Goal: Task Accomplishment & Management: Complete application form

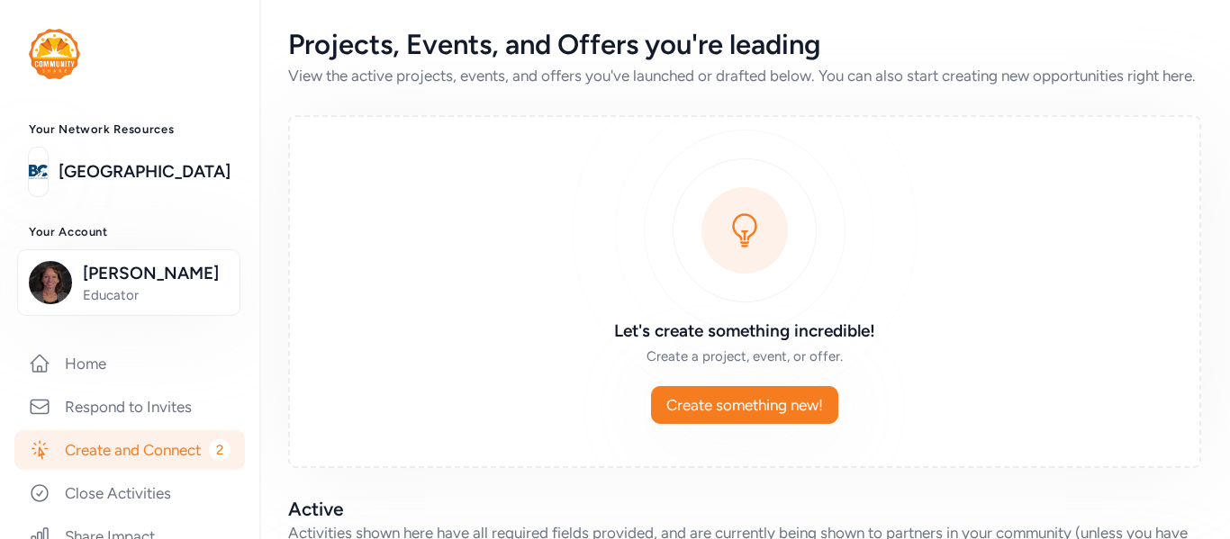
click at [155, 447] on link "Create and Connect 2" at bounding box center [129, 450] width 230 height 40
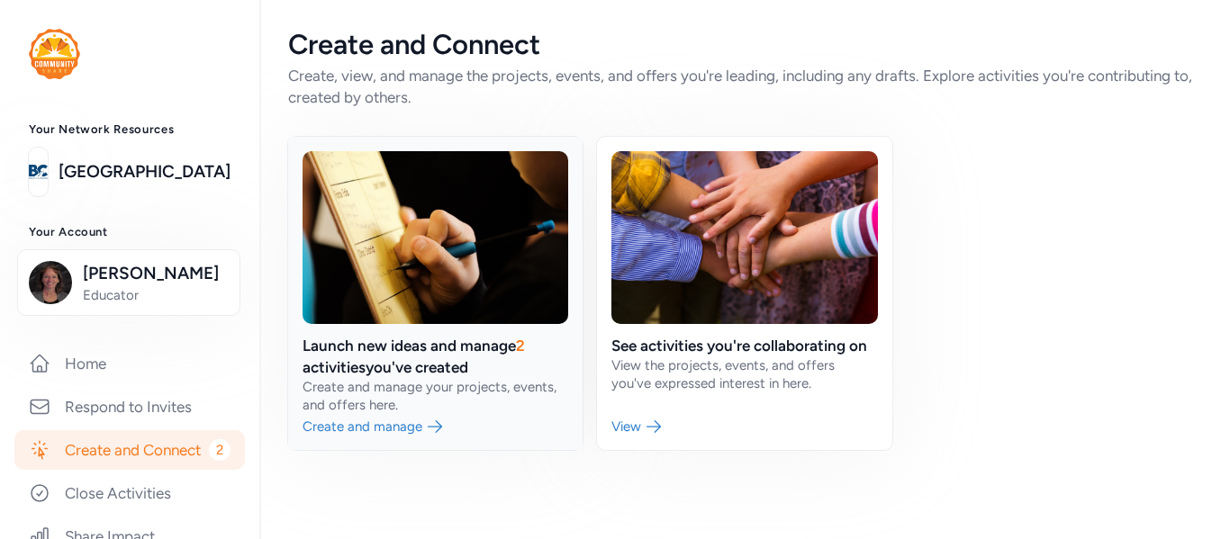
click at [474, 378] on link at bounding box center [435, 293] width 294 height 313
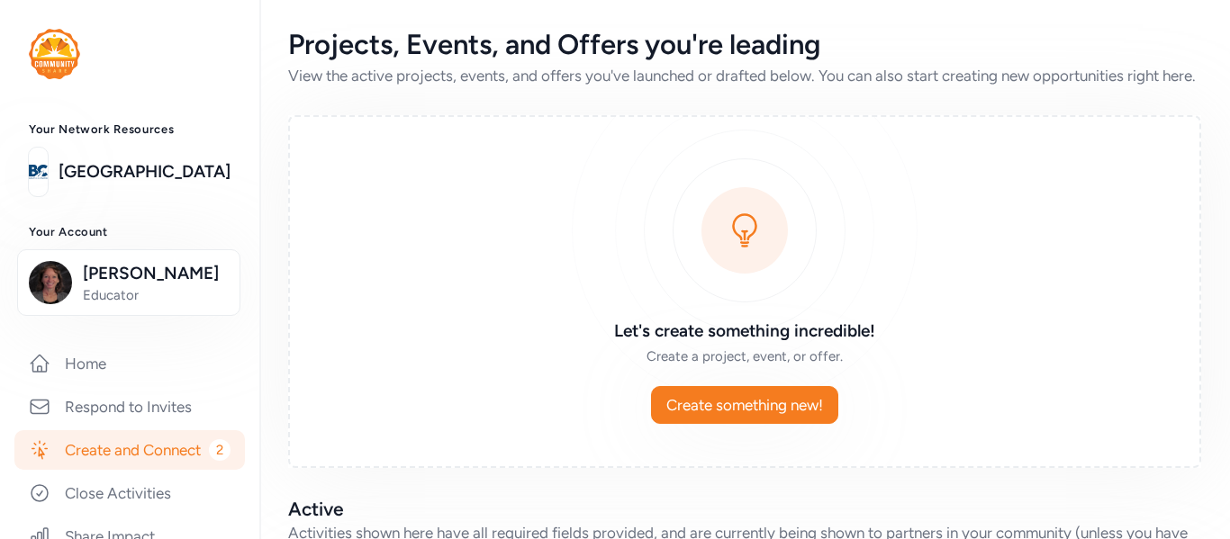
scroll to position [584, 0]
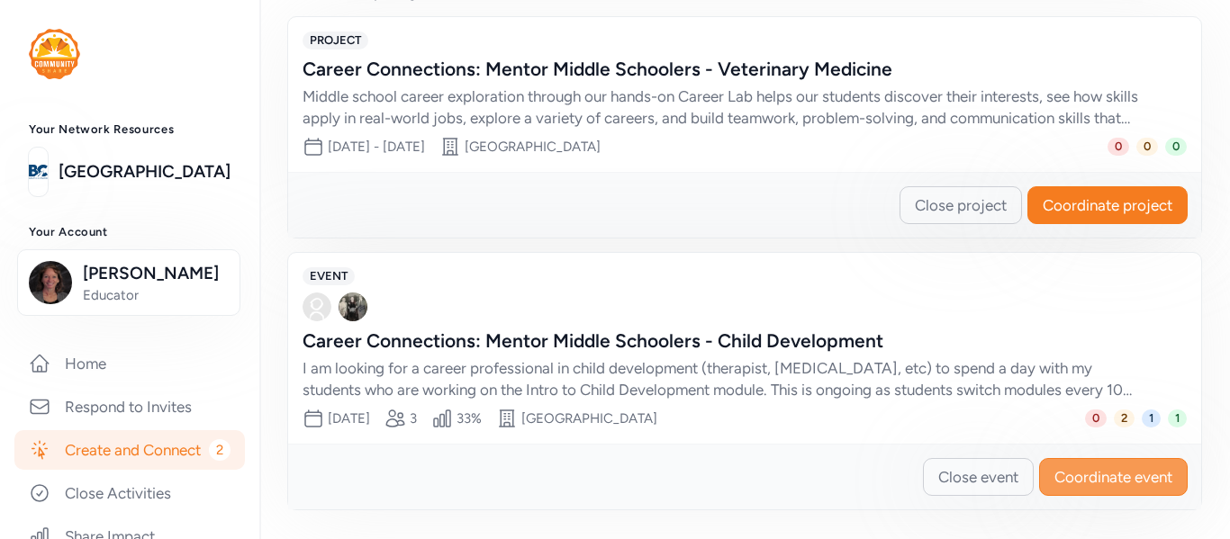
click at [1081, 482] on span "Coordinate event" at bounding box center [1113, 477] width 118 height 22
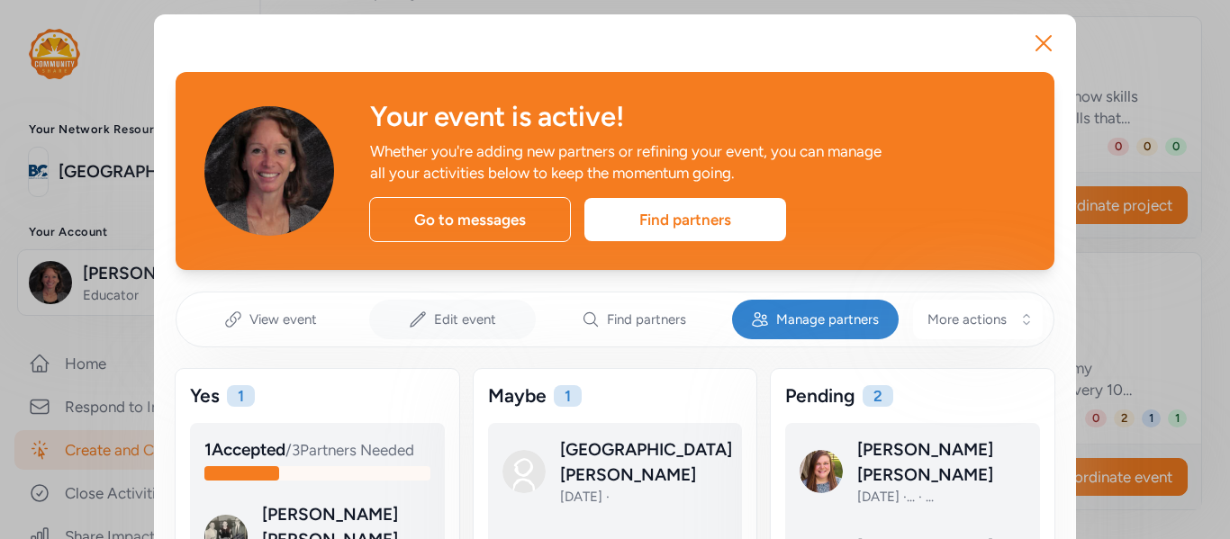
click at [483, 311] on span "Edit event" at bounding box center [465, 320] width 62 height 18
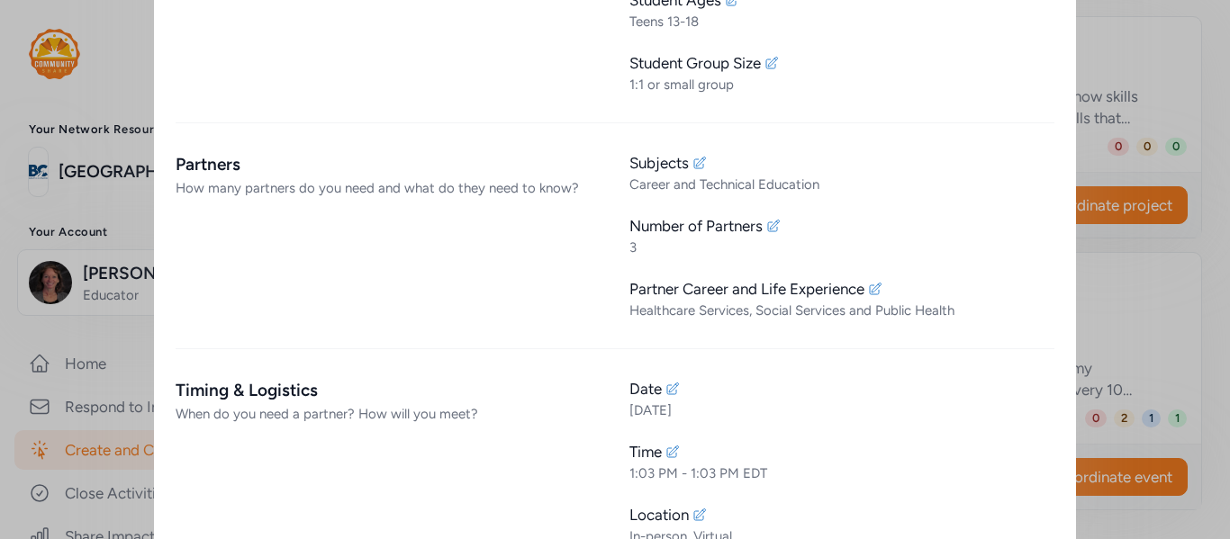
scroll to position [960, 0]
click at [673, 456] on icon at bounding box center [672, 453] width 14 height 14
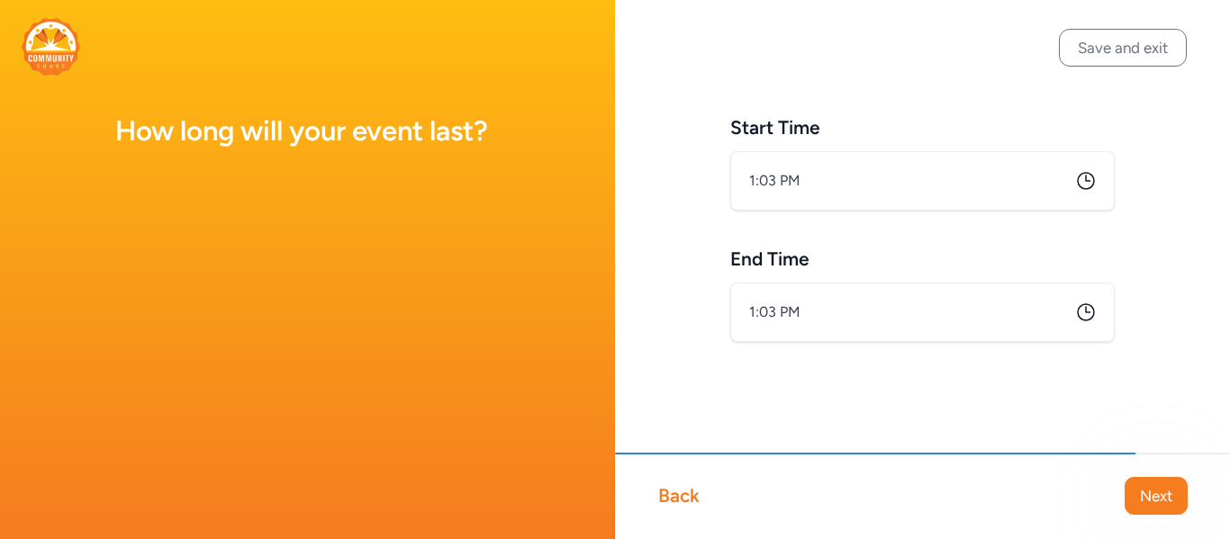
click at [1090, 181] on icon at bounding box center [1086, 181] width 22 height 22
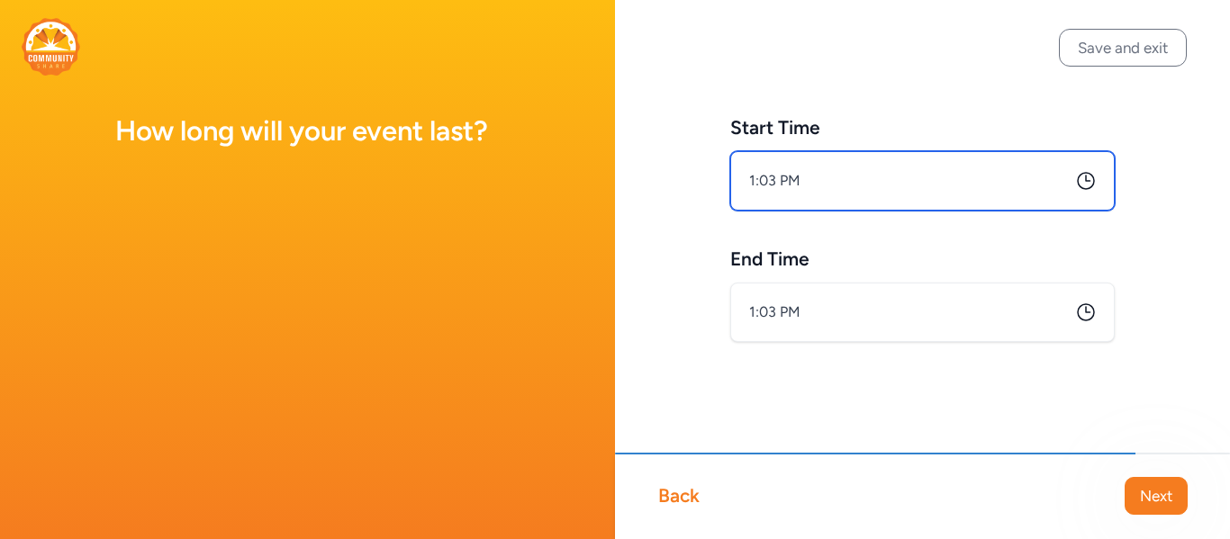
click at [834, 185] on input "1:03 PM" at bounding box center [922, 180] width 384 height 59
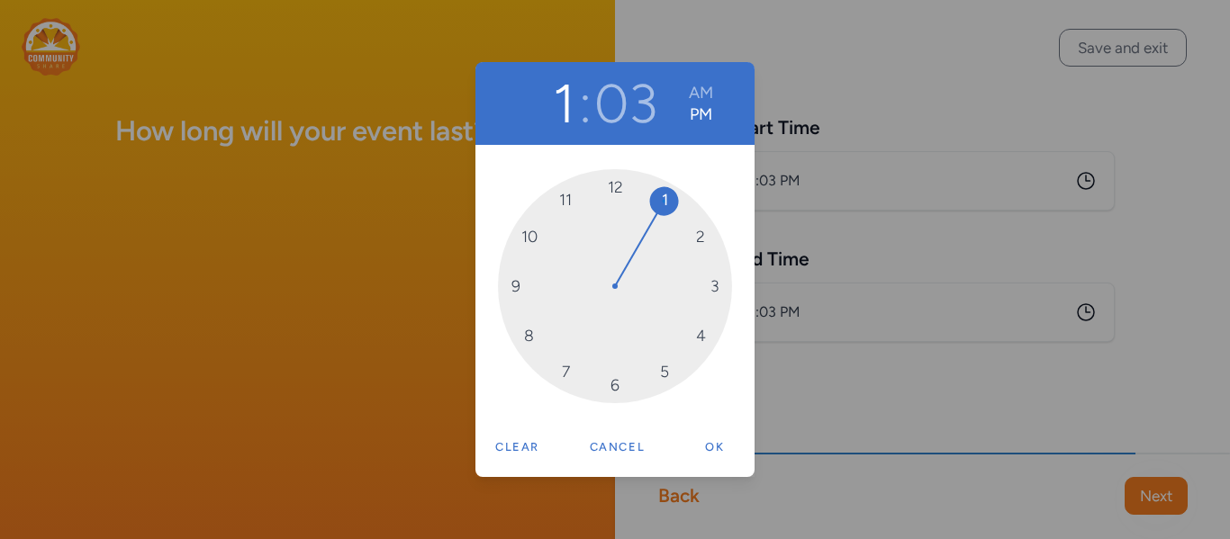
click at [834, 185] on div "1 : 03 AM PM 12 1 2 3 4 5 6 7 8 9 10 11 Clear Cancel Ok" at bounding box center [615, 269] width 1230 height 539
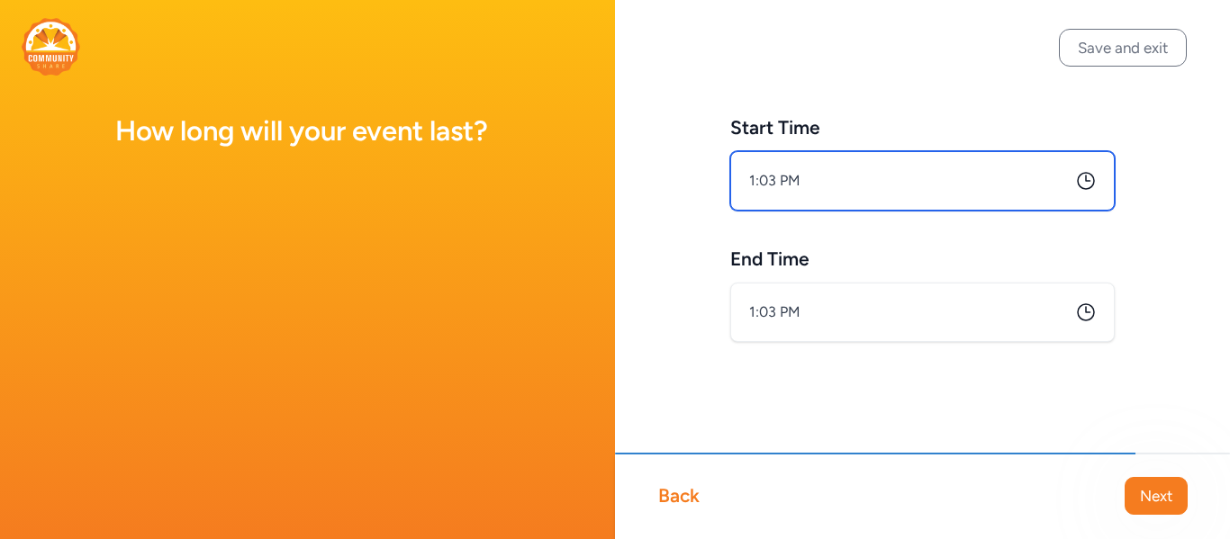
drag, startPoint x: 807, startPoint y: 183, endPoint x: 717, endPoint y: 189, distance: 90.2
click at [717, 189] on div "Start Time 1:03 PM End Time 1:03 PM" at bounding box center [922, 257] width 615 height 515
click at [819, 187] on input "1:03 PM" at bounding box center [922, 180] width 384 height 59
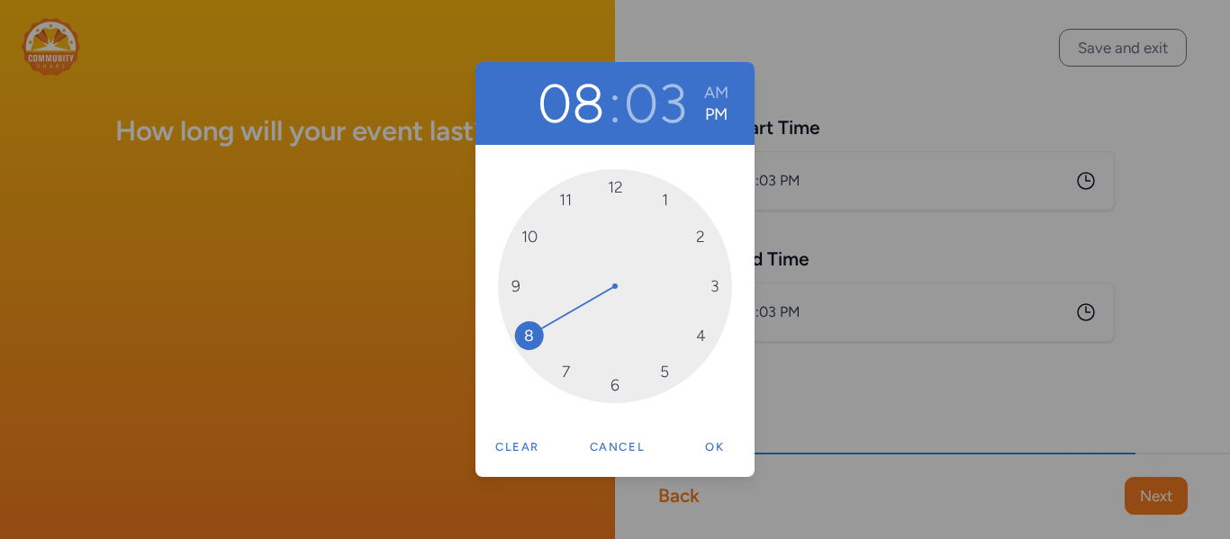
drag, startPoint x: 663, startPoint y: 203, endPoint x: 521, endPoint y: 335, distance: 193.6
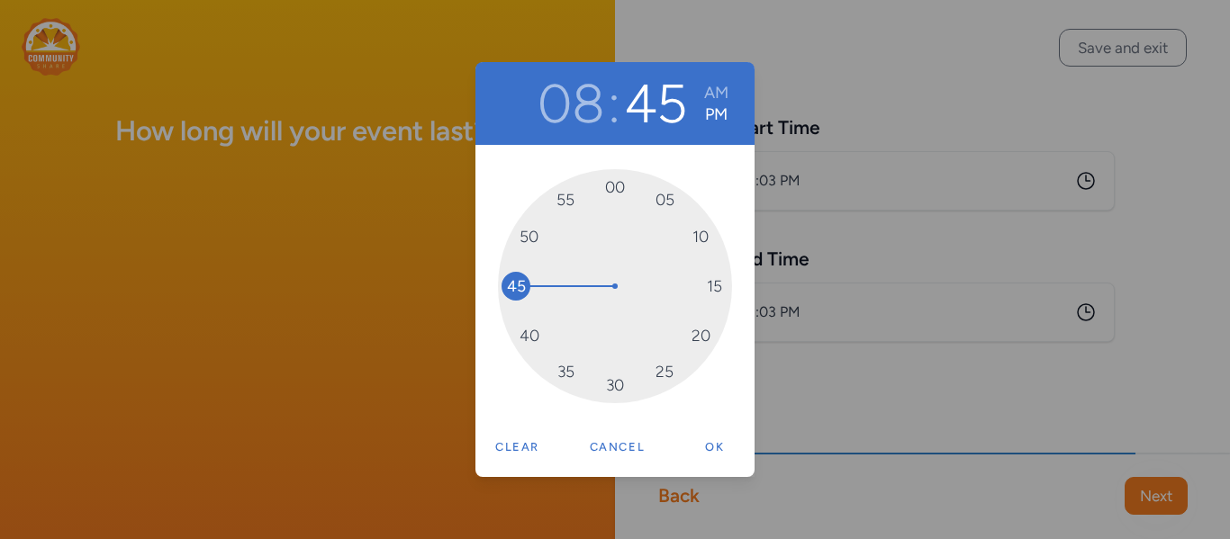
drag, startPoint x: 645, startPoint y: 201, endPoint x: 534, endPoint y: 284, distance: 139.0
click at [534, 284] on div "00 05 10 15 20 25 30 35 40 45 50 55" at bounding box center [615, 286] width 234 height 234
click at [730, 89] on div "08 : 45 AM PM" at bounding box center [632, 103] width 225 height 65
click at [724, 93] on button "AM" at bounding box center [716, 93] width 24 height 22
click at [820, 302] on div "08 : 45 AM PM 00 05 10 15 20 25 30 35 40 45 50 55 Clear Cancel Ok" at bounding box center [615, 269] width 1230 height 539
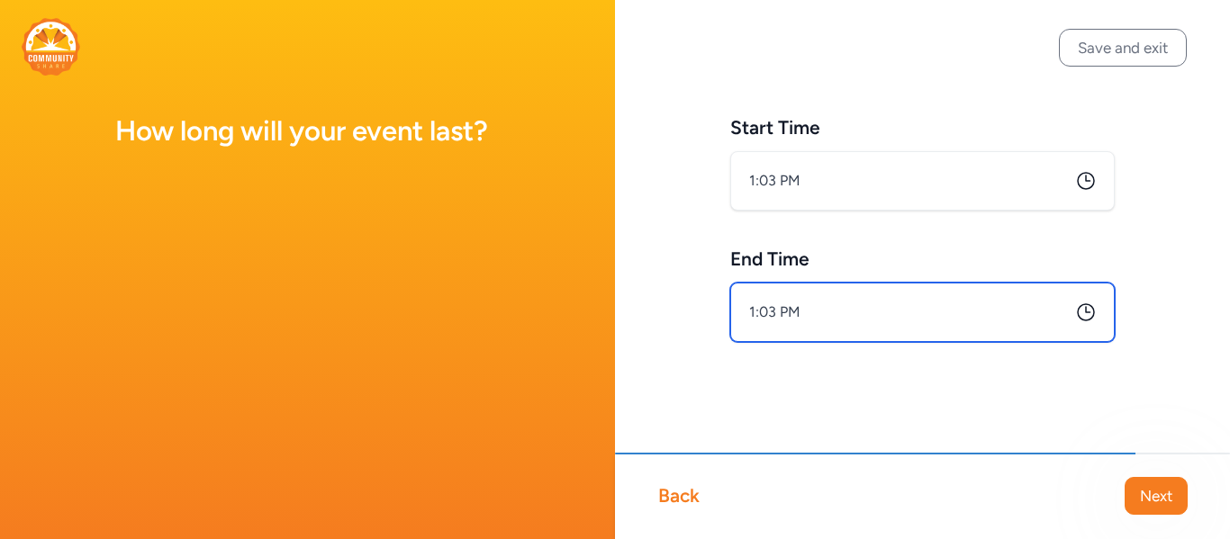
click at [798, 319] on input "1:03 PM" at bounding box center [922, 312] width 384 height 59
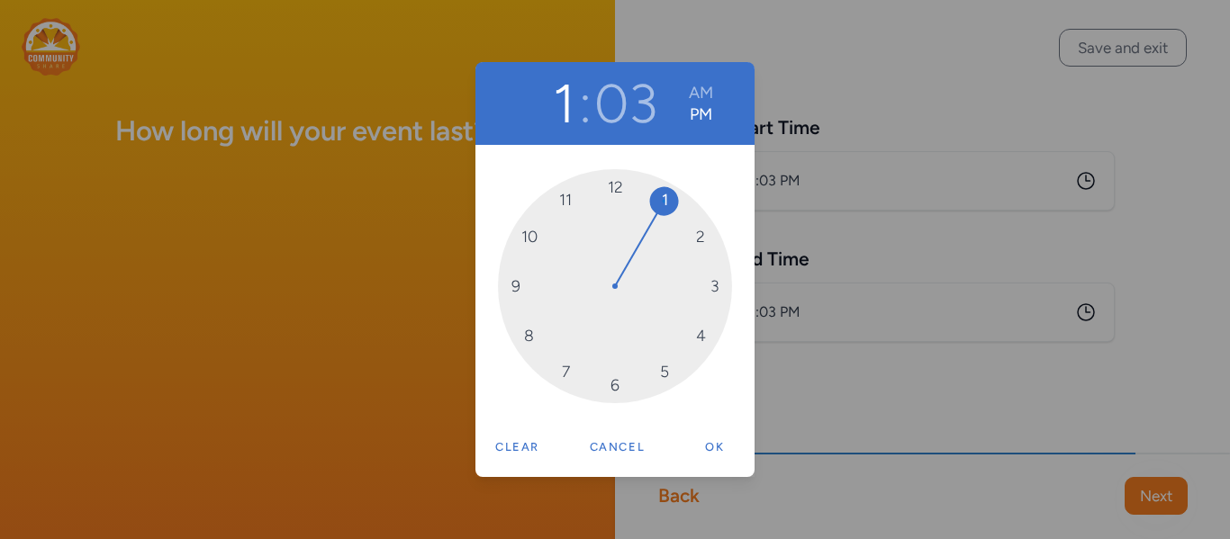
click at [807, 177] on div "1 : 03 AM PM 12 1 2 3 4 5 6 7 8 9 10 11 Clear Cancel Ok" at bounding box center [615, 269] width 1230 height 539
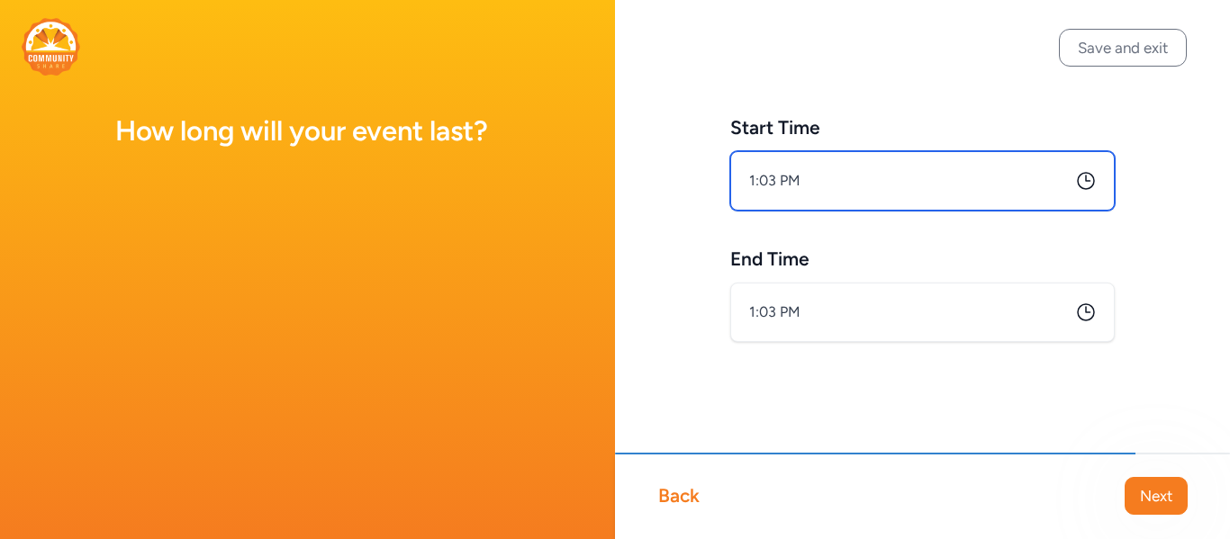
click at [790, 179] on input "1:03 PM" at bounding box center [922, 180] width 384 height 59
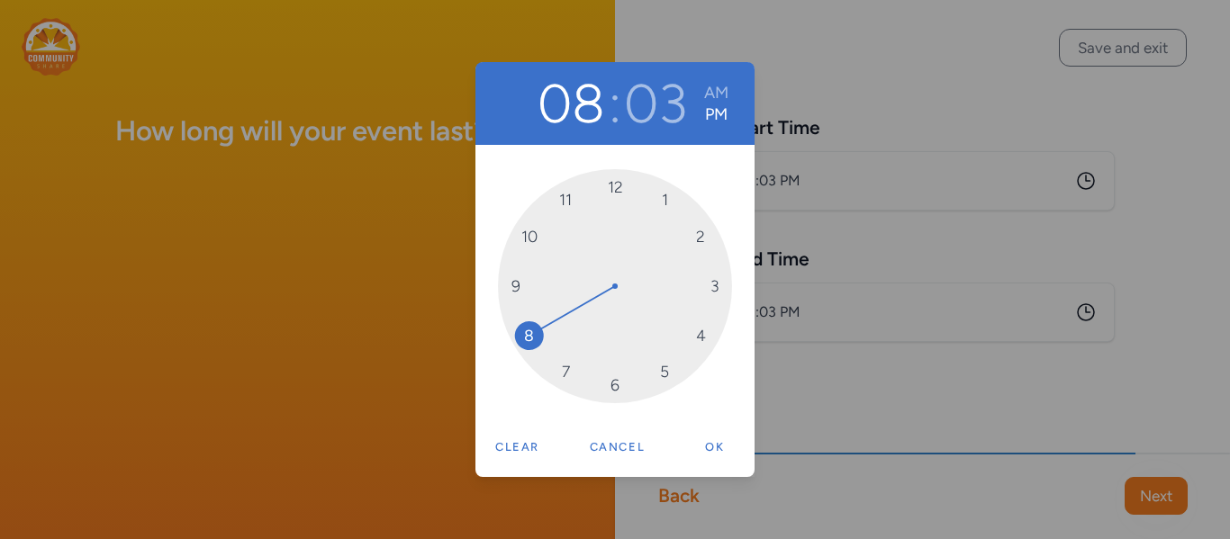
drag, startPoint x: 662, startPoint y: 207, endPoint x: 530, endPoint y: 322, distance: 174.8
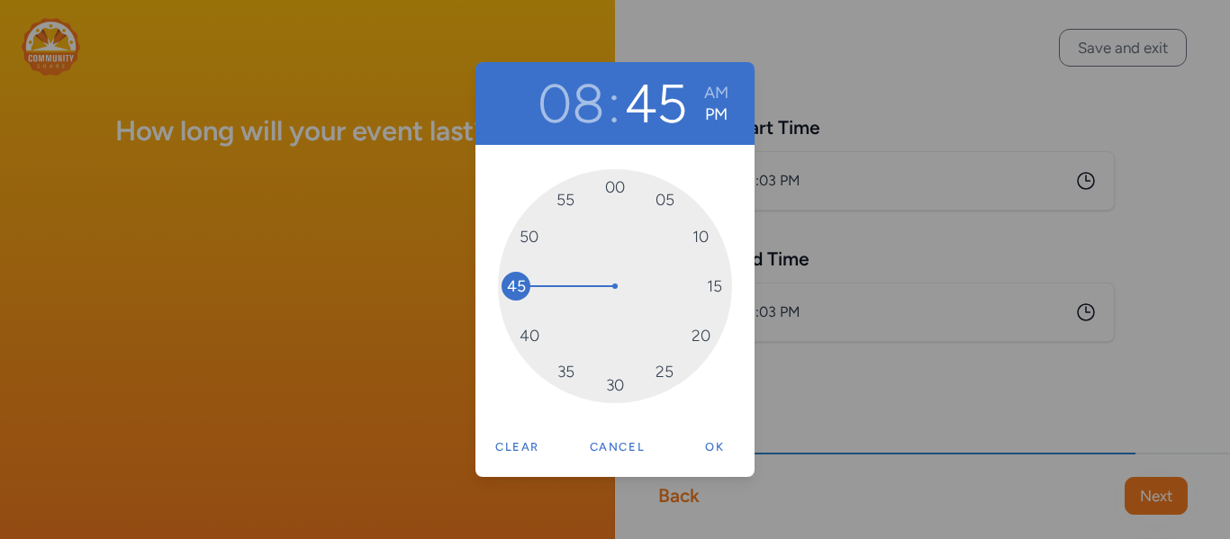
drag, startPoint x: 641, startPoint y: 191, endPoint x: 545, endPoint y: 275, distance: 128.2
click at [545, 275] on div "00 05 10 15 20 25 30 35 40 45 50 55" at bounding box center [615, 286] width 234 height 234
click at [722, 98] on button "AM" at bounding box center [716, 93] width 24 height 22
click at [714, 446] on button "Ok" at bounding box center [715, 447] width 58 height 36
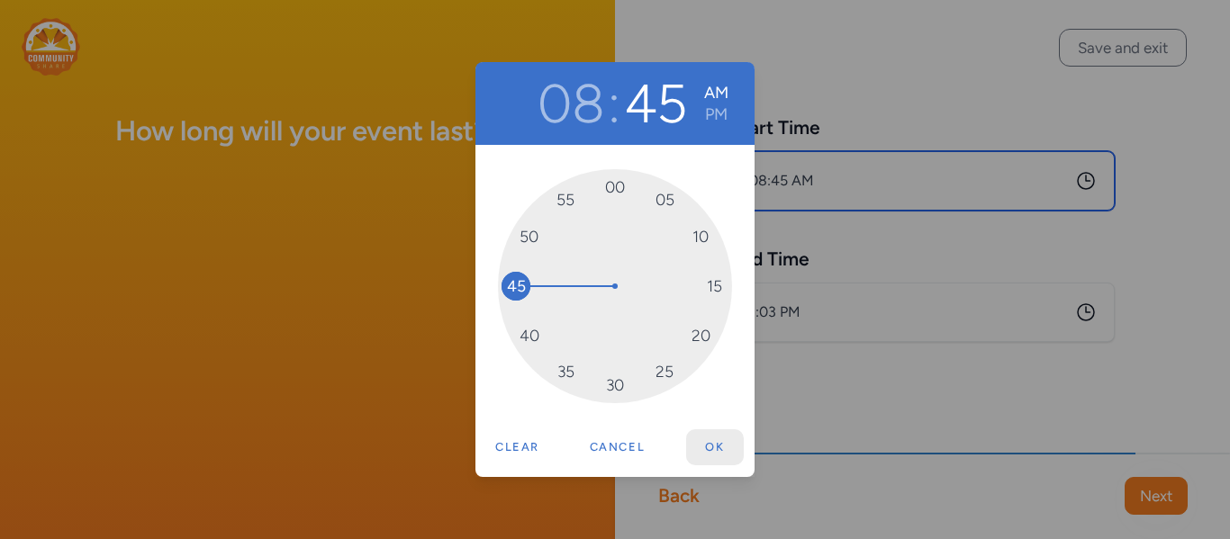
type input "8:45 AM"
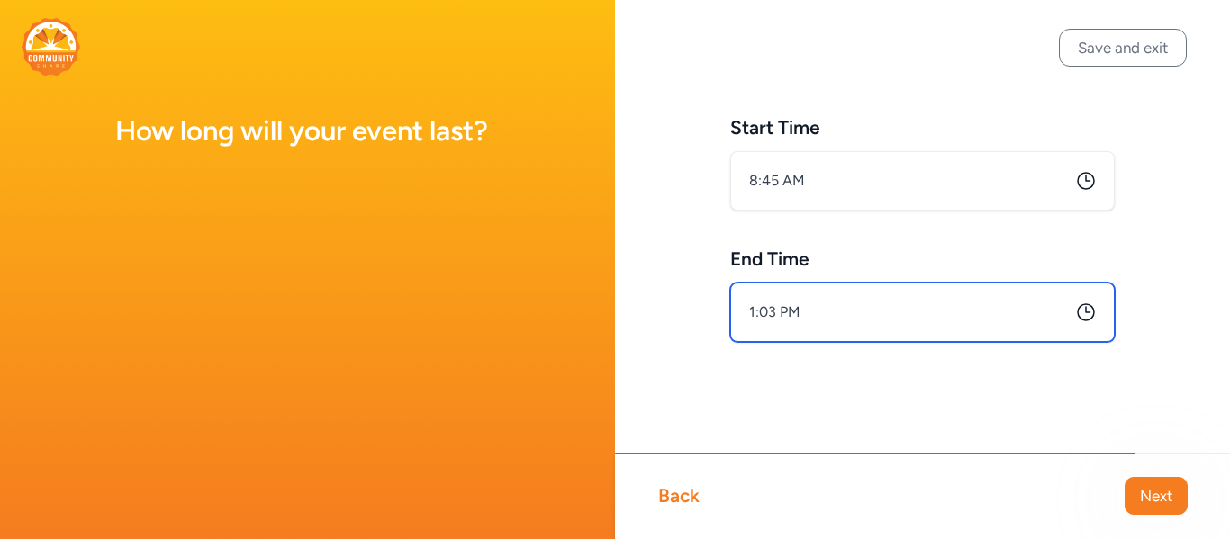
click at [815, 311] on input "1:03 PM" at bounding box center [922, 312] width 384 height 59
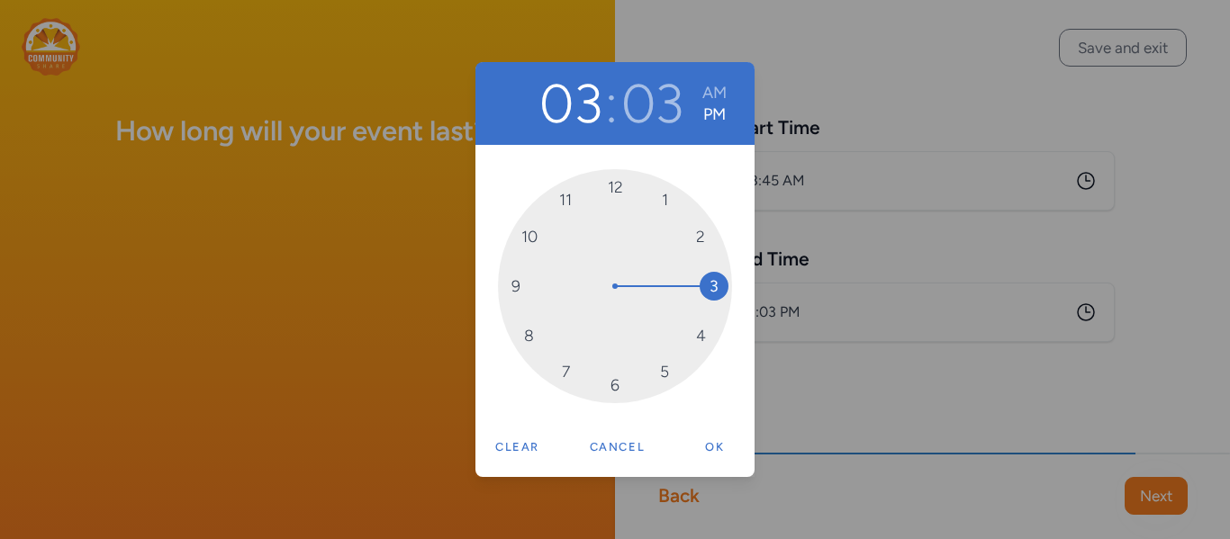
drag, startPoint x: 670, startPoint y: 203, endPoint x: 704, endPoint y: 284, distance: 88.8
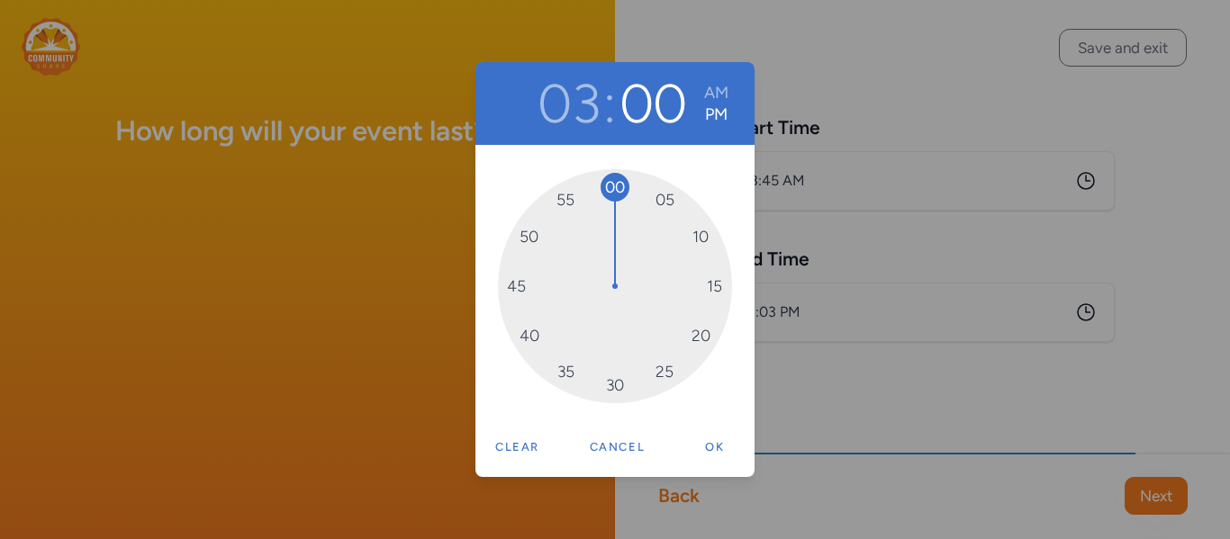
drag, startPoint x: 646, startPoint y: 193, endPoint x: 623, endPoint y: 189, distance: 23.7
click at [712, 459] on button "Ok" at bounding box center [715, 447] width 58 height 36
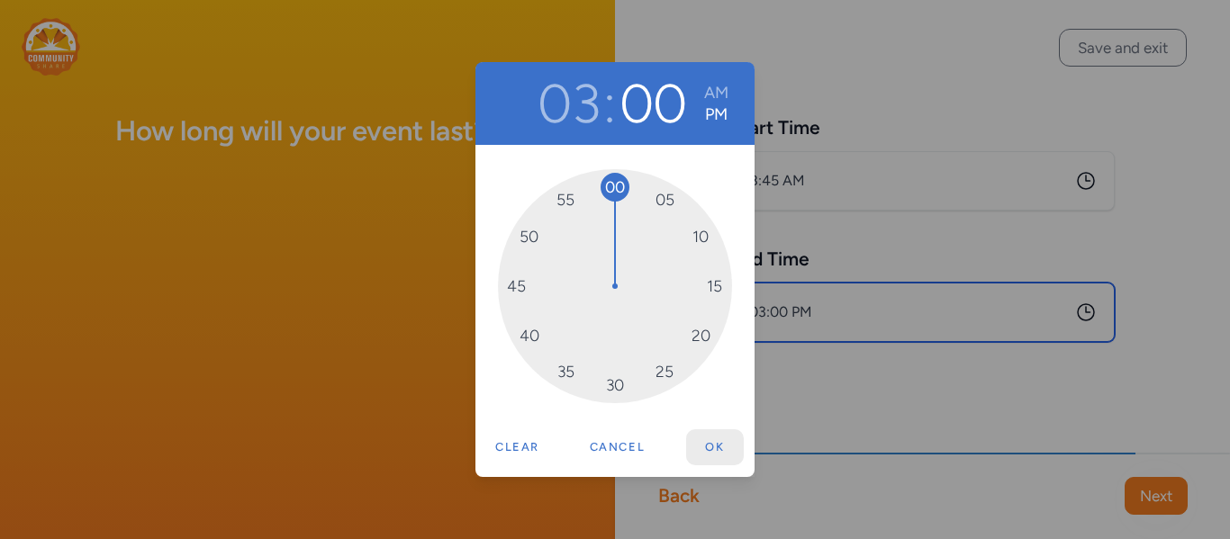
type input "3:00 PM"
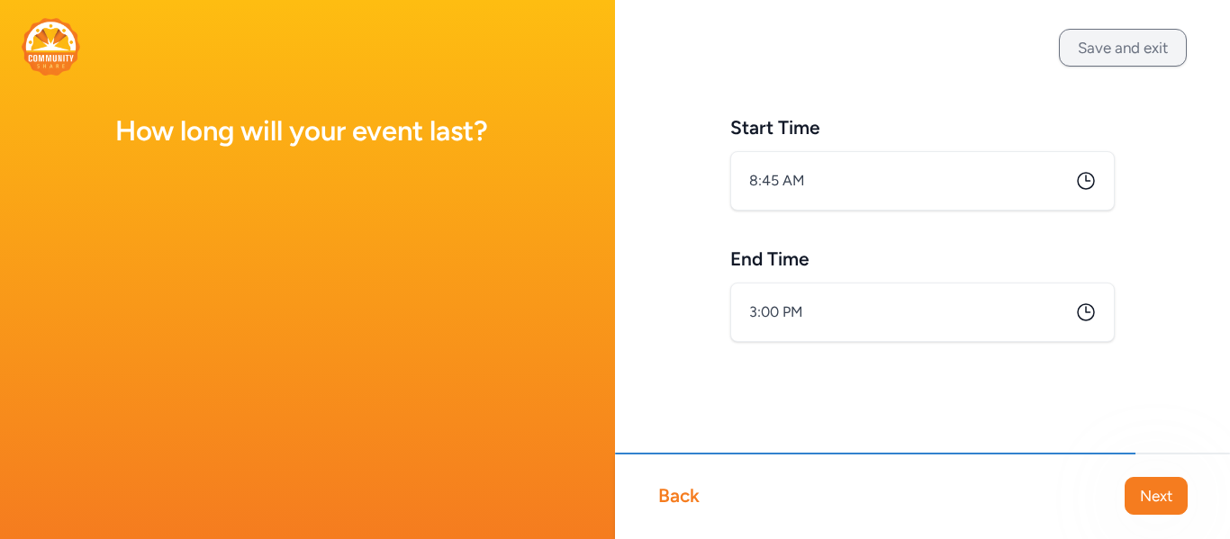
click at [1122, 63] on button "Save and exit" at bounding box center [1123, 48] width 128 height 38
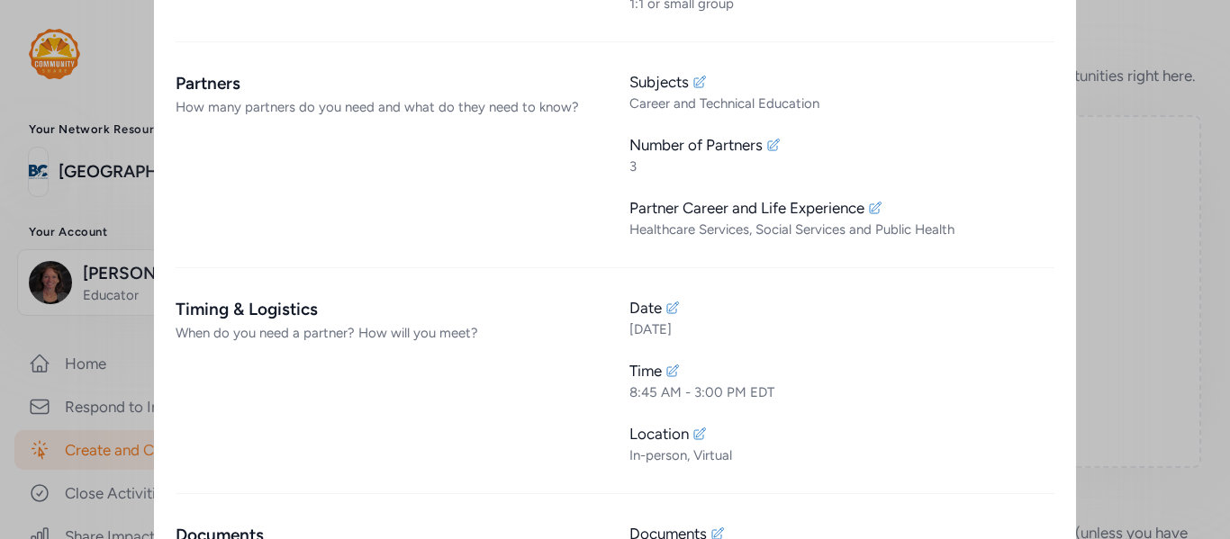
scroll to position [1046, 0]
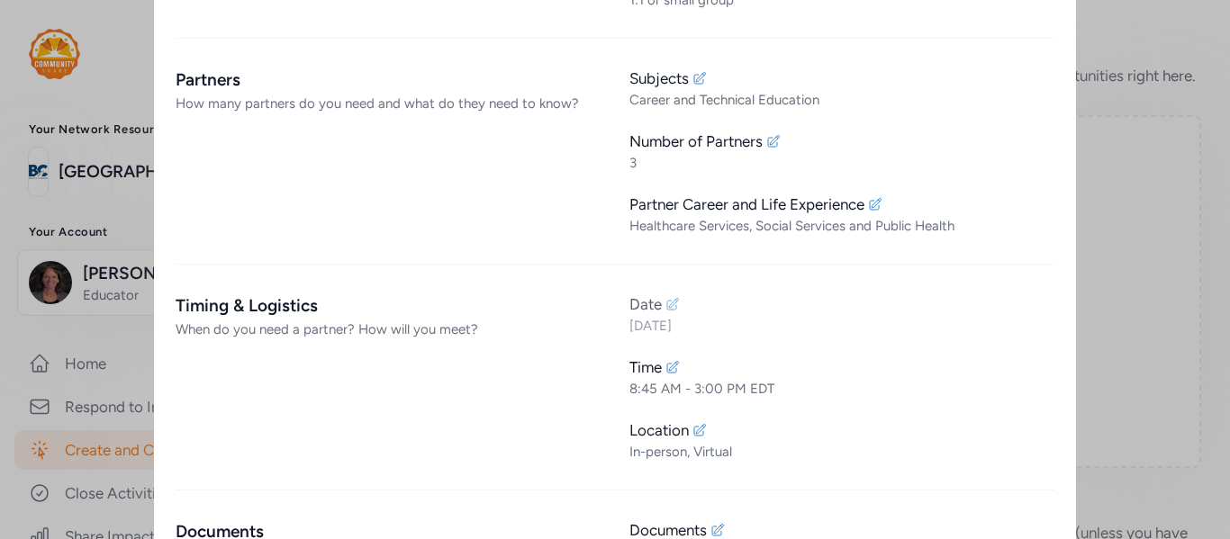
click at [673, 309] on icon at bounding box center [672, 304] width 14 height 14
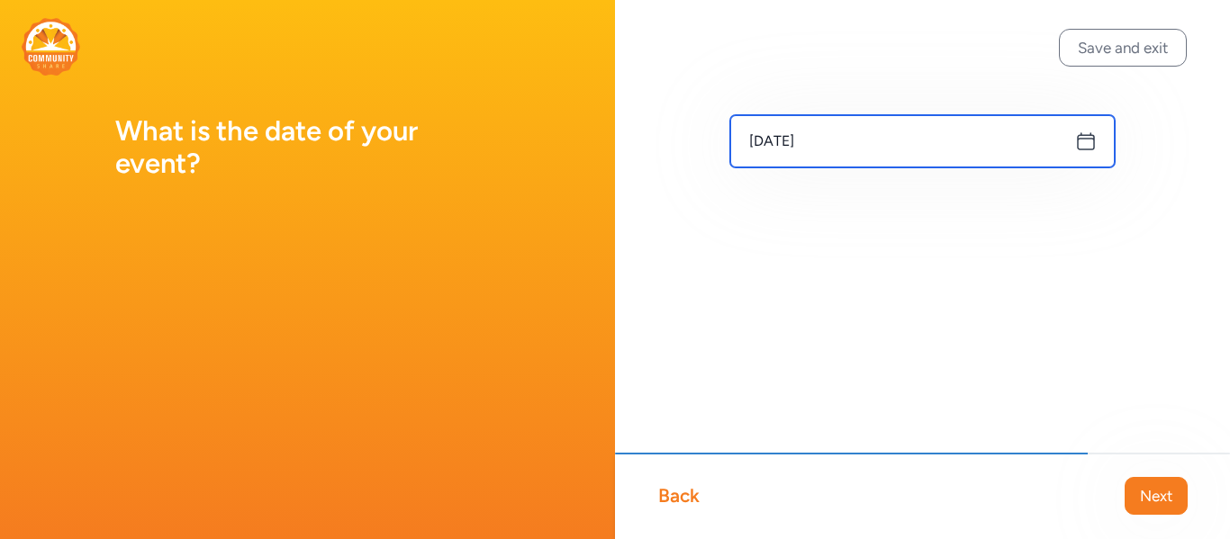
click at [901, 140] on input "[DATE]" at bounding box center [922, 141] width 384 height 52
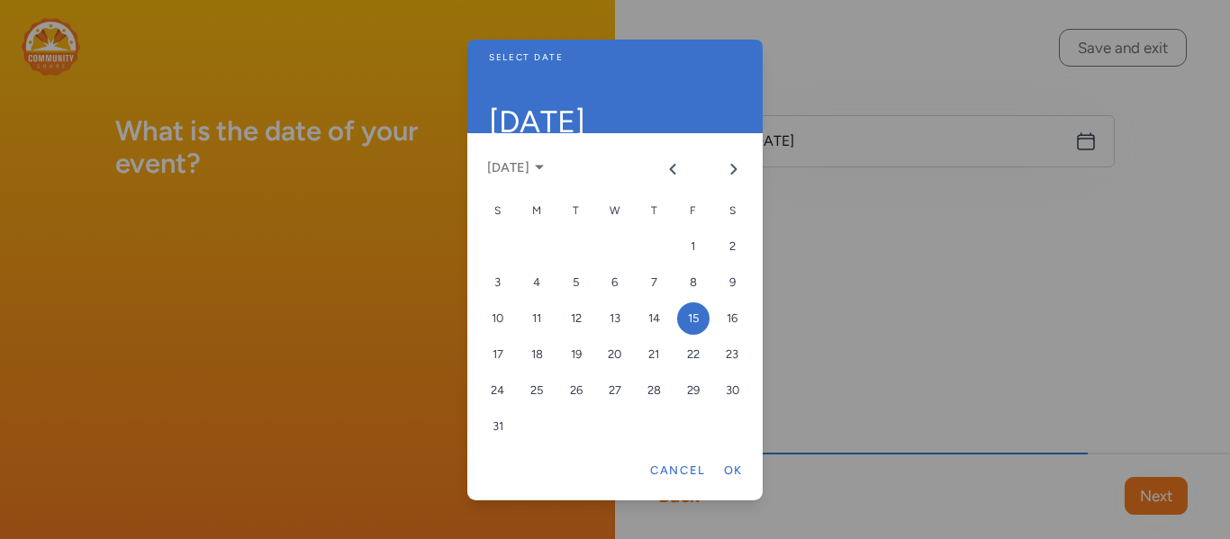
click at [949, 340] on div at bounding box center [615, 269] width 1230 height 539
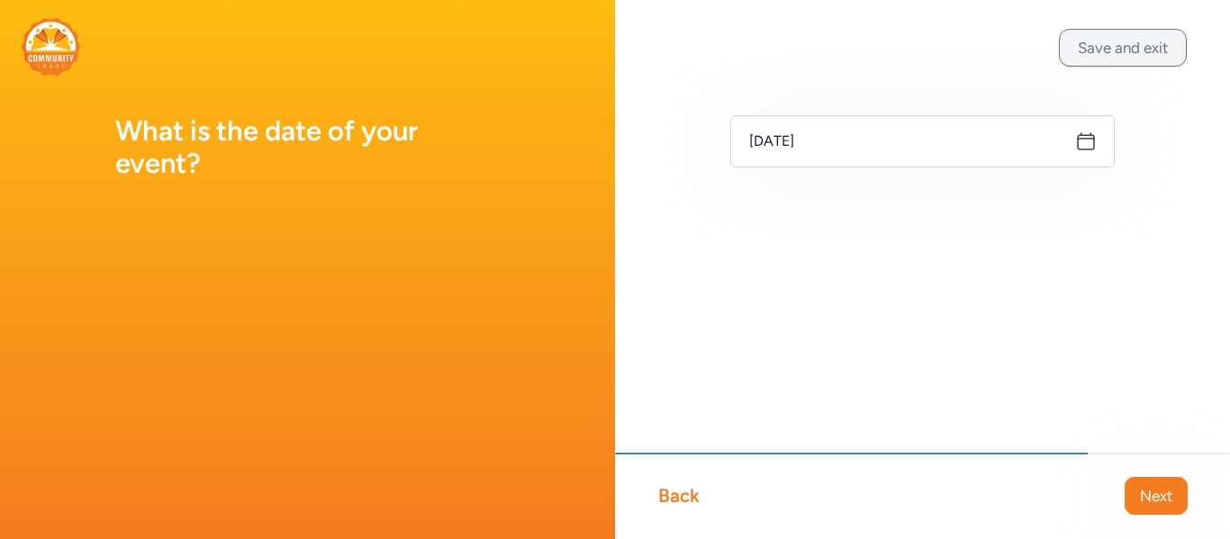
click at [1127, 49] on button "Save and exit" at bounding box center [1123, 48] width 128 height 38
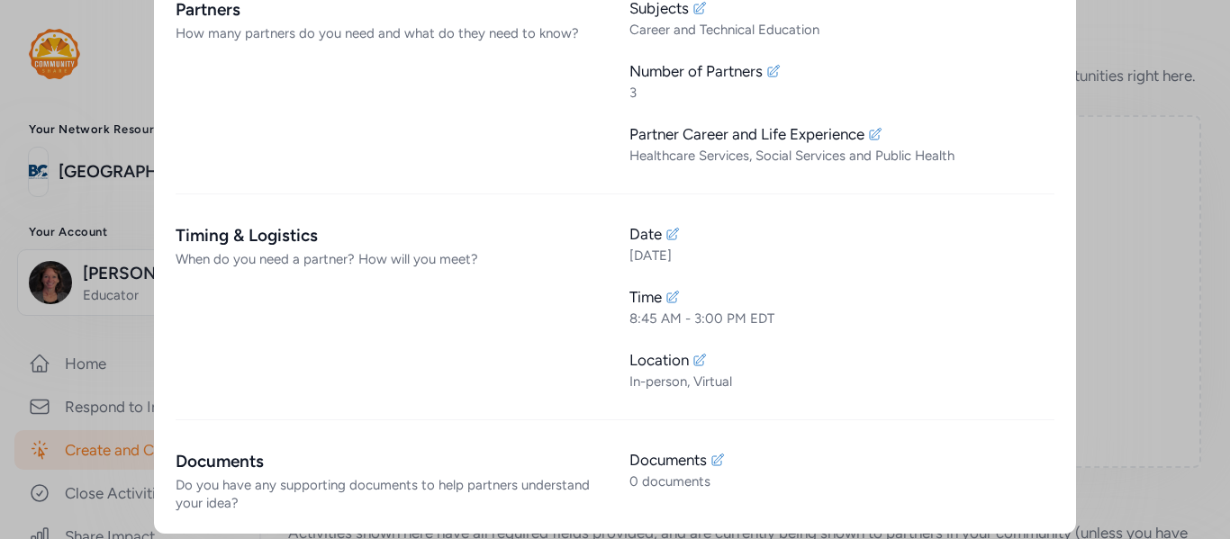
scroll to position [1114, 0]
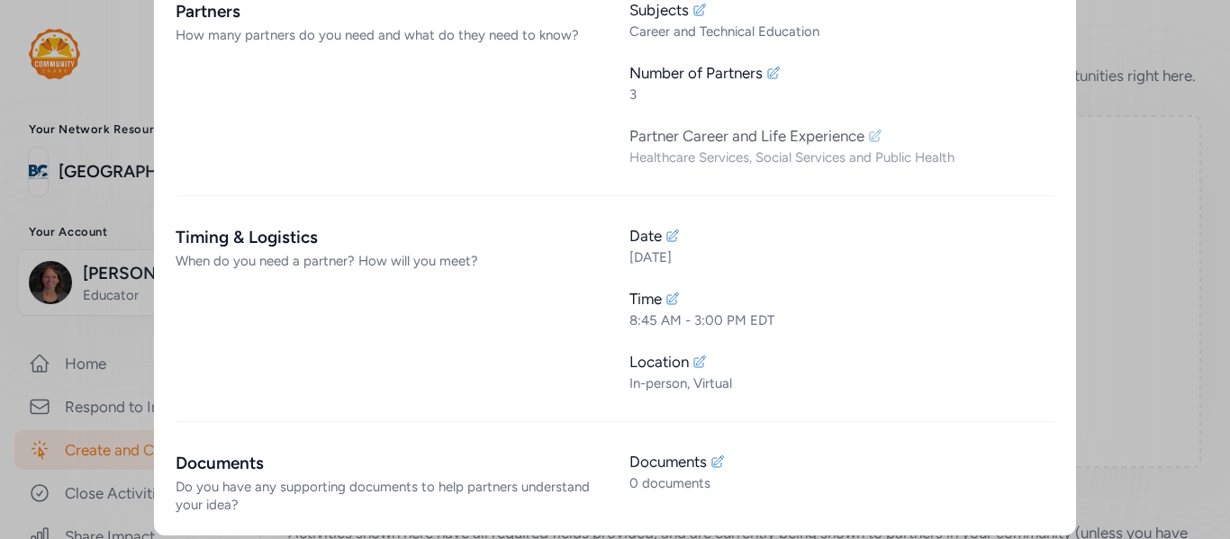
click at [874, 139] on icon at bounding box center [876, 136] width 12 height 12
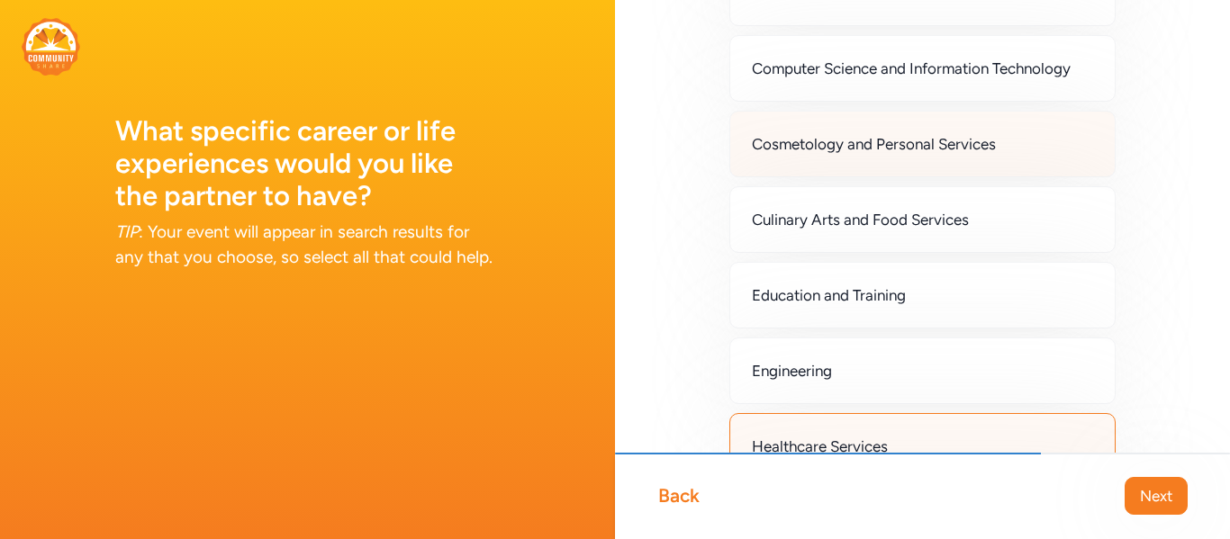
scroll to position [560, 0]
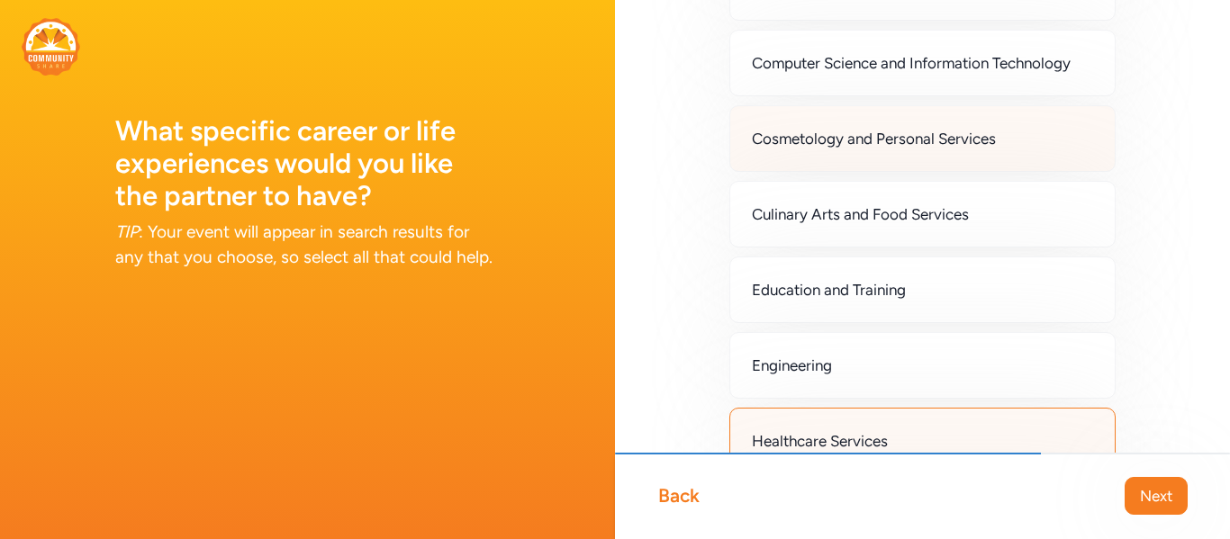
click at [958, 225] on span "Culinary Arts and Food Services" at bounding box center [860, 214] width 217 height 22
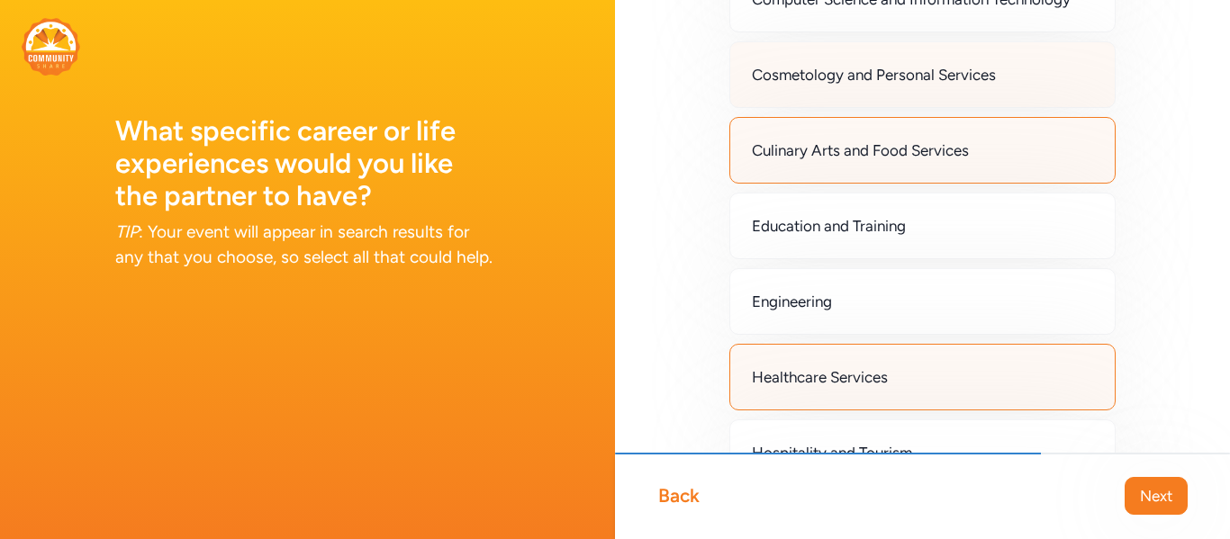
scroll to position [627, 0]
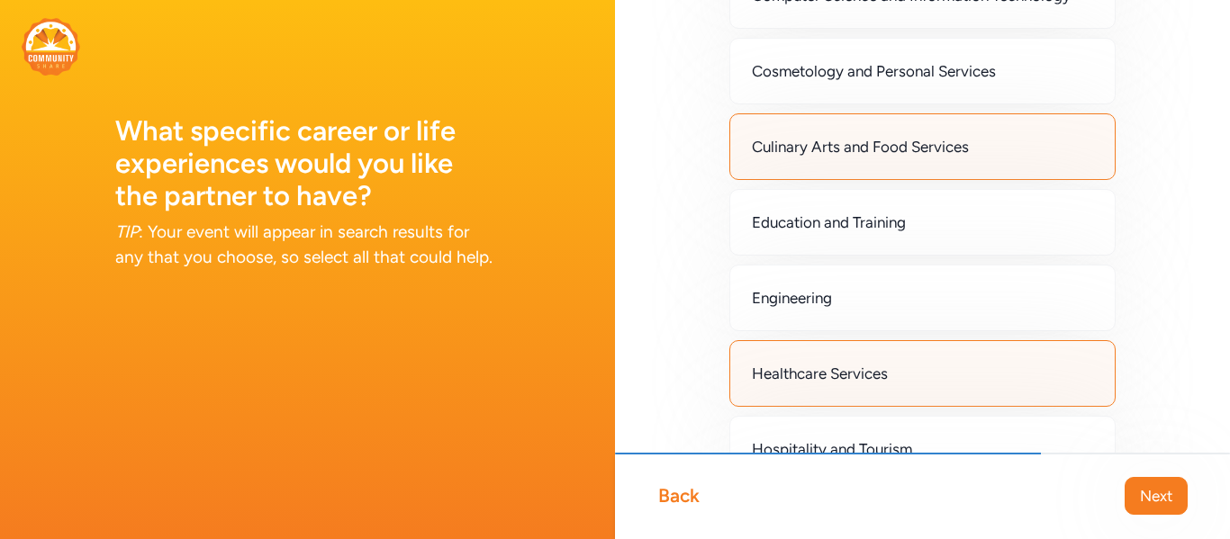
click at [967, 180] on div "Culinary Arts and Food Services" at bounding box center [922, 146] width 386 height 67
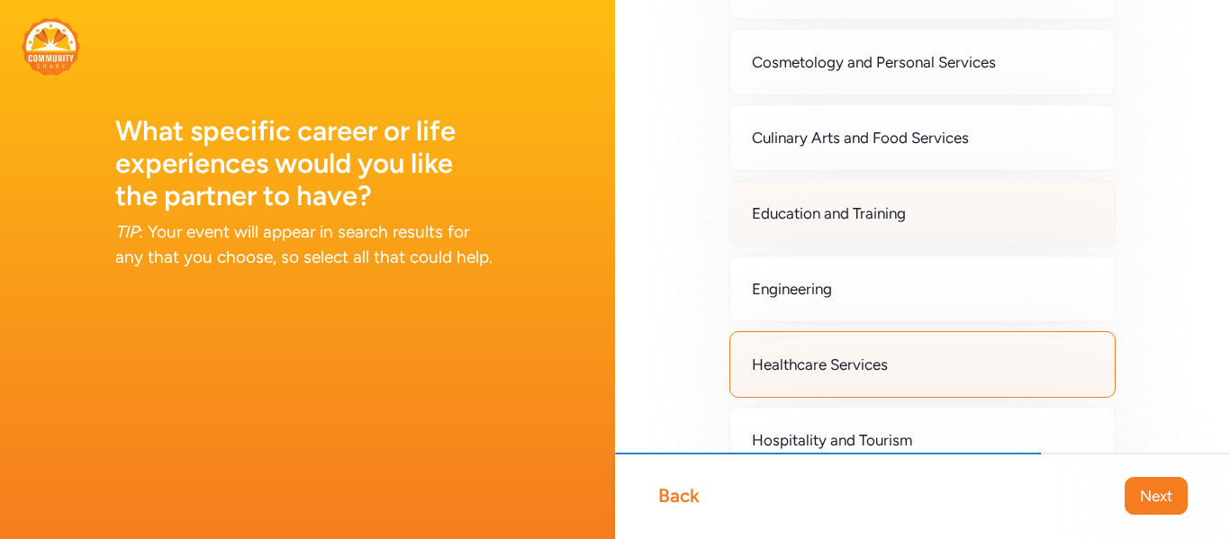
scroll to position [642, 0]
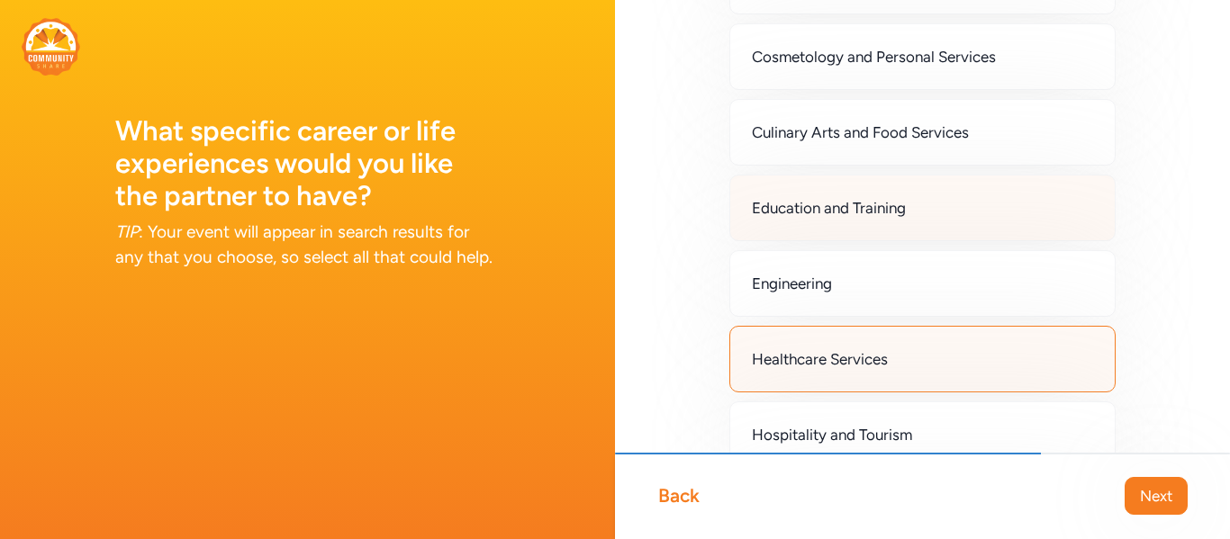
click at [972, 237] on div "Education and Training" at bounding box center [922, 208] width 386 height 67
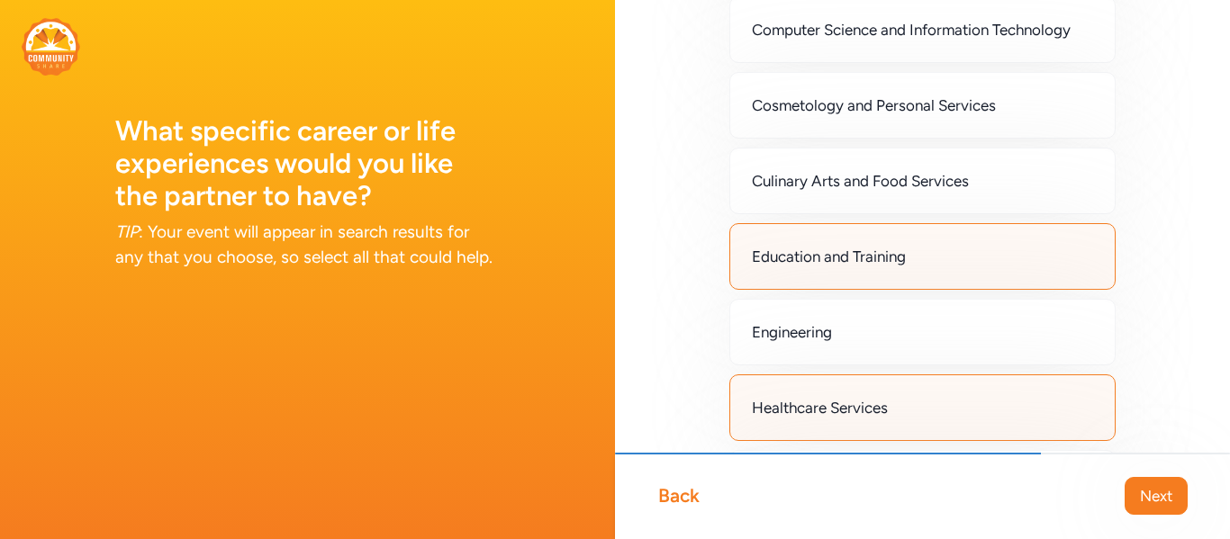
scroll to position [582, 0]
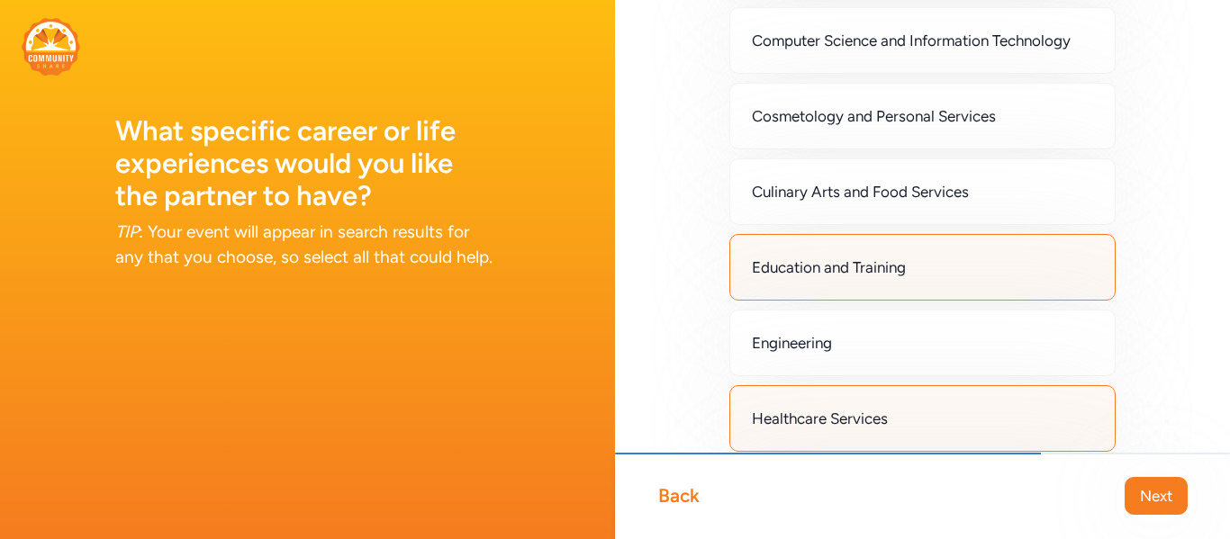
click at [972, 225] on div "Culinary Arts and Food Services" at bounding box center [922, 191] width 386 height 67
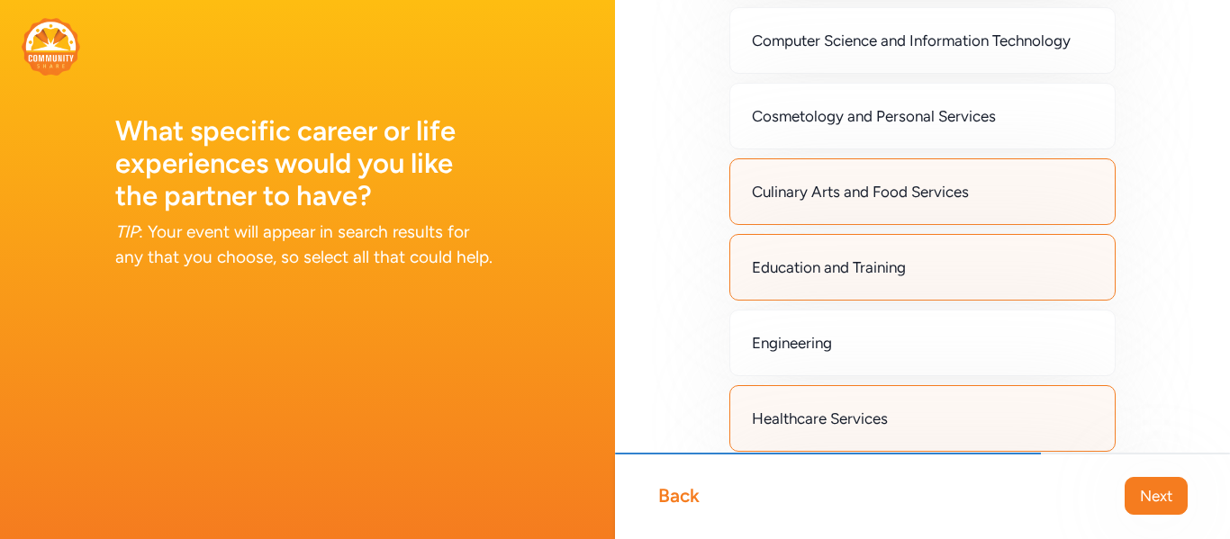
click at [972, 225] on div "Culinary Arts and Food Services" at bounding box center [922, 191] width 386 height 67
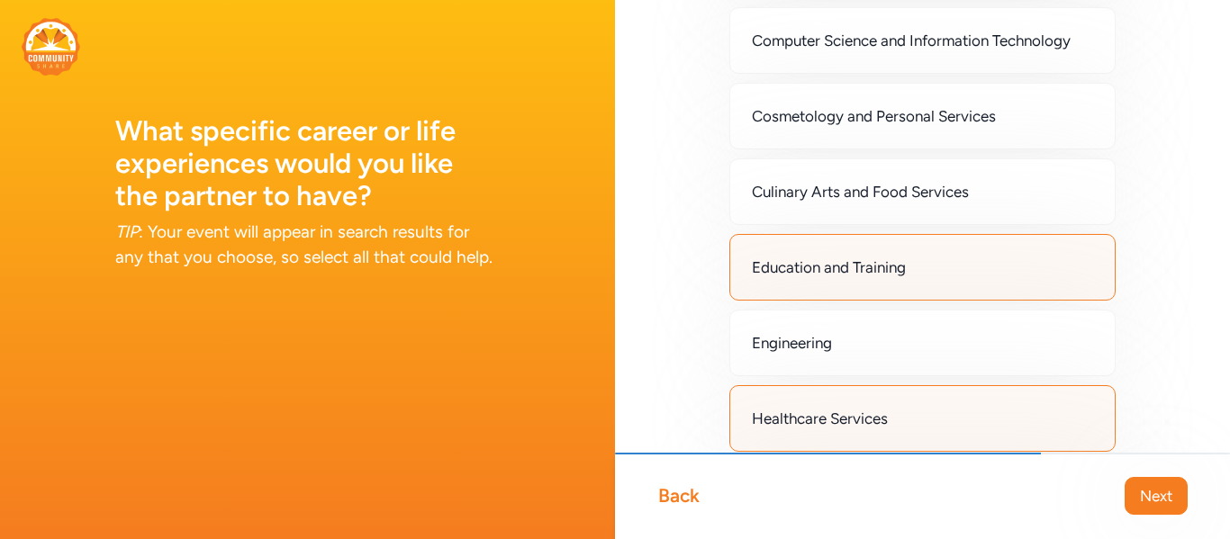
scroll to position [0, 0]
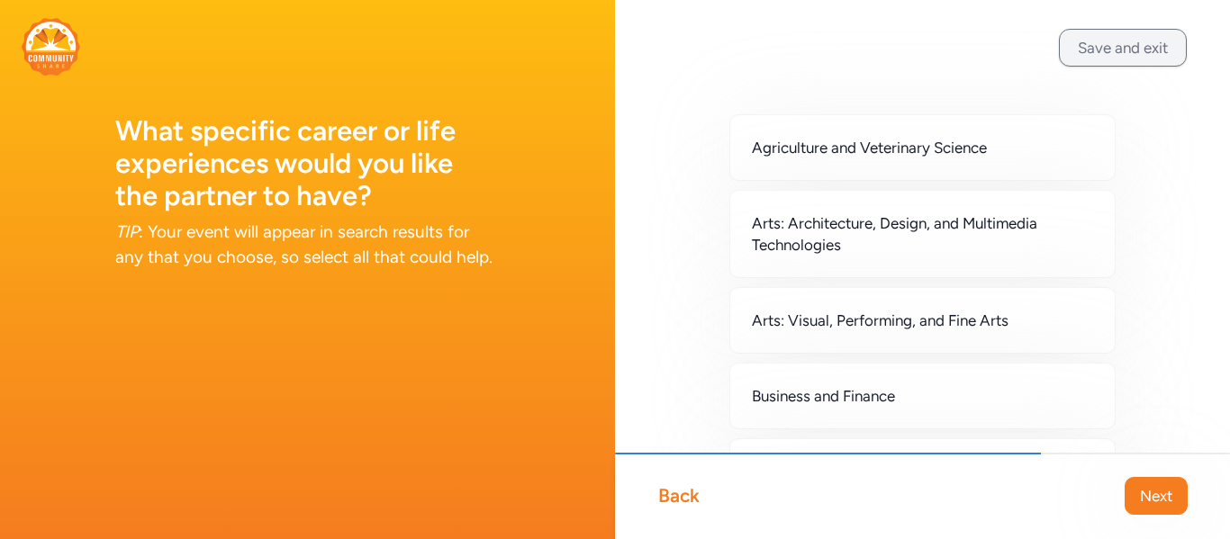
click at [1138, 41] on button "Save and exit" at bounding box center [1123, 48] width 128 height 38
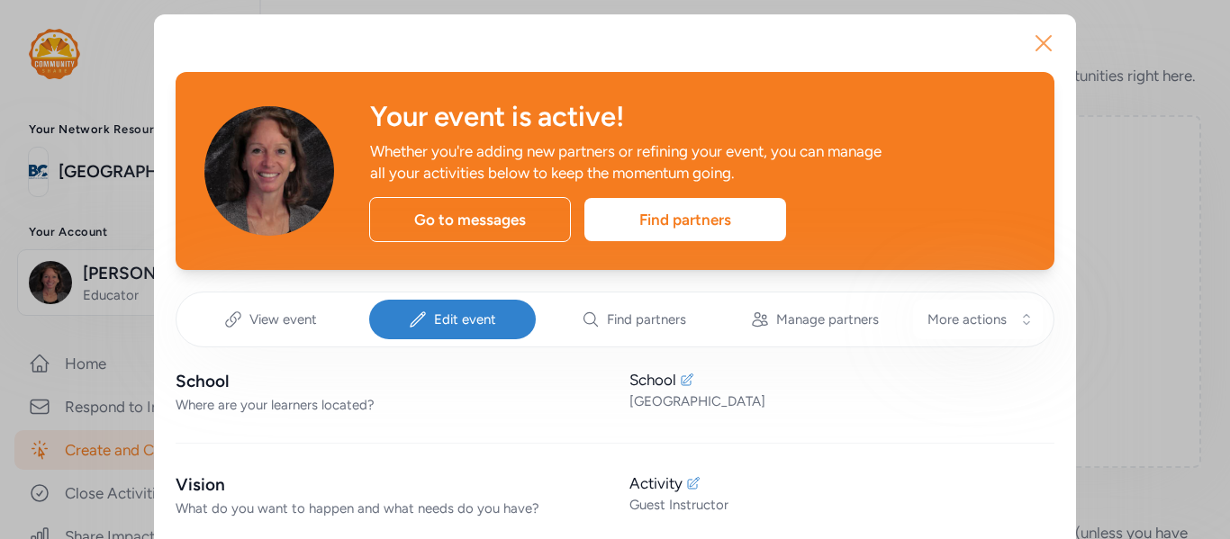
click at [1045, 48] on icon "button" at bounding box center [1043, 43] width 29 height 29
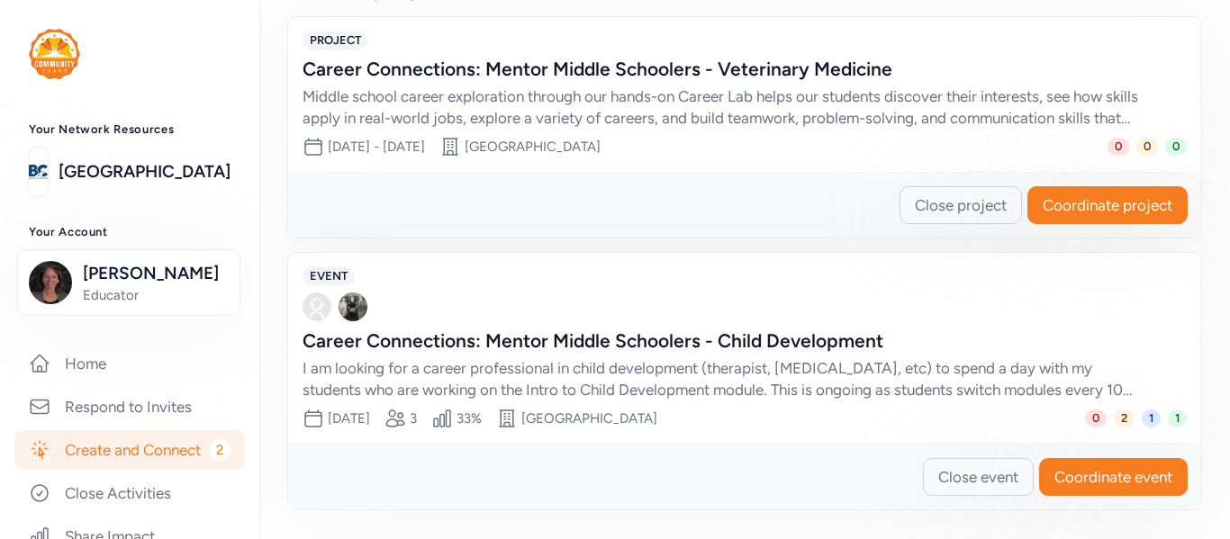
scroll to position [584, 0]
click at [1135, 209] on span "Coordinate project" at bounding box center [1107, 205] width 130 height 22
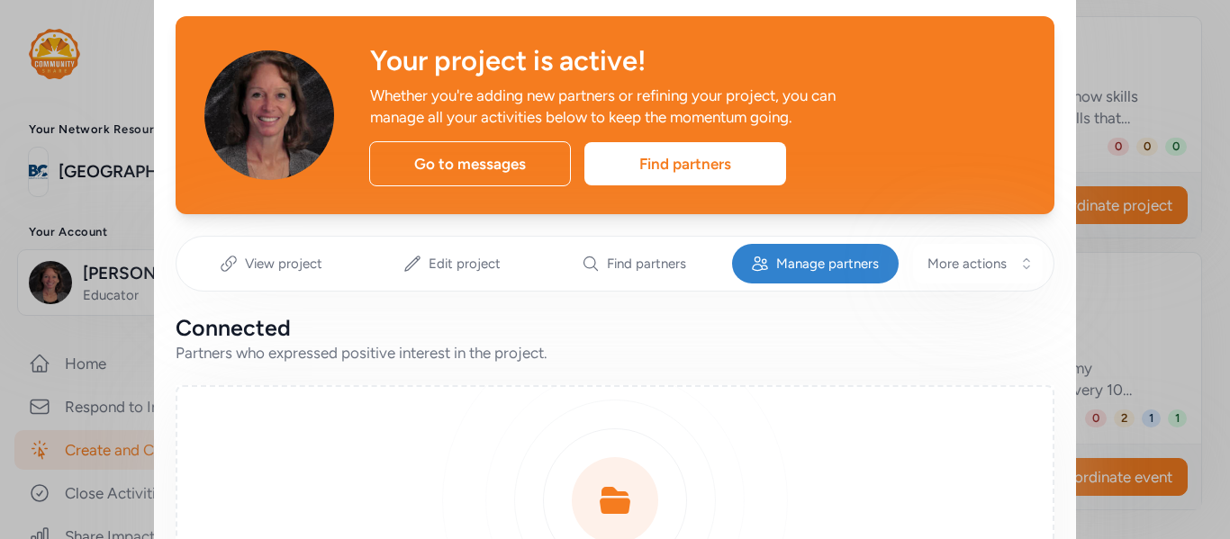
scroll to position [50, 0]
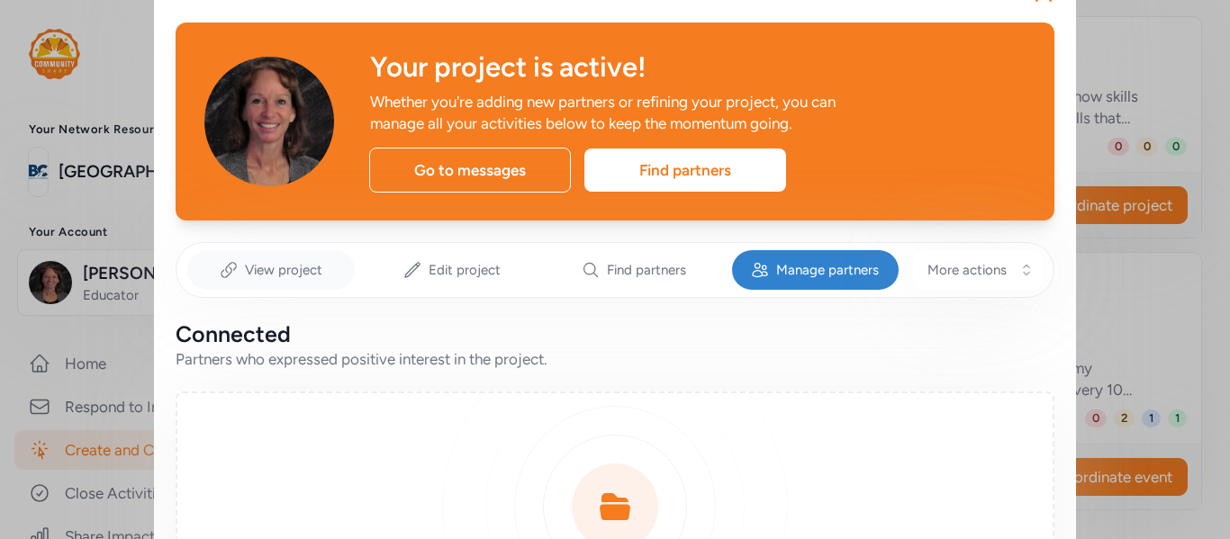
click at [292, 282] on div "View project" at bounding box center [270, 270] width 167 height 40
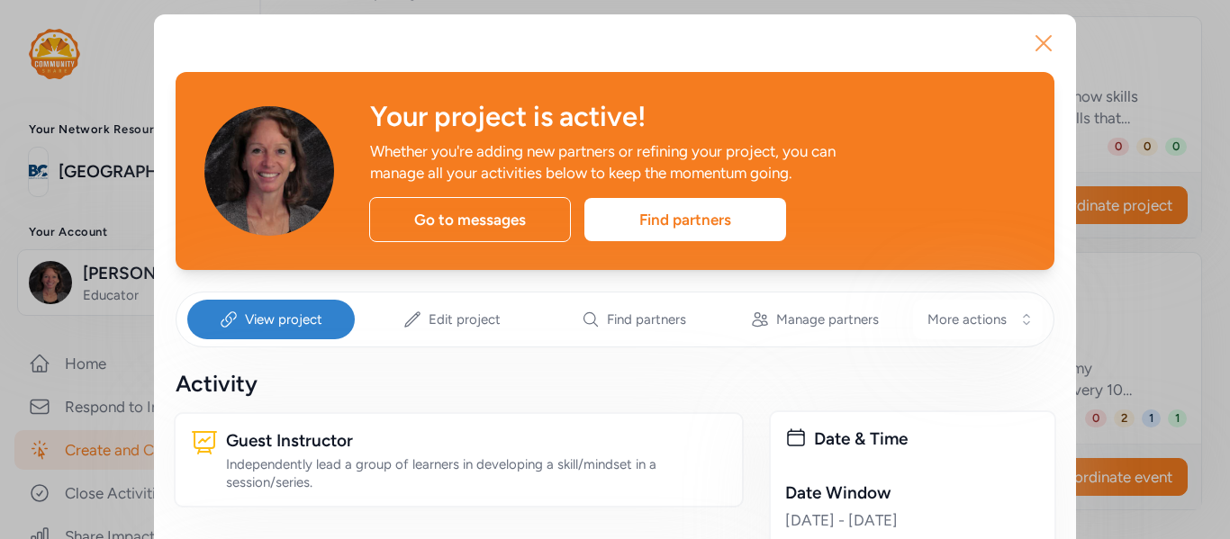
click at [1049, 42] on icon "button" at bounding box center [1043, 43] width 29 height 29
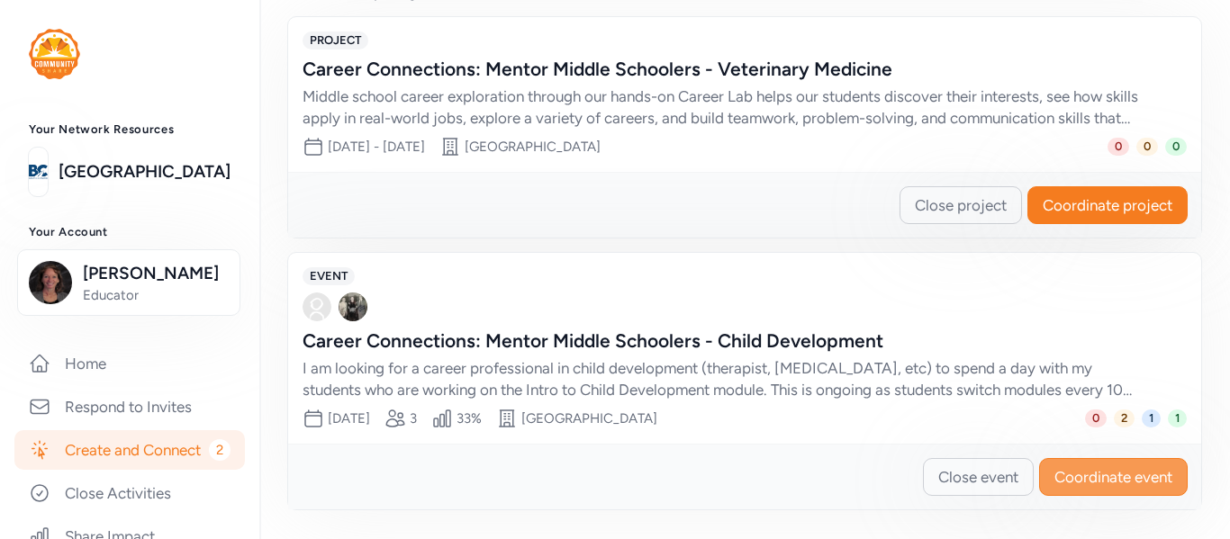
click at [1080, 468] on span "Coordinate event" at bounding box center [1113, 477] width 118 height 22
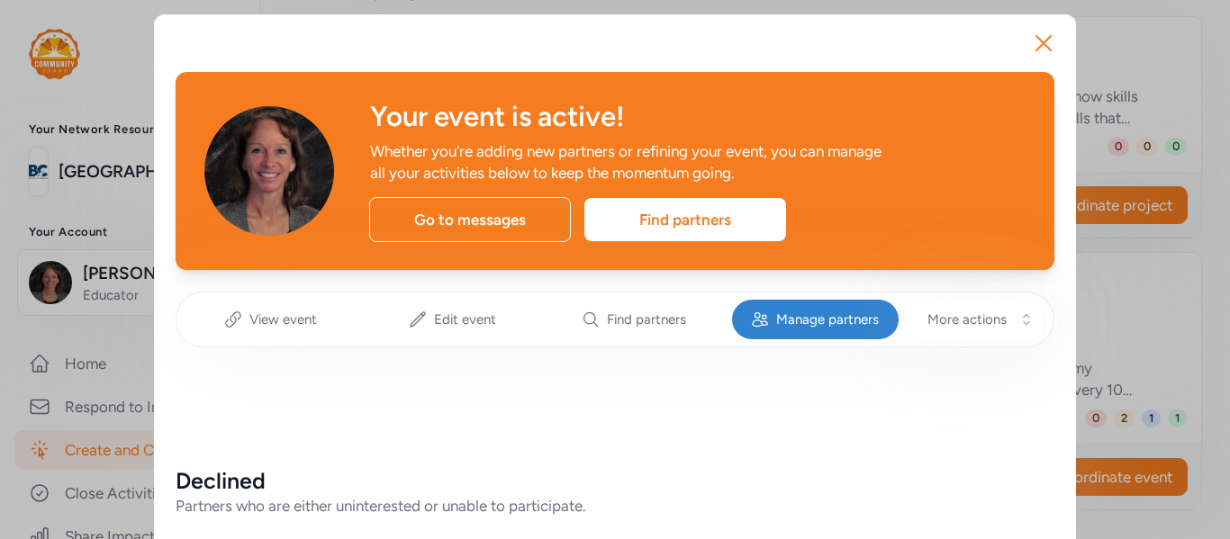
click at [293, 321] on span "View event" at bounding box center [283, 320] width 68 height 18
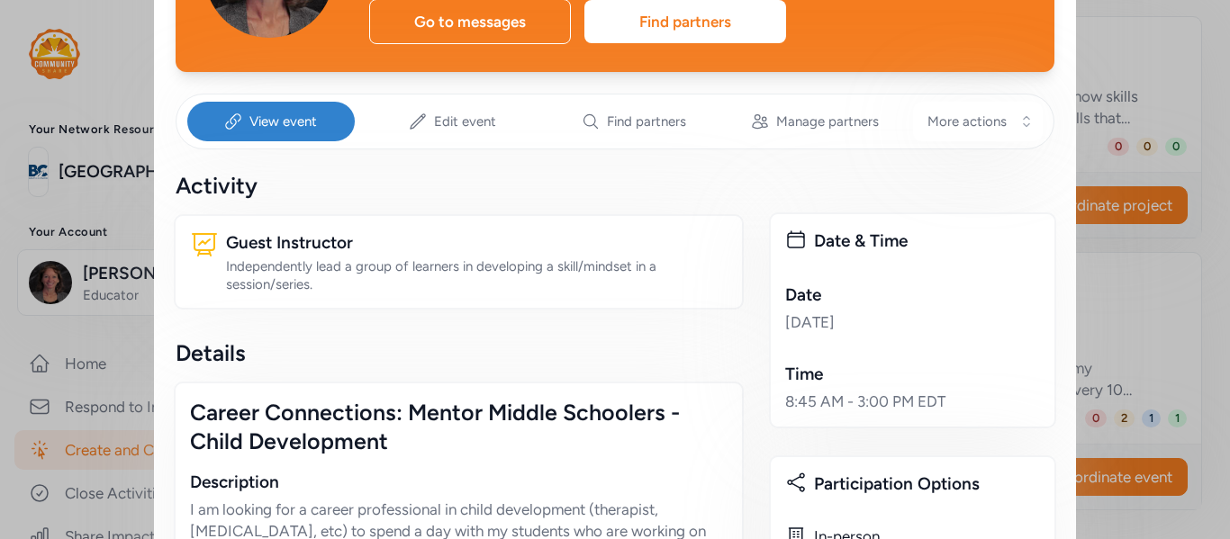
scroll to position [199, 0]
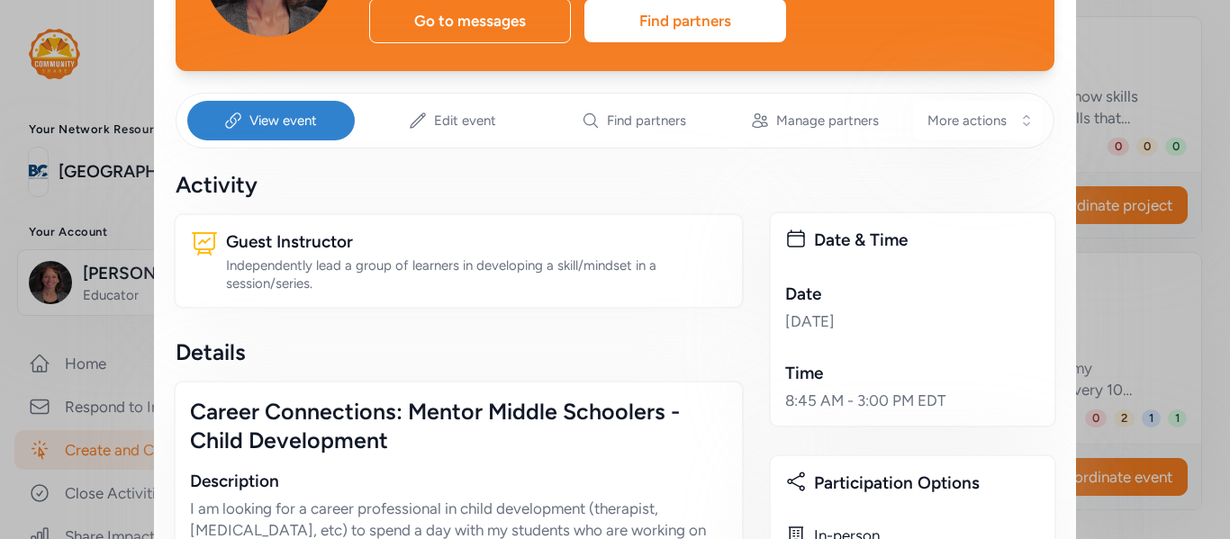
click at [843, 322] on div "[DATE]" at bounding box center [912, 322] width 255 height 22
click at [793, 242] on icon at bounding box center [796, 239] width 22 height 22
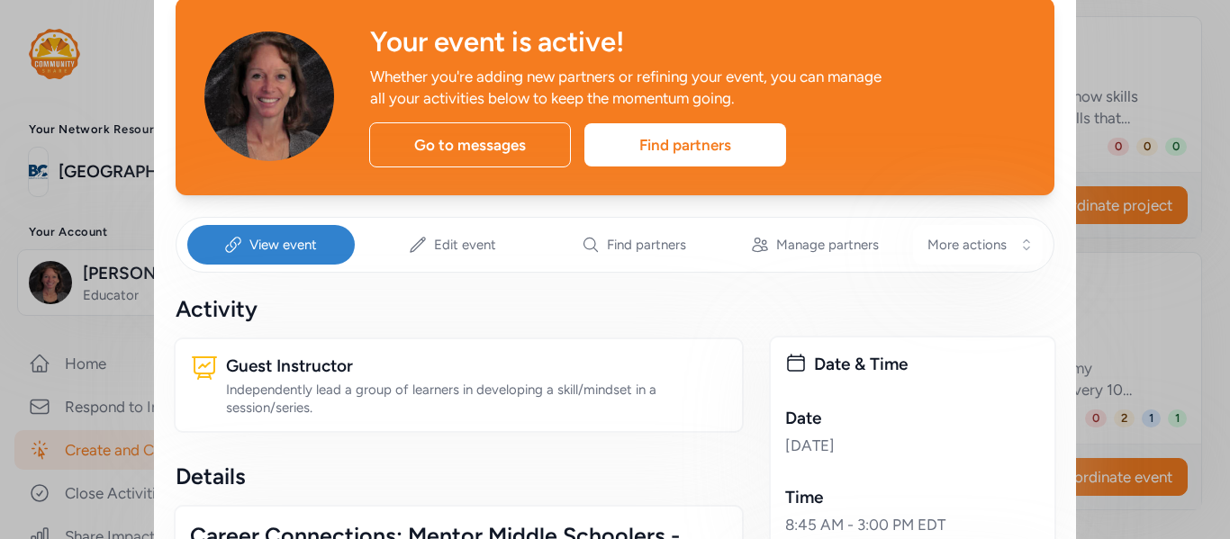
scroll to position [38, 0]
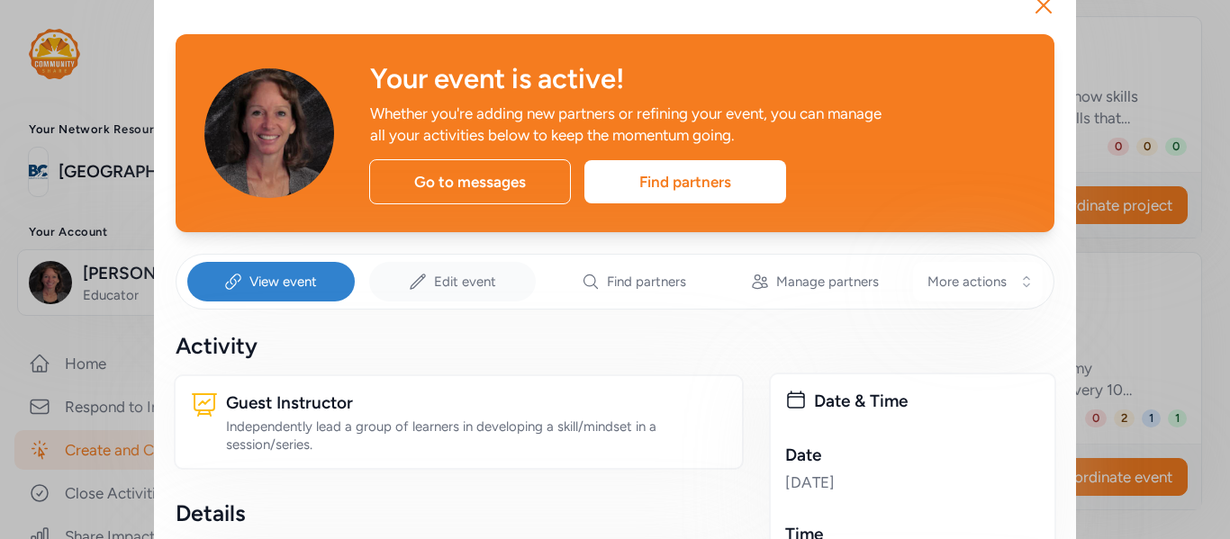
click at [494, 284] on span "Edit event" at bounding box center [465, 282] width 62 height 18
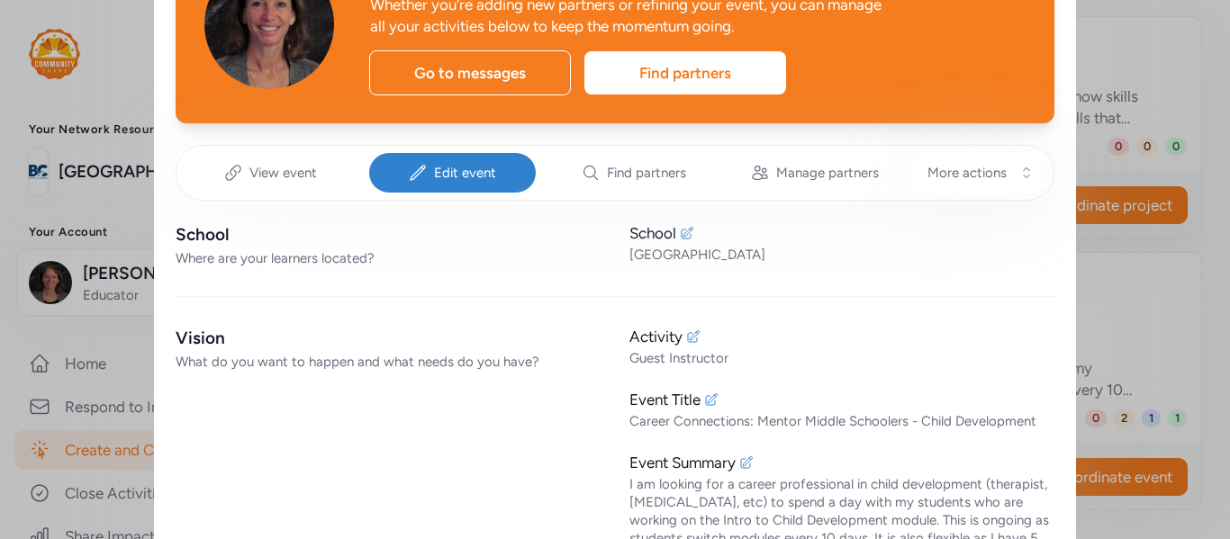
scroll to position [148, 0]
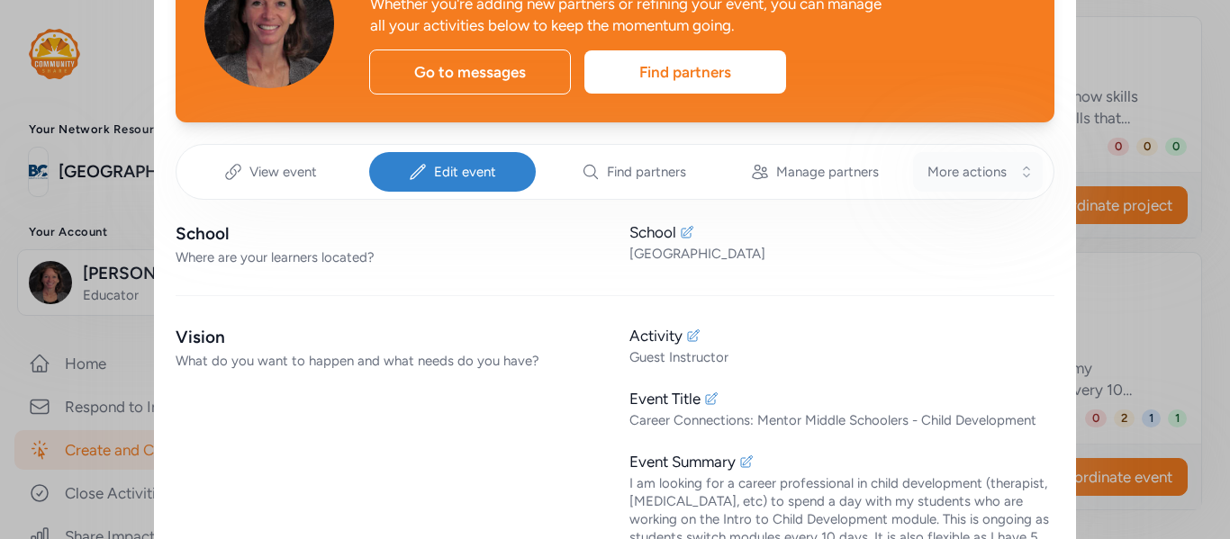
click at [984, 186] on button "More actions" at bounding box center [978, 172] width 130 height 40
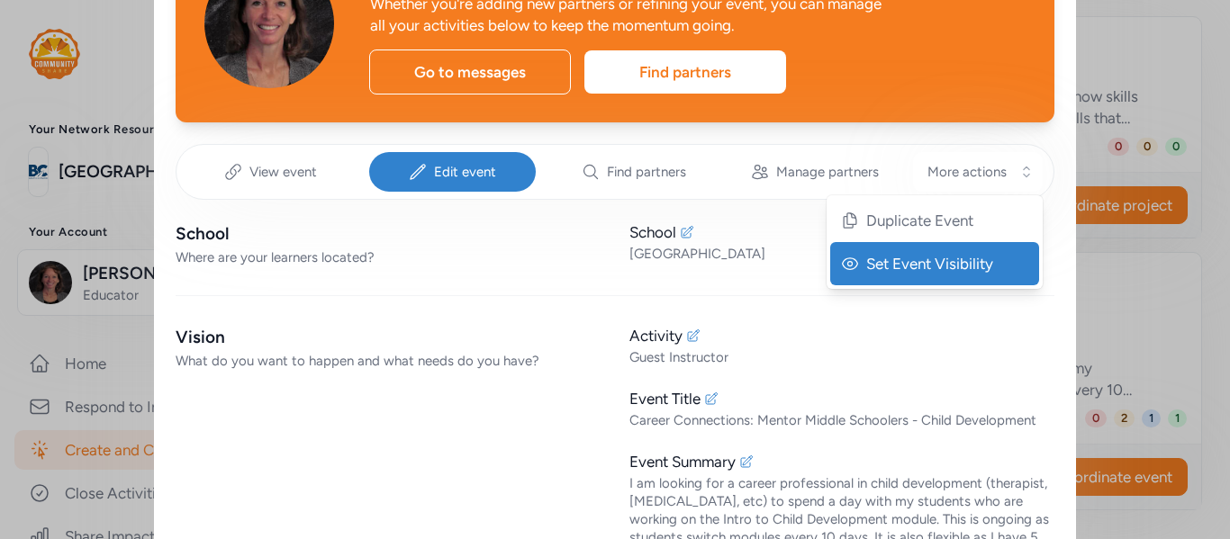
click at [977, 263] on span "Set Event Visibility" at bounding box center [936, 264] width 140 height 22
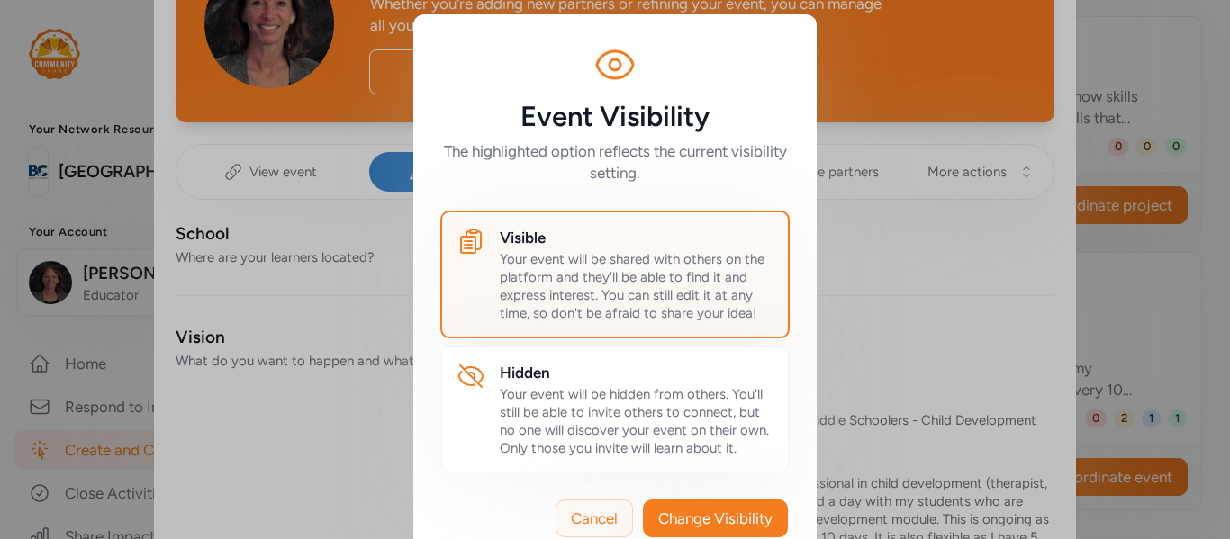
click at [608, 516] on span "Cancel" at bounding box center [594, 519] width 47 height 22
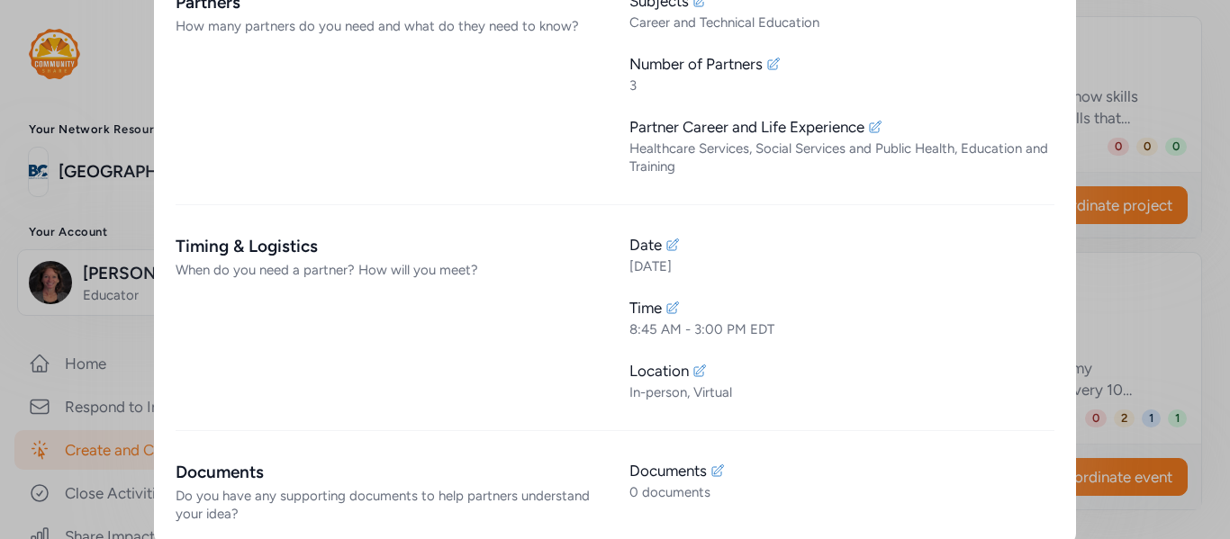
scroll to position [1124, 0]
click at [675, 248] on icon at bounding box center [673, 244] width 12 height 12
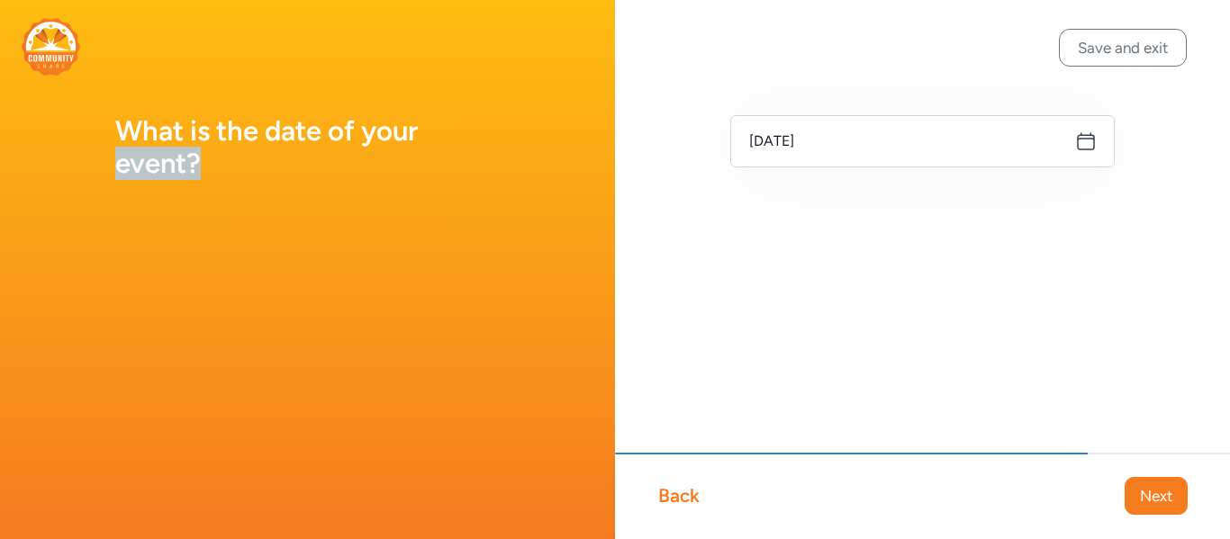
click at [455, 151] on h1 "What is the date of your event?" at bounding box center [307, 147] width 384 height 65
click at [1092, 142] on icon at bounding box center [1086, 142] width 22 height 22
click at [1081, 140] on icon at bounding box center [1086, 142] width 22 height 22
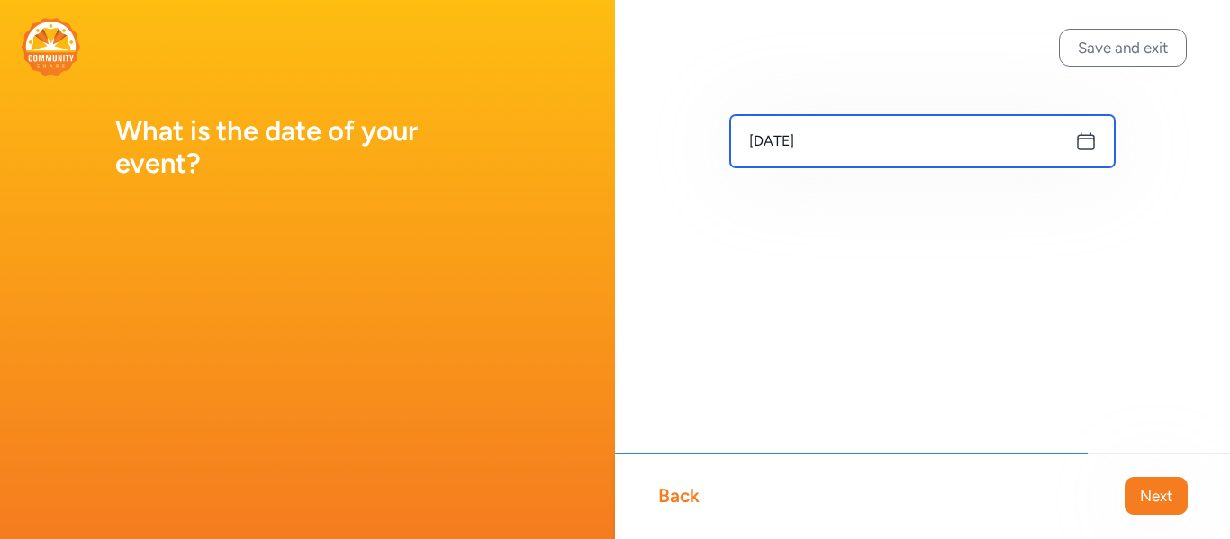
click at [1068, 140] on input "[DATE]" at bounding box center [922, 141] width 384 height 52
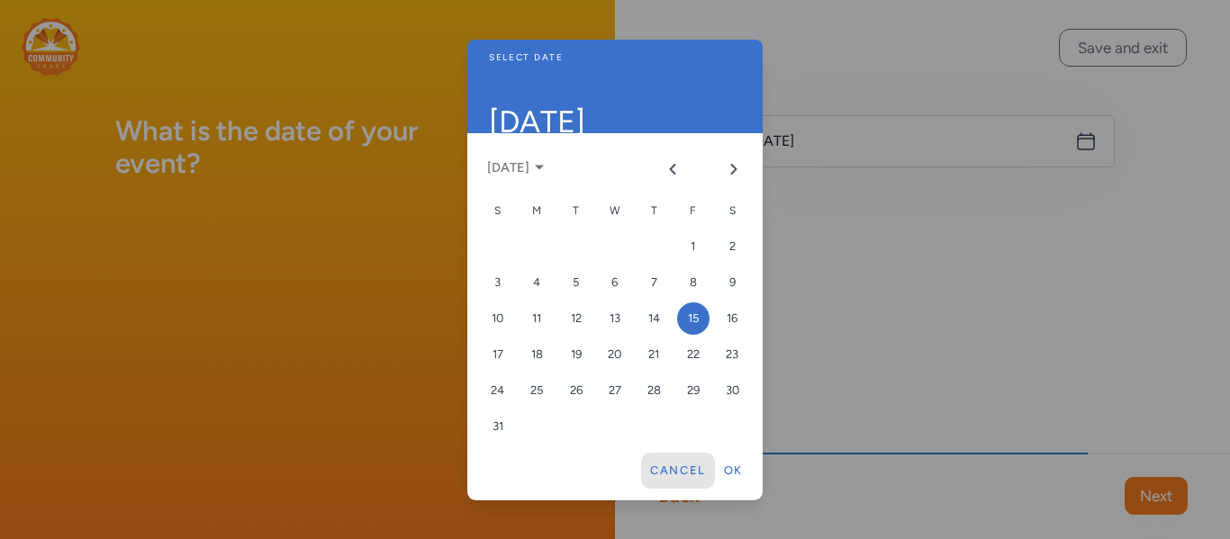
click at [685, 482] on button "Cancel" at bounding box center [678, 471] width 74 height 36
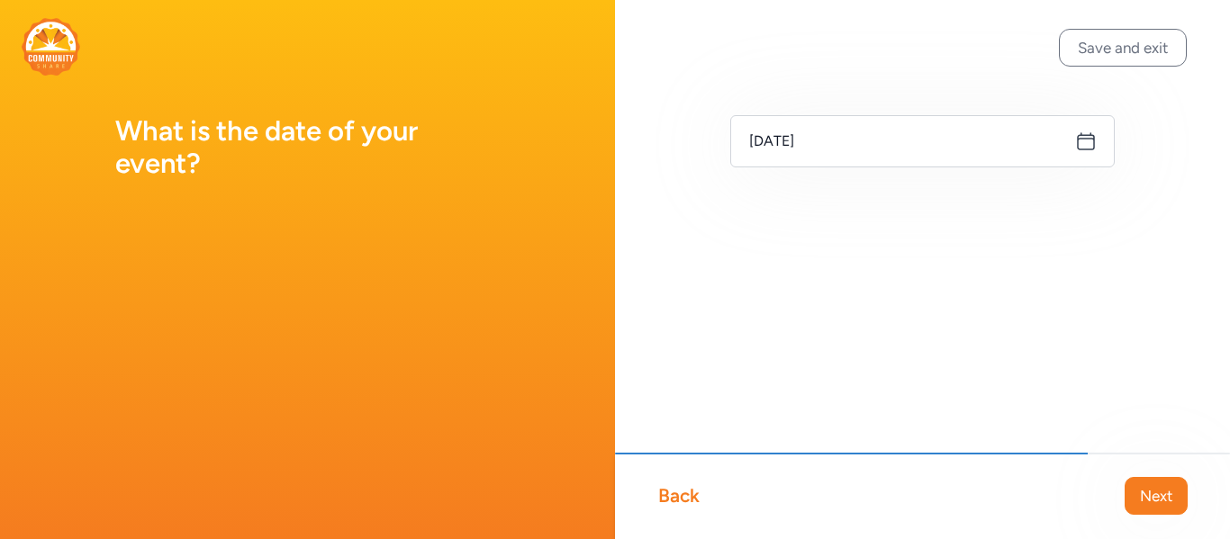
click at [686, 500] on div "Back" at bounding box center [678, 495] width 41 height 25
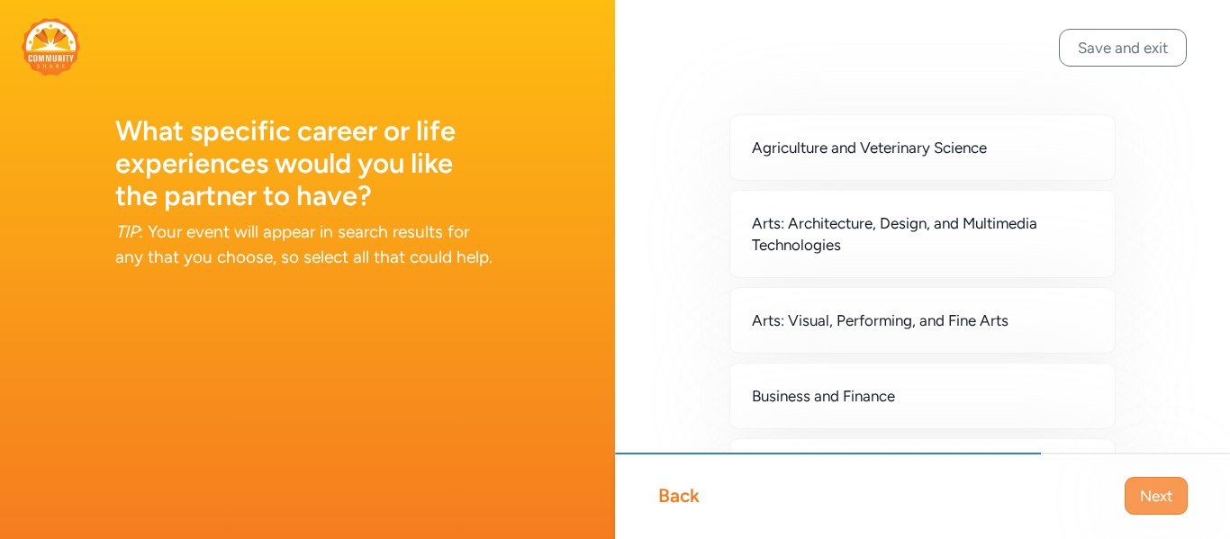
click at [1179, 495] on button "Next" at bounding box center [1155, 496] width 63 height 38
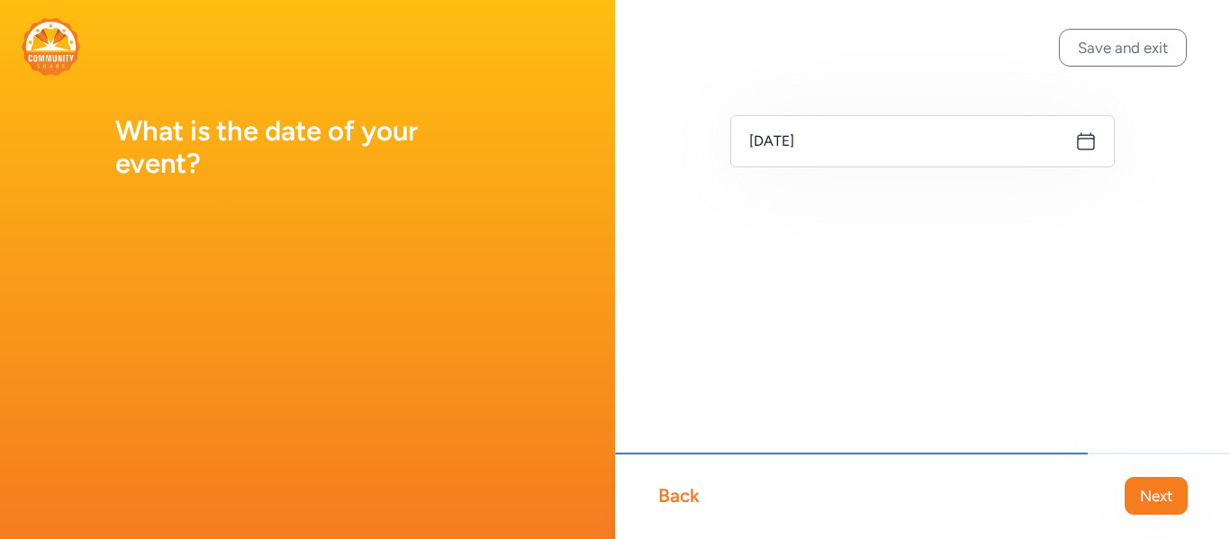
click at [1179, 495] on button "Next" at bounding box center [1155, 496] width 63 height 38
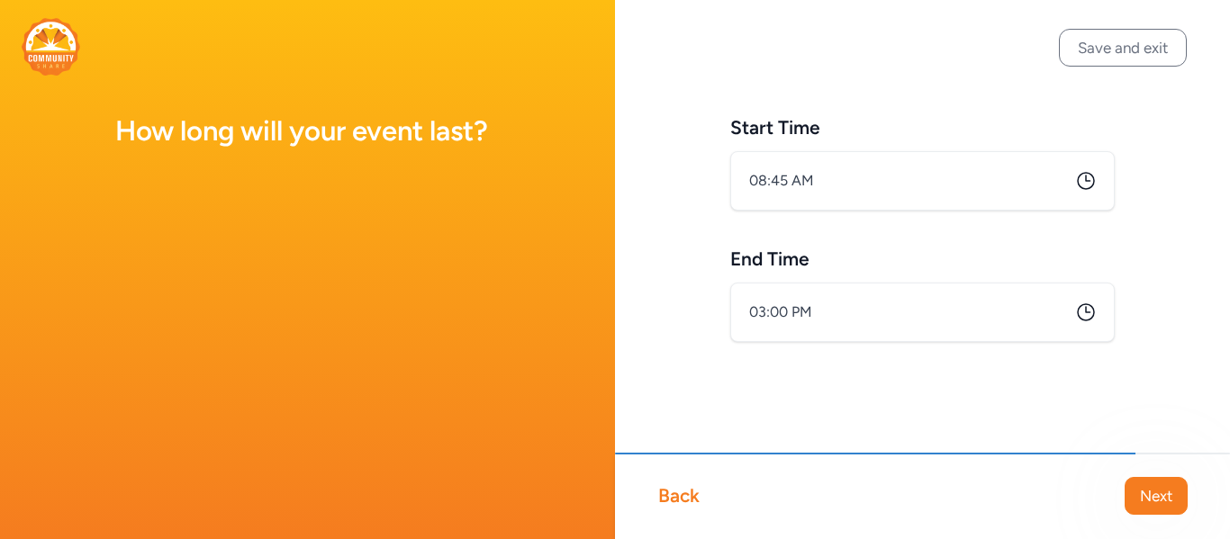
click at [672, 499] on div "Back" at bounding box center [678, 495] width 41 height 25
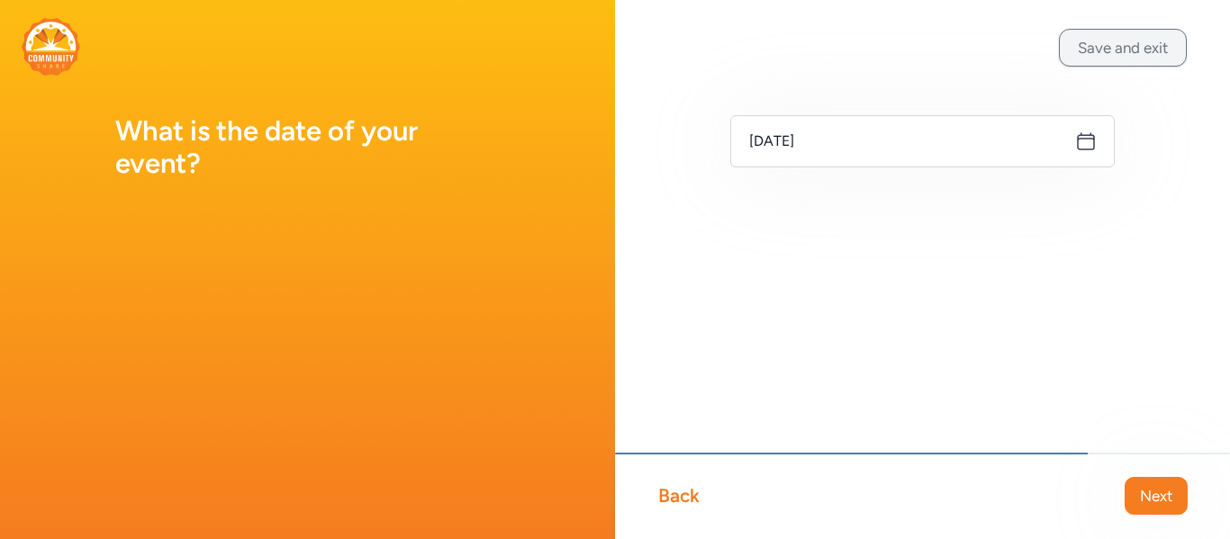
click at [1118, 49] on button "Save and exit" at bounding box center [1123, 48] width 128 height 38
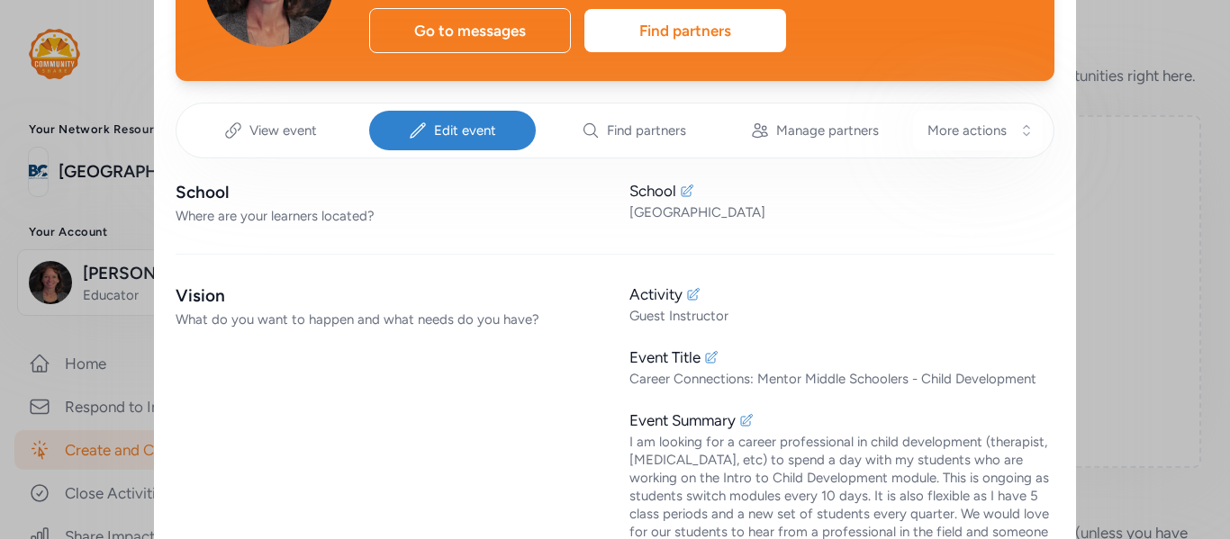
scroll to position [190, 0]
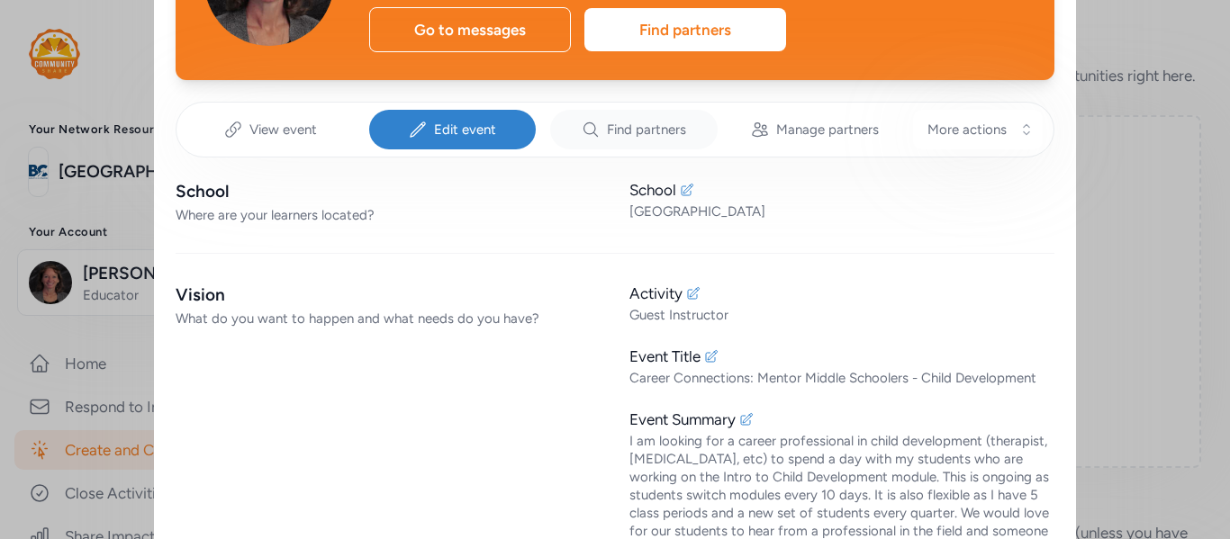
click at [662, 138] on span "Find partners" at bounding box center [646, 130] width 79 height 18
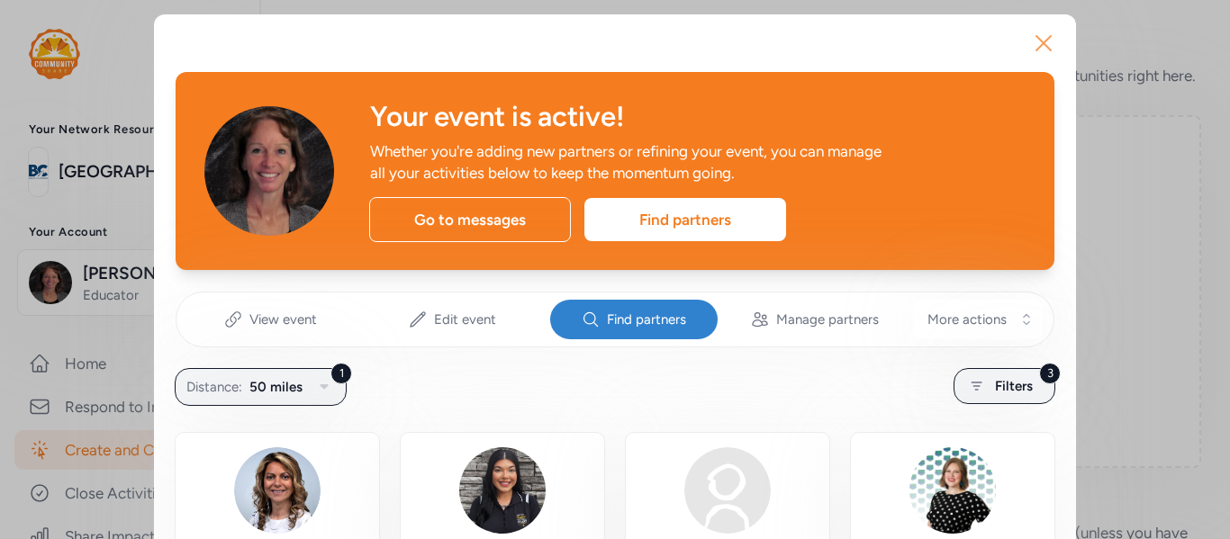
click at [1040, 38] on icon "button" at bounding box center [1043, 43] width 29 height 29
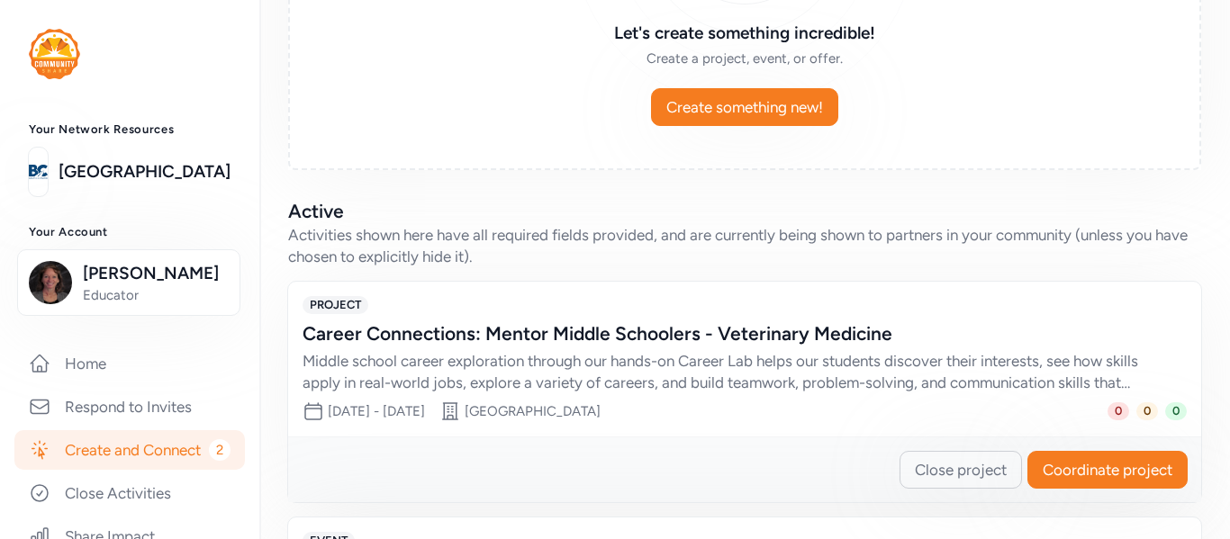
scroll to position [296, 0]
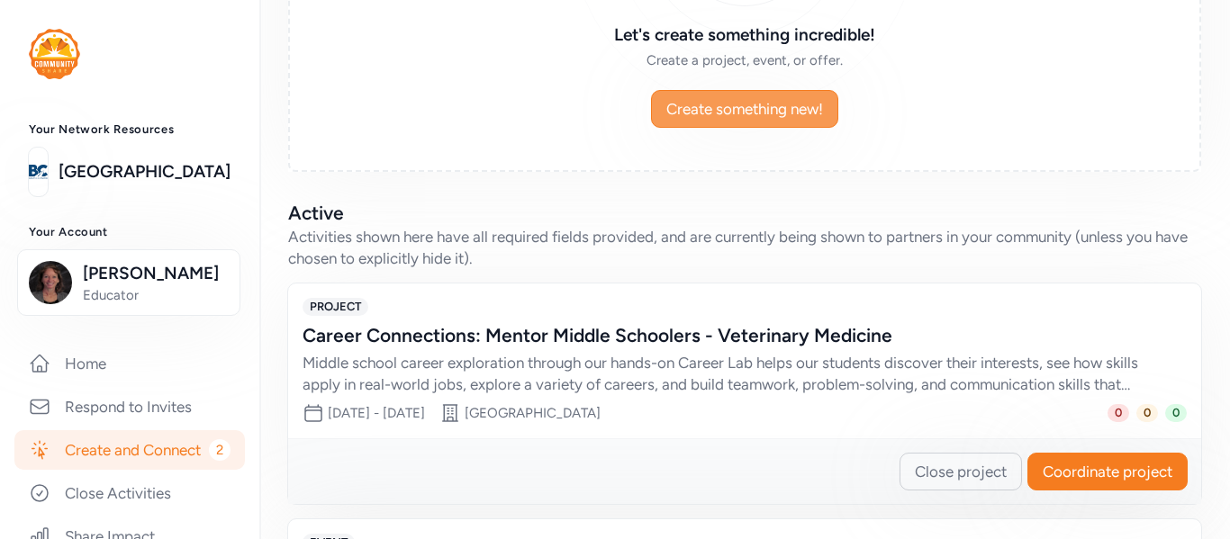
click at [717, 120] on span "Create something new!" at bounding box center [744, 109] width 157 height 22
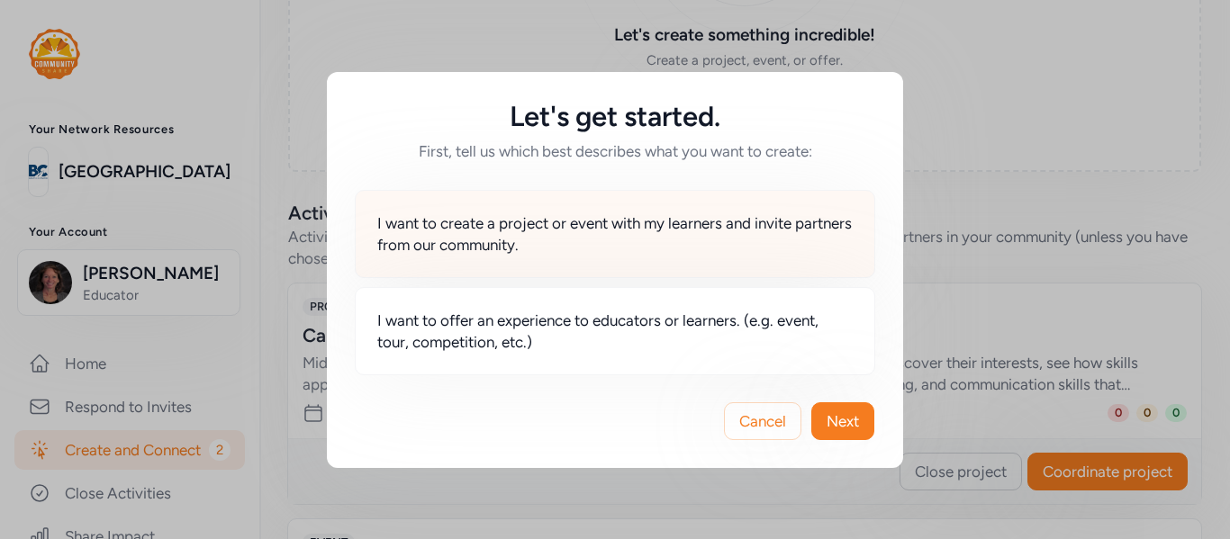
click at [687, 227] on span "I want to create a project or event with my learners and invite partners from o…" at bounding box center [614, 233] width 475 height 43
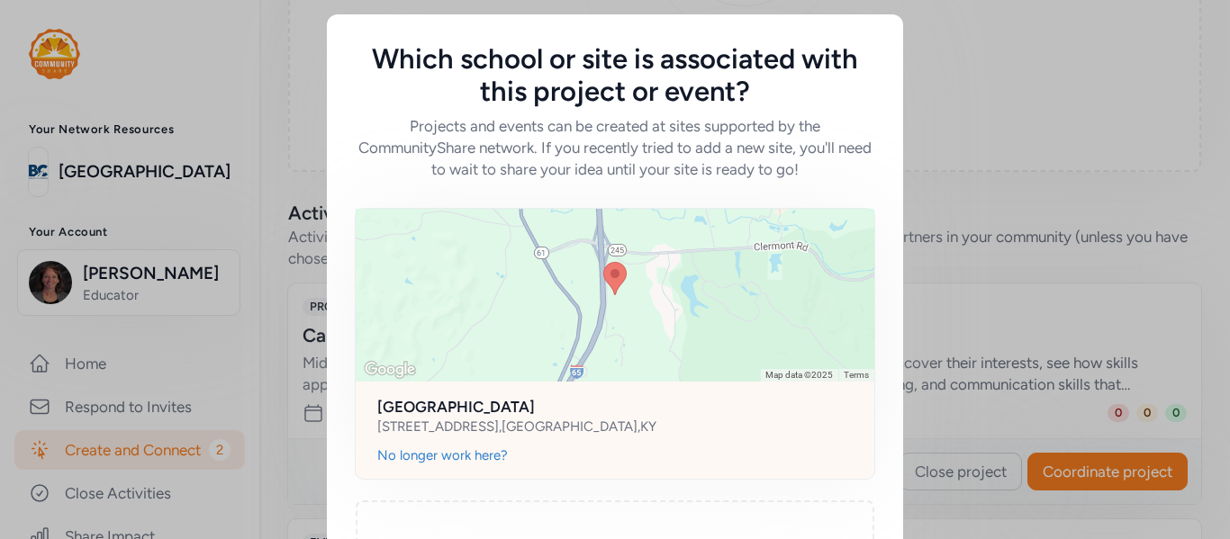
click at [665, 429] on div "[STREET_ADDRESS]" at bounding box center [614, 427] width 475 height 18
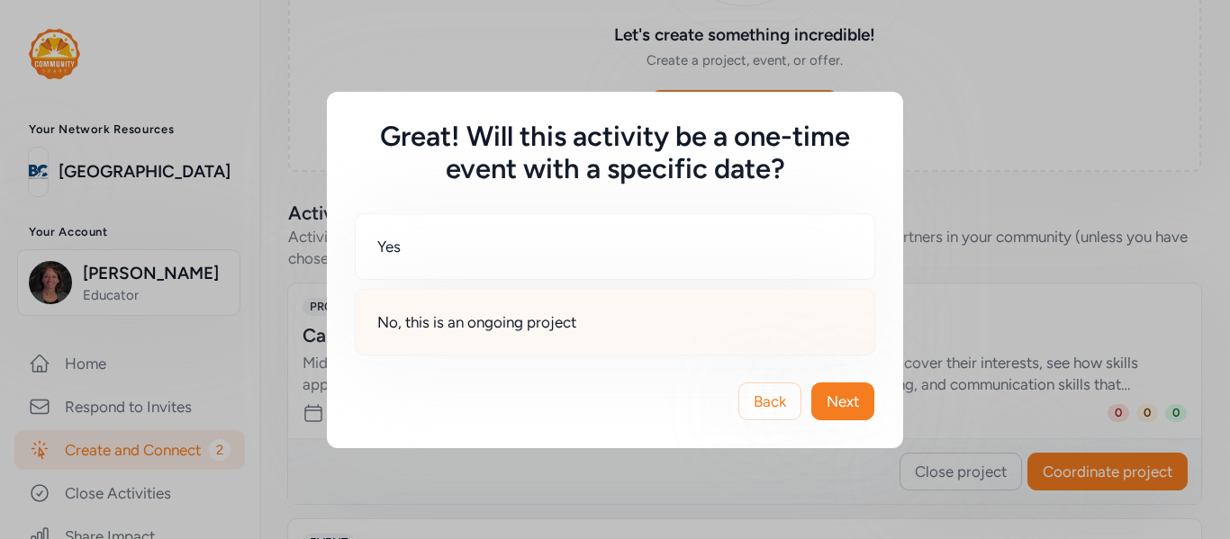
click at [639, 338] on div "No, this is an ongoing project" at bounding box center [615, 322] width 520 height 67
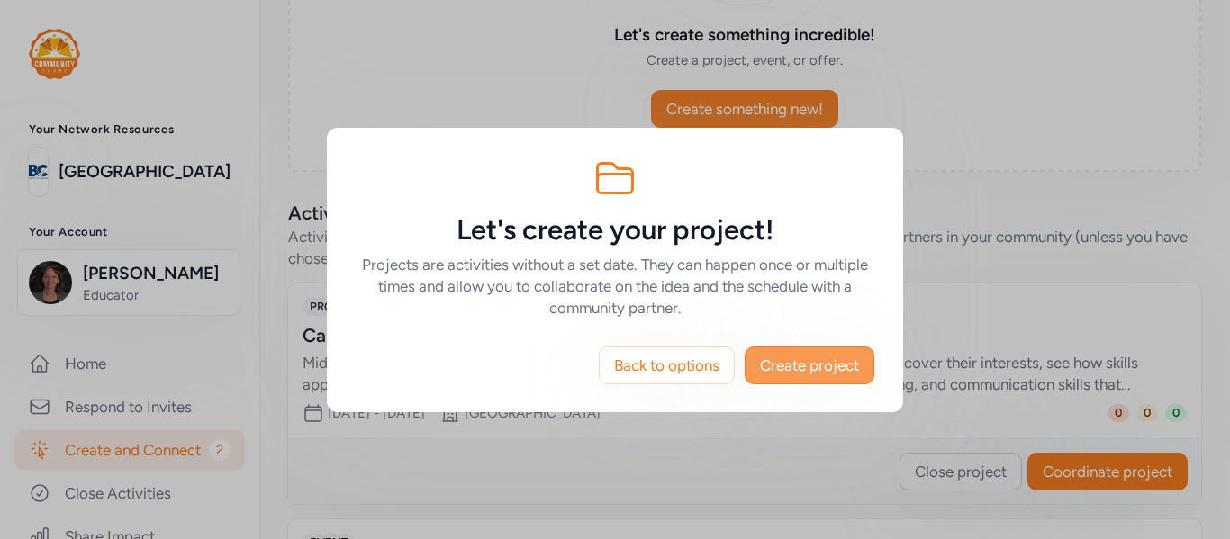
click at [778, 375] on button "Create project" at bounding box center [809, 366] width 130 height 38
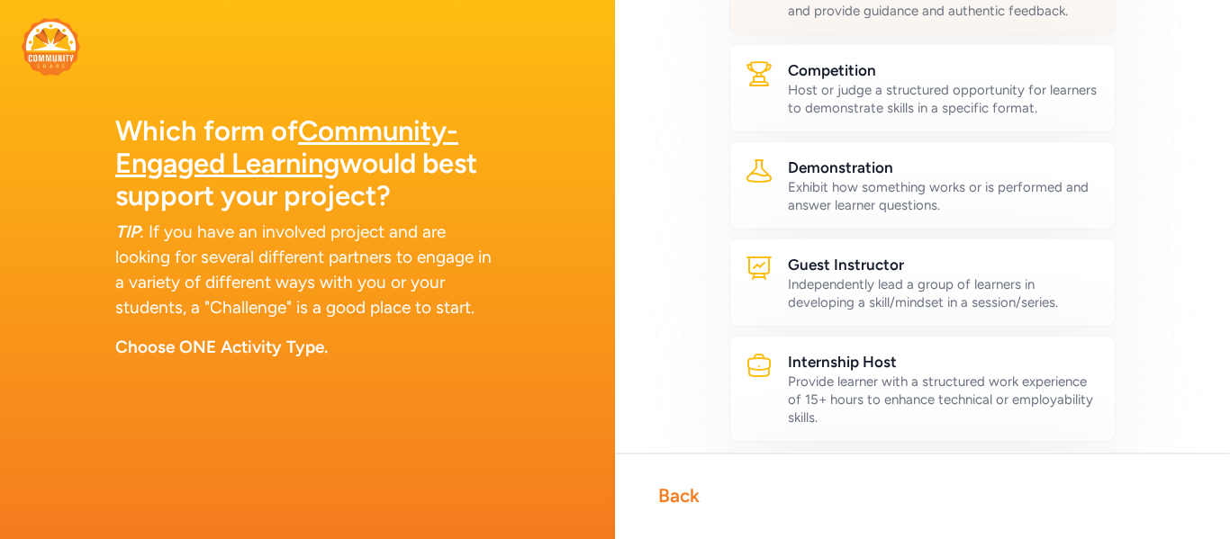
scroll to position [306, 0]
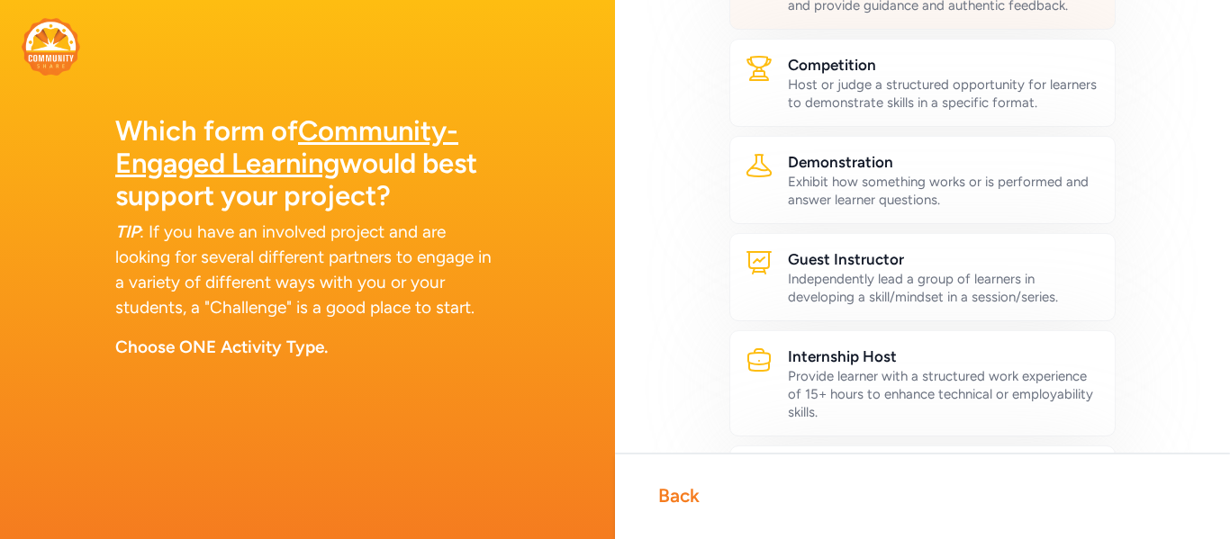
click at [870, 308] on div "Guest Instructor Independently lead a group of learners in developing a skill/m…" at bounding box center [922, 277] width 386 height 88
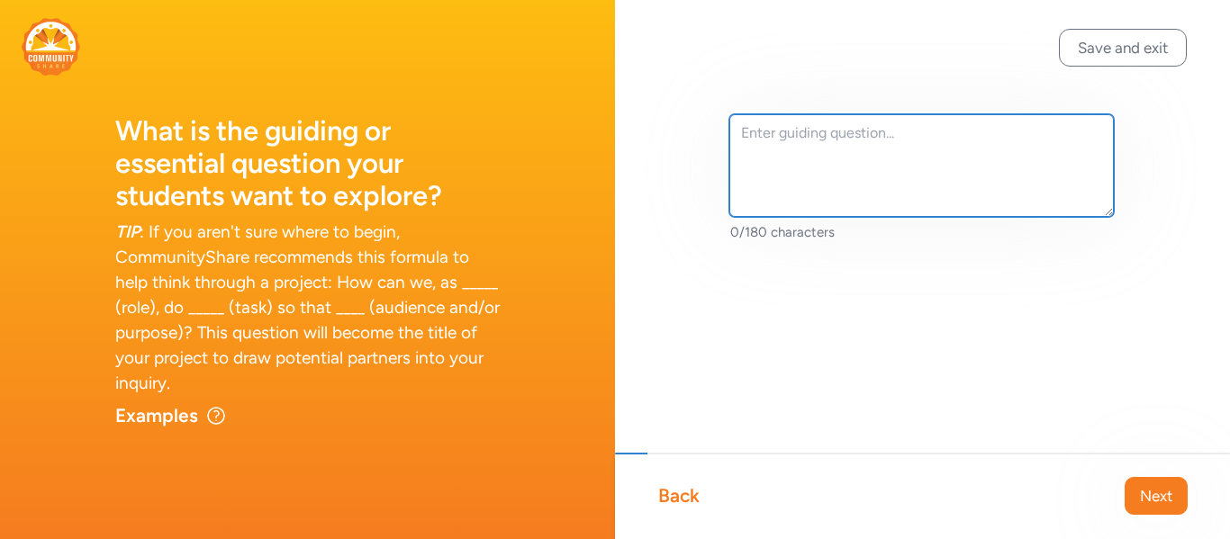
click at [787, 138] on textarea at bounding box center [921, 165] width 384 height 103
paste textarea "Career Connections: Mentor Middle Schoolers - Name of Module"
drag, startPoint x: 820, startPoint y: 158, endPoint x: 1050, endPoint y: 137, distance: 231.4
click at [1050, 137] on textarea "Career Connections: Mentor Middle Schoolers - Name of Module" at bounding box center [921, 165] width 384 height 103
type textarea "Career Connections: Mentor Middle Schoolers - EMT"
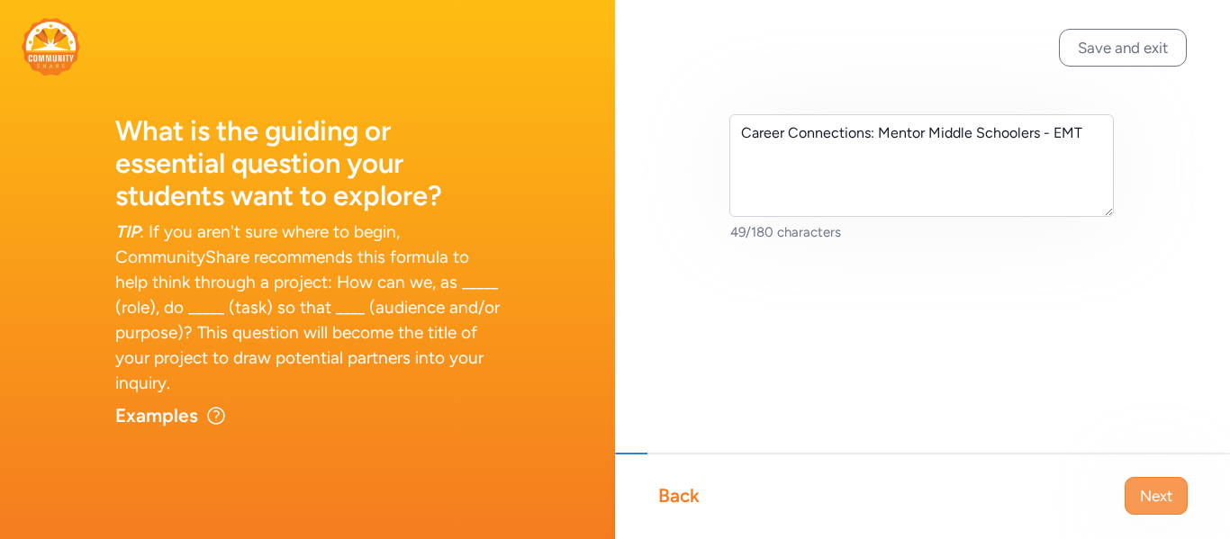
click at [1158, 508] on button "Next" at bounding box center [1155, 496] width 63 height 38
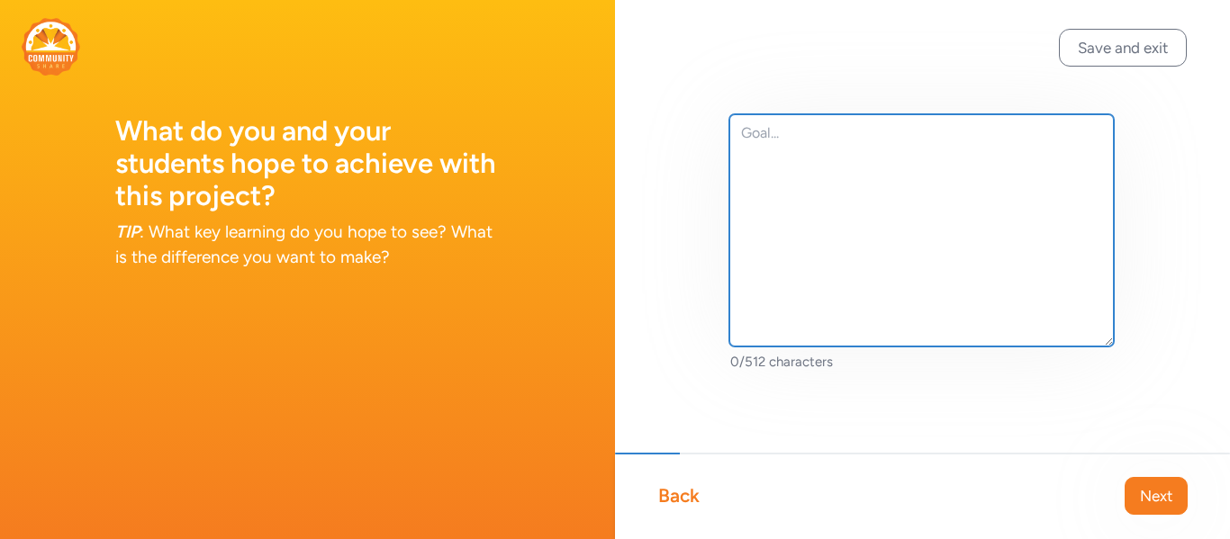
click at [788, 136] on textarea at bounding box center [921, 230] width 384 height 232
paste textarea "Through this collaboration, we aim to bridge classroom learning and real-world …"
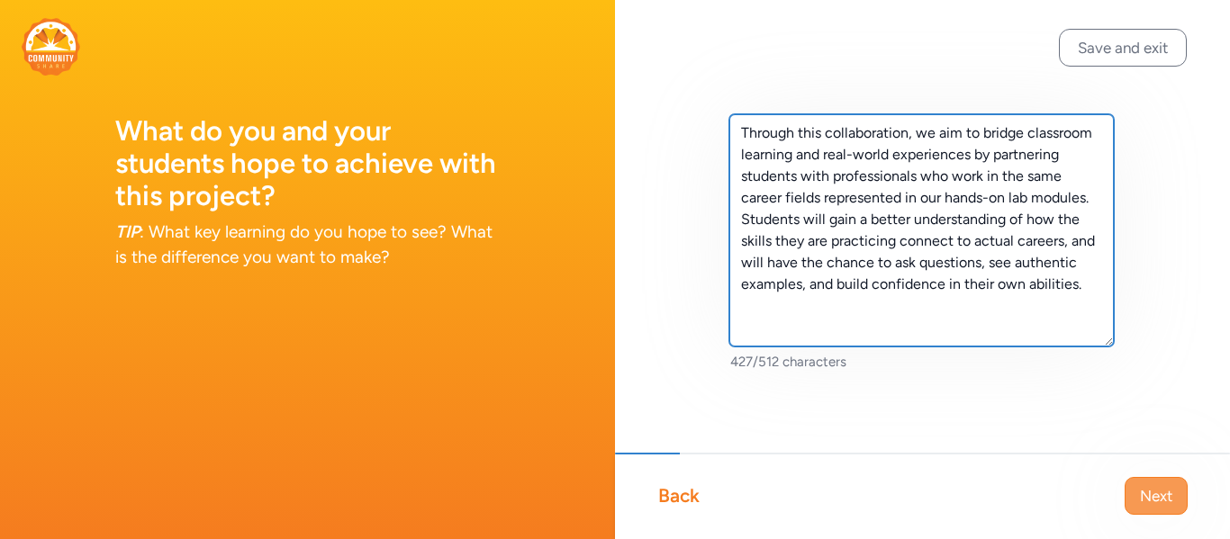
type textarea "Through this collaboration, we aim to bridge classroom learning and real-world …"
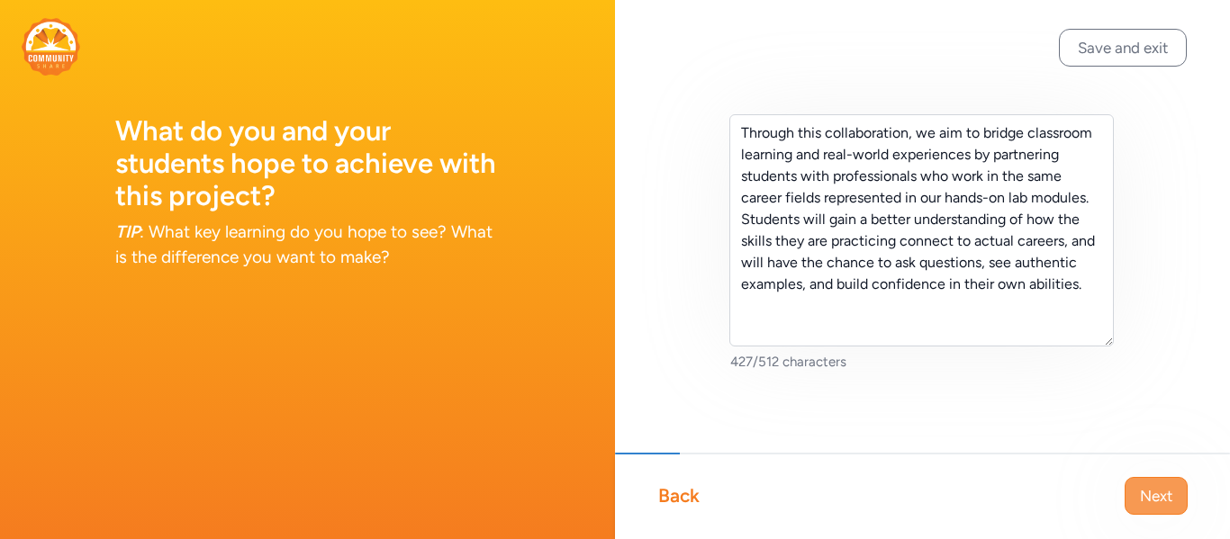
click at [1140, 491] on span "Next" at bounding box center [1156, 496] width 32 height 22
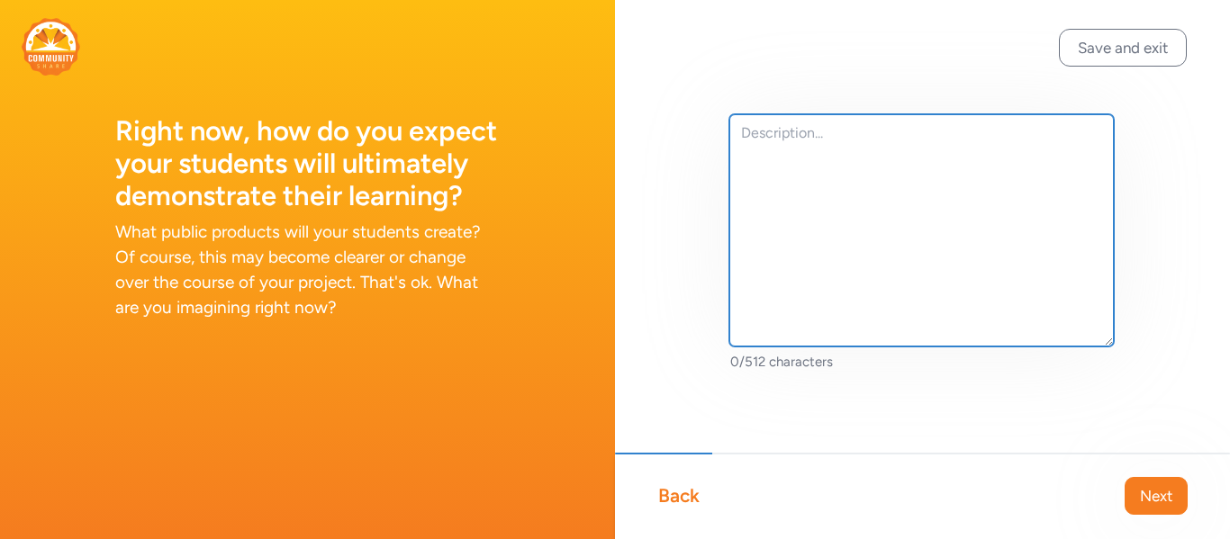
click at [882, 256] on textarea at bounding box center [921, 230] width 384 height 232
click at [837, 185] on textarea at bounding box center [921, 230] width 384 height 232
paste textarea "I am looking for a career professional in veterinary medicine to spend a day wi…"
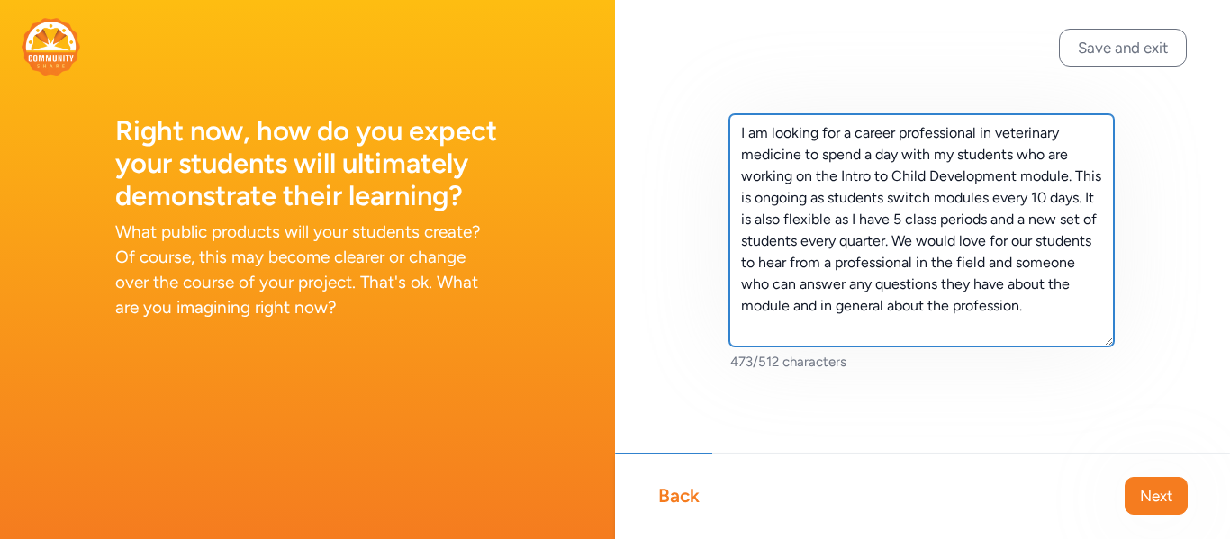
drag, startPoint x: 995, startPoint y: 133, endPoint x: 799, endPoint y: 157, distance: 196.7
click at [799, 157] on textarea "I am looking for a career professional in veterinary medicine to spend a day wi…" at bounding box center [921, 230] width 384 height 232
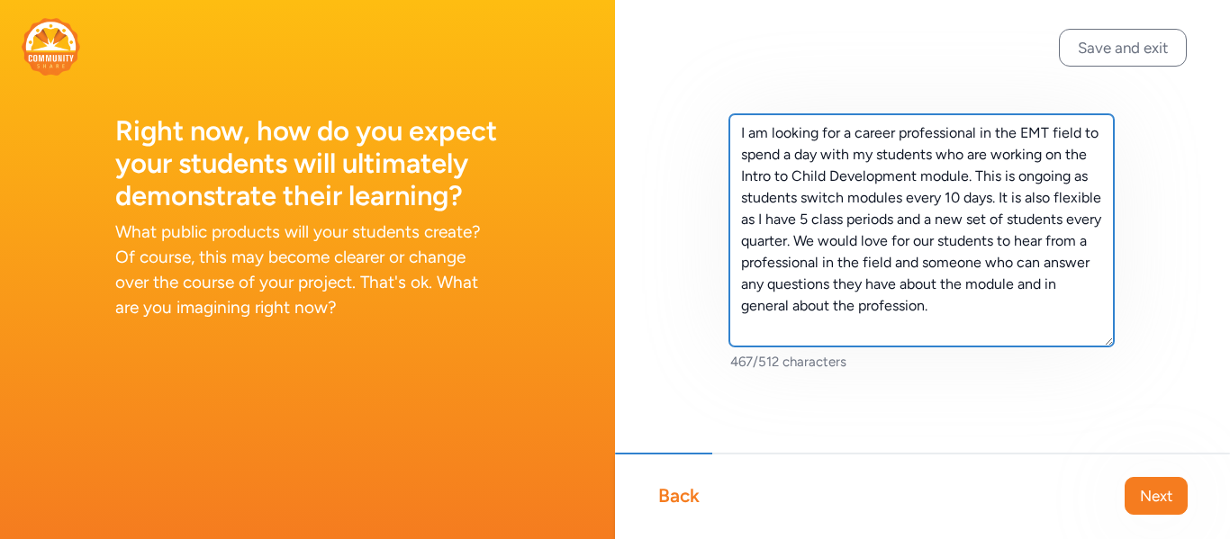
drag, startPoint x: 737, startPoint y: 176, endPoint x: 917, endPoint y: 176, distance: 180.0
click at [917, 176] on textarea "I am looking for a career professional in the EMT field to spend a day with my …" at bounding box center [921, 230] width 384 height 232
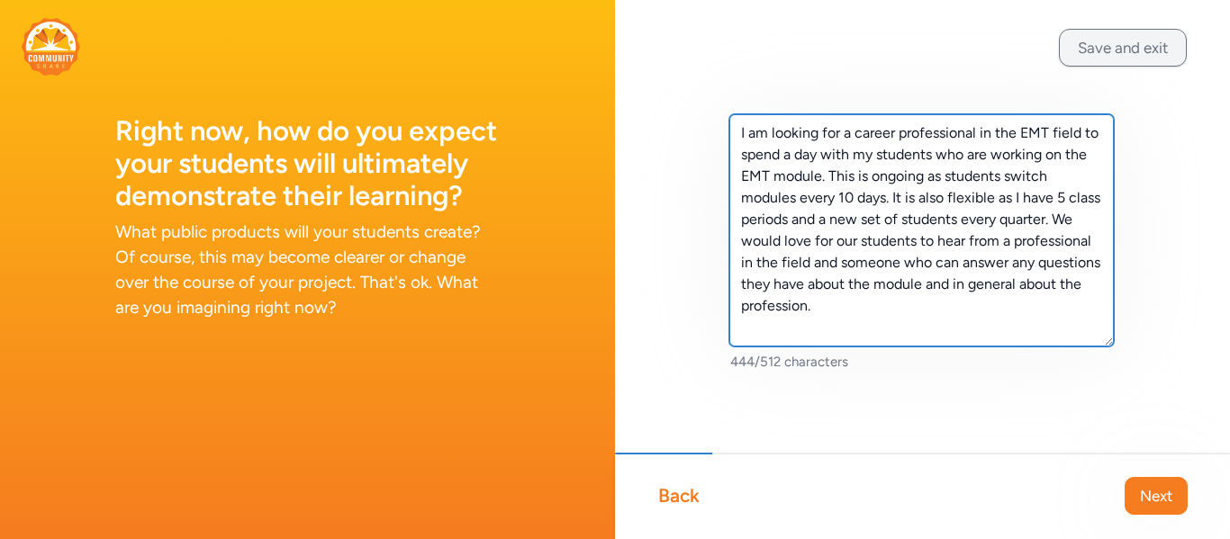
type textarea "I am looking for a career professional in the EMT field to spend a day with my …"
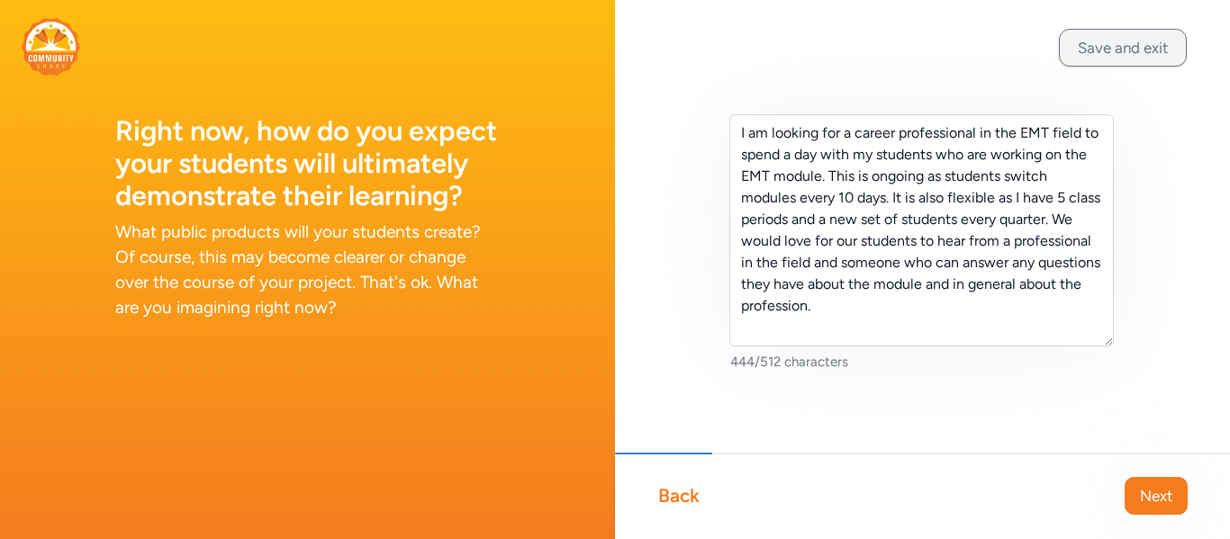
click at [1130, 56] on button "Save and exit" at bounding box center [1123, 48] width 128 height 38
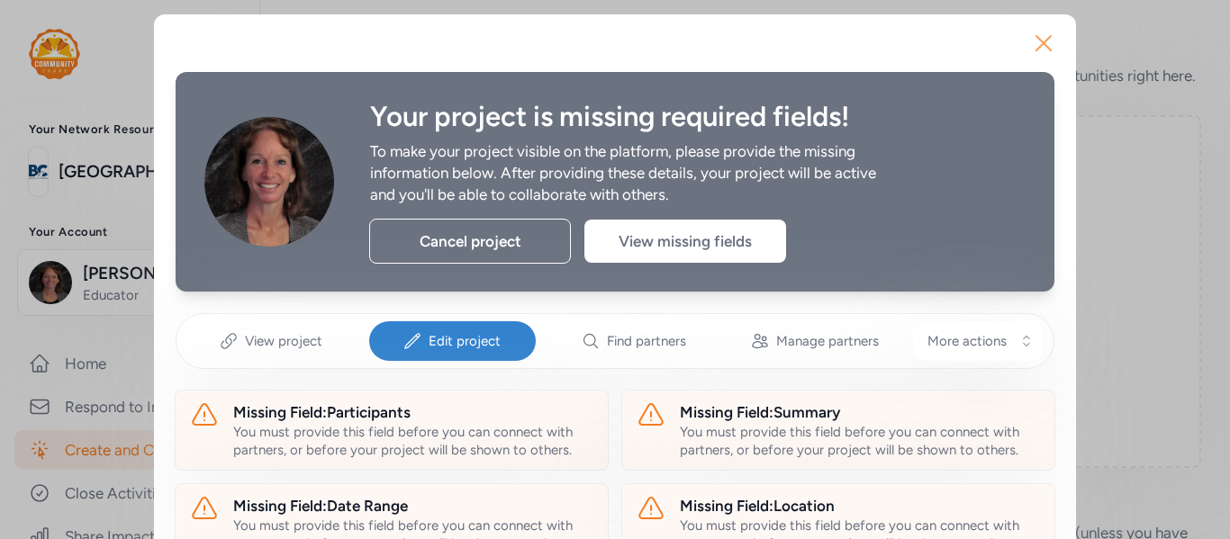
click at [1044, 41] on icon "button" at bounding box center [1043, 43] width 14 height 14
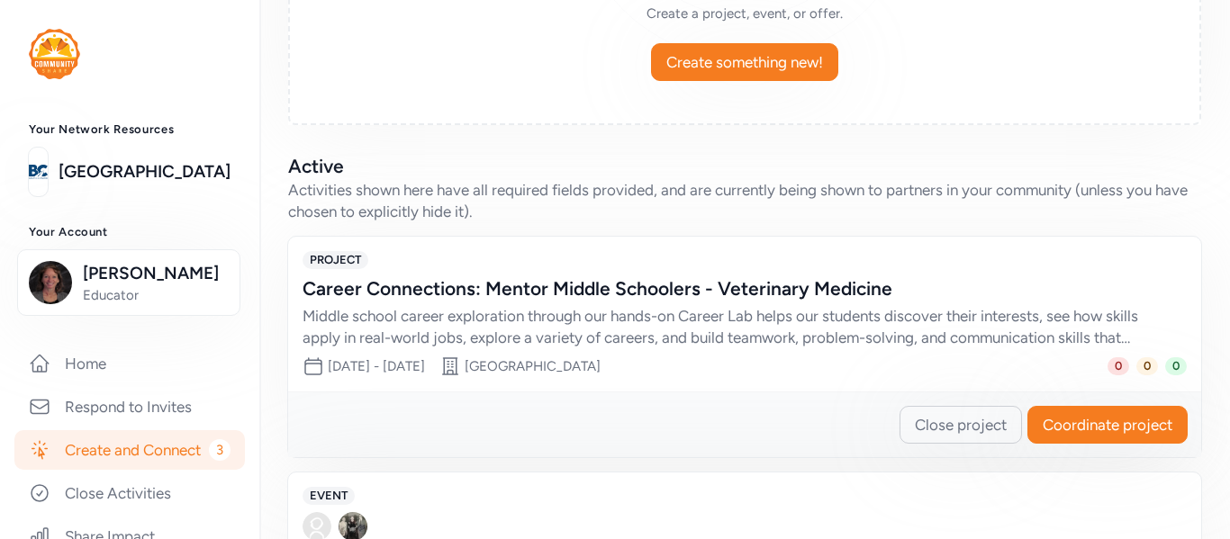
scroll to position [327, 0]
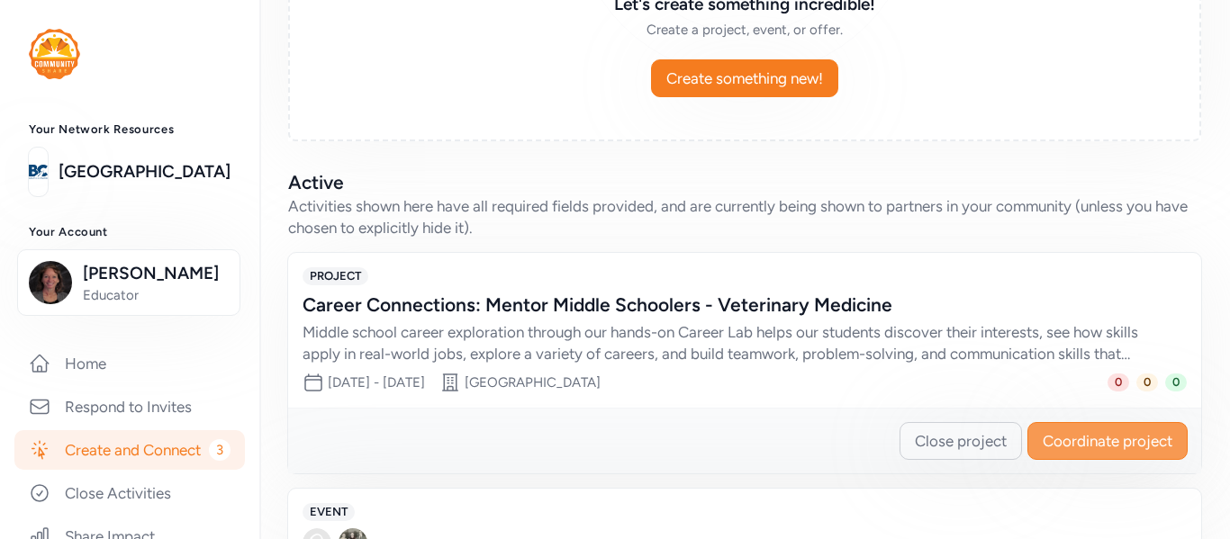
click at [1065, 452] on span "Coordinate project" at bounding box center [1107, 441] width 130 height 22
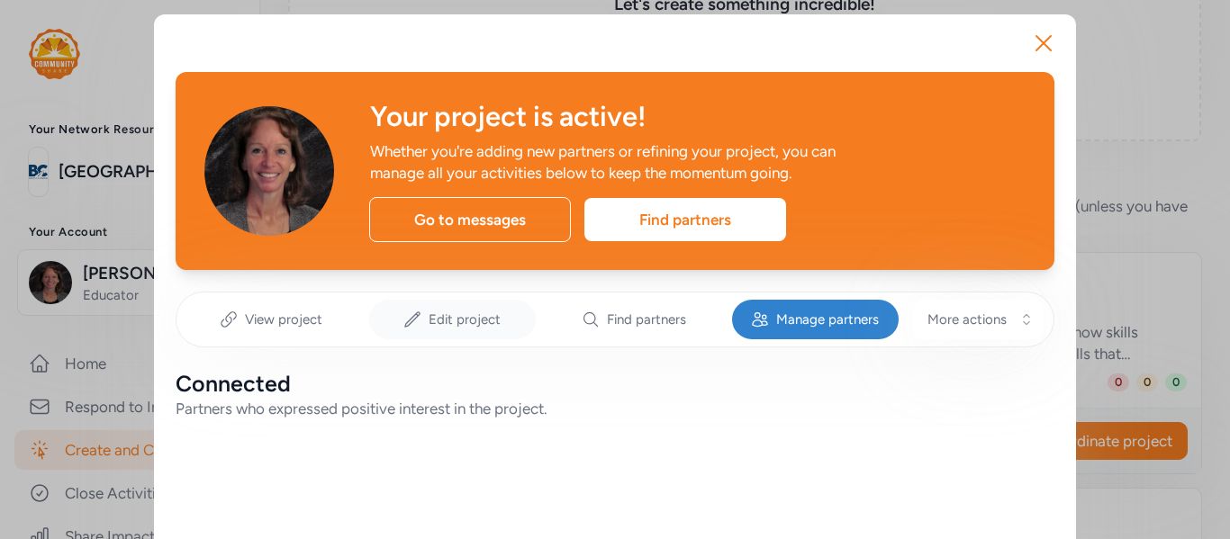
click at [471, 313] on span "Edit project" at bounding box center [464, 320] width 72 height 18
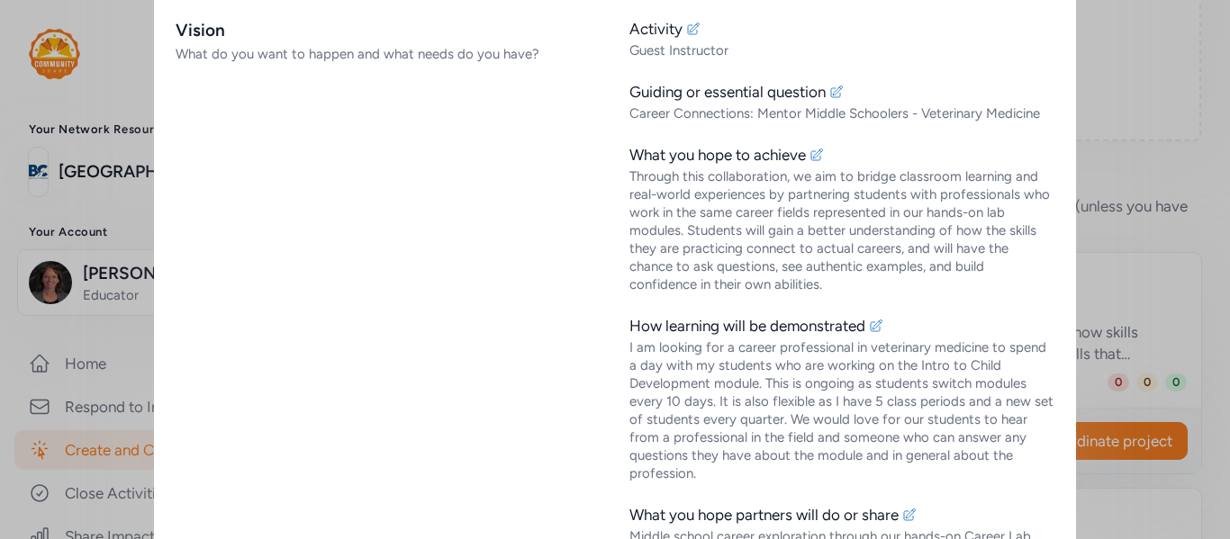
scroll to position [459, 0]
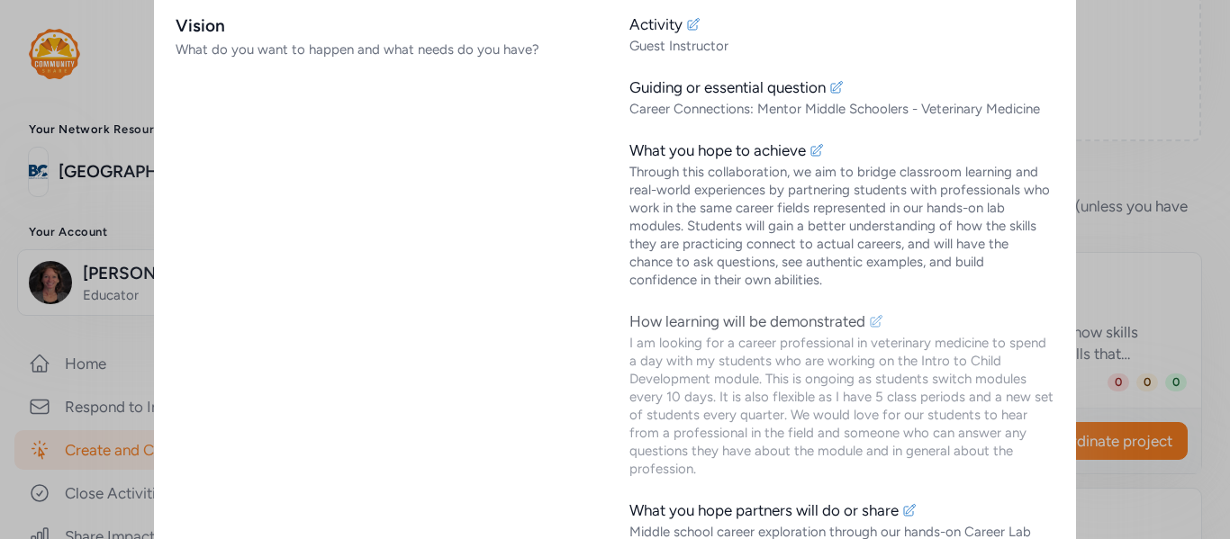
click at [876, 318] on icon at bounding box center [876, 321] width 12 height 12
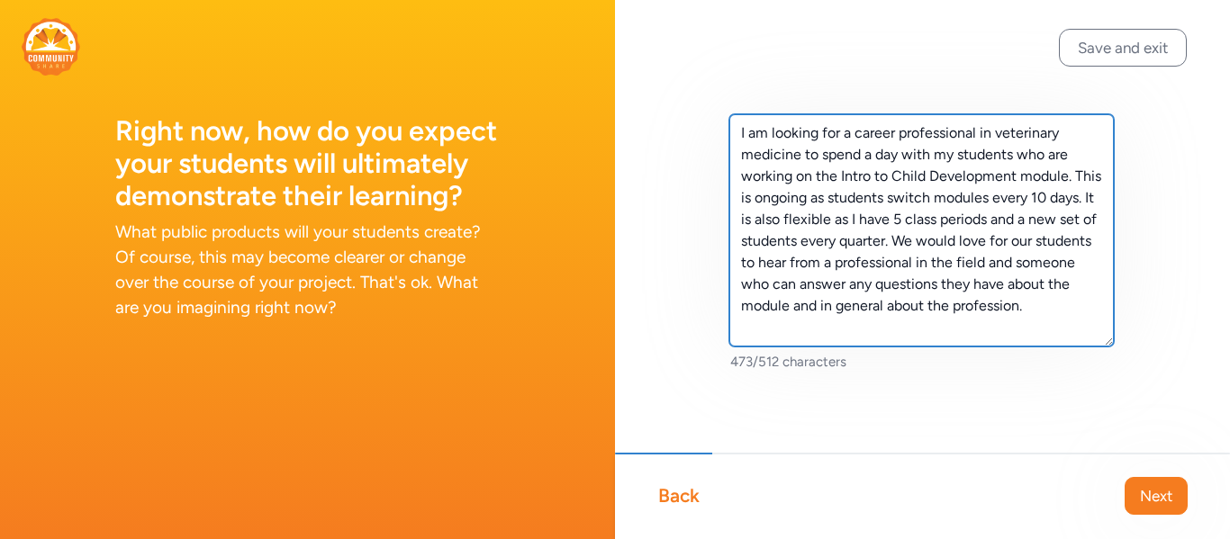
drag, startPoint x: 843, startPoint y: 176, endPoint x: 1014, endPoint y: 181, distance: 171.1
click at [1014, 181] on textarea "I am looking for a career professional in veterinary medicine to spend a day wi…" at bounding box center [921, 230] width 384 height 232
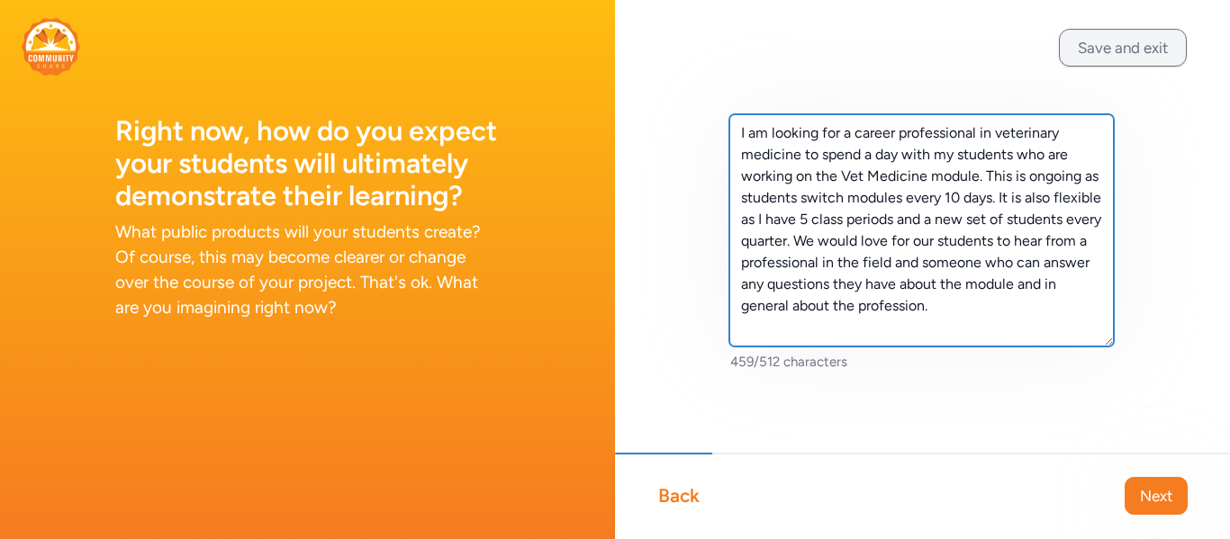
type textarea "I am looking for a career professional in veterinary medicine to spend a day wi…"
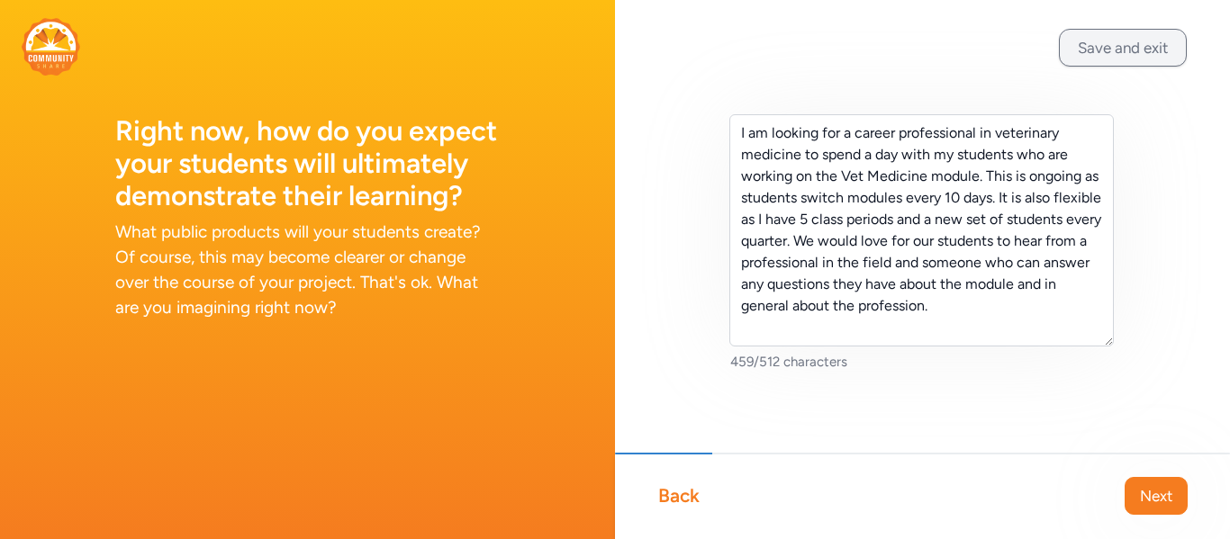
click at [1165, 53] on button "Save and exit" at bounding box center [1123, 48] width 128 height 38
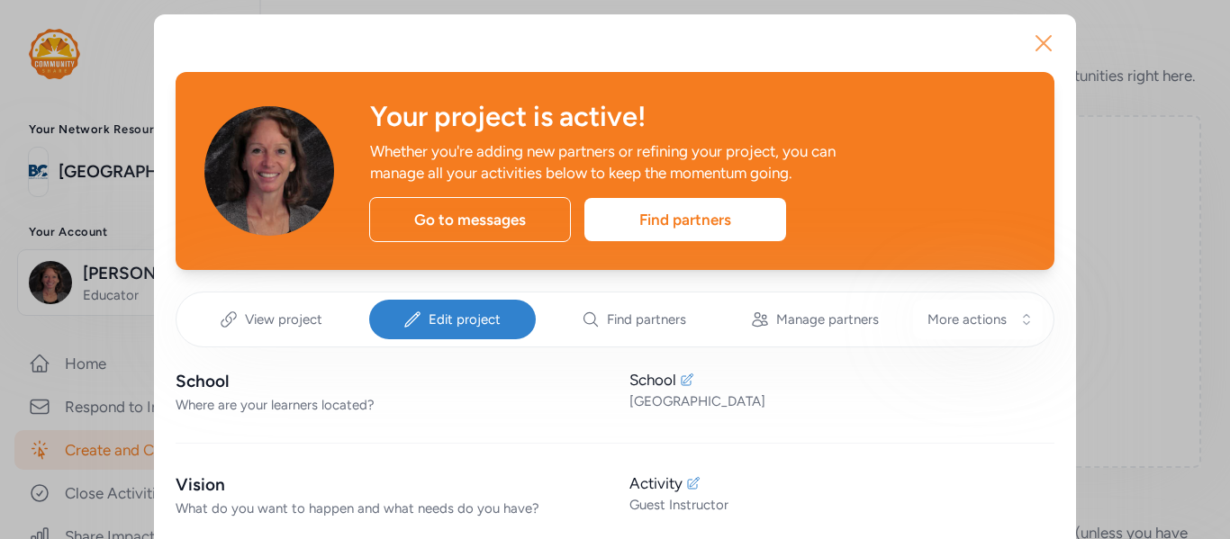
click at [1037, 48] on icon "button" at bounding box center [1043, 43] width 14 height 14
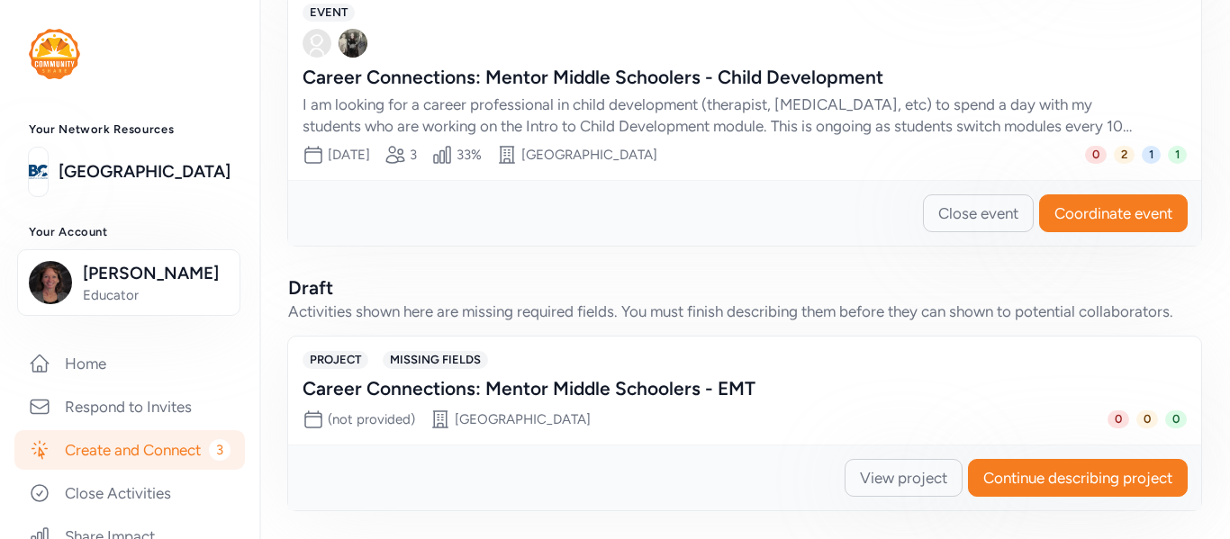
scroll to position [847, 0]
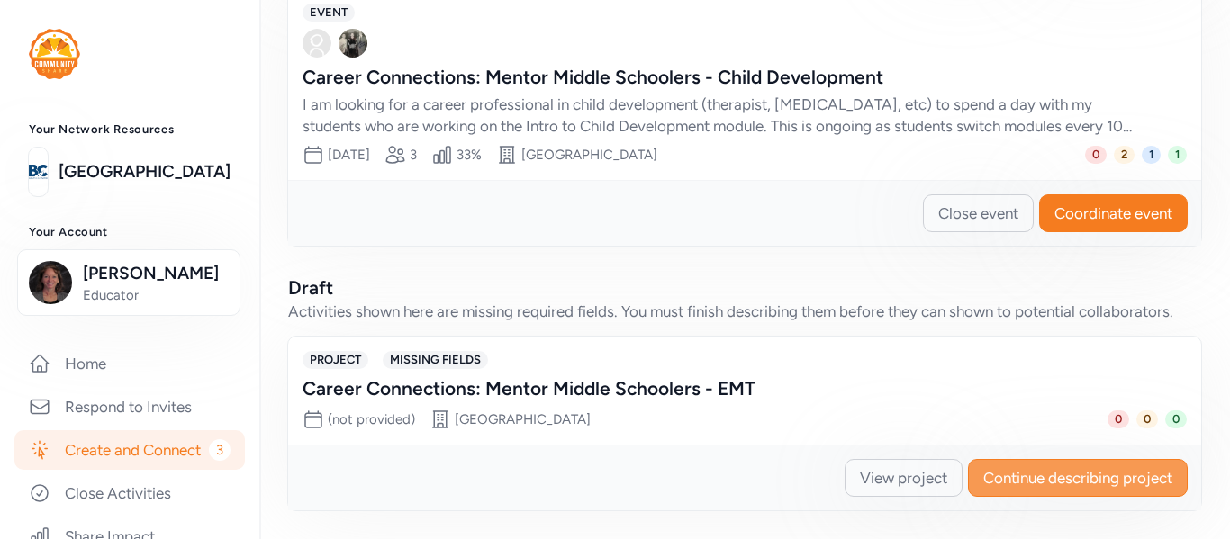
click at [1072, 476] on span "Continue describing project" at bounding box center [1077, 478] width 189 height 22
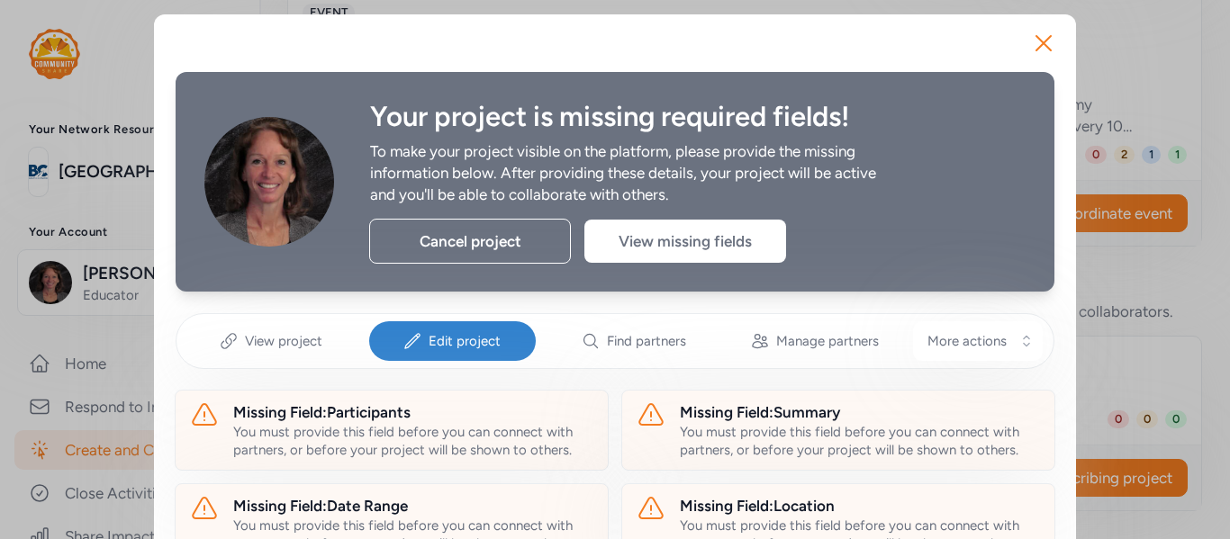
click at [490, 338] on span "Edit project" at bounding box center [464, 341] width 72 height 18
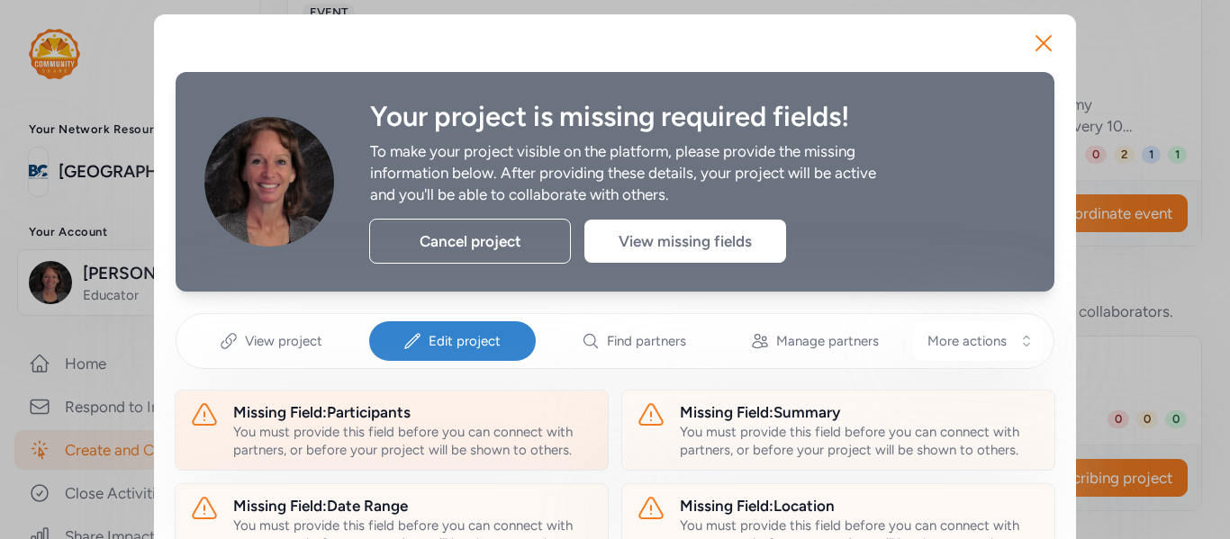
click at [388, 443] on div "You must provide this field before you can connect with partners, or before you…" at bounding box center [413, 441] width 360 height 36
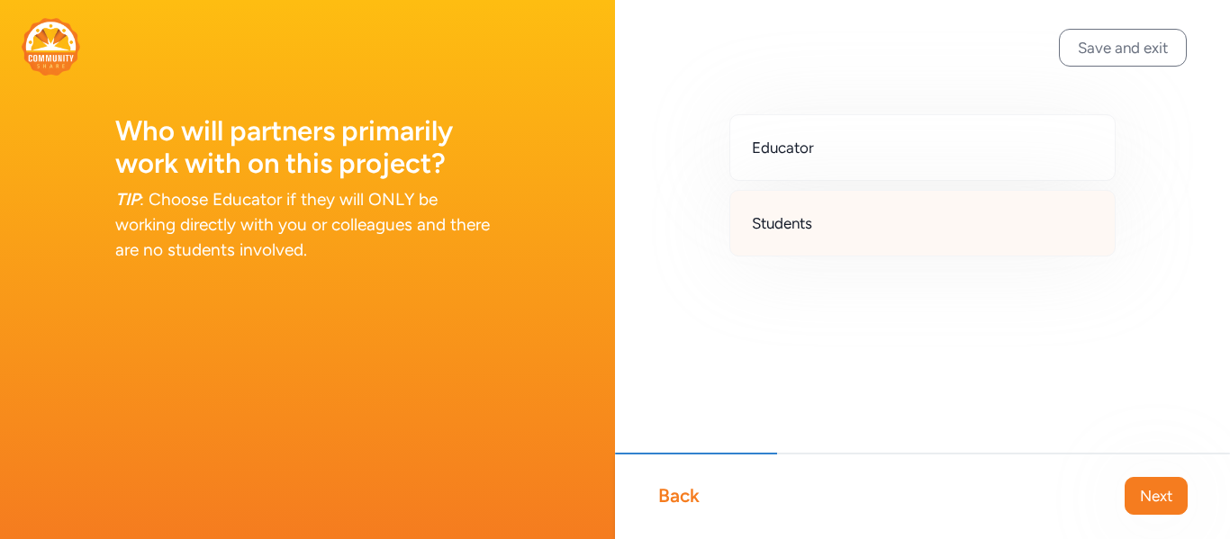
click at [771, 236] on div "Students" at bounding box center [922, 223] width 386 height 67
click at [1150, 496] on span "Next" at bounding box center [1156, 496] width 32 height 22
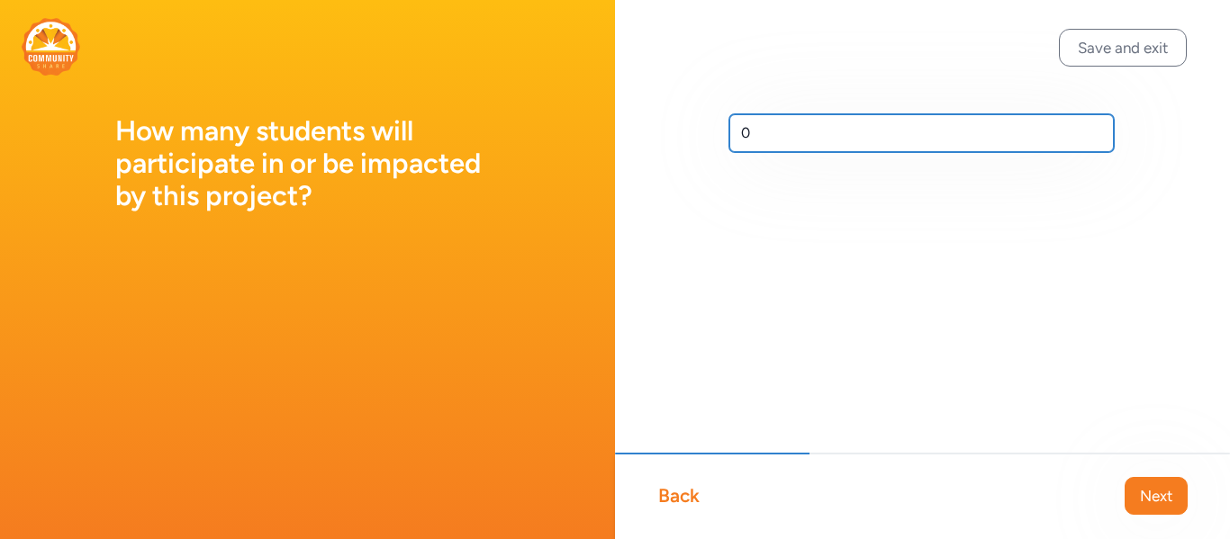
click at [781, 117] on input "0" at bounding box center [921, 133] width 384 height 38
type input "25"
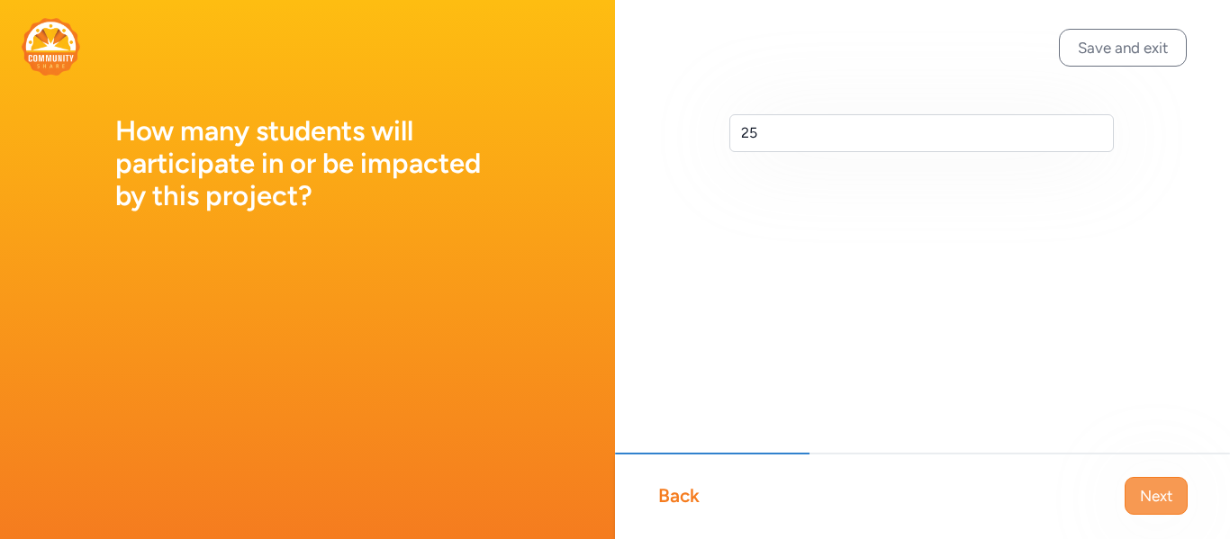
click at [1149, 498] on span "Next" at bounding box center [1156, 496] width 32 height 22
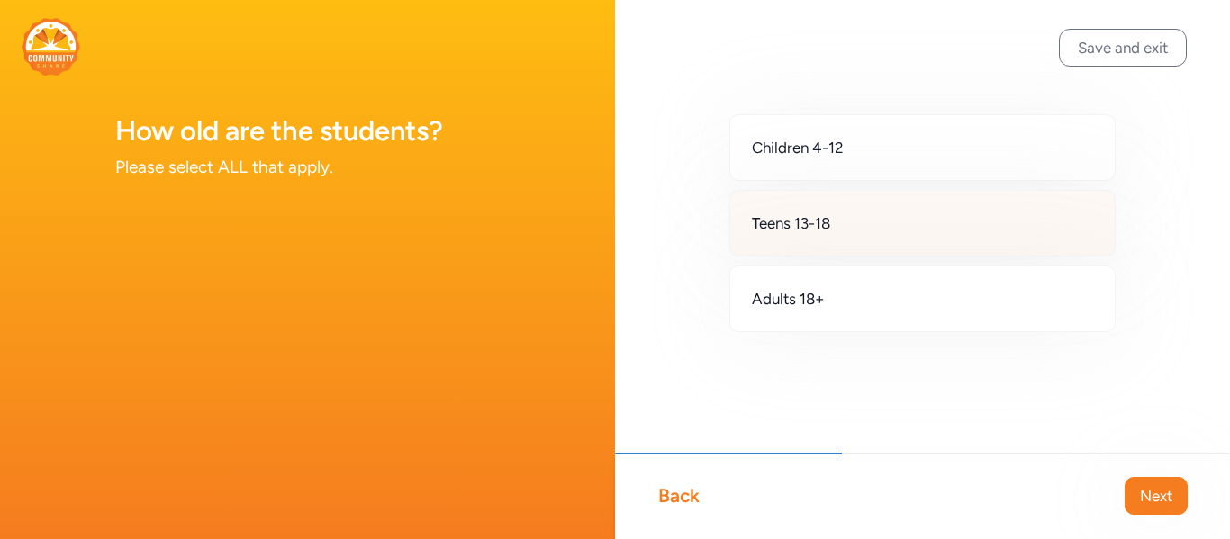
click at [1001, 254] on div "Teens 13-18" at bounding box center [922, 223] width 386 height 67
click at [1155, 491] on span "Next" at bounding box center [1156, 496] width 32 height 22
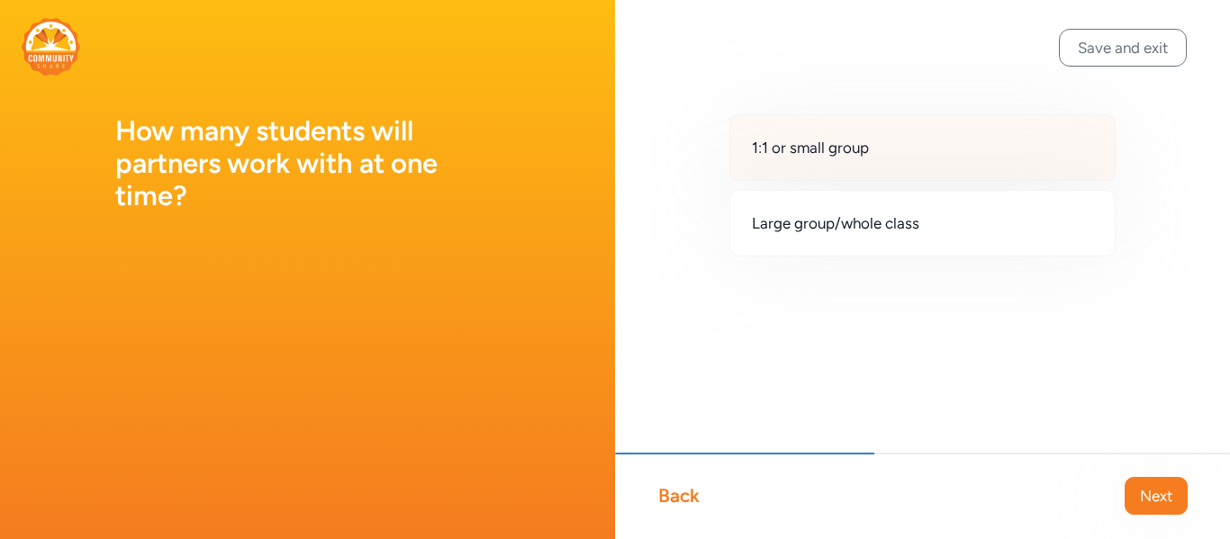
click at [960, 160] on div "1:1 or small group" at bounding box center [922, 147] width 386 height 67
click at [1155, 501] on span "Next" at bounding box center [1156, 496] width 32 height 22
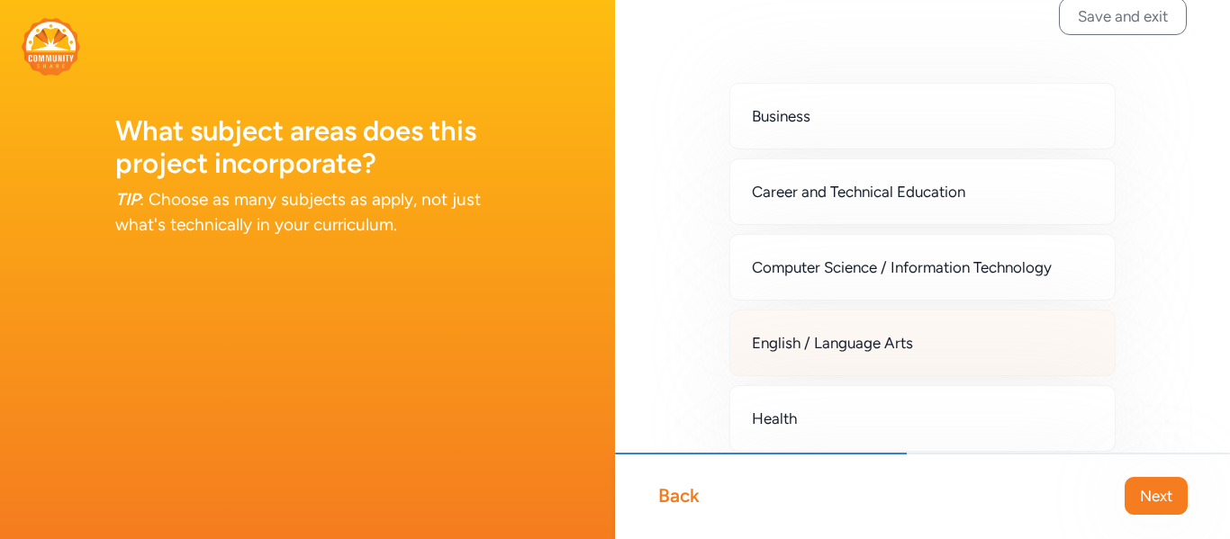
scroll to position [34, 0]
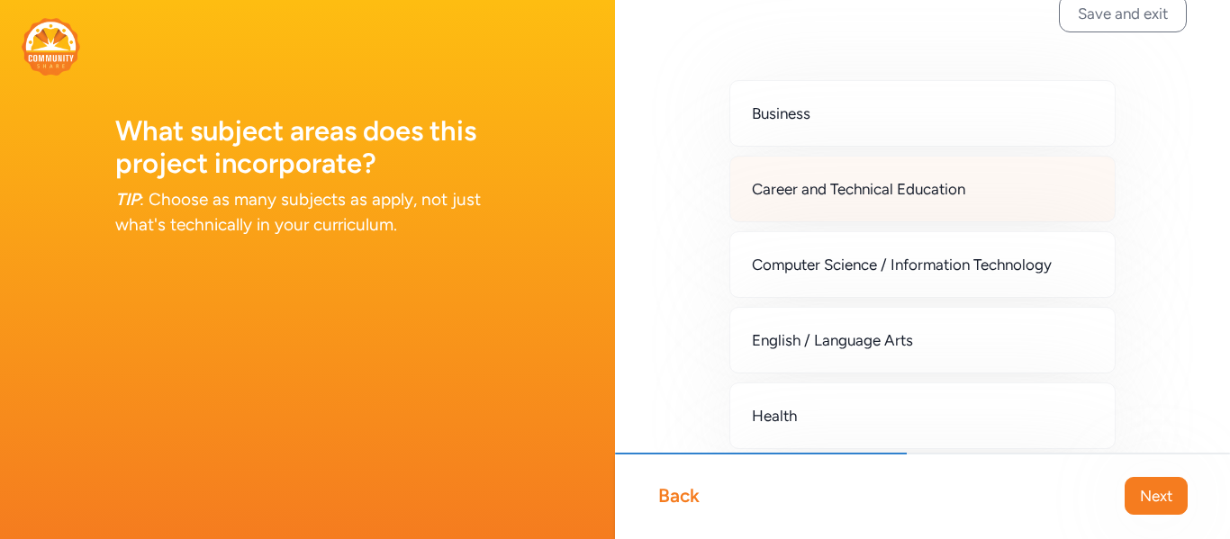
click at [978, 202] on div "Career and Technical Education" at bounding box center [922, 189] width 386 height 67
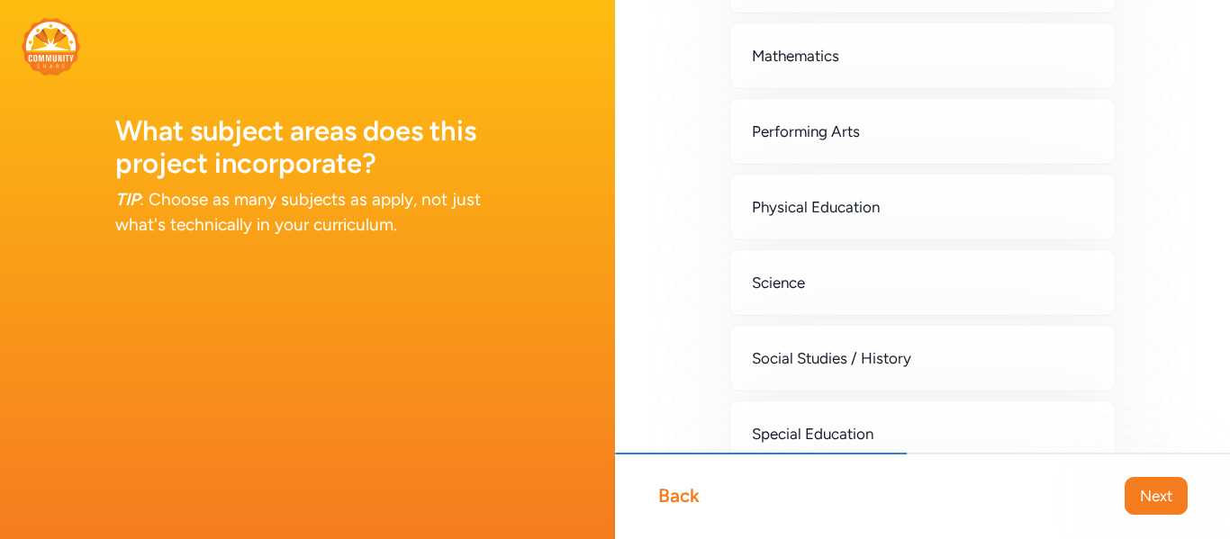
scroll to position [473, 0]
click at [969, 283] on div "Science" at bounding box center [922, 280] width 386 height 67
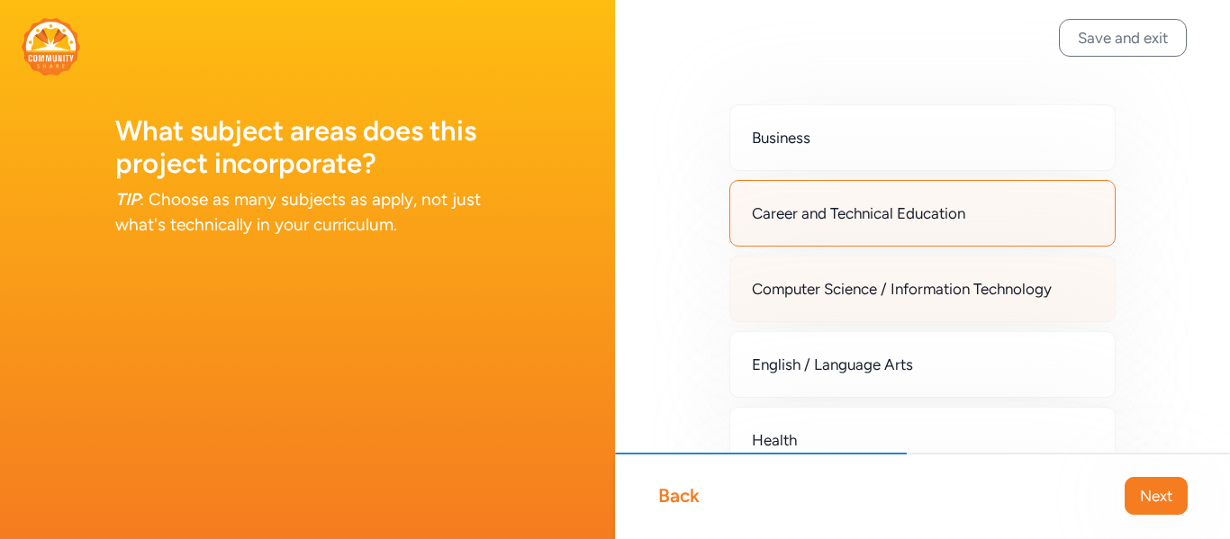
scroll to position [0, 0]
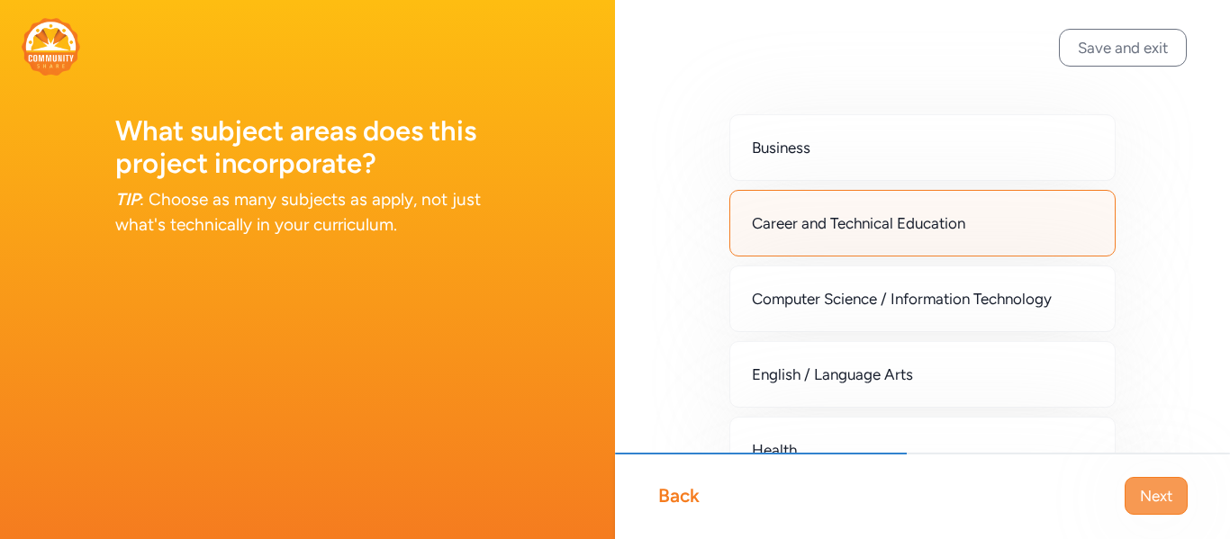
click at [1162, 494] on span "Next" at bounding box center [1156, 496] width 32 height 22
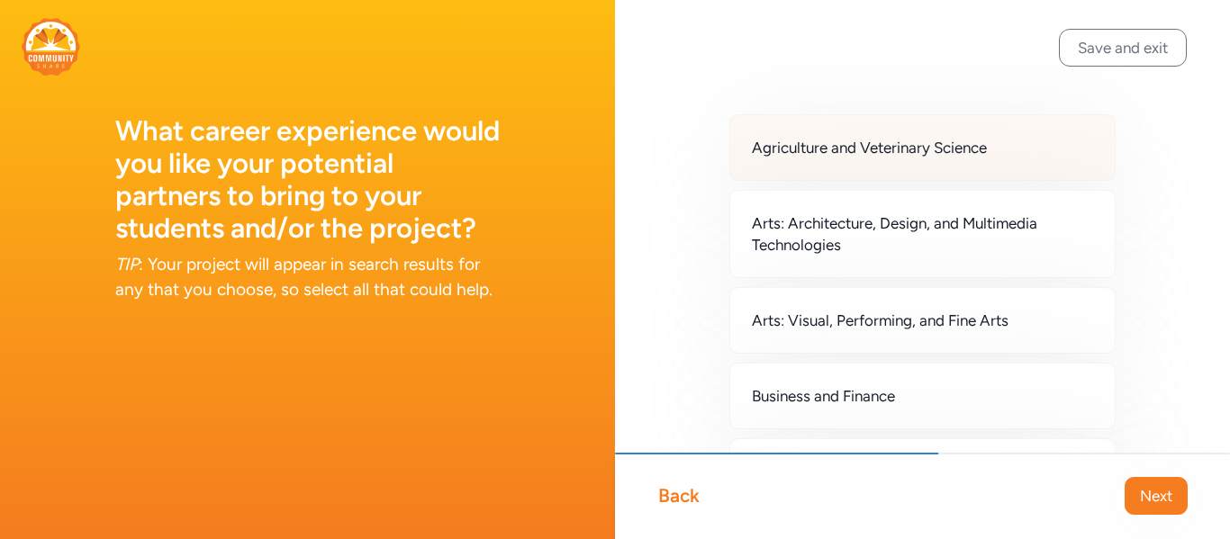
click at [990, 168] on div "Agriculture and Veterinary Science" at bounding box center [922, 147] width 386 height 67
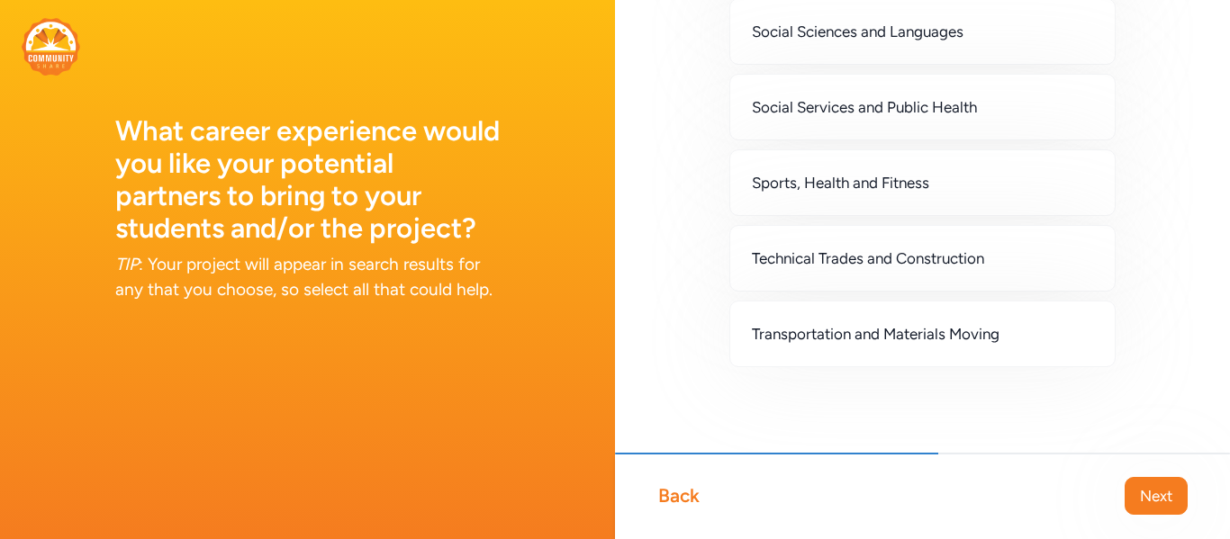
scroll to position [1715, 0]
click at [1156, 494] on span "Next" at bounding box center [1156, 496] width 32 height 22
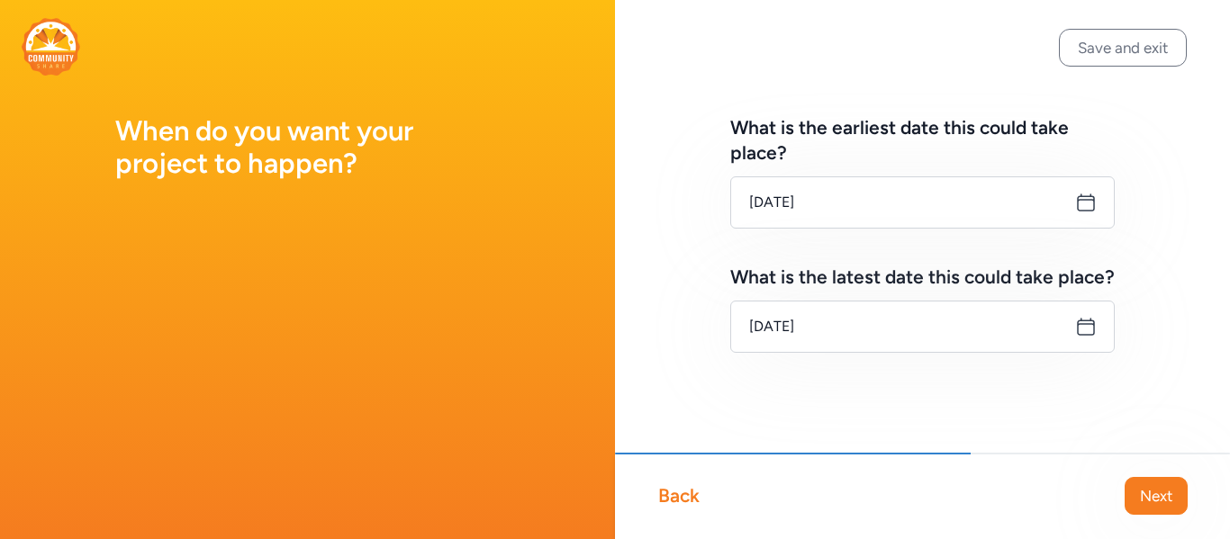
click at [1087, 332] on icon at bounding box center [1086, 327] width 22 height 22
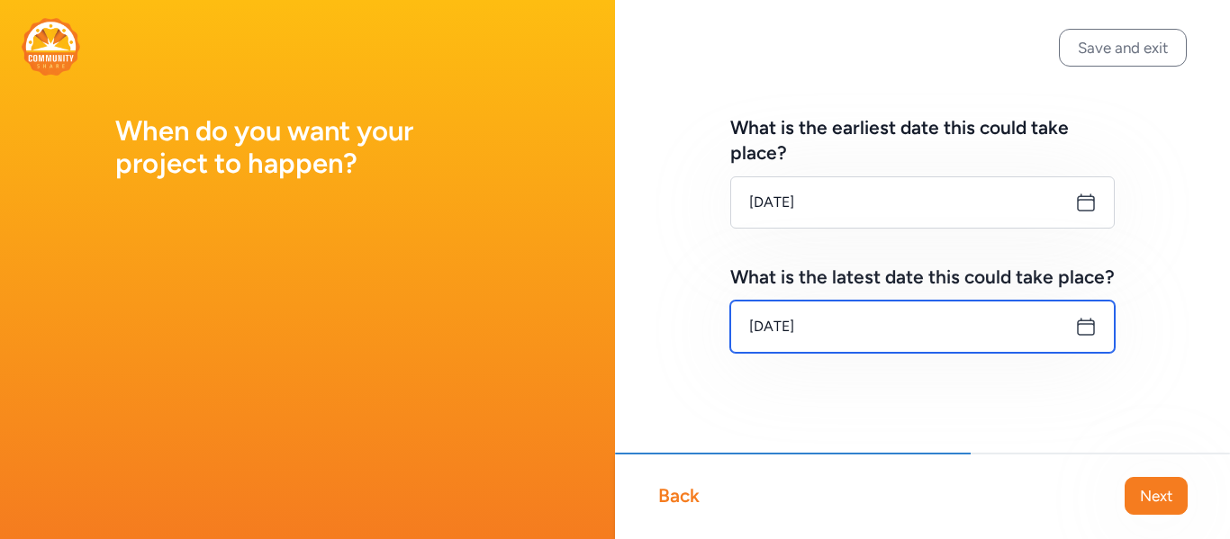
click at [895, 333] on input "[DATE]" at bounding box center [922, 327] width 384 height 52
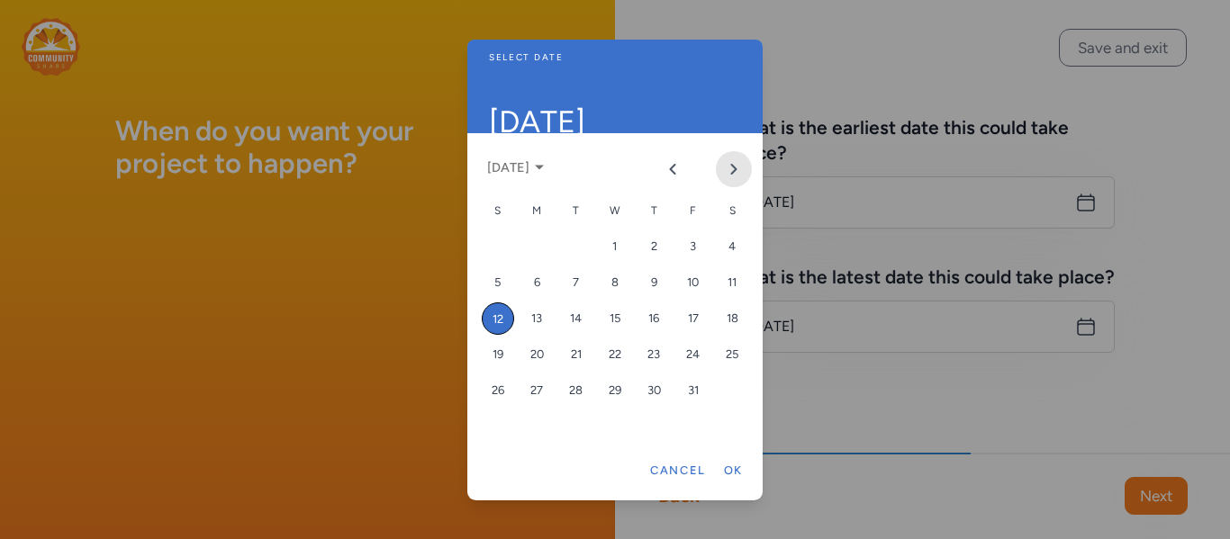
click at [737, 167] on icon "Next month" at bounding box center [733, 169] width 14 height 14
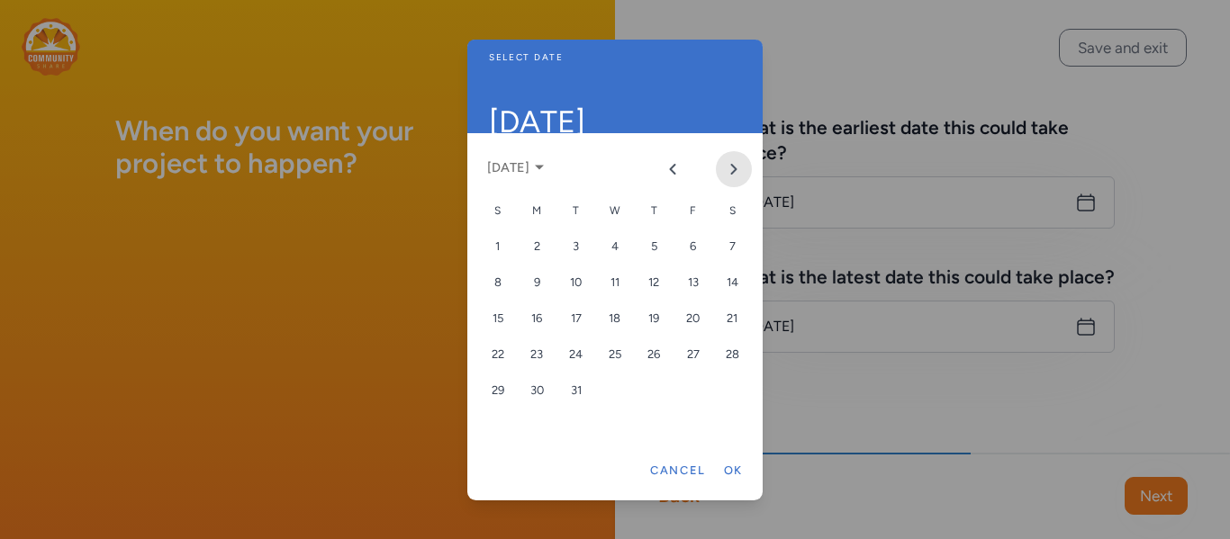
click at [737, 167] on icon "Next month" at bounding box center [733, 169] width 14 height 14
click at [694, 312] on div "15" at bounding box center [693, 318] width 32 height 32
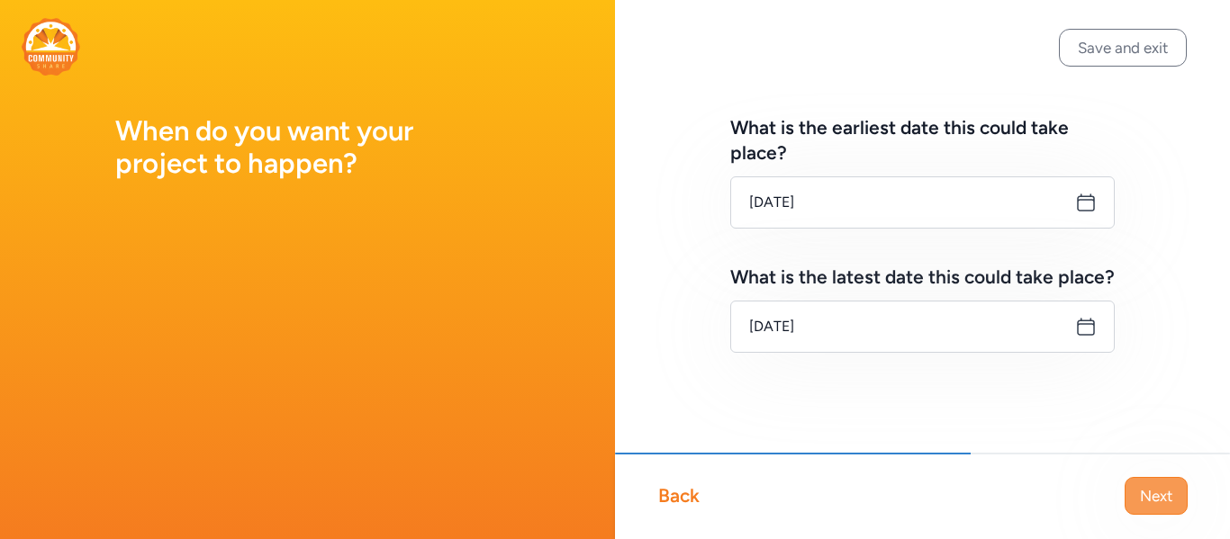
click at [1147, 503] on span "Next" at bounding box center [1156, 496] width 32 height 22
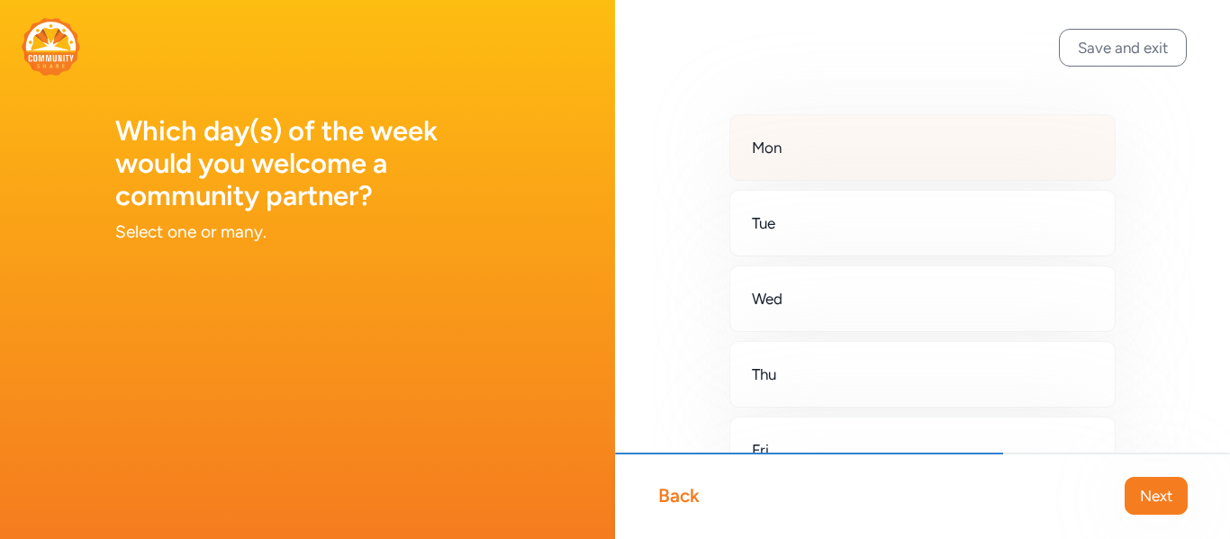
click at [914, 165] on div "Mon" at bounding box center [922, 147] width 386 height 67
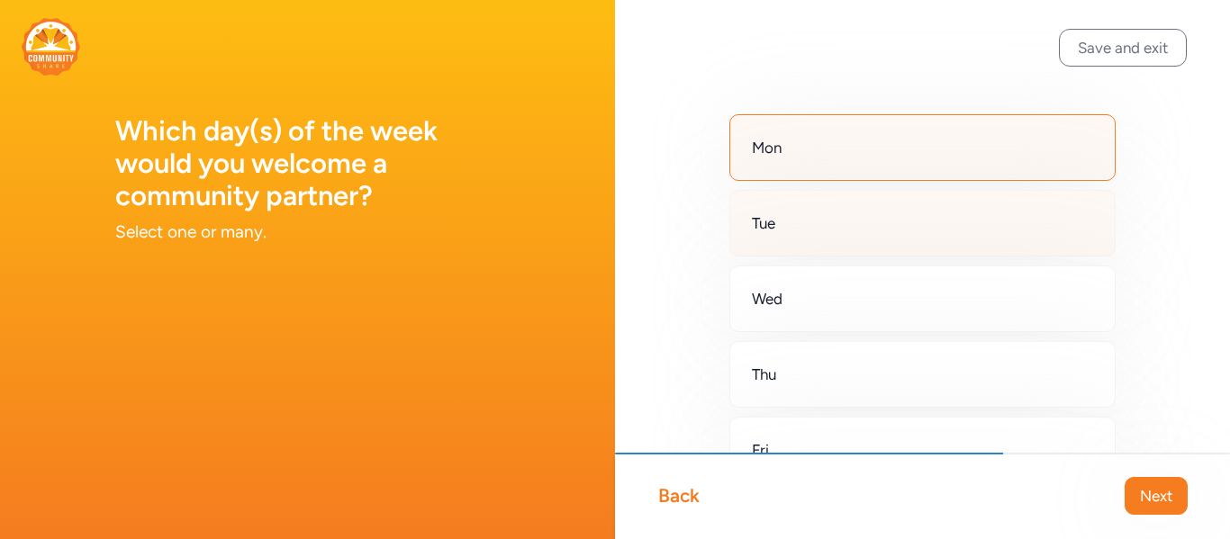
click at [912, 220] on div "Tue" at bounding box center [922, 223] width 386 height 67
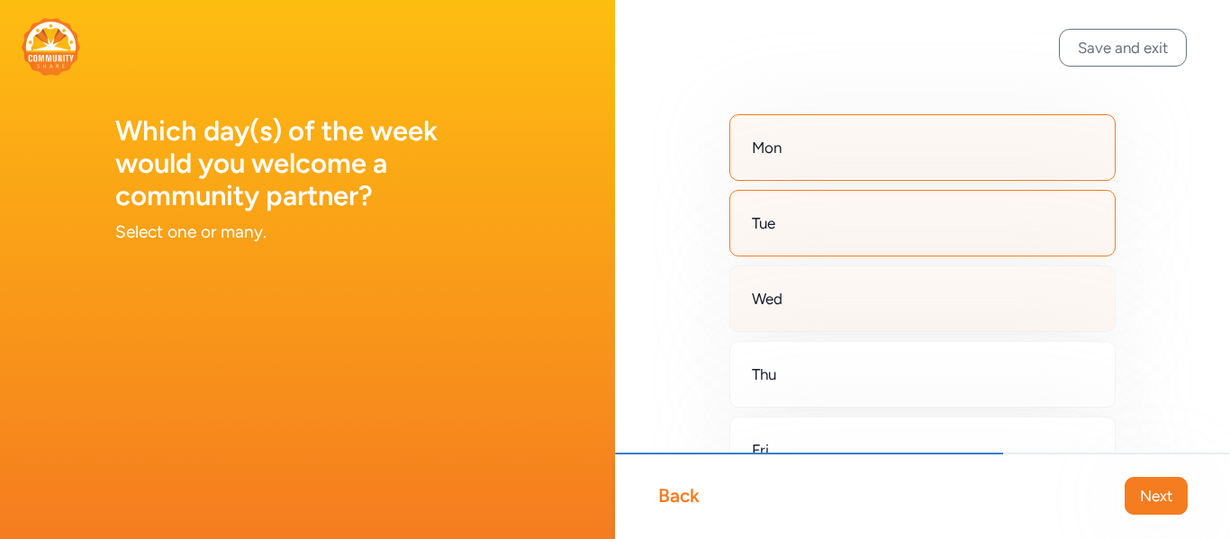
click at [906, 285] on div "Wed" at bounding box center [922, 299] width 386 height 67
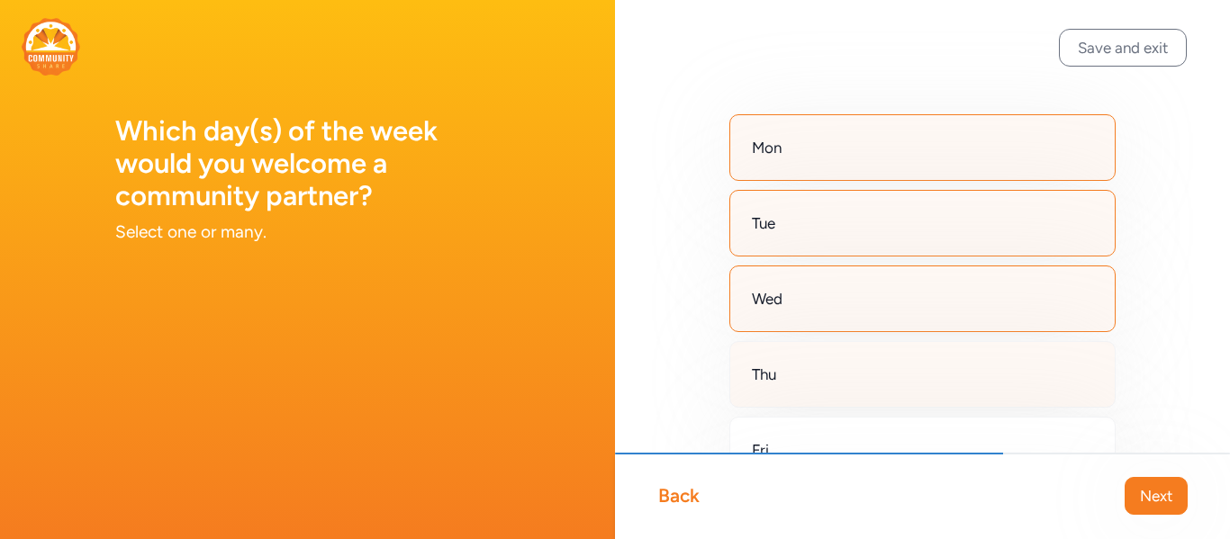
click at [889, 383] on div "Thu" at bounding box center [922, 374] width 386 height 67
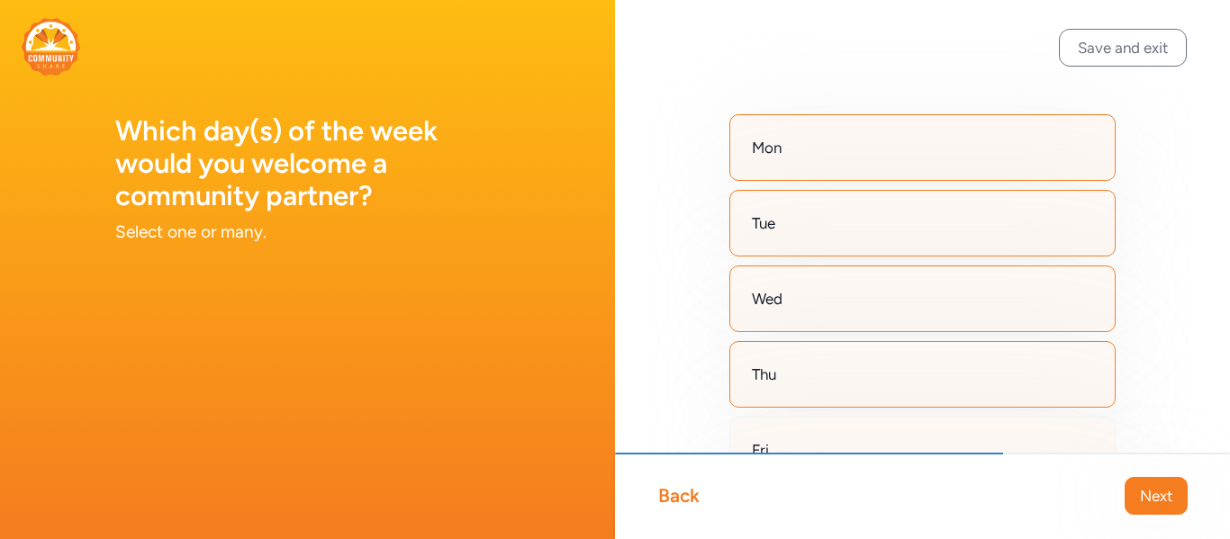
click at [886, 432] on div "Fri" at bounding box center [922, 450] width 386 height 67
click at [1150, 503] on span "Next" at bounding box center [1156, 496] width 32 height 22
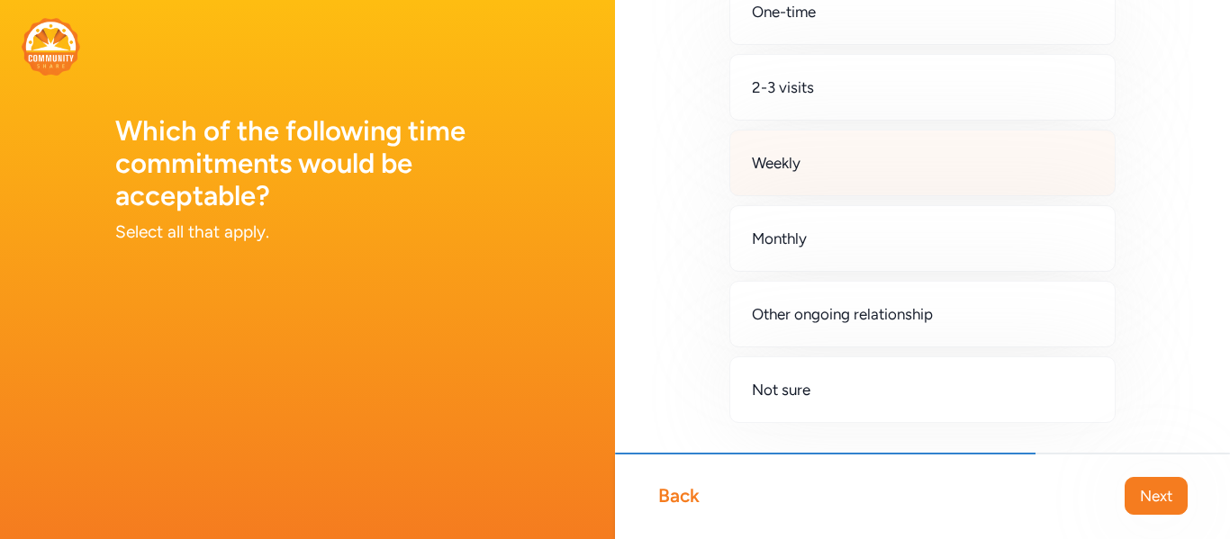
scroll to position [142, 0]
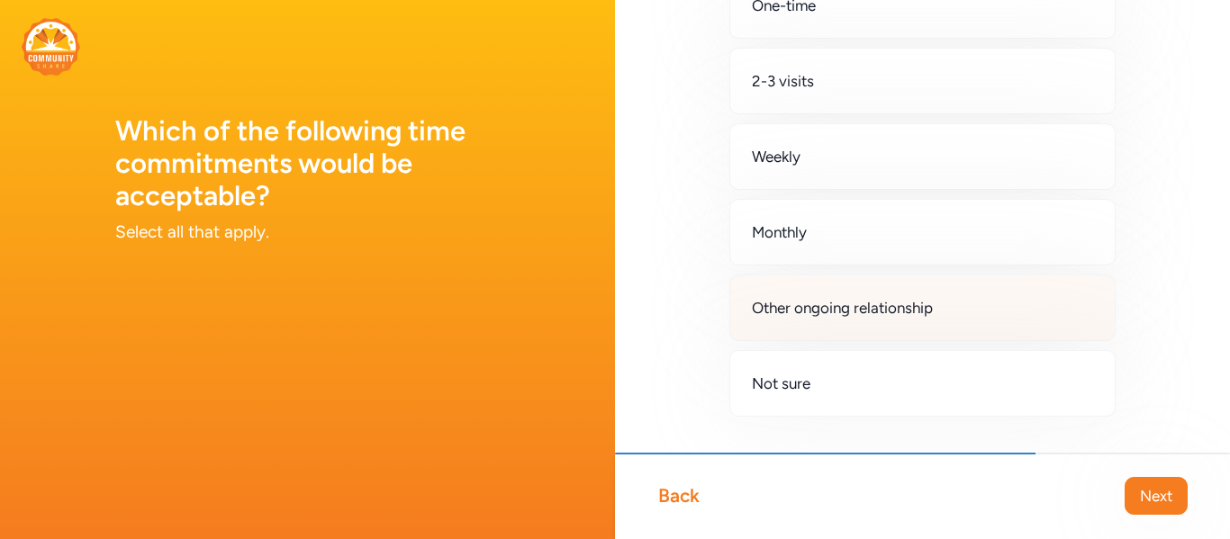
click at [870, 303] on span "Other ongoing relationship" at bounding box center [842, 308] width 181 height 22
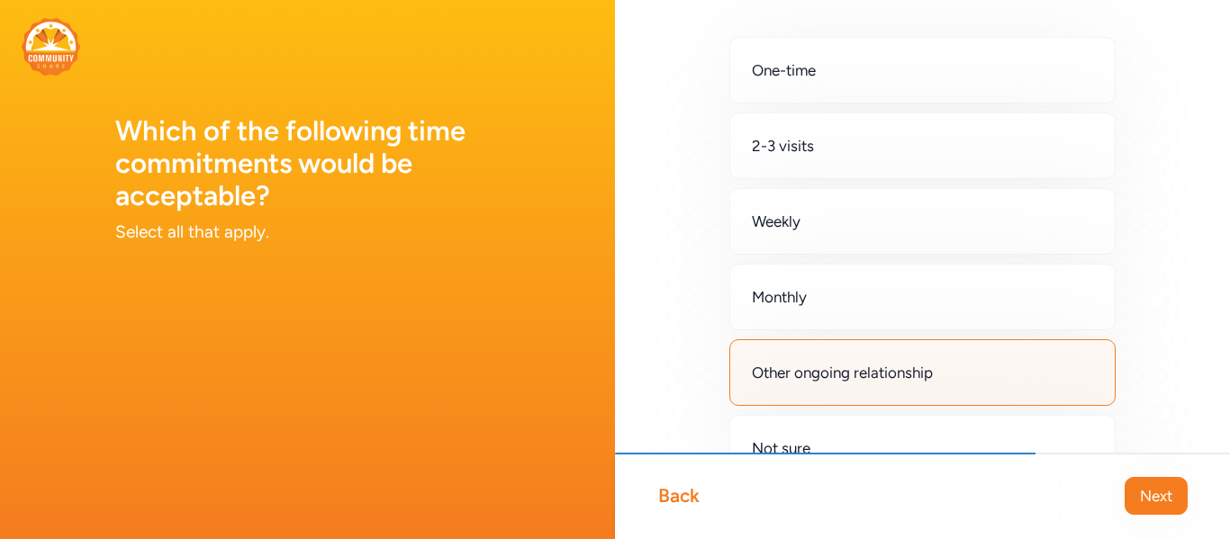
scroll to position [71, 0]
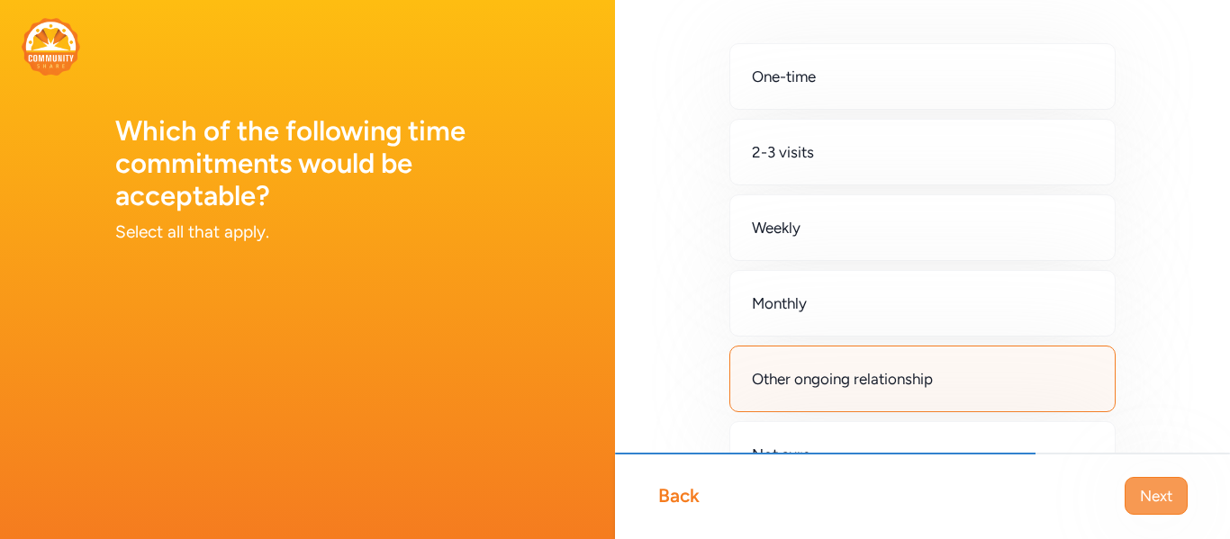
click at [1143, 508] on button "Next" at bounding box center [1155, 496] width 63 height 38
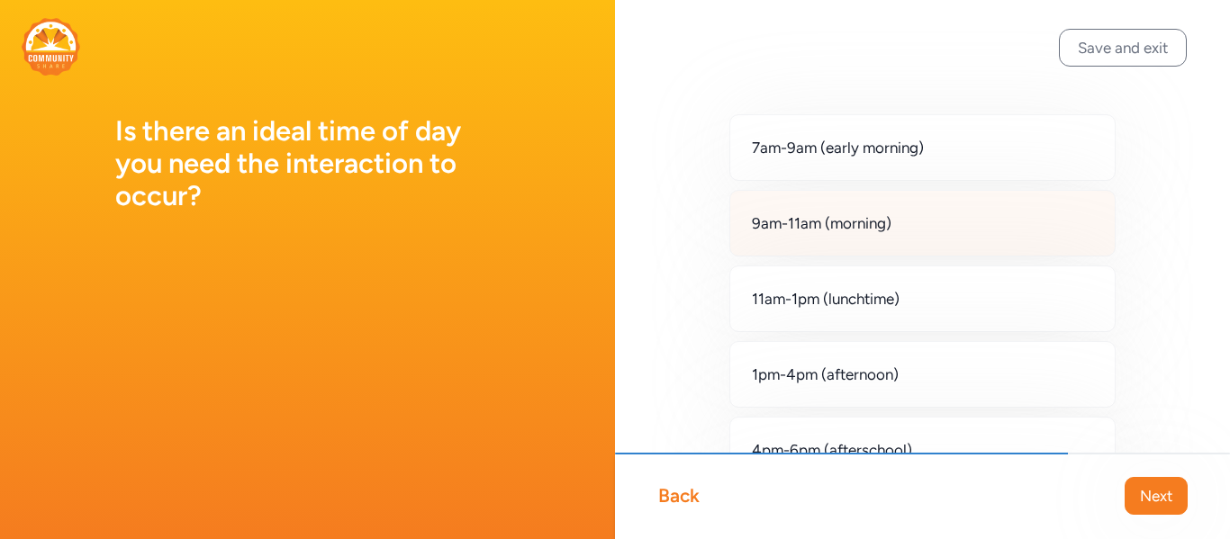
click at [980, 235] on div "9am-11am (morning)" at bounding box center [922, 223] width 386 height 67
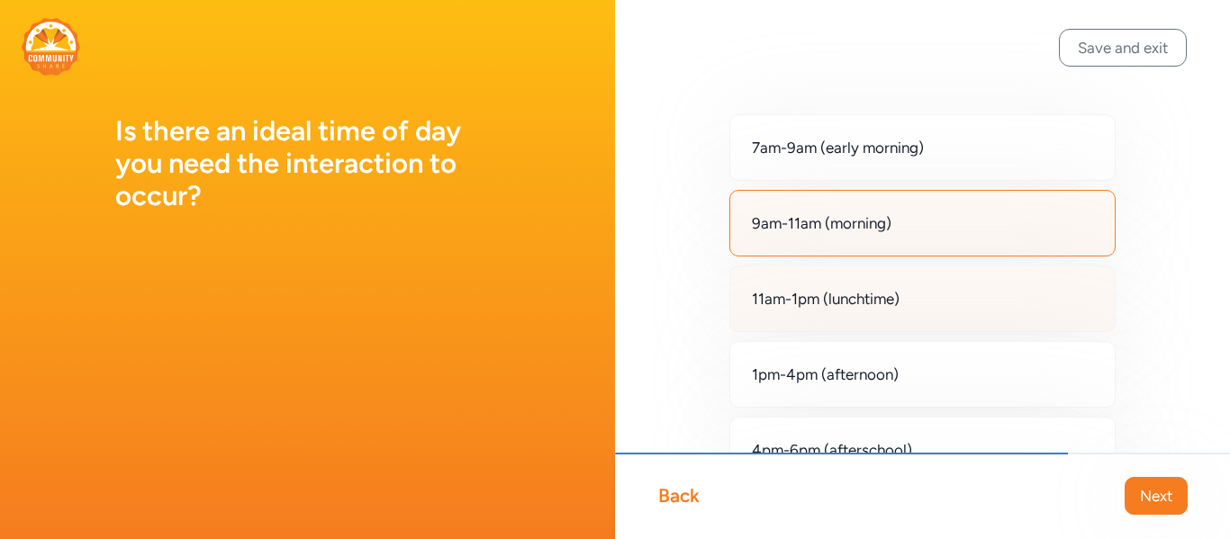
click at [975, 291] on div "11am-1pm (lunchtime)" at bounding box center [922, 299] width 386 height 67
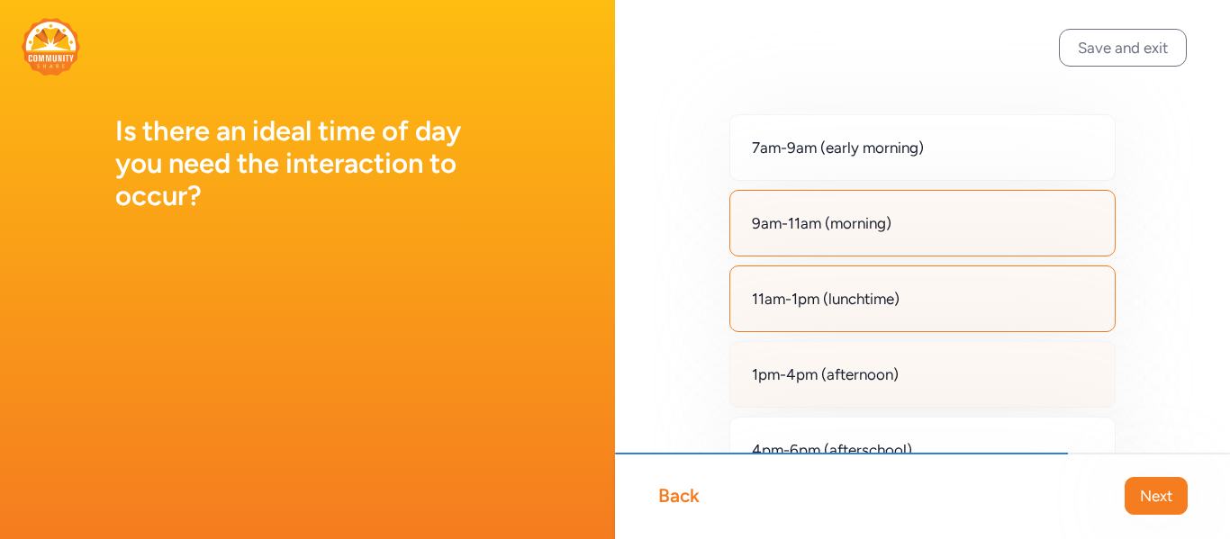
click at [971, 358] on div "1pm-4pm (afternoon)" at bounding box center [922, 374] width 386 height 67
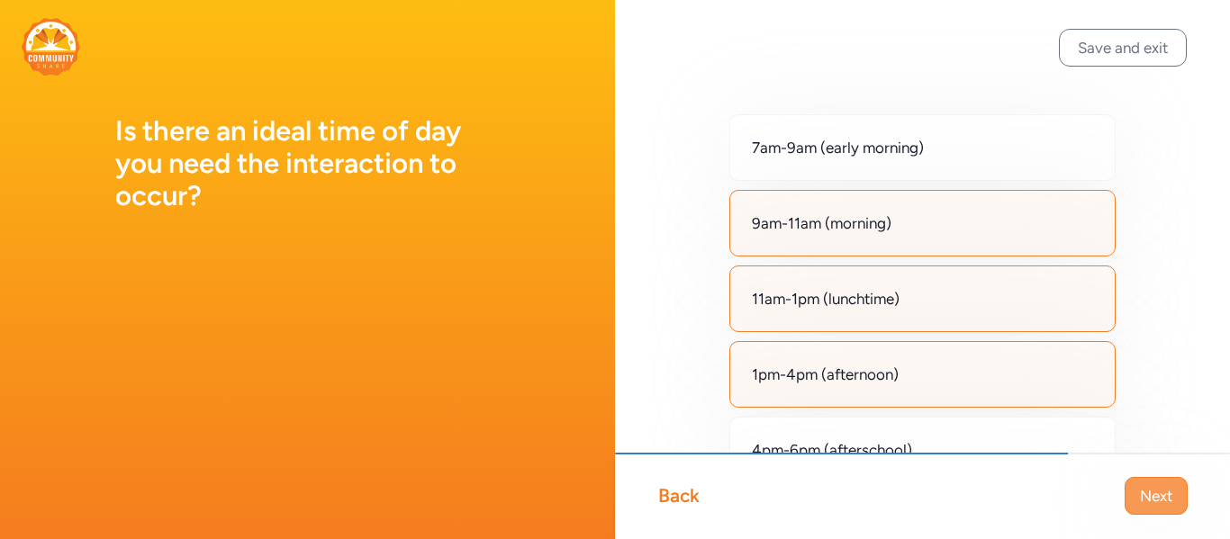
click at [1144, 493] on span "Next" at bounding box center [1156, 496] width 32 height 22
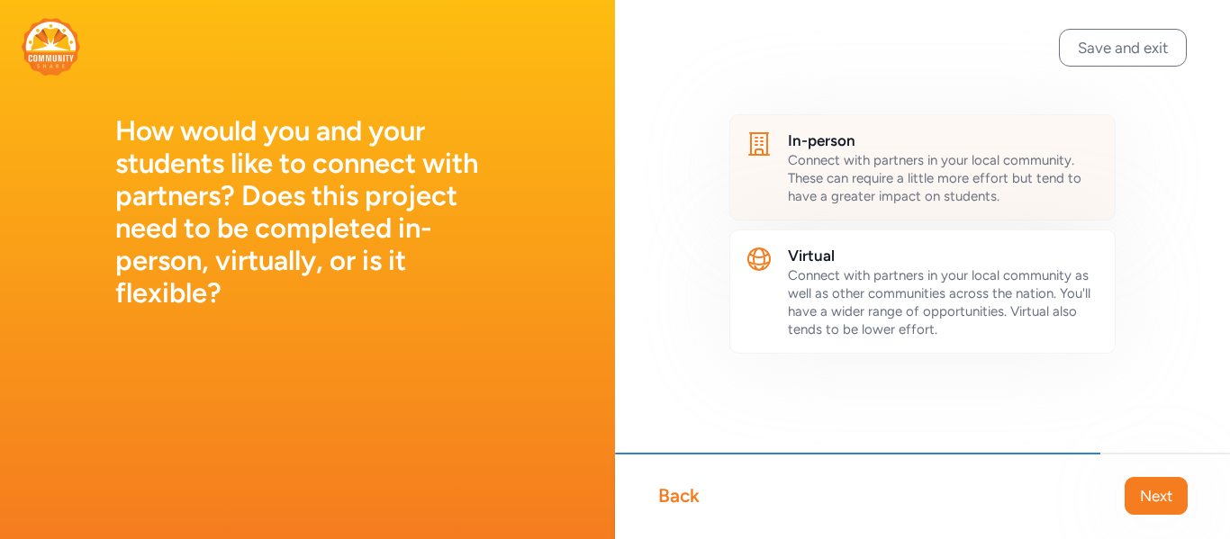
click at [938, 184] on span "Connect with partners in your local community. These can require a little more …" at bounding box center [934, 178] width 293 height 52
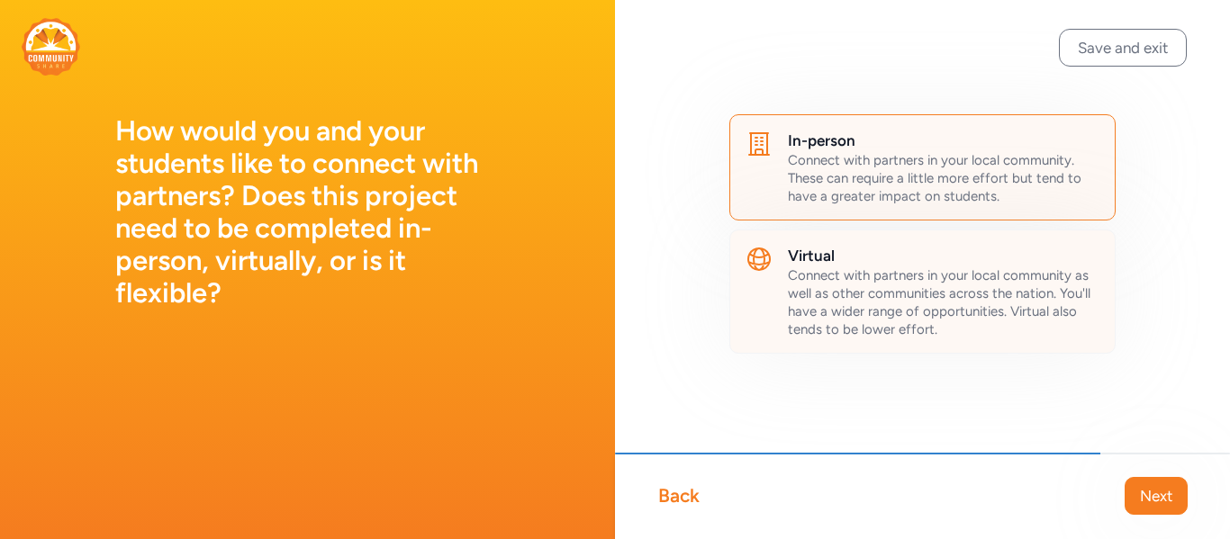
click at [940, 261] on h2 "Virtual" at bounding box center [944, 256] width 312 height 22
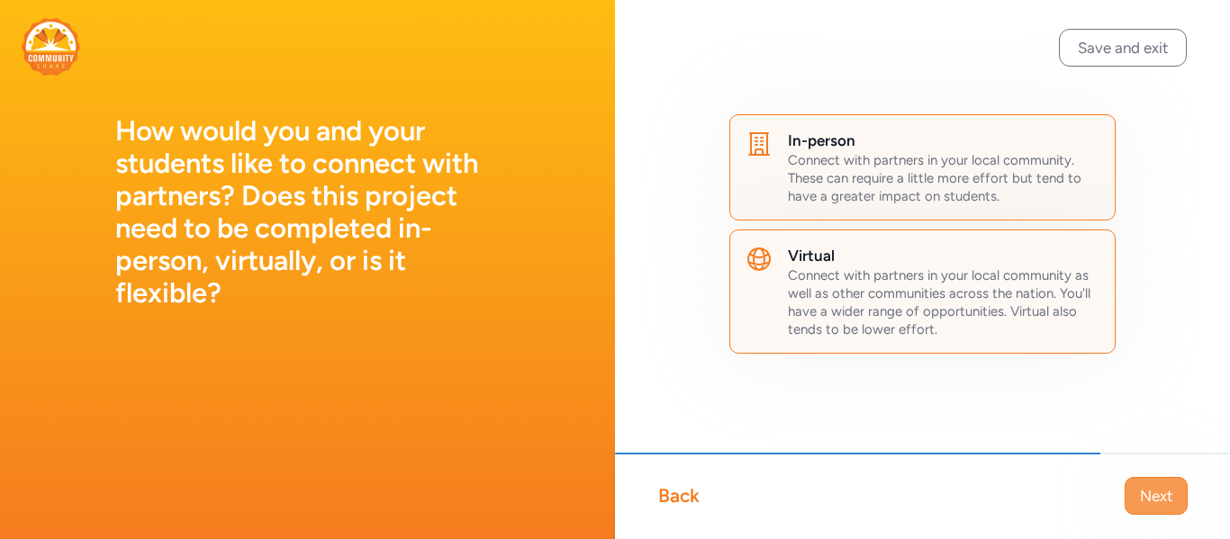
click at [1151, 495] on span "Next" at bounding box center [1156, 496] width 32 height 22
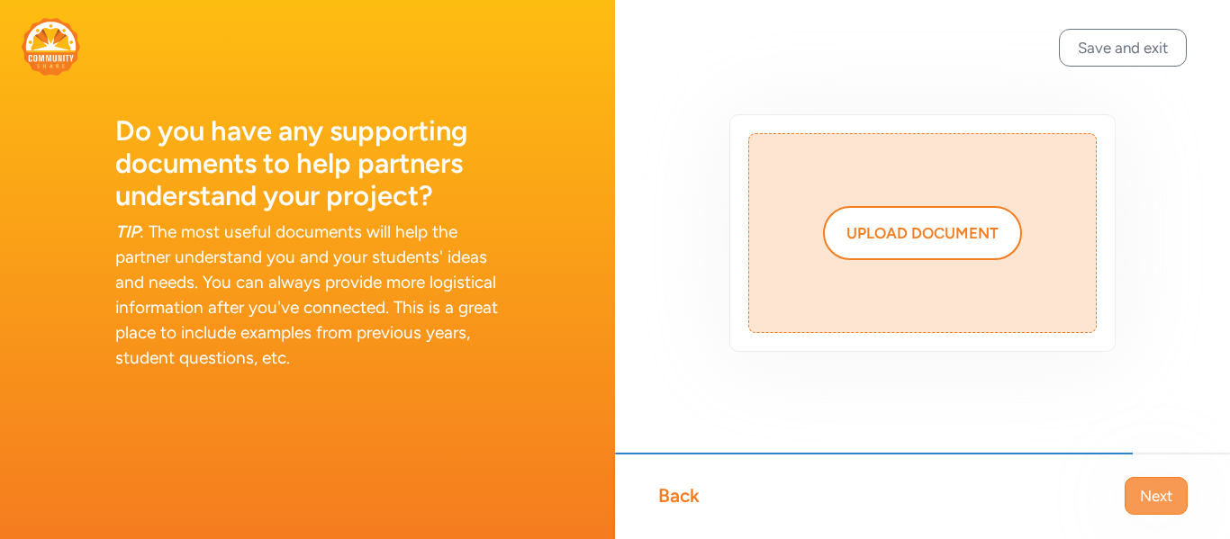
click at [1155, 498] on span "Next" at bounding box center [1156, 496] width 32 height 22
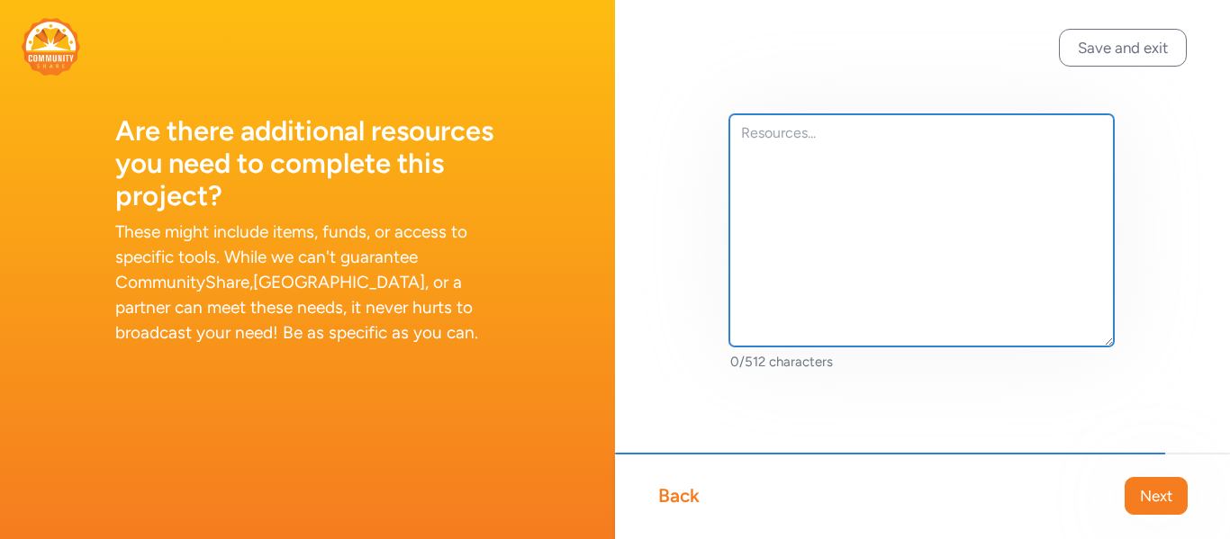
click at [904, 282] on textarea at bounding box center [921, 230] width 384 height 232
paste textarea "Additional Resources: We greatly appreciate your support of our middle school s…"
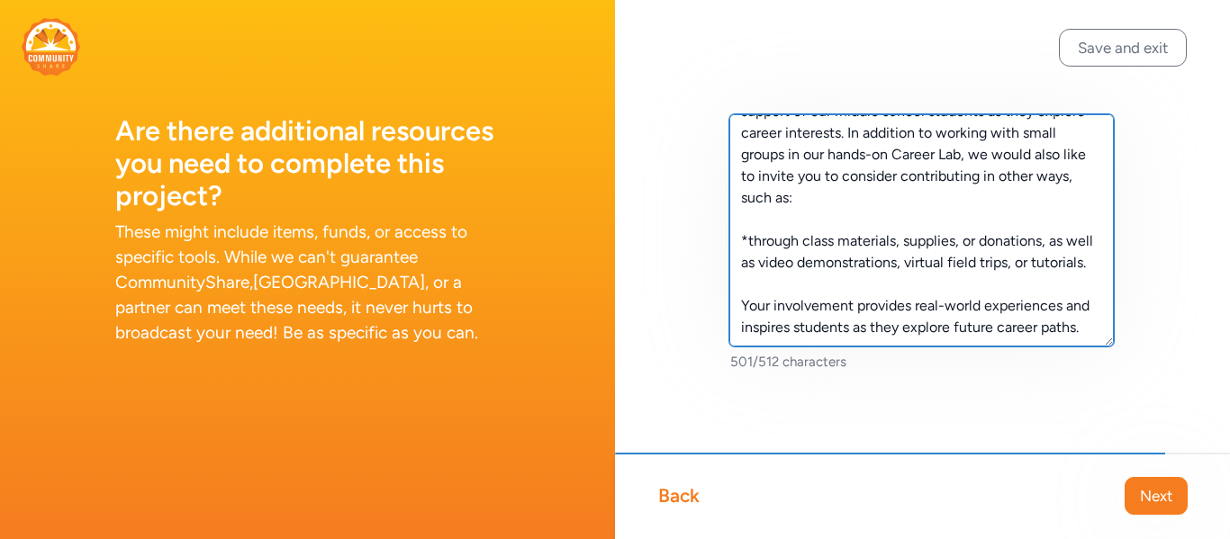
scroll to position [43, 0]
type textarea "Additional Resources: We greatly appreciate your support of our middle school s…"
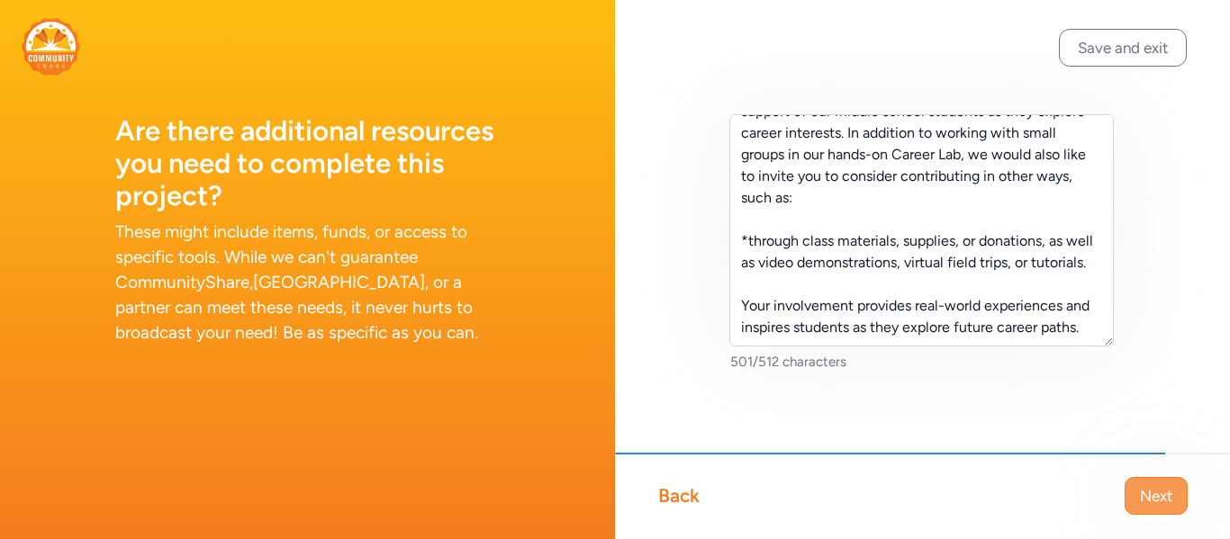
click at [1136, 502] on button "Next" at bounding box center [1155, 496] width 63 height 38
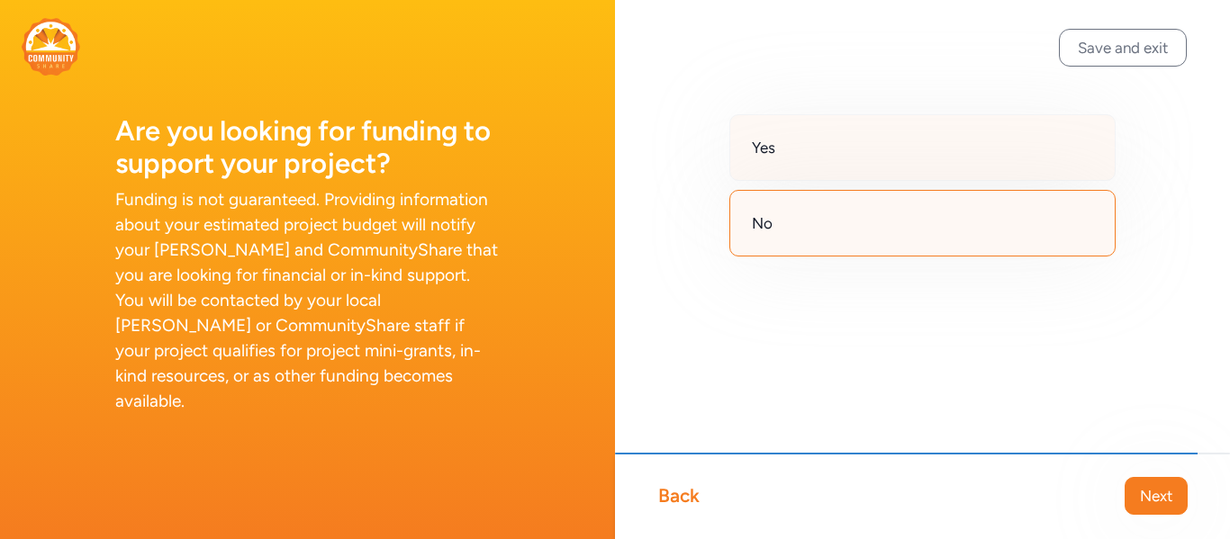
click at [921, 165] on div "Yes" at bounding box center [922, 147] width 386 height 67
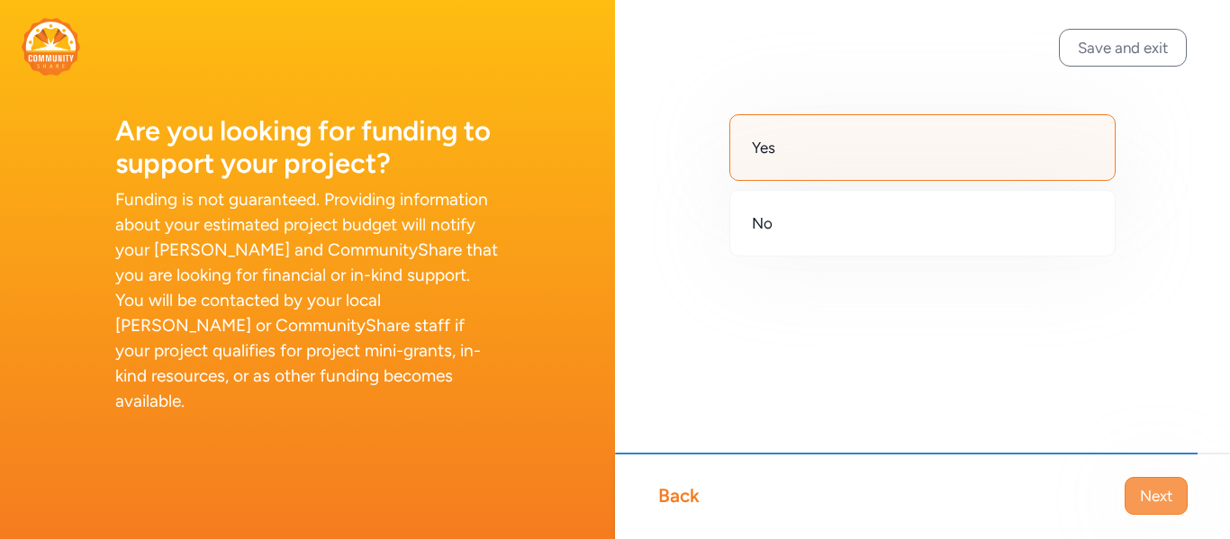
click at [1144, 505] on span "Next" at bounding box center [1156, 496] width 32 height 22
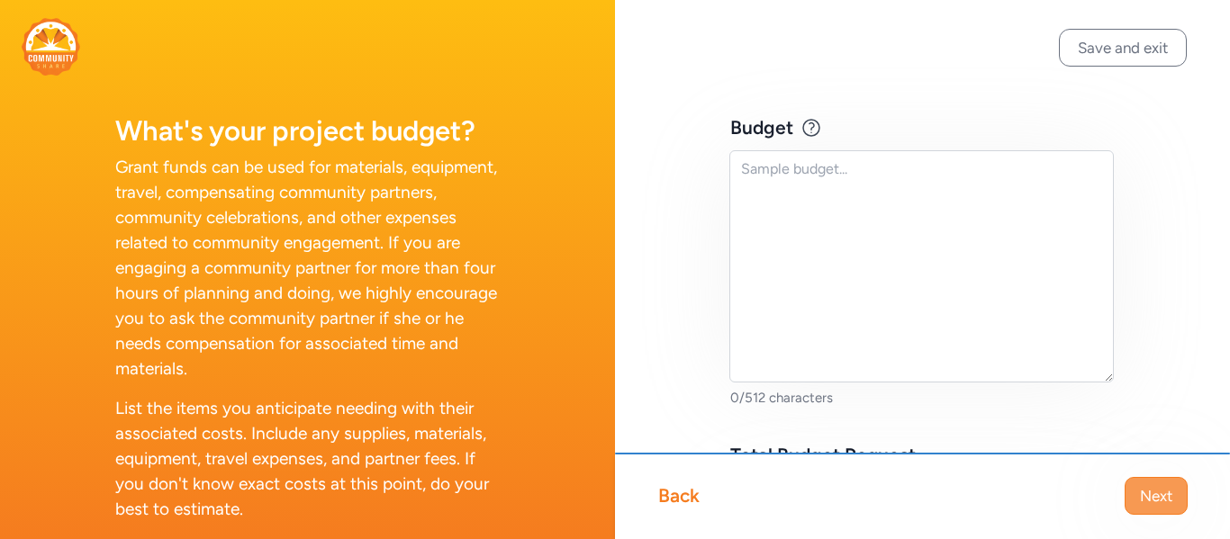
click at [1146, 498] on span "Next" at bounding box center [1156, 496] width 32 height 22
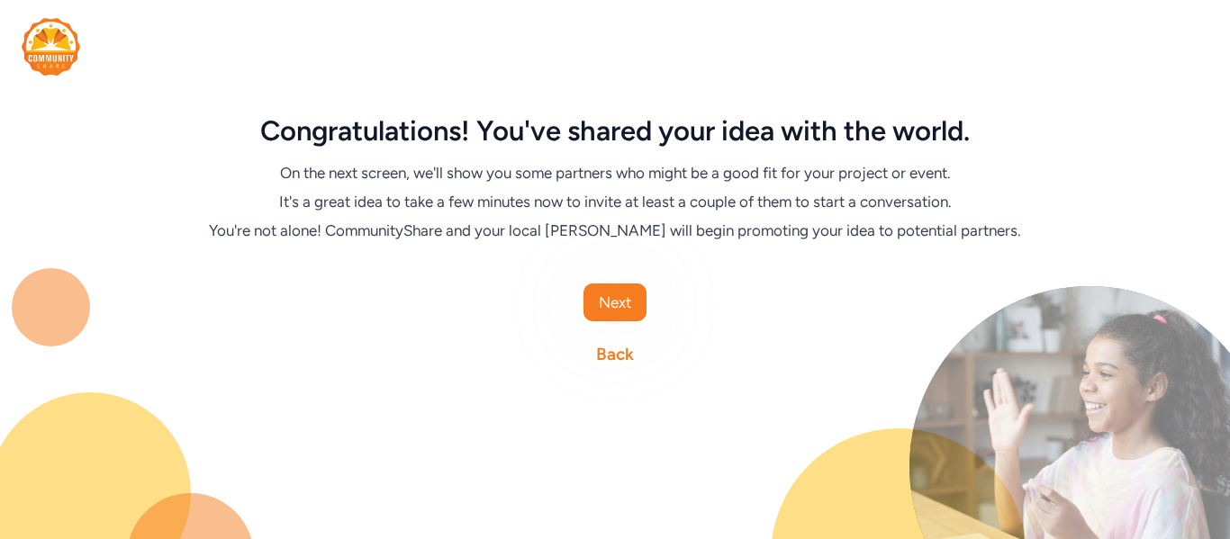
click at [620, 347] on link "Back" at bounding box center [615, 354] width 38 height 25
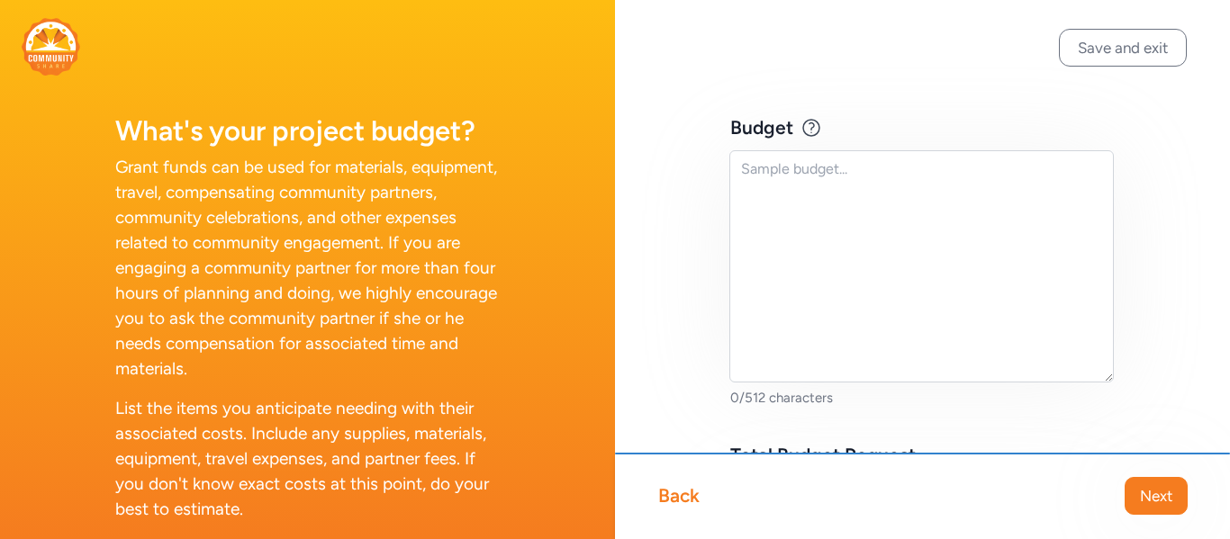
click at [683, 491] on div "Back" at bounding box center [678, 495] width 41 height 25
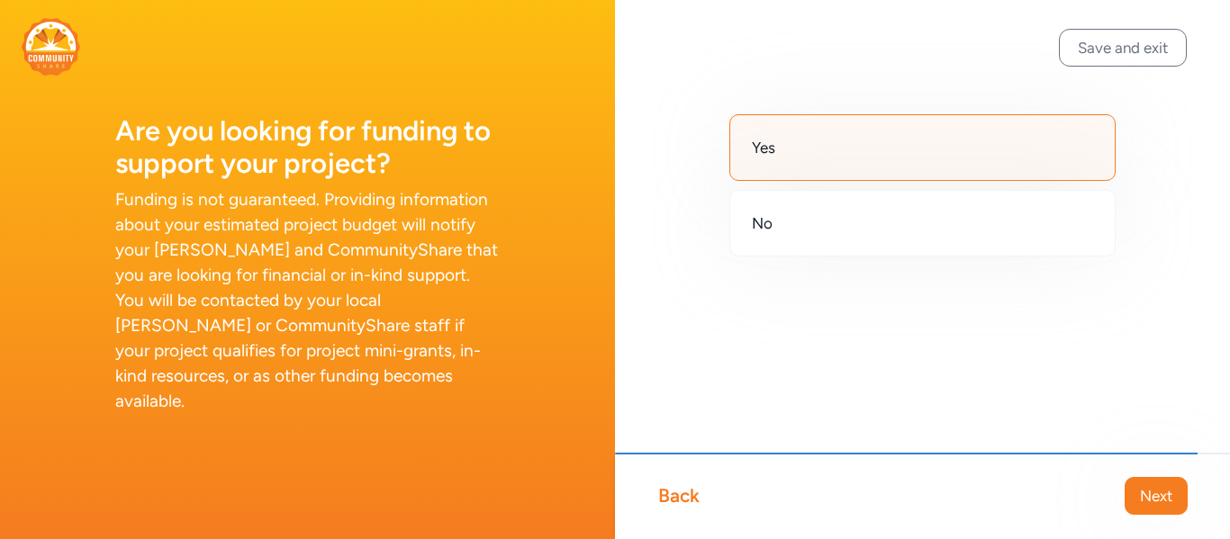
click at [683, 496] on div "Back" at bounding box center [678, 495] width 41 height 25
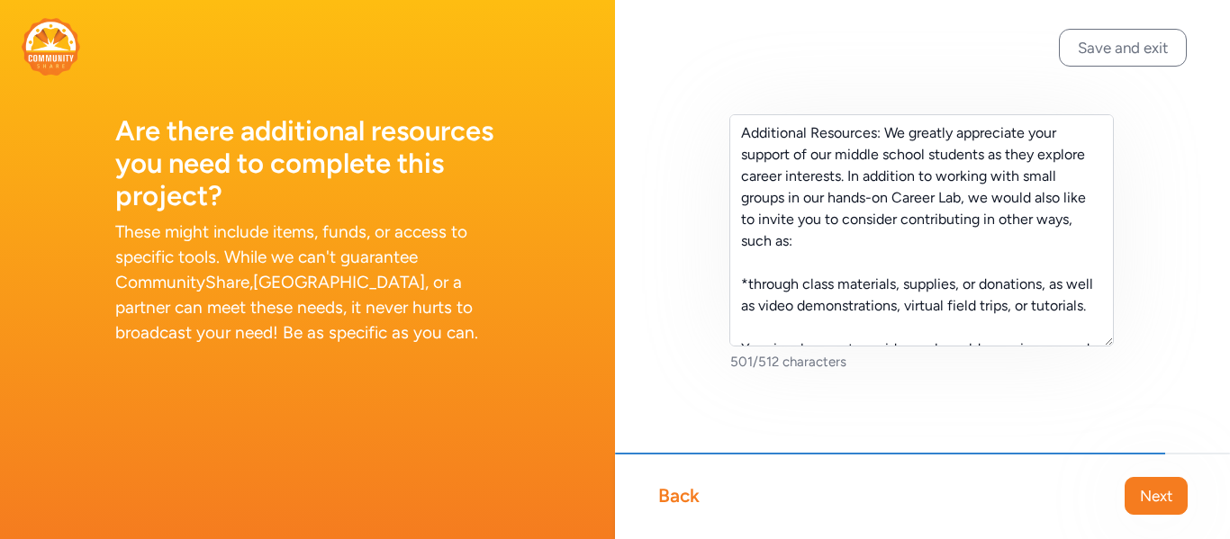
click at [683, 499] on div "Back" at bounding box center [678, 495] width 41 height 25
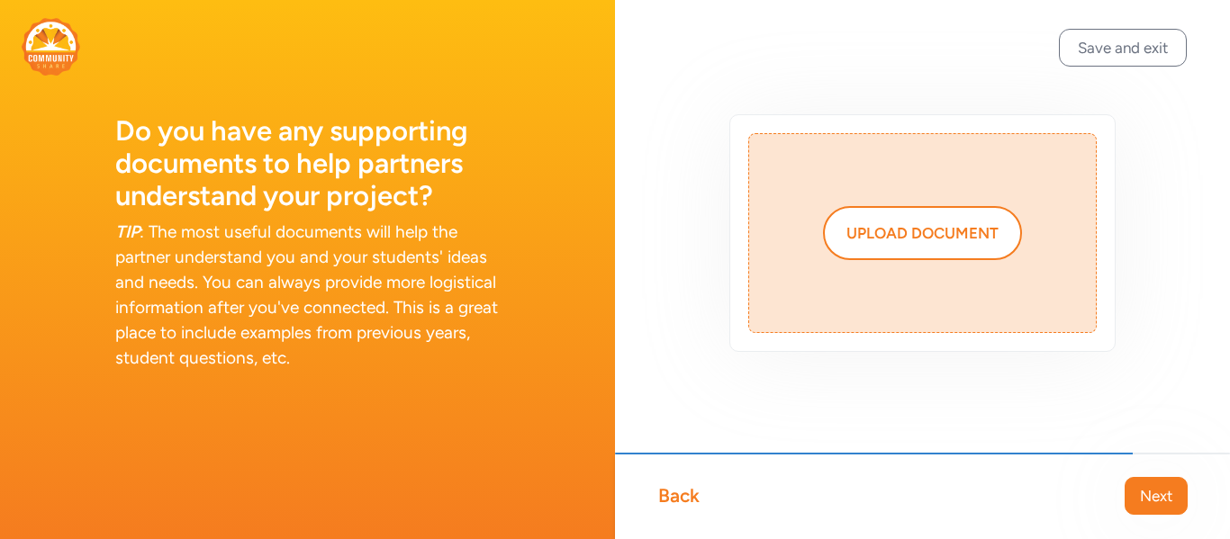
click at [683, 499] on div "Back" at bounding box center [678, 495] width 41 height 25
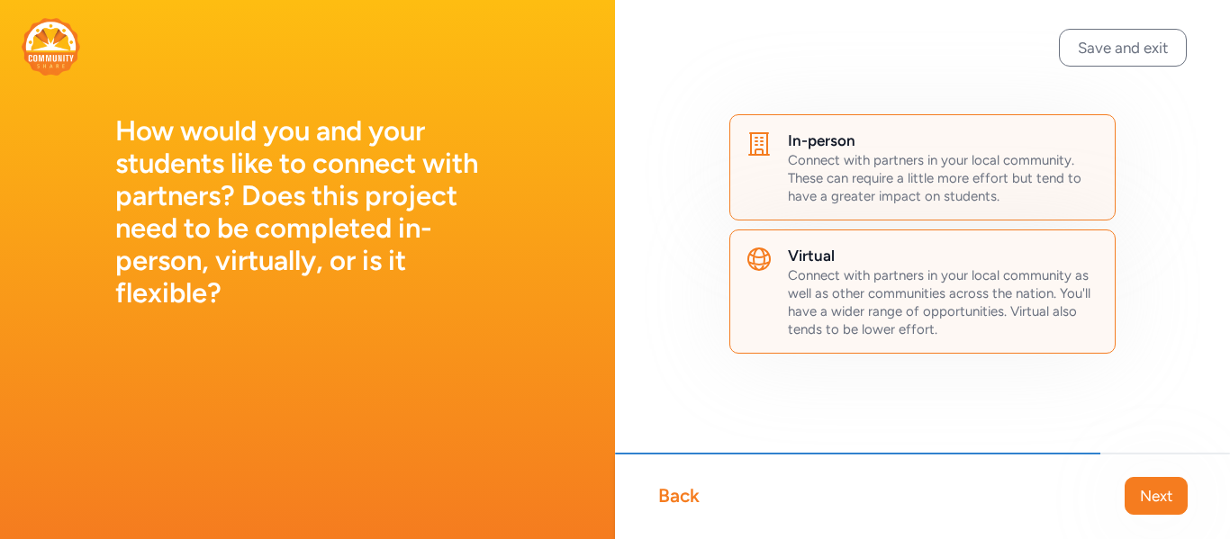
click at [683, 499] on div "Back" at bounding box center [678, 495] width 41 height 25
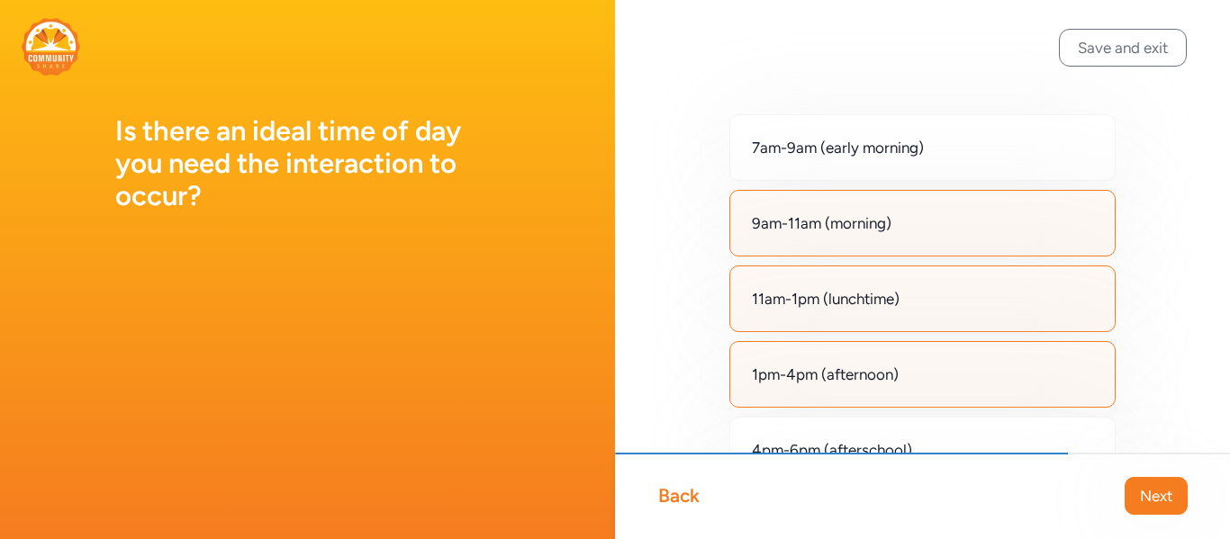
click at [683, 499] on div "Back" at bounding box center [678, 495] width 41 height 25
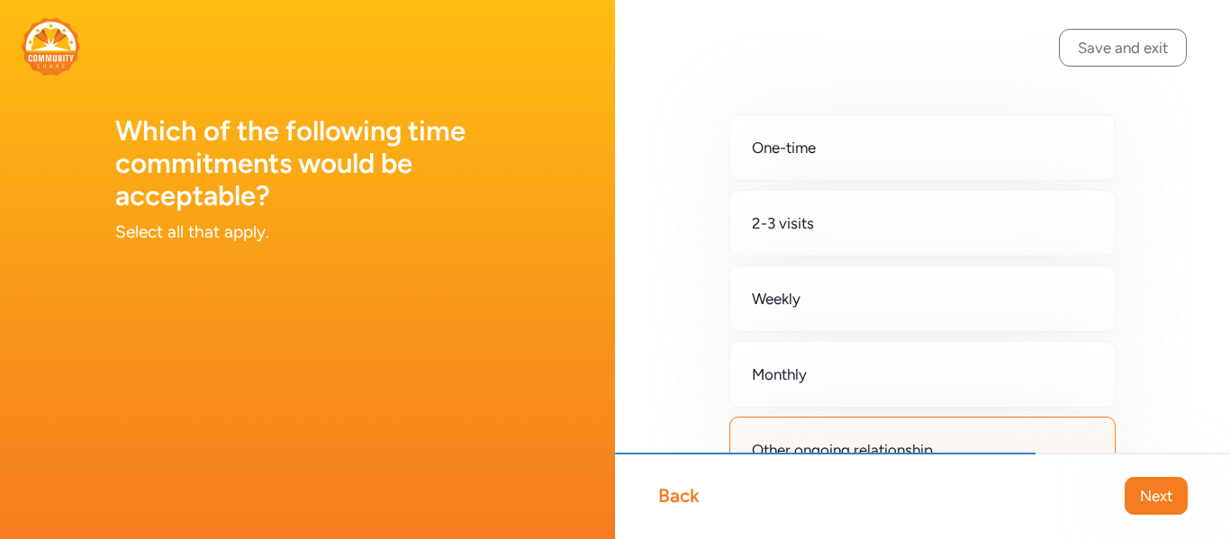
click at [683, 499] on div "Back" at bounding box center [678, 495] width 41 height 25
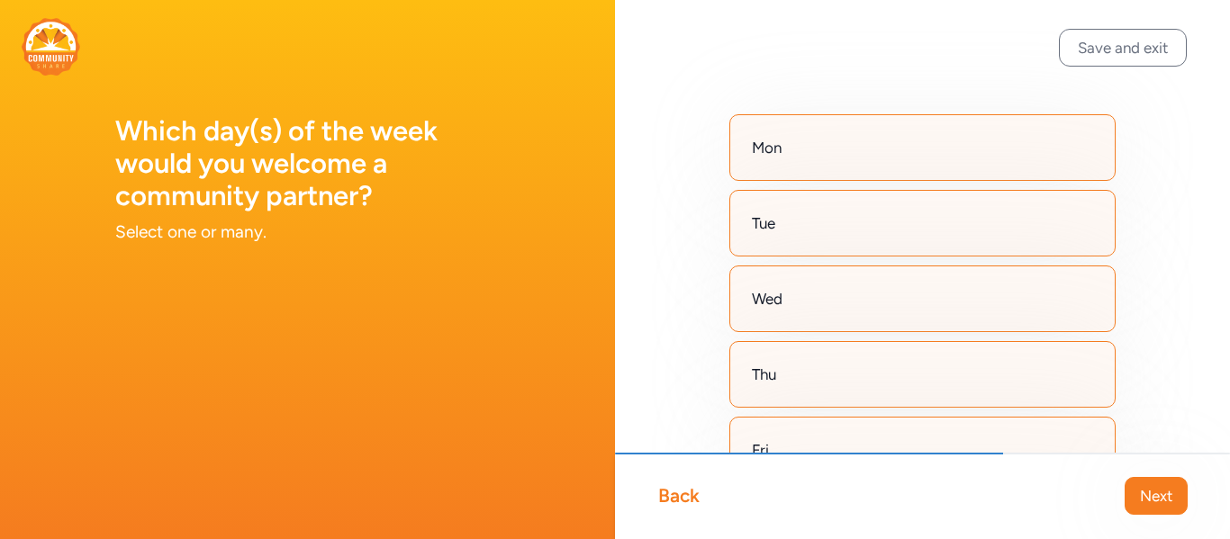
click at [683, 499] on div "Back" at bounding box center [678, 495] width 41 height 25
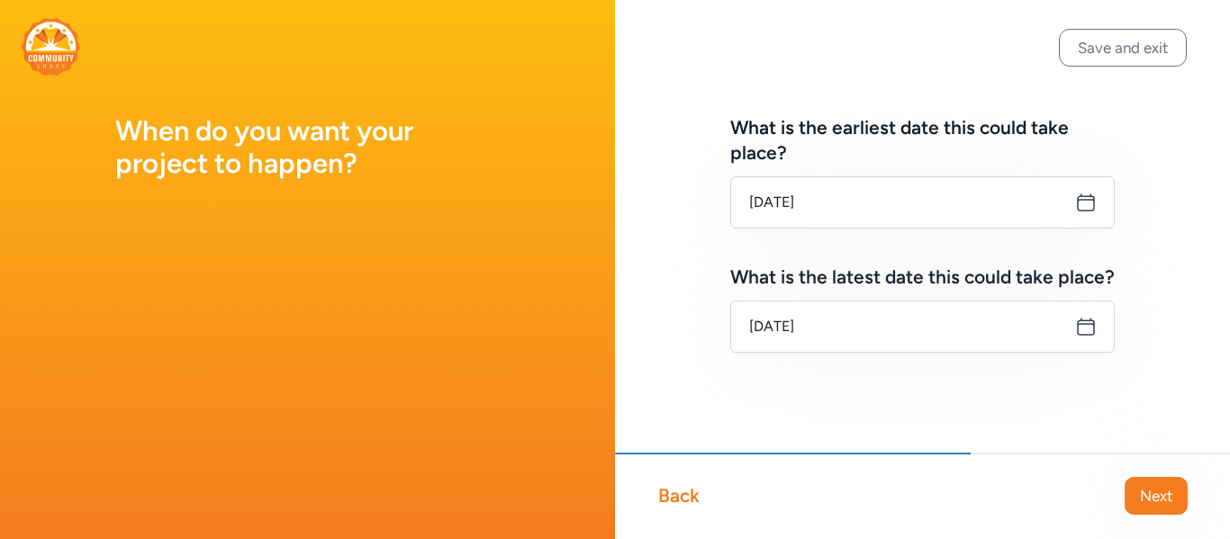
click at [683, 499] on div "Back" at bounding box center [678, 495] width 41 height 25
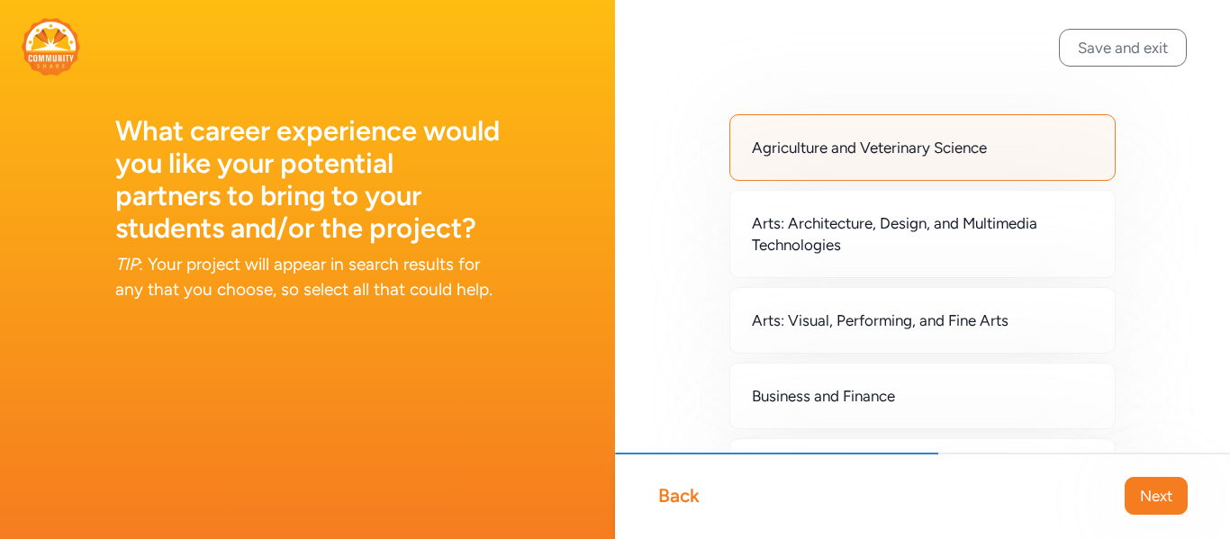
click at [683, 499] on div "Back" at bounding box center [678, 495] width 41 height 25
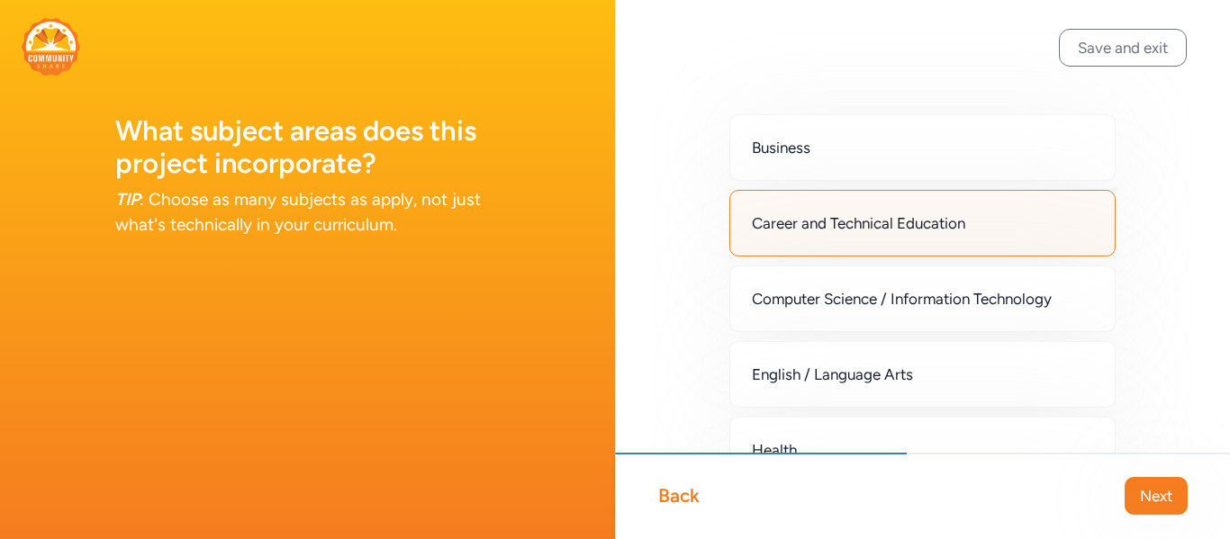
click at [683, 499] on div "Back" at bounding box center [678, 495] width 41 height 25
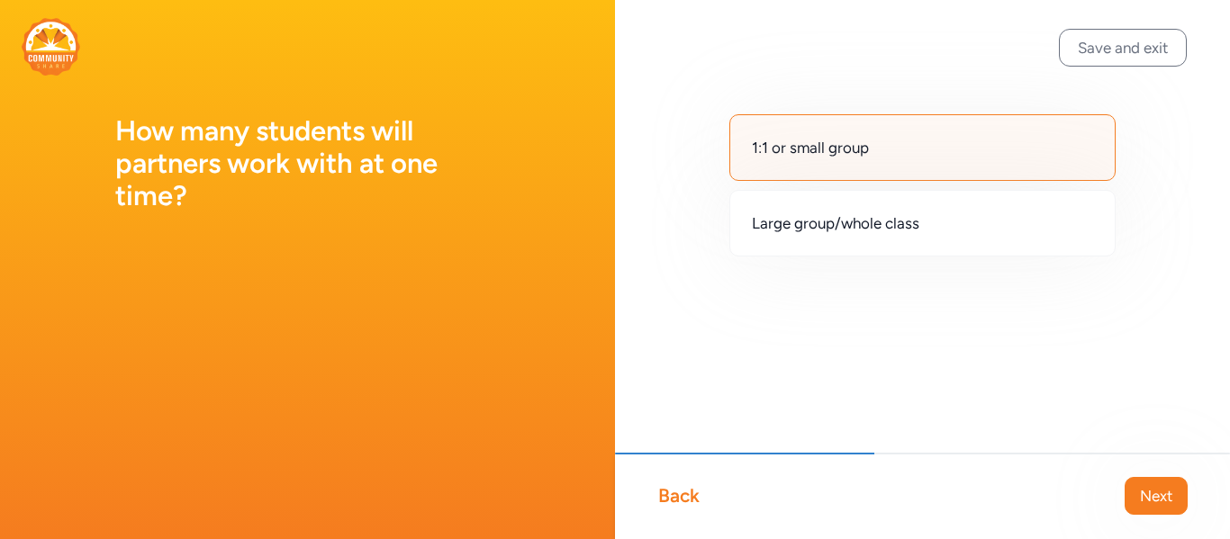
click at [683, 499] on div "Back" at bounding box center [678, 495] width 41 height 25
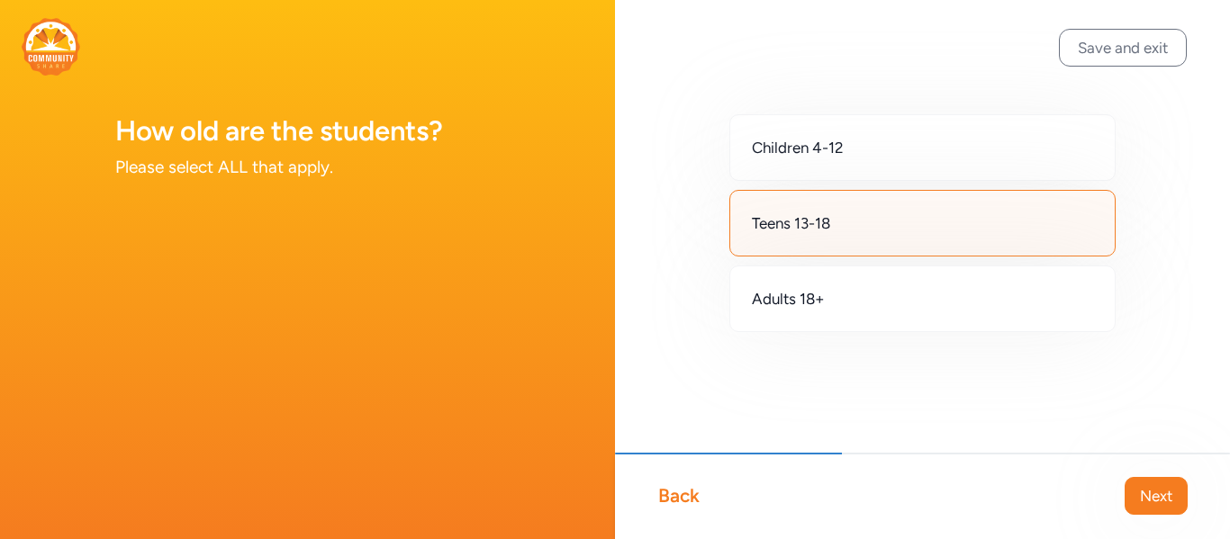
click at [683, 499] on div "Back" at bounding box center [678, 495] width 41 height 25
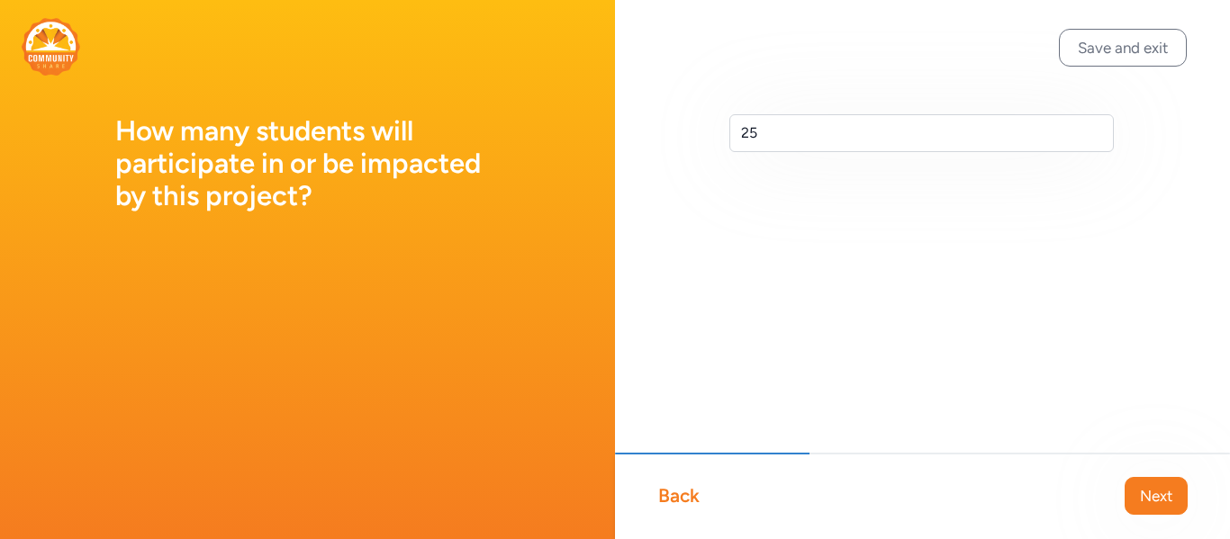
click at [683, 499] on div "Back" at bounding box center [678, 495] width 41 height 25
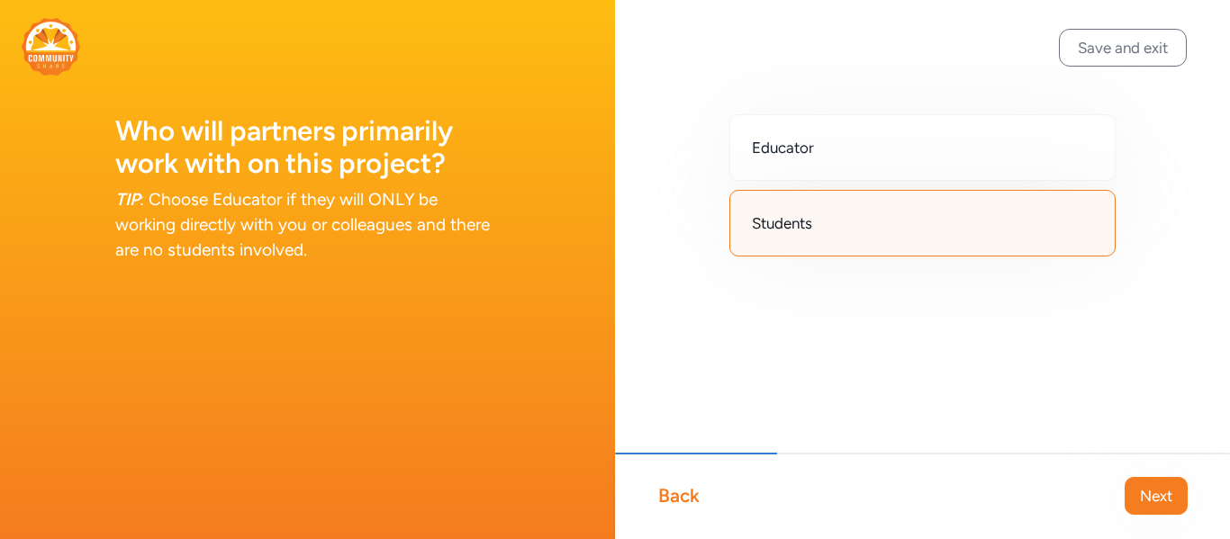
click at [683, 499] on div "Back" at bounding box center [678, 495] width 41 height 25
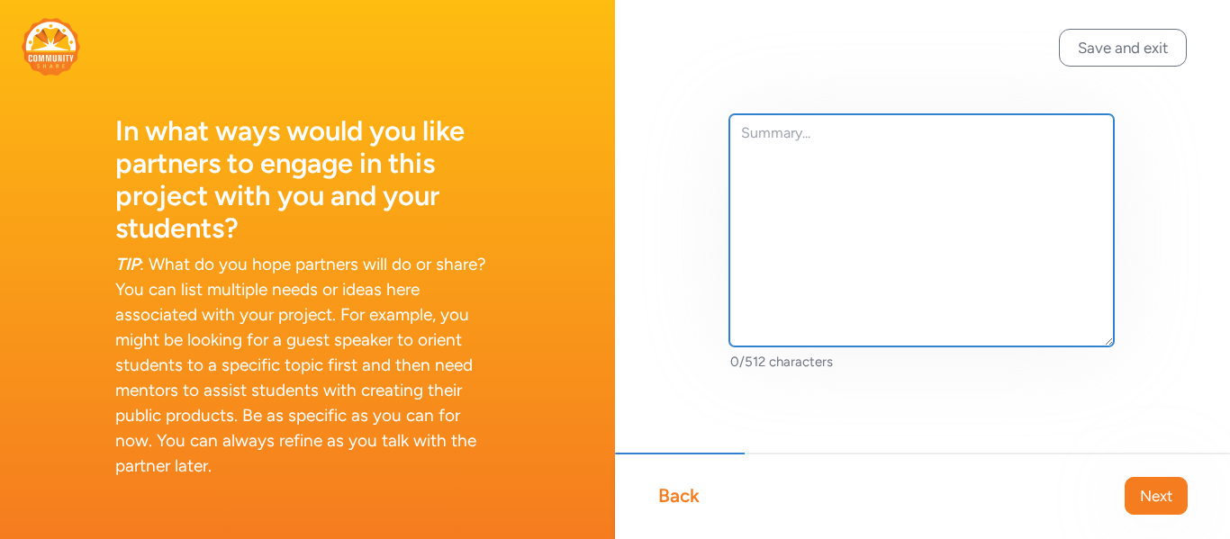
click at [879, 176] on textarea at bounding box center [921, 230] width 384 height 232
paste textarea "Middle school career exploration through our hands-on Career Lab helps our stud…"
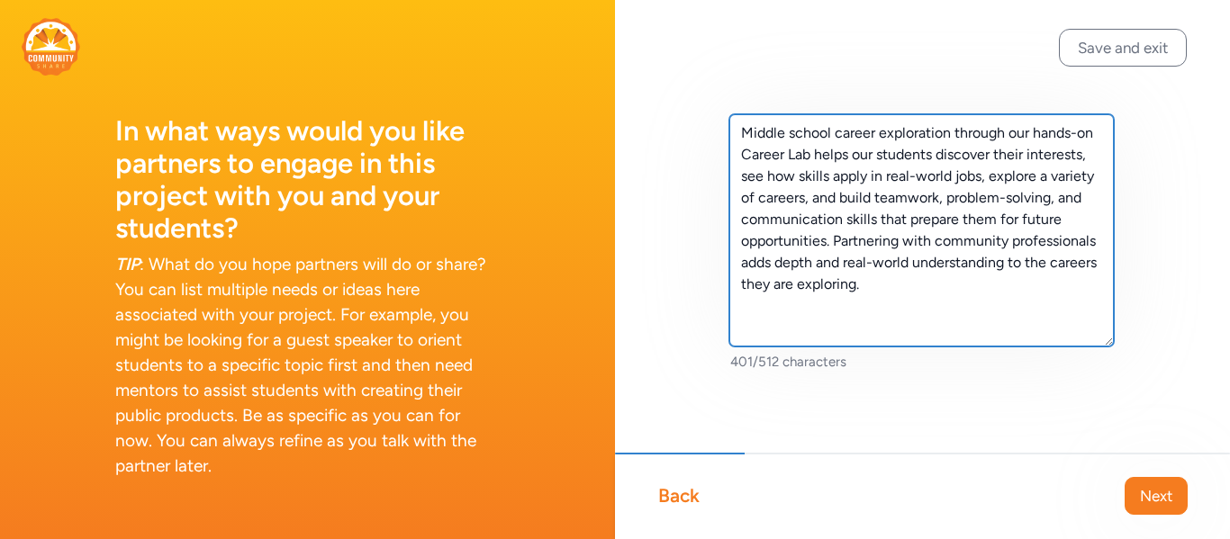
type textarea "Middle school career exploration through our hands-on Career Lab helps our stud…"
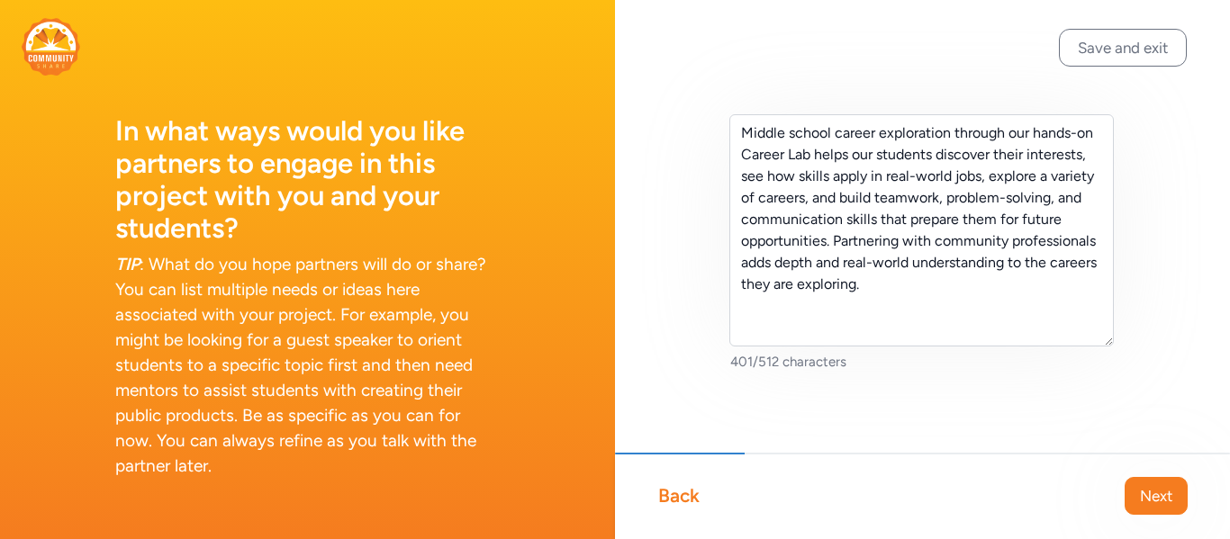
click at [681, 502] on div "Back" at bounding box center [678, 495] width 41 height 25
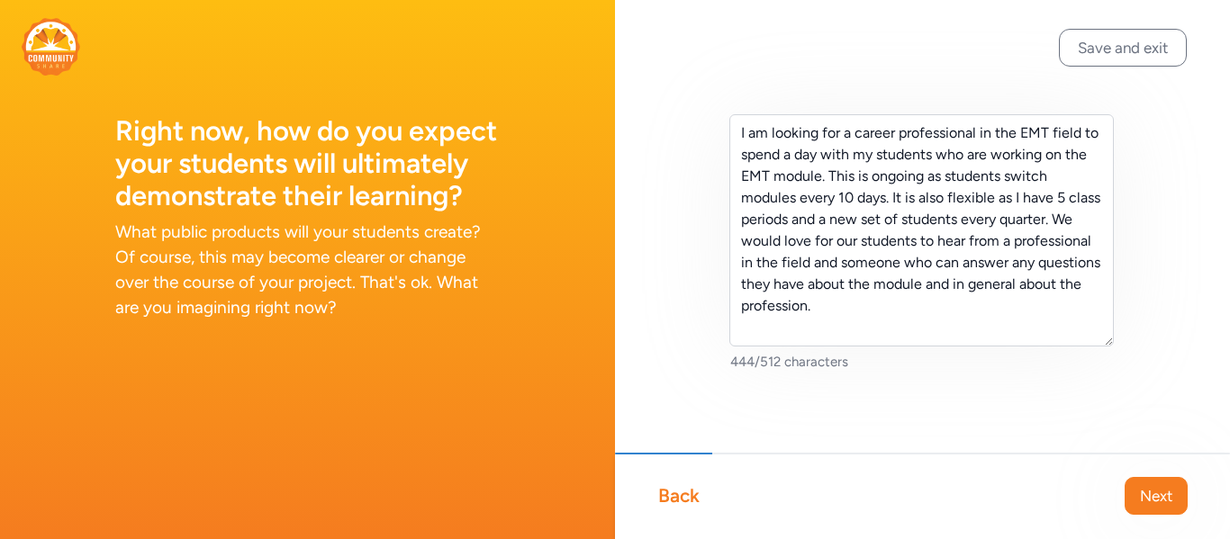
click at [695, 500] on div "Back" at bounding box center [678, 495] width 41 height 25
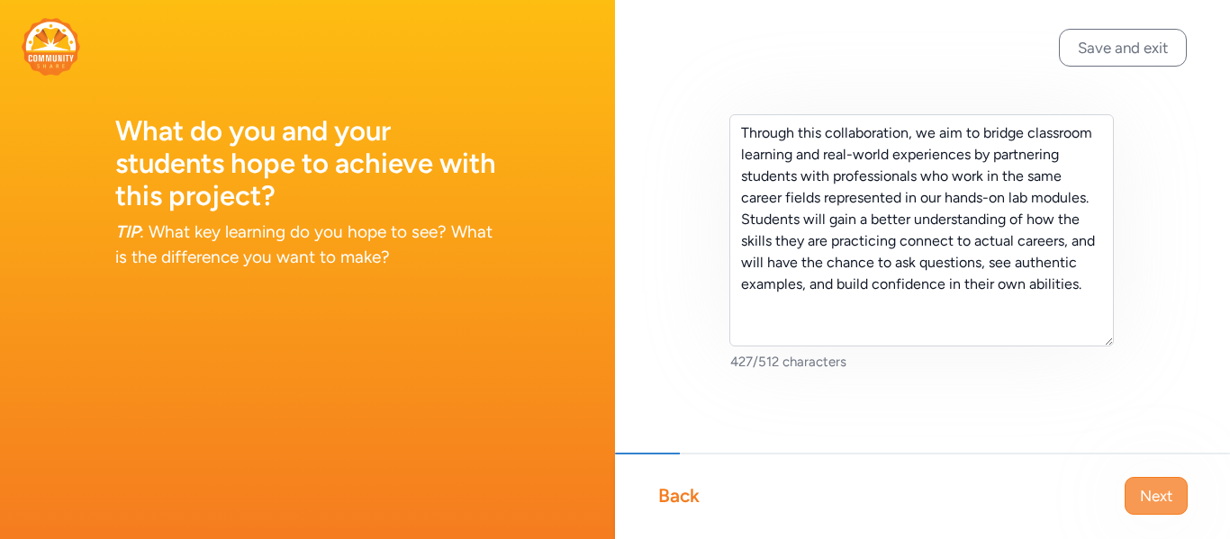
click at [1165, 501] on span "Next" at bounding box center [1156, 496] width 32 height 22
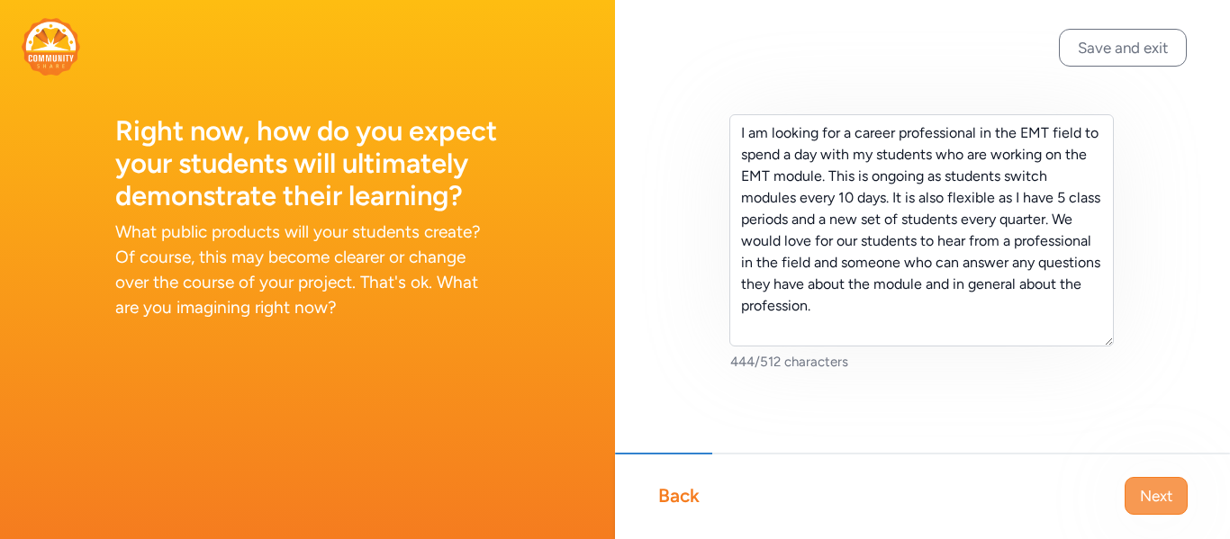
click at [1149, 494] on span "Next" at bounding box center [1156, 496] width 32 height 22
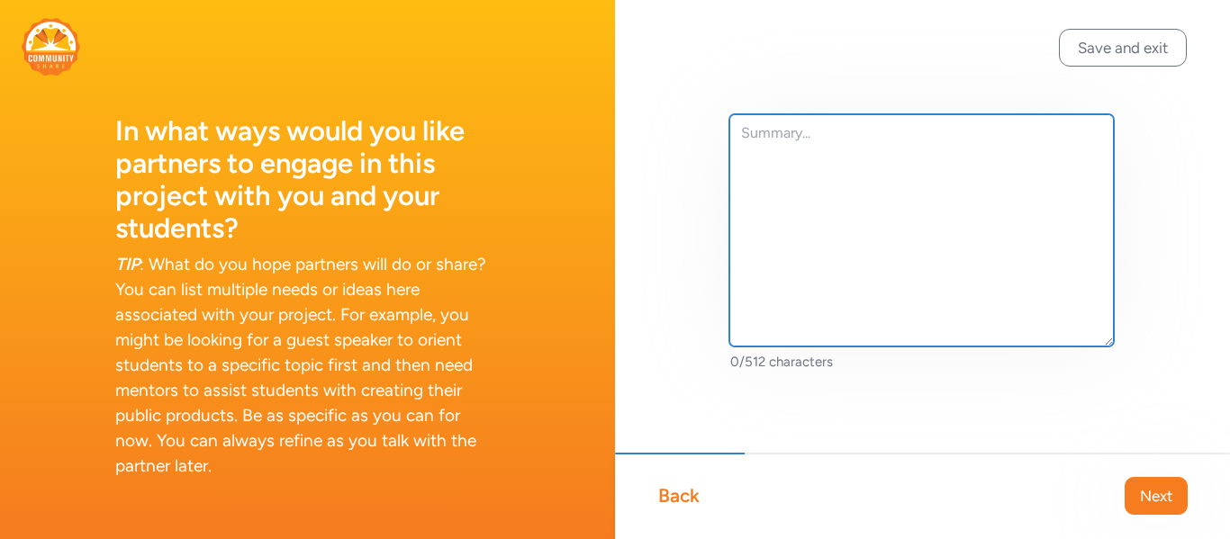
click at [873, 187] on textarea at bounding box center [921, 230] width 384 height 232
click at [798, 125] on textarea at bounding box center [921, 230] width 384 height 232
paste textarea "Middle school career exploration through our hands-on Career Lab helps our stud…"
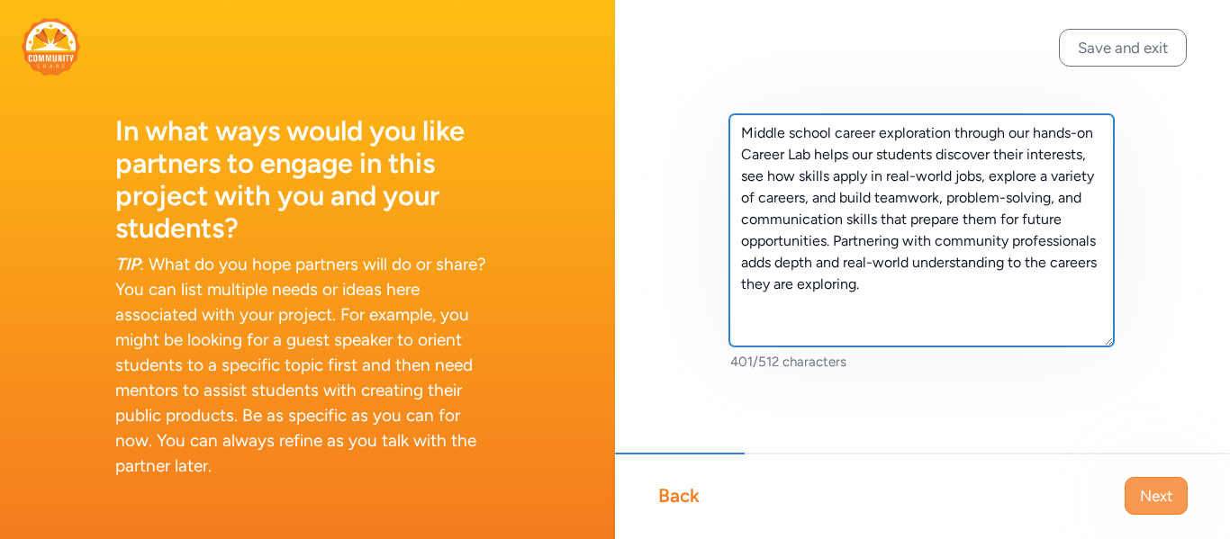
type textarea "Middle school career exploration through our hands-on Career Lab helps our stud…"
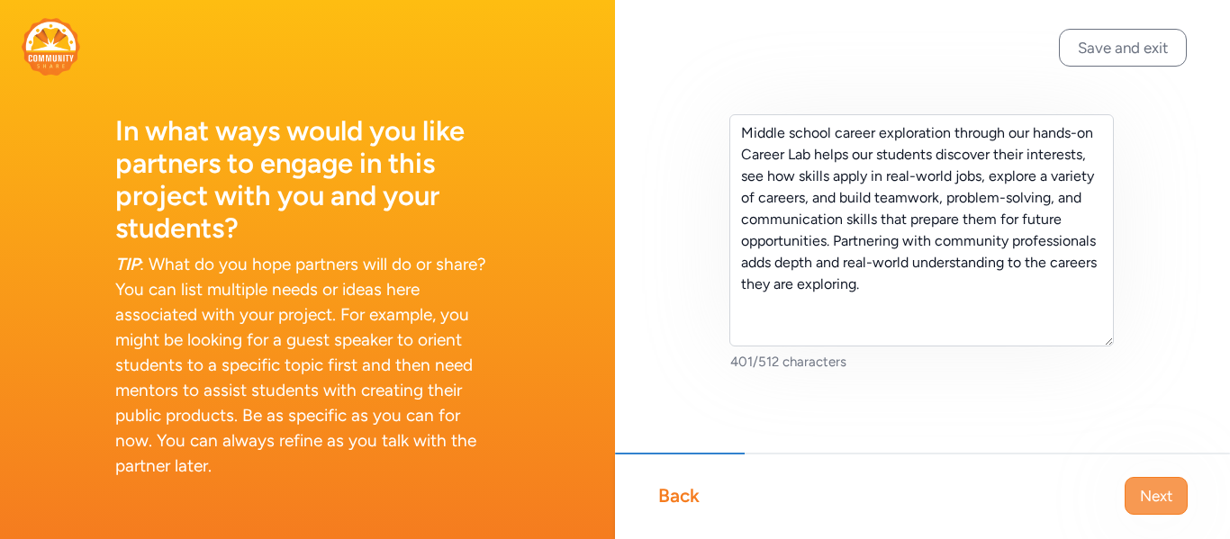
click at [1163, 488] on span "Next" at bounding box center [1156, 496] width 32 height 22
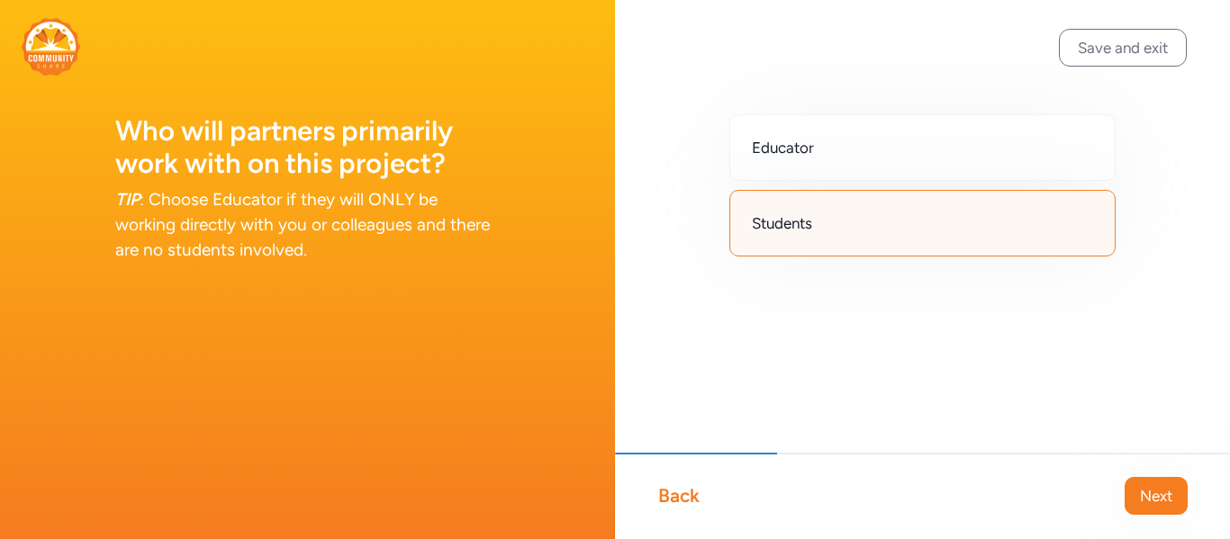
click at [689, 499] on div "Back" at bounding box center [678, 495] width 41 height 25
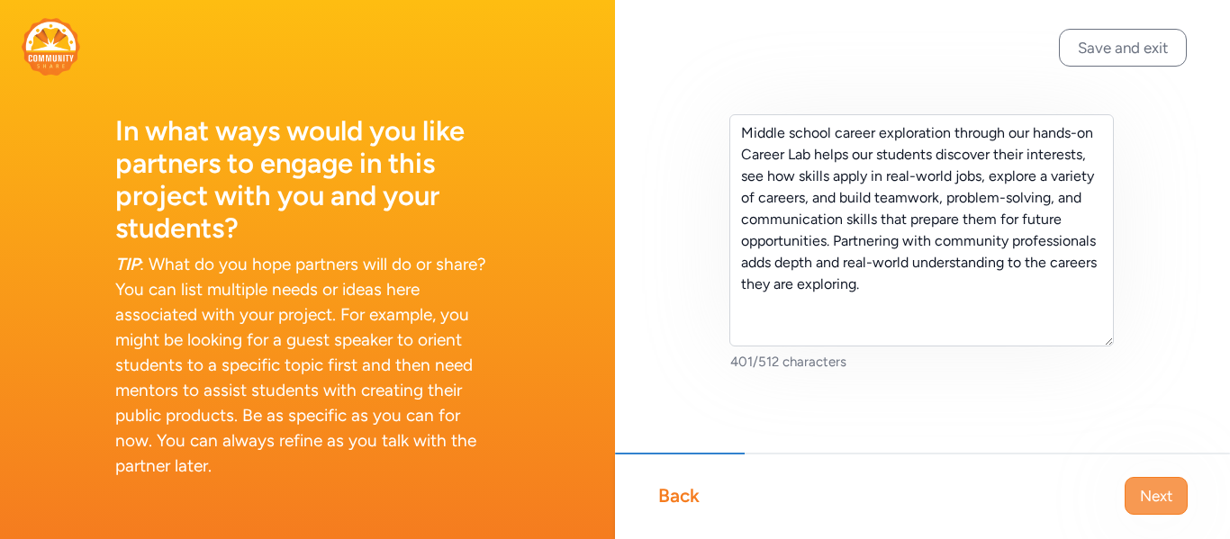
click at [1155, 498] on span "Next" at bounding box center [1156, 496] width 32 height 22
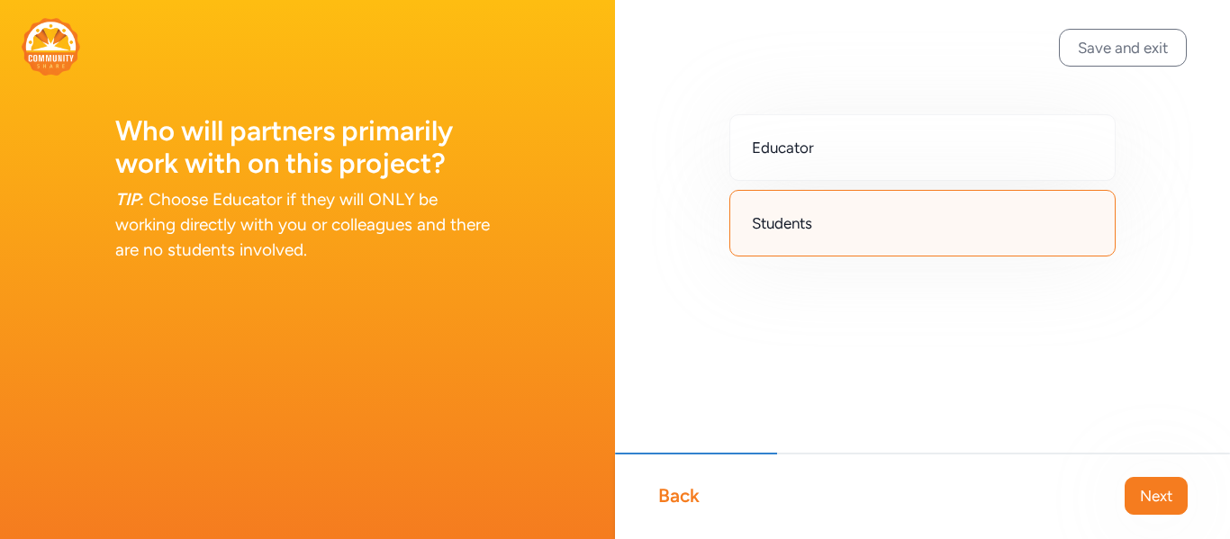
click at [1155, 498] on span "Next" at bounding box center [1156, 496] width 32 height 22
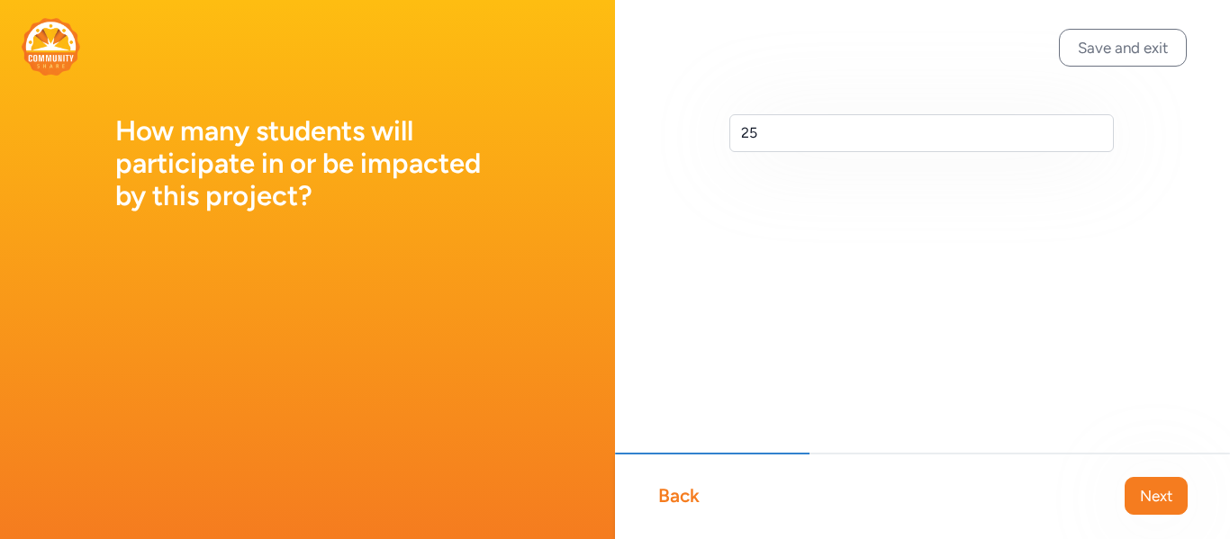
click at [1155, 498] on span "Next" at bounding box center [1156, 496] width 32 height 22
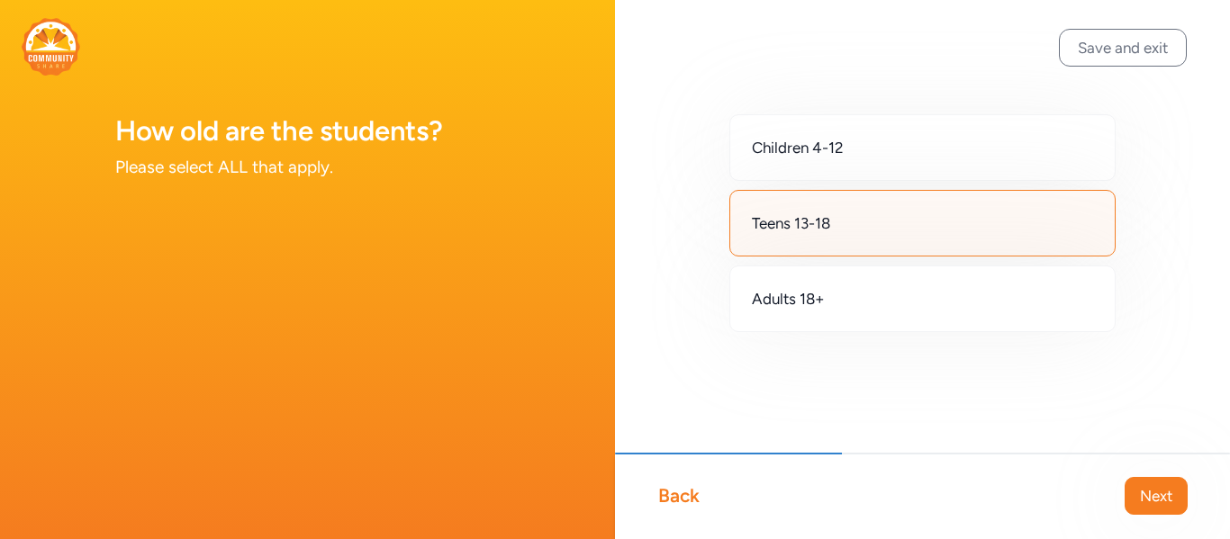
click at [1155, 498] on span "Next" at bounding box center [1156, 496] width 32 height 22
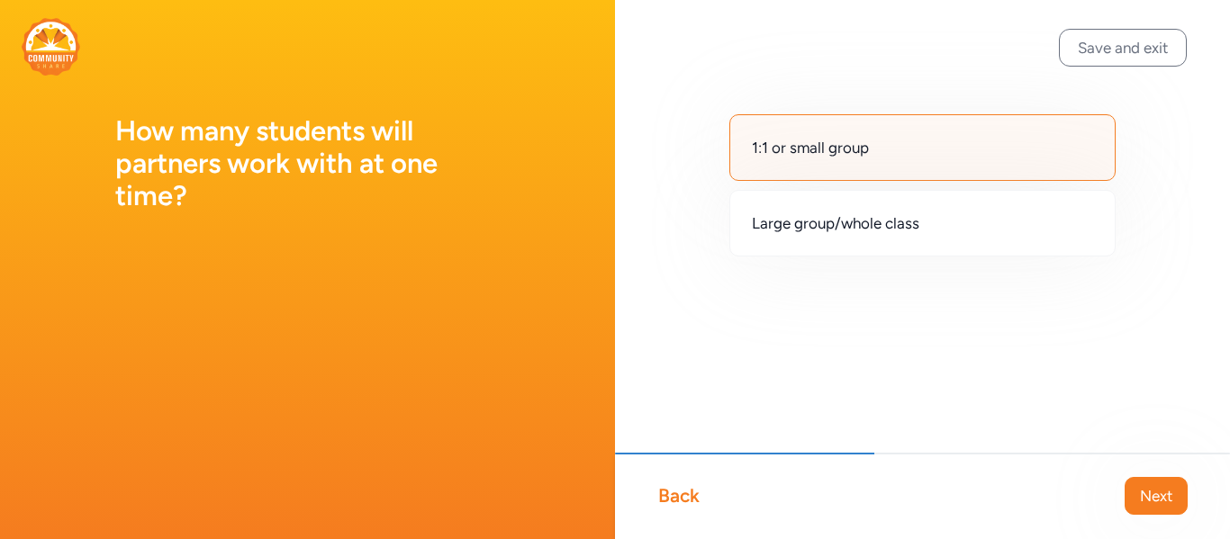
click at [1155, 498] on span "Next" at bounding box center [1156, 496] width 32 height 22
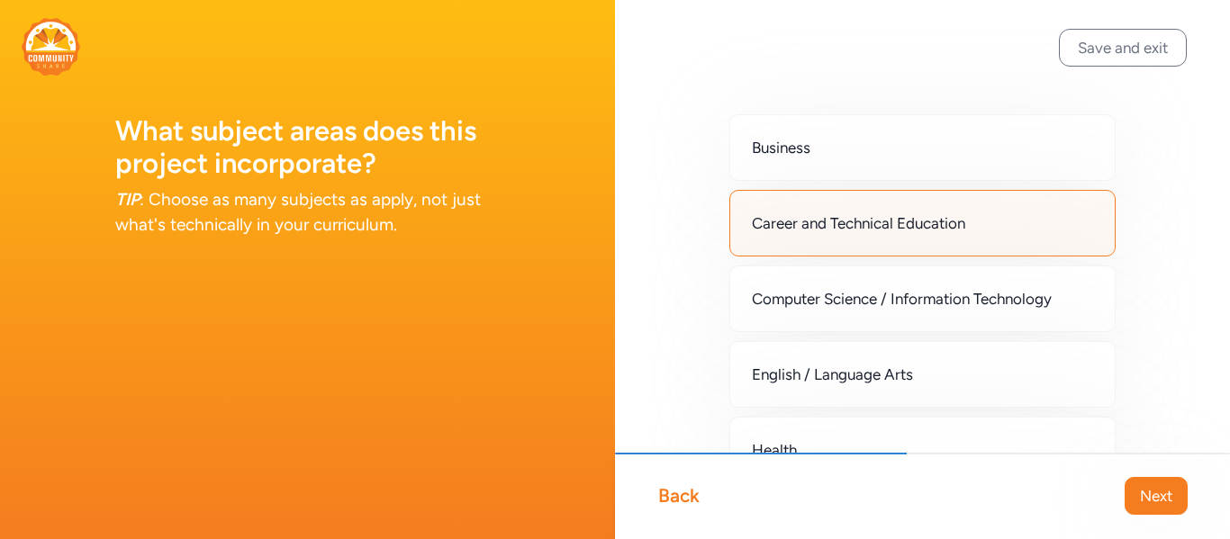
click at [1155, 498] on span "Next" at bounding box center [1156, 496] width 32 height 22
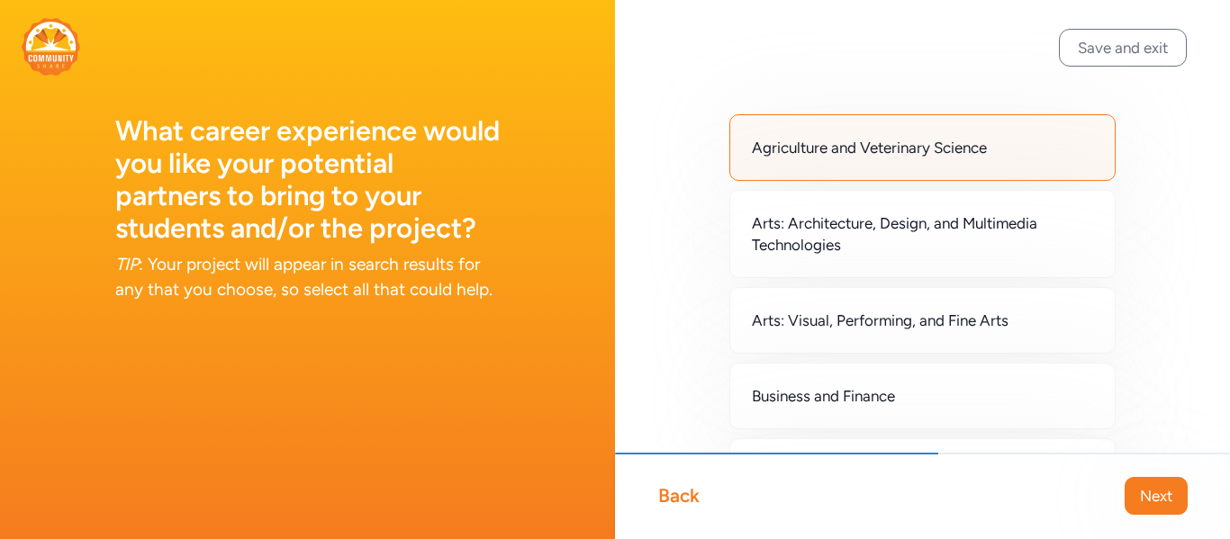
click at [1155, 498] on span "Next" at bounding box center [1156, 496] width 32 height 22
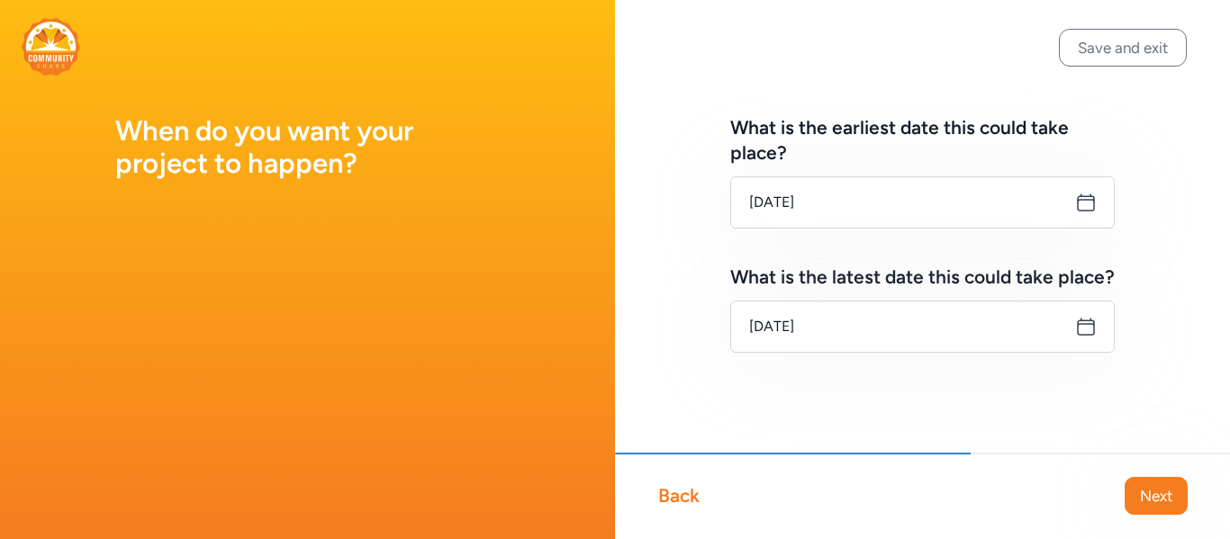
click at [1155, 498] on span "Next" at bounding box center [1156, 496] width 32 height 22
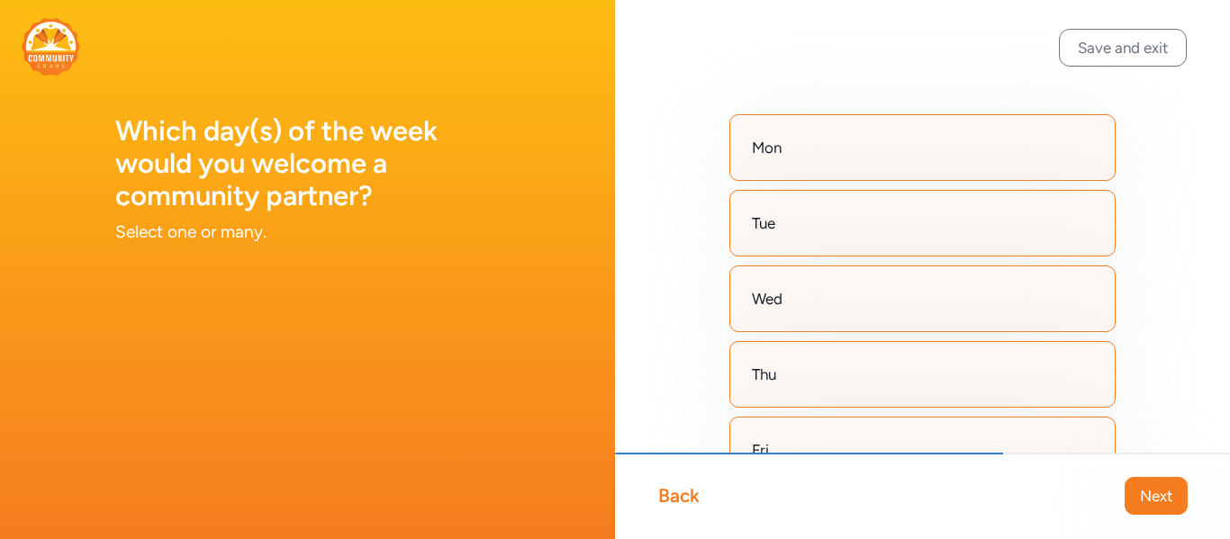
click at [1155, 498] on span "Next" at bounding box center [1156, 496] width 32 height 22
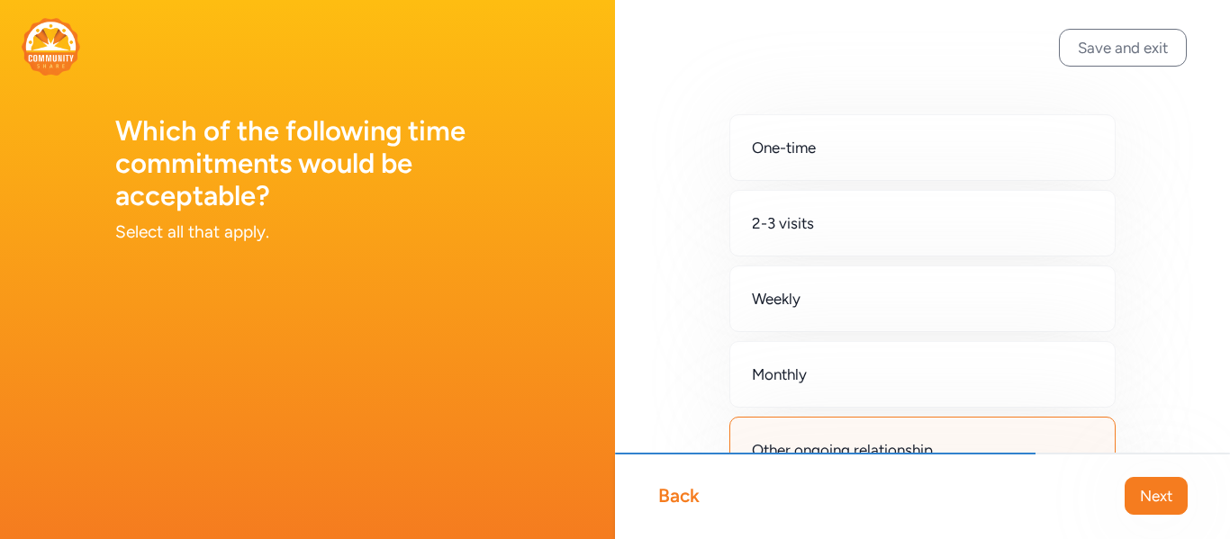
click at [1155, 498] on span "Next" at bounding box center [1156, 496] width 32 height 22
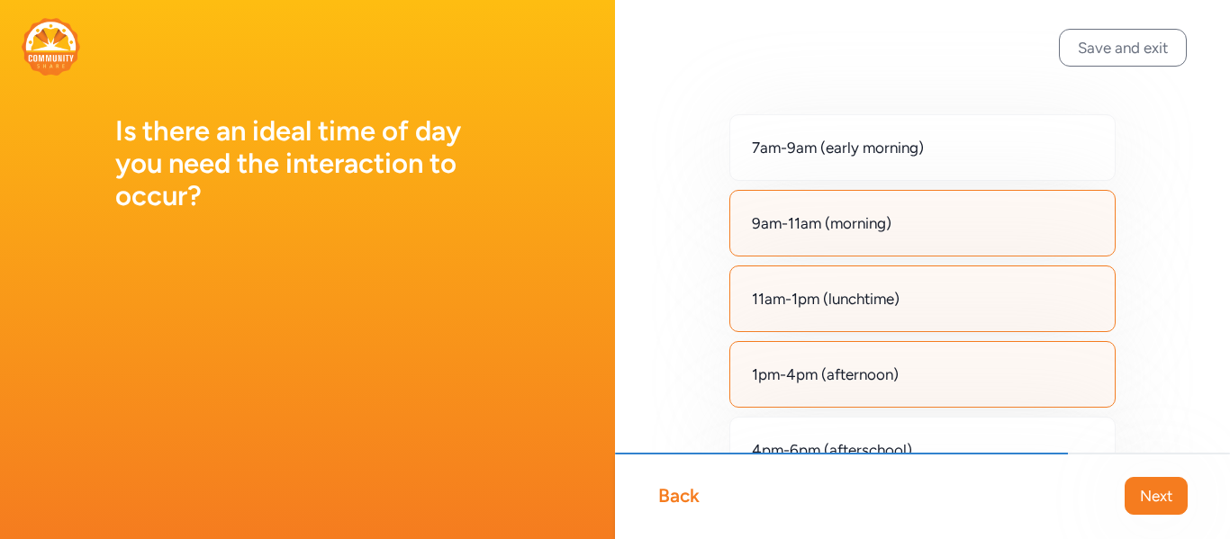
click at [1155, 498] on span "Next" at bounding box center [1156, 496] width 32 height 22
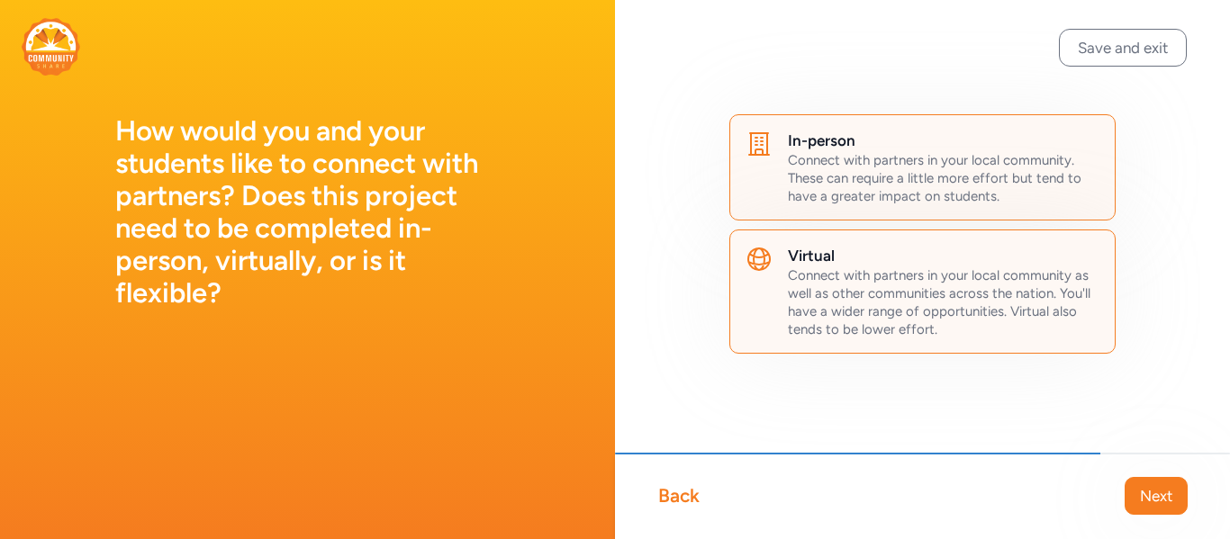
click at [1155, 498] on span "Next" at bounding box center [1156, 496] width 32 height 22
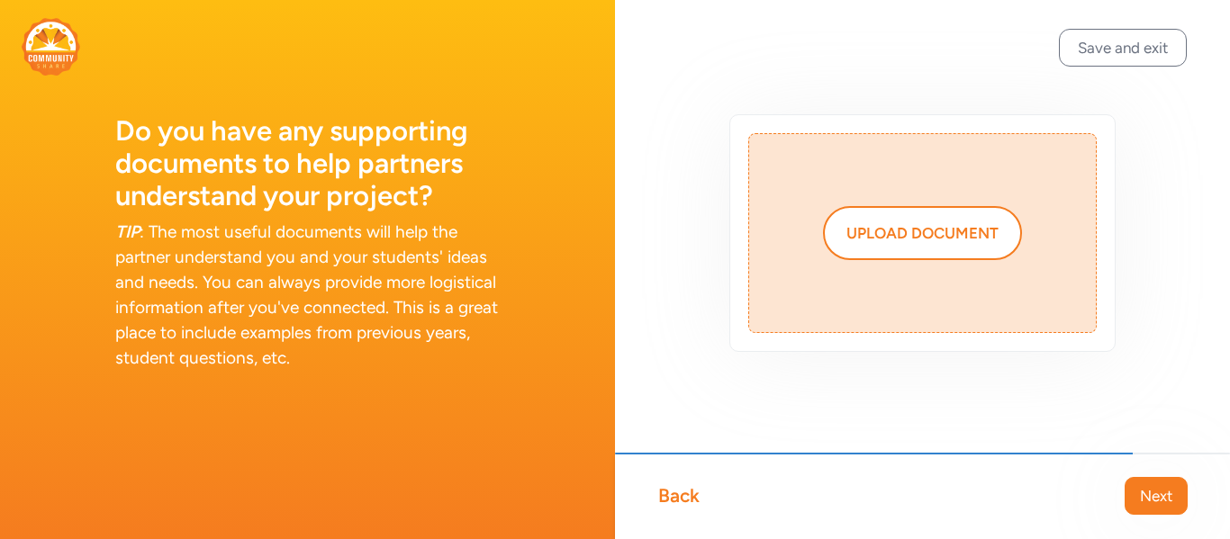
click at [1155, 498] on span "Next" at bounding box center [1156, 496] width 32 height 22
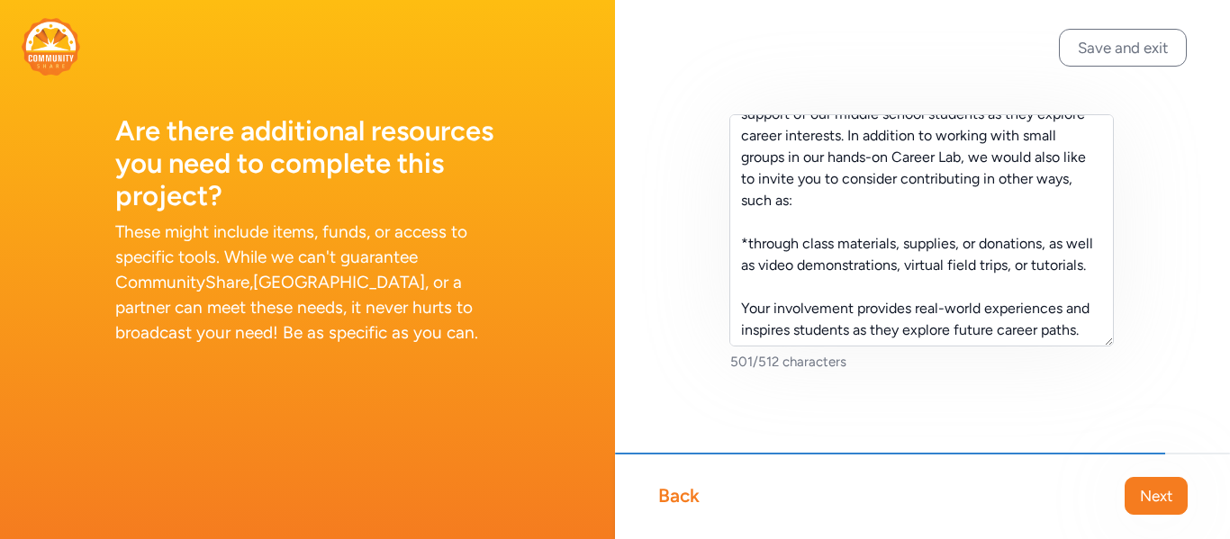
scroll to position [42, 0]
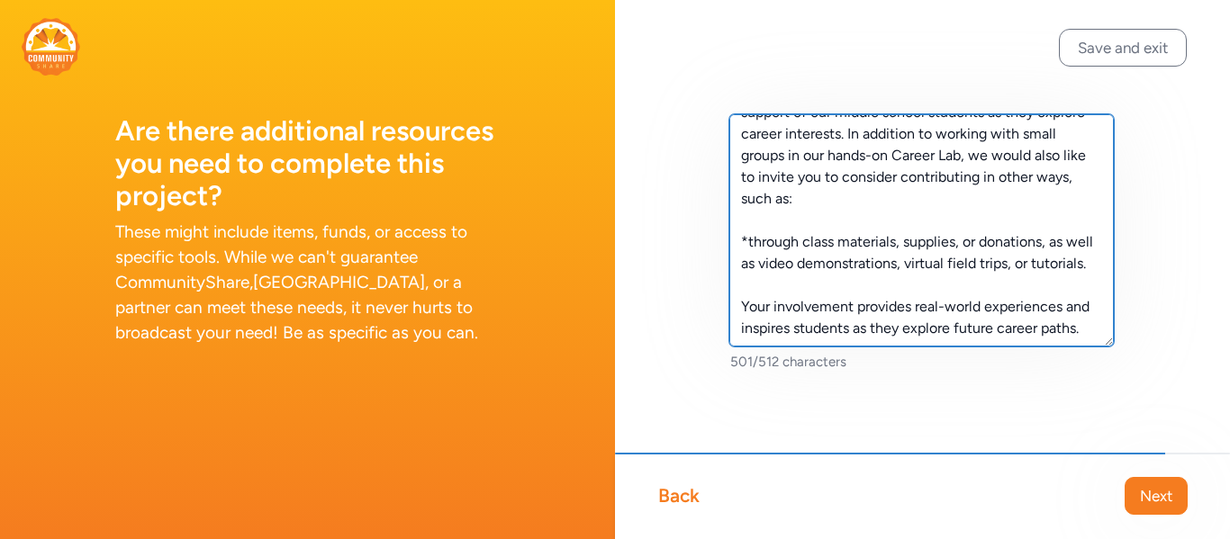
drag, startPoint x: 847, startPoint y: 133, endPoint x: 1043, endPoint y: 242, distance: 224.4
click at [1043, 242] on textarea "Additional Resources: We greatly appreciate your support of our middle school s…" at bounding box center [921, 230] width 384 height 232
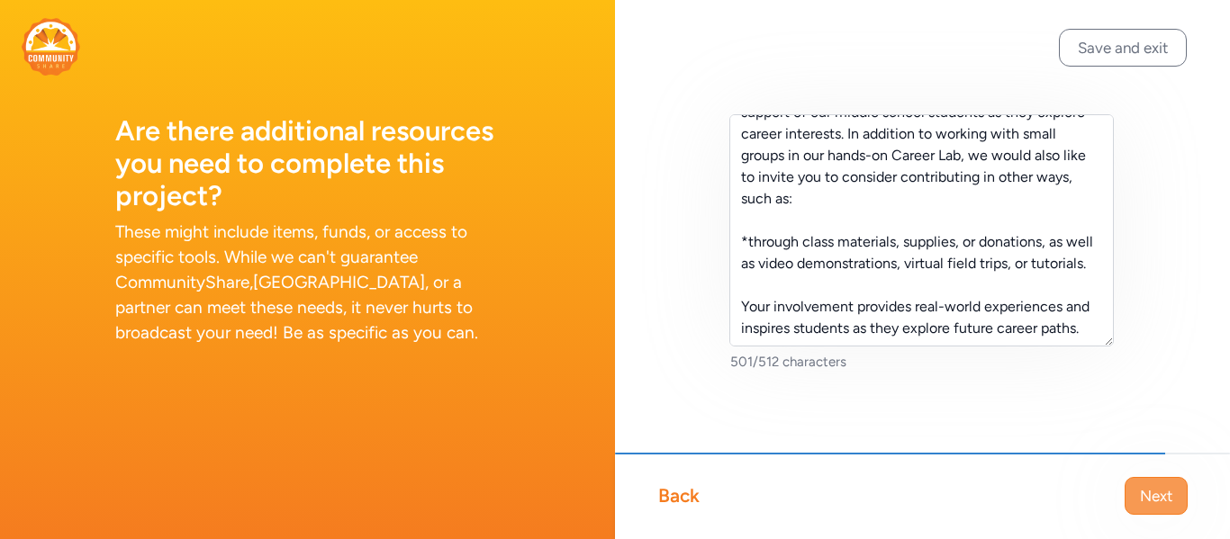
click at [1159, 492] on span "Next" at bounding box center [1156, 496] width 32 height 22
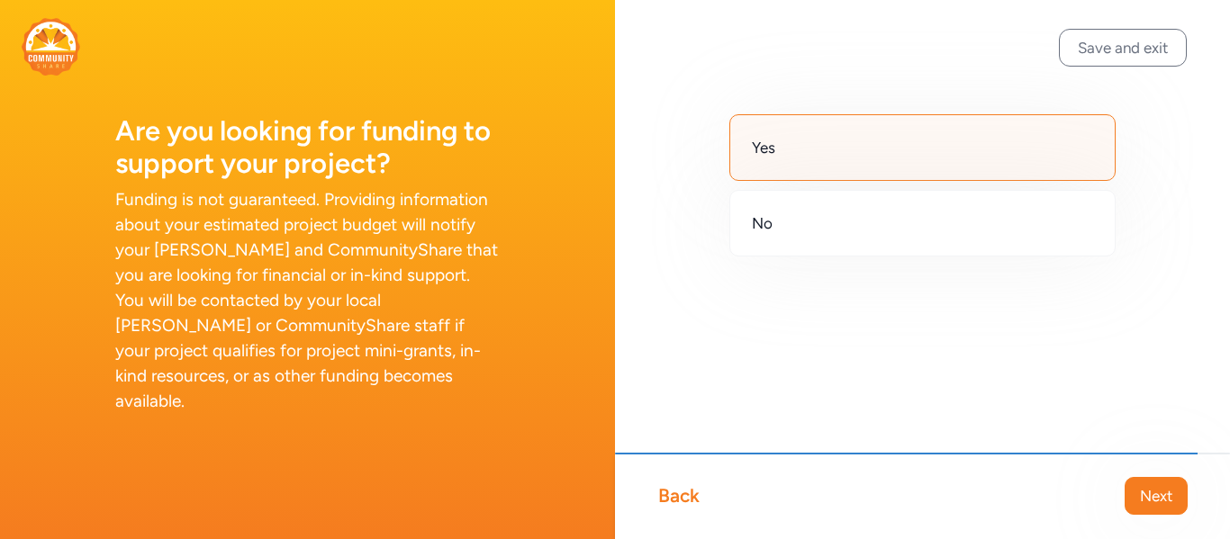
click at [1159, 492] on span "Next" at bounding box center [1156, 496] width 32 height 22
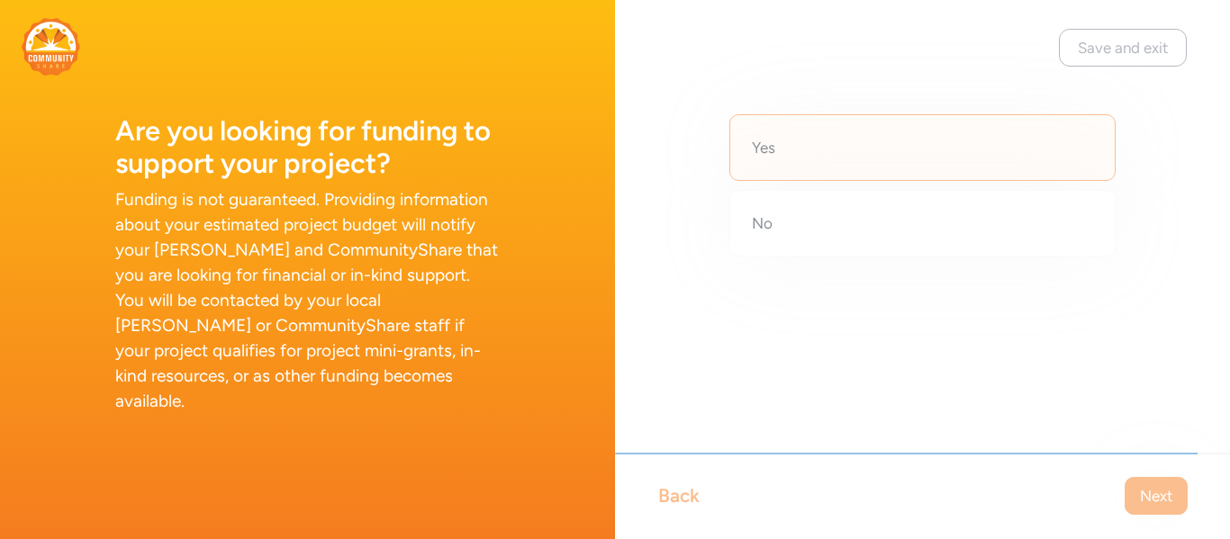
click at [1159, 492] on div "Save and exit Back Next Yes No" at bounding box center [922, 269] width 615 height 539
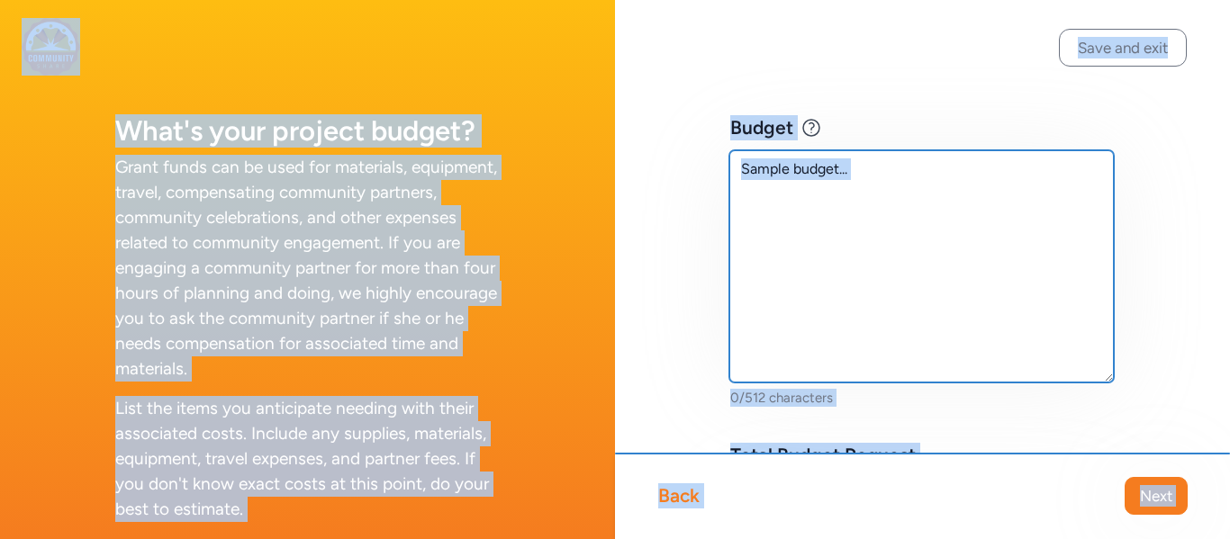
click at [886, 244] on textarea at bounding box center [921, 266] width 384 height 232
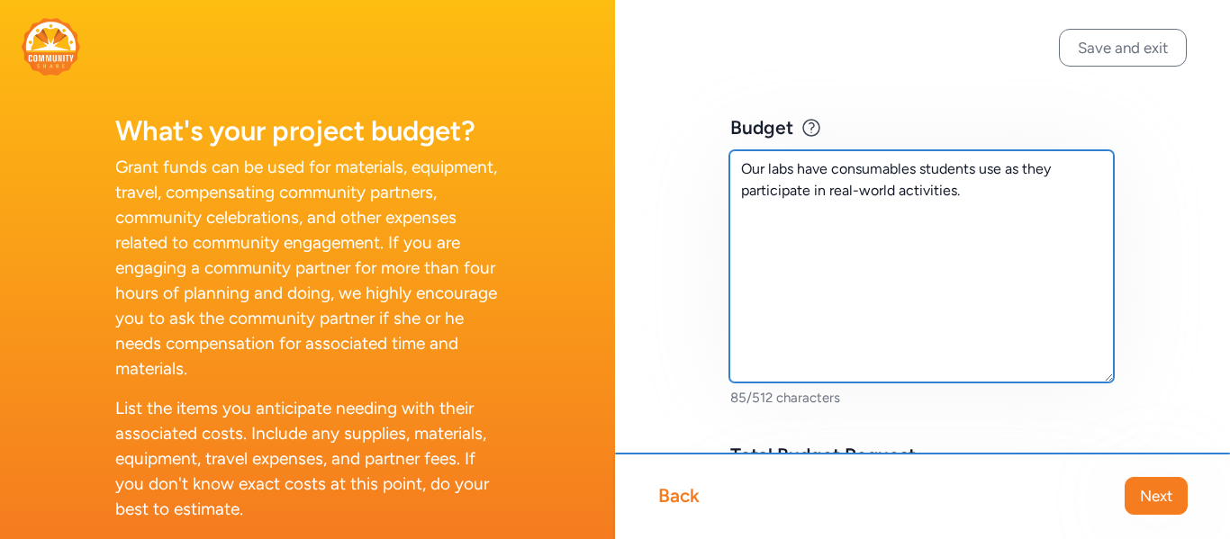
paste textarea "In addition to working with small groups in our hands-on Career Lab, we would a…"
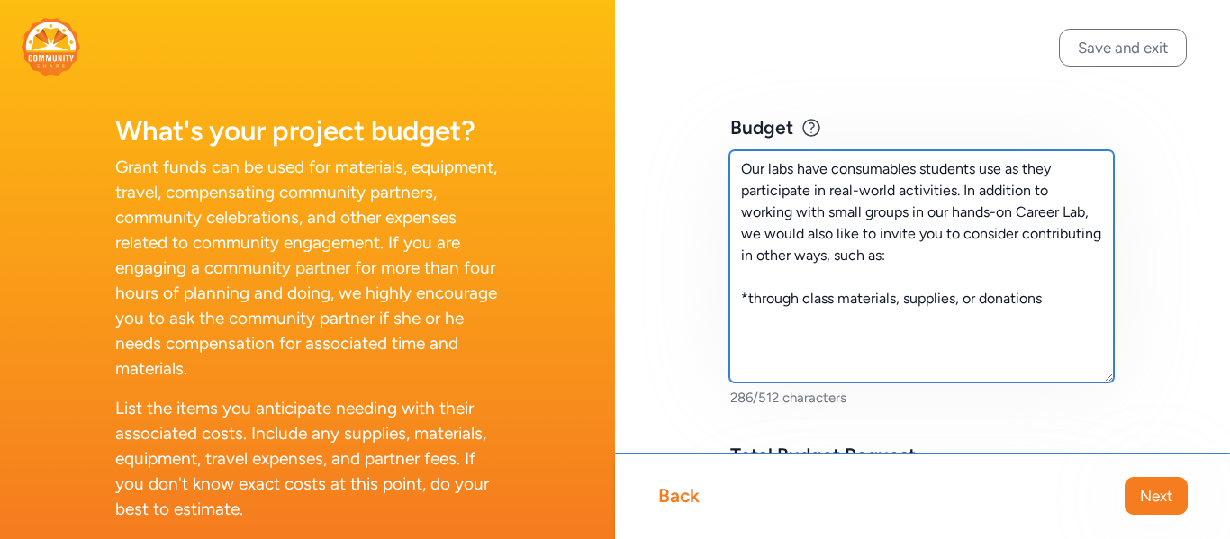
drag, startPoint x: 752, startPoint y: 235, endPoint x: 963, endPoint y: 196, distance: 215.0
click at [963, 196] on textarea "Our labs have consumables students use as they participate in real-world activi…" at bounding box center [921, 266] width 384 height 232
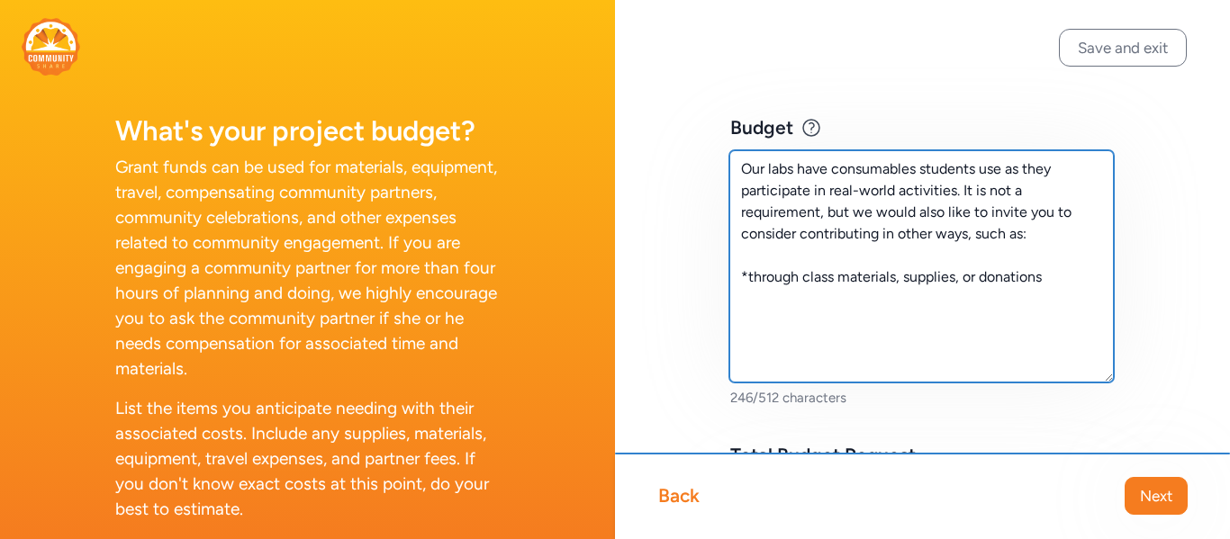
click at [928, 214] on textarea "Our labs have consumables students use as they participate in real-world activi…" at bounding box center [921, 266] width 384 height 232
click at [741, 234] on textarea "Our labs have consumables students use as they participate in real-world activi…" at bounding box center [921, 266] width 384 height 232
drag, startPoint x: 1017, startPoint y: 237, endPoint x: 853, endPoint y: 235, distance: 163.8
click at [853, 235] on textarea "Our labs have consumables students use as they participate in real-world activi…" at bounding box center [921, 266] width 384 height 232
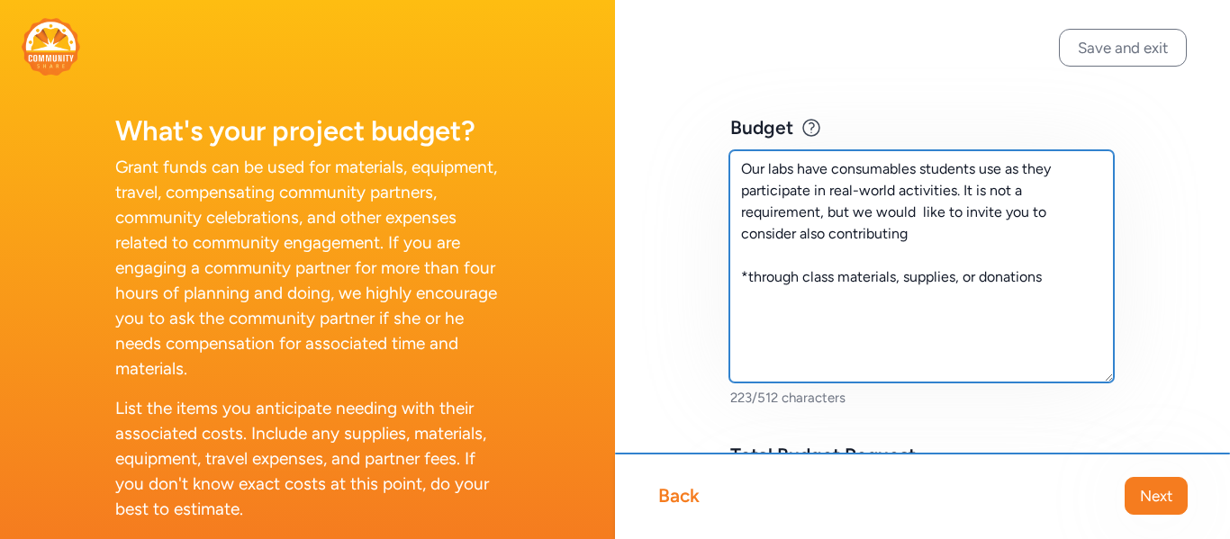
click at [748, 280] on textarea "Our labs have consumables students use as they participate in real-world activi…" at bounding box center [921, 266] width 384 height 232
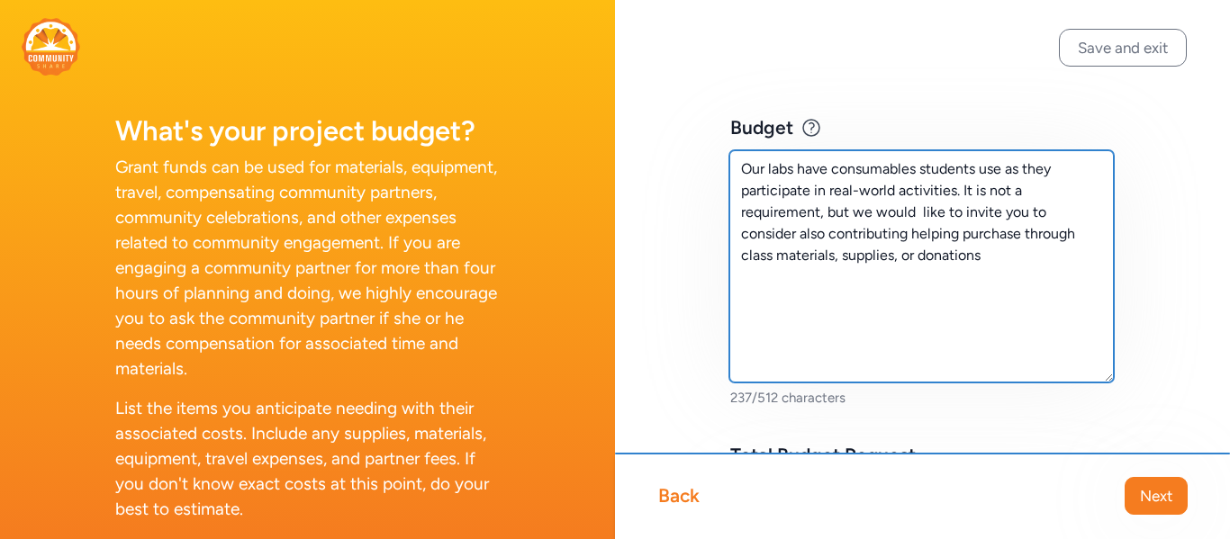
click at [1001, 232] on textarea "Our labs have consumables students use as they participate in real-world activi…" at bounding box center [921, 266] width 384 height 232
click at [818, 257] on textarea "Our labs have consumables students use as they participate in real-world activi…" at bounding box center [921, 266] width 384 height 232
click at [931, 255] on textarea "Our labs have consumables students use as they participate in real-world activi…" at bounding box center [921, 266] width 384 height 232
click at [741, 233] on textarea "Our labs have consumables students use as they participate in real-world activi…" at bounding box center [921, 266] width 384 height 232
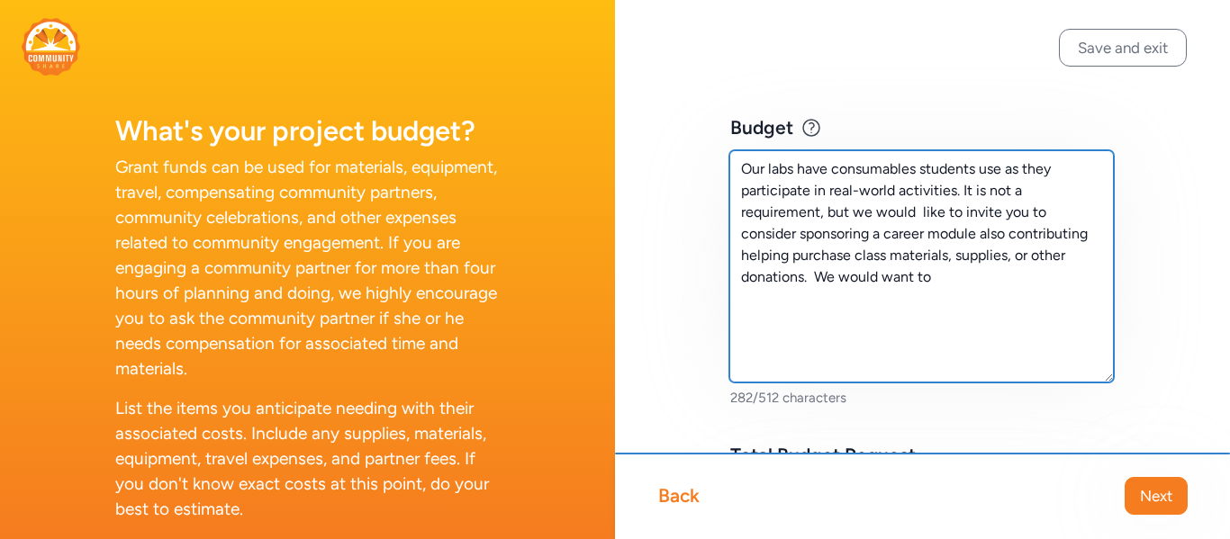
click at [937, 237] on textarea "Our labs have consumables students use as they participate in real-world activi…" at bounding box center [921, 266] width 384 height 232
click at [1073, 234] on textarea "Our labs have consumables students use as they participate in real-world activi…" at bounding box center [921, 266] width 384 height 232
drag, startPoint x: 960, startPoint y: 279, endPoint x: 822, endPoint y: 275, distance: 137.8
click at [822, 275] on textarea "Our labs have consumables students use as they participate in real-world activi…" at bounding box center [921, 266] width 384 height 232
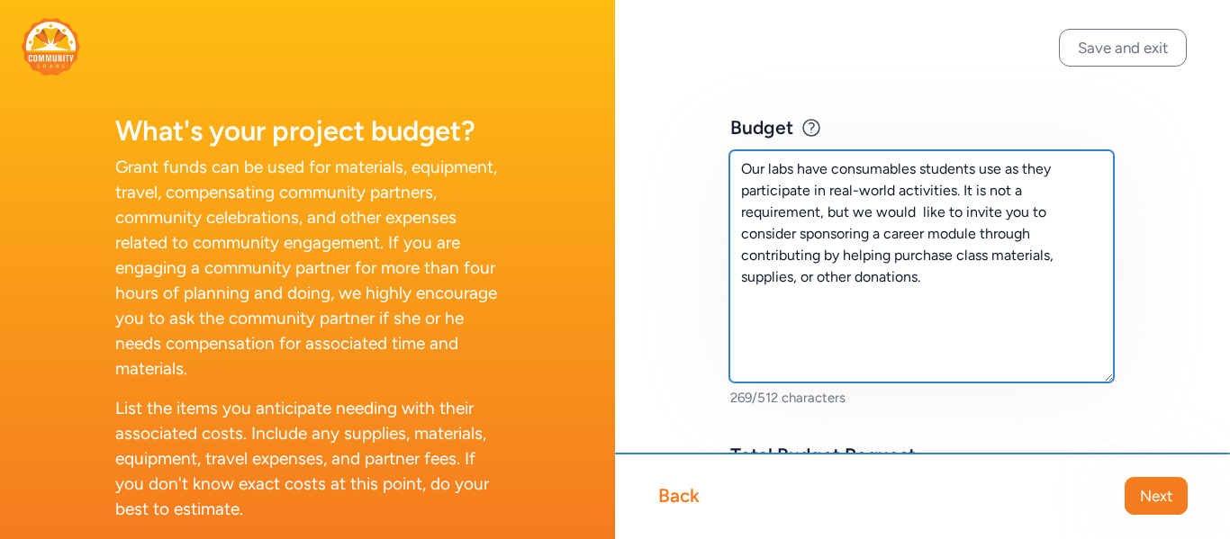
drag, startPoint x: 816, startPoint y: 277, endPoint x: 738, endPoint y: 175, distance: 128.5
click at [738, 175] on textarea "Our labs have consumables students use as they participate in real-world activi…" at bounding box center [921, 266] width 384 height 232
paste textarea "hands-on Career Lab uses consumable materials as students engage in real-world,…"
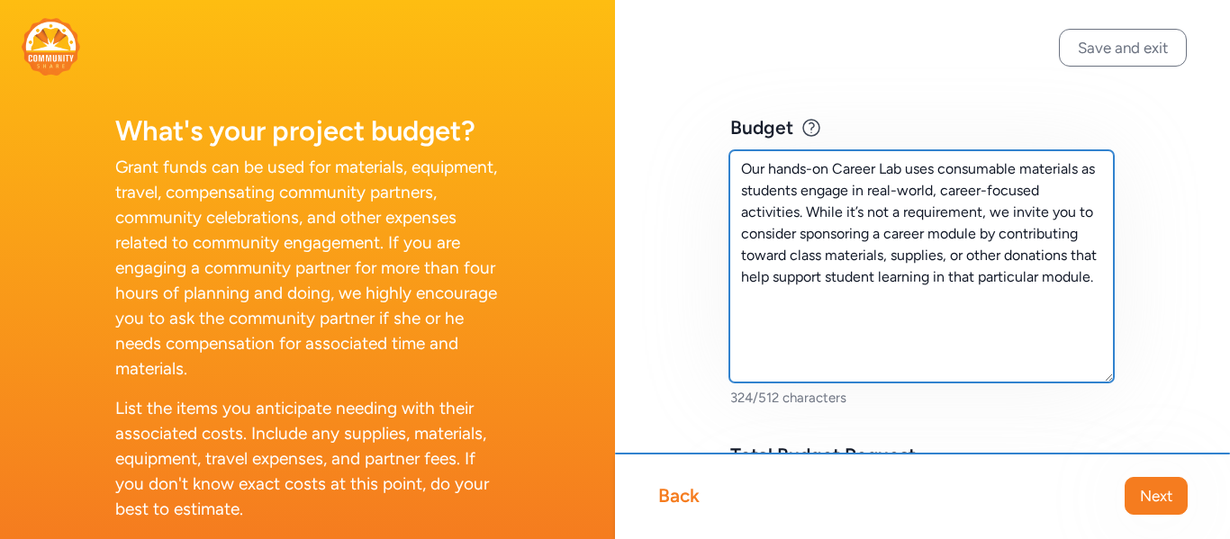
click at [960, 275] on textarea "Our hands-on Career Lab uses consumable materials as students engage in real-wo…" at bounding box center [921, 266] width 384 height 232
drag, startPoint x: 1099, startPoint y: 278, endPoint x: 931, endPoint y: 283, distance: 168.4
click at [931, 283] on textarea "Our hands-on Career Lab uses consumable materials as students engage in real-wo…" at bounding box center [921, 266] width 384 height 232
type textarea "Our hands-on Career Lab uses consumable materials as students engage in real-wo…"
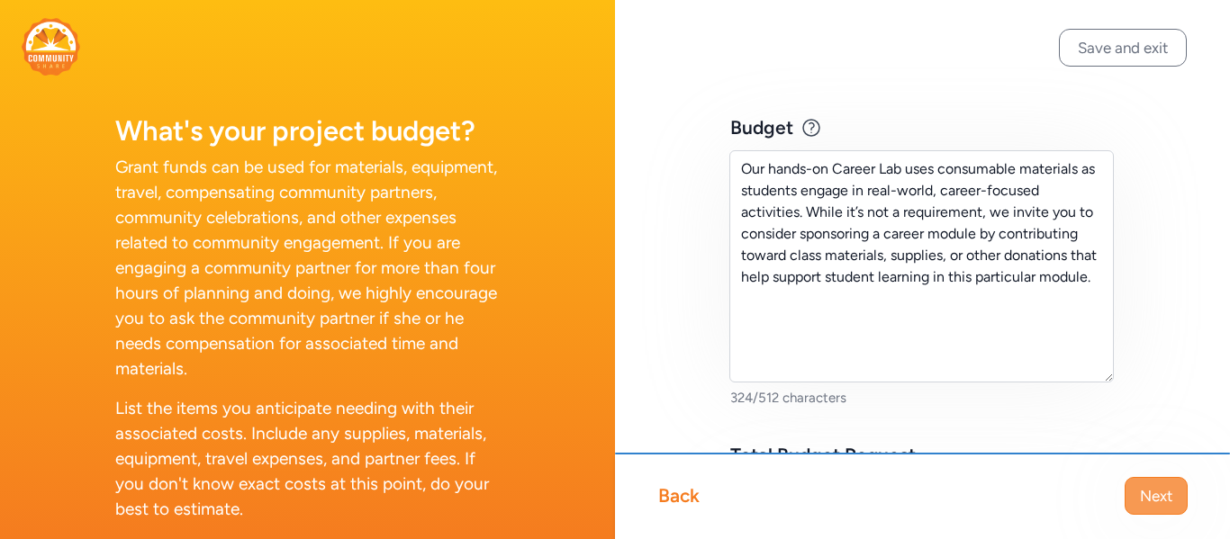
click at [1151, 502] on span "Next" at bounding box center [1156, 496] width 32 height 22
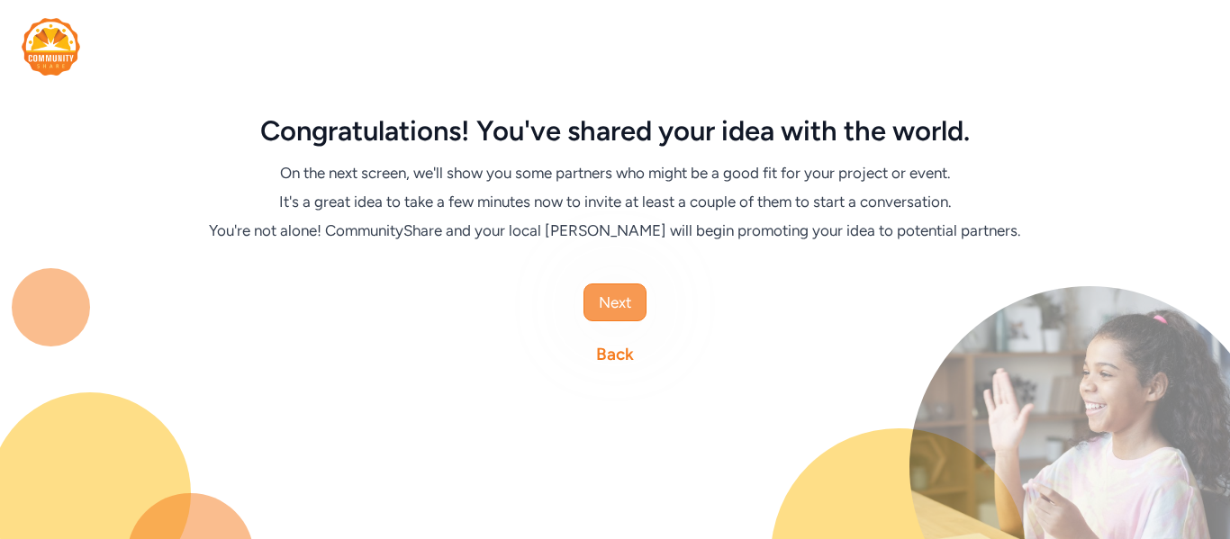
click at [626, 305] on span "Next" at bounding box center [615, 303] width 32 height 22
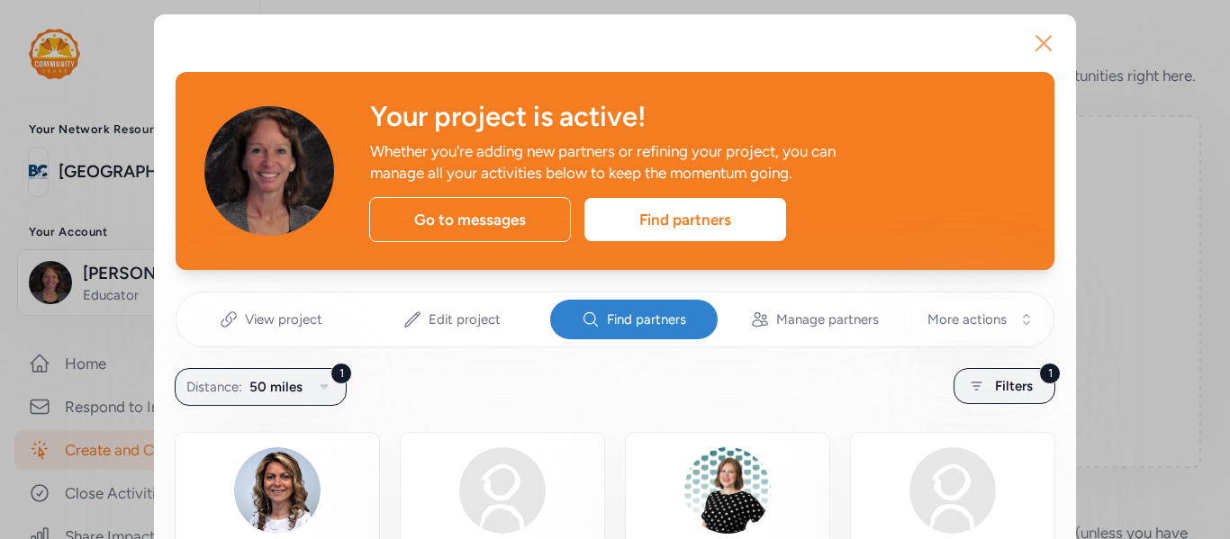
click at [1043, 47] on icon "button" at bounding box center [1043, 43] width 29 height 29
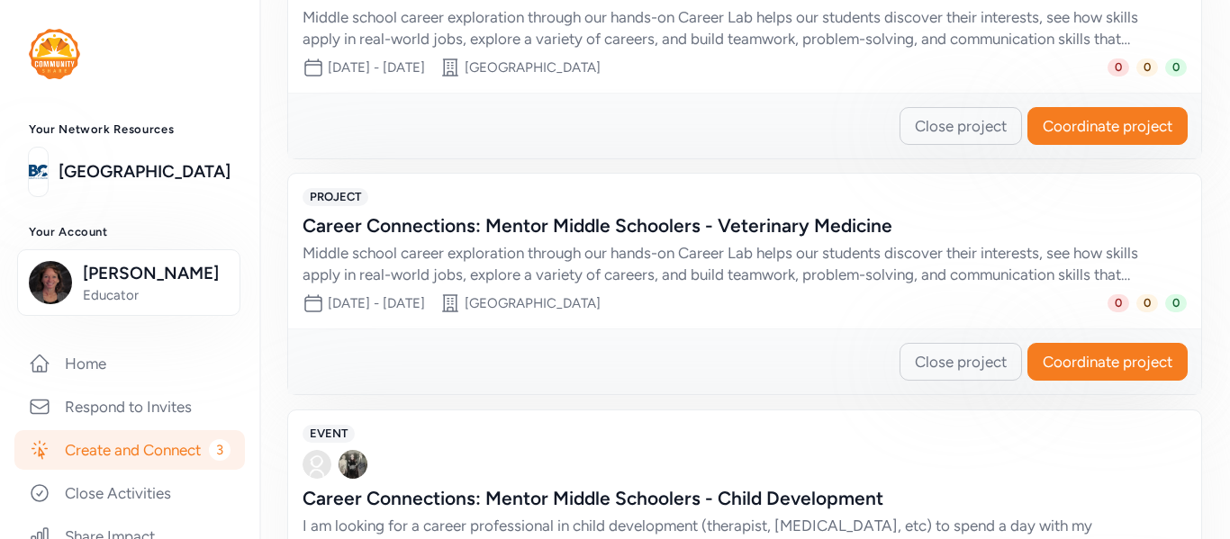
scroll to position [646, 0]
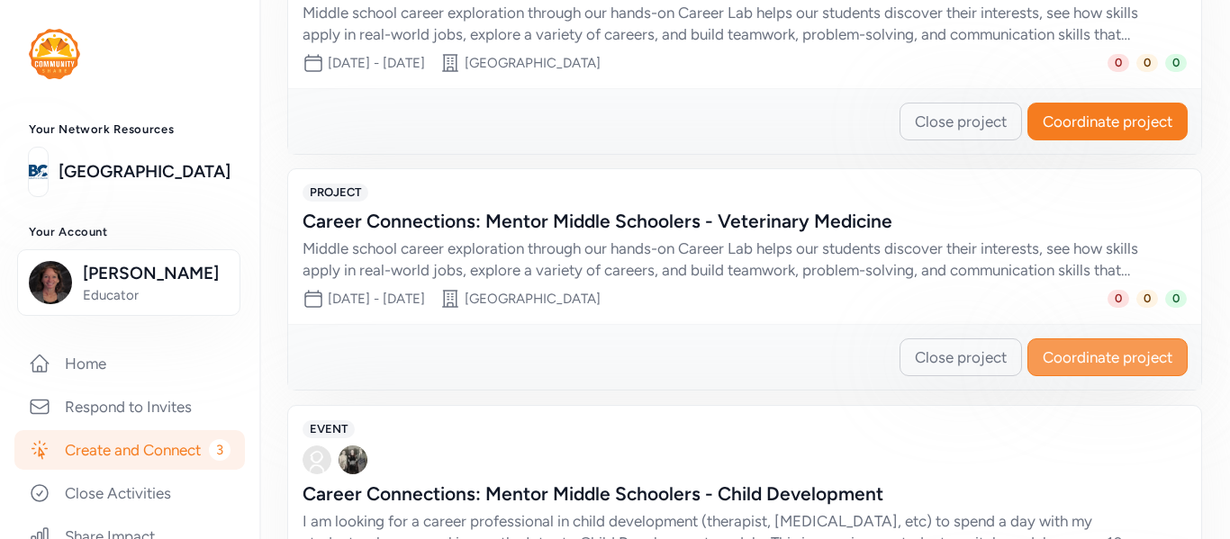
click at [1083, 368] on span "Coordinate project" at bounding box center [1107, 358] width 130 height 22
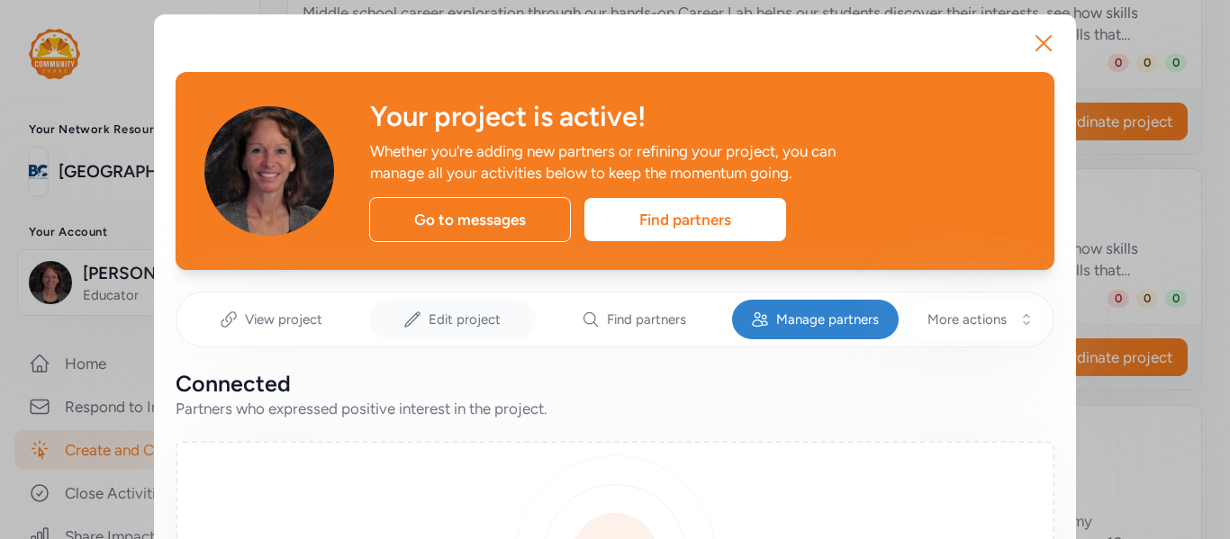
click at [445, 323] on span "Edit project" at bounding box center [464, 320] width 72 height 18
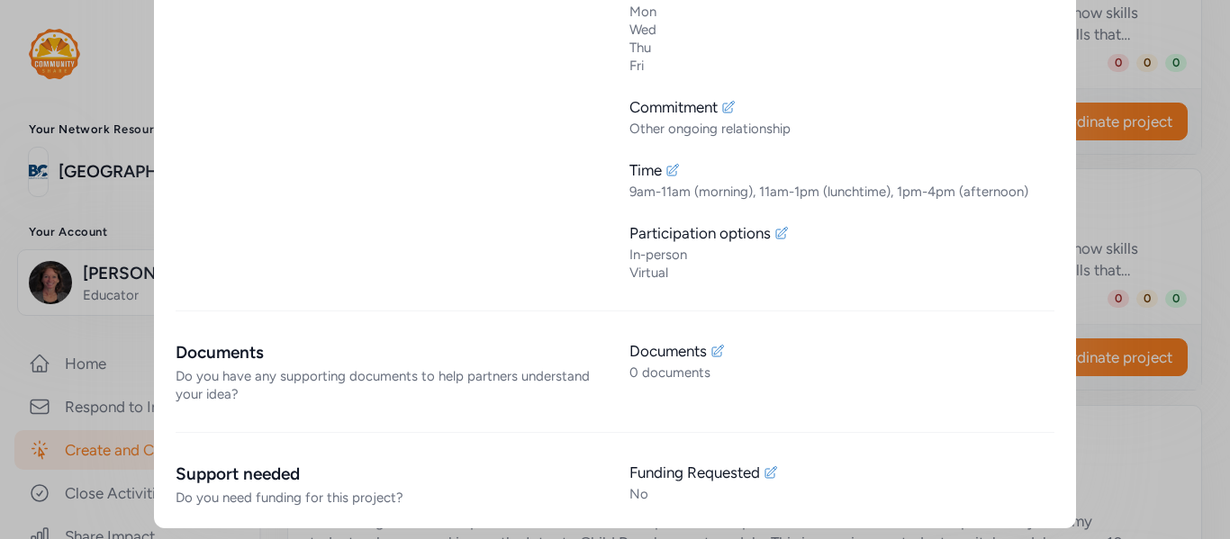
scroll to position [1895, 0]
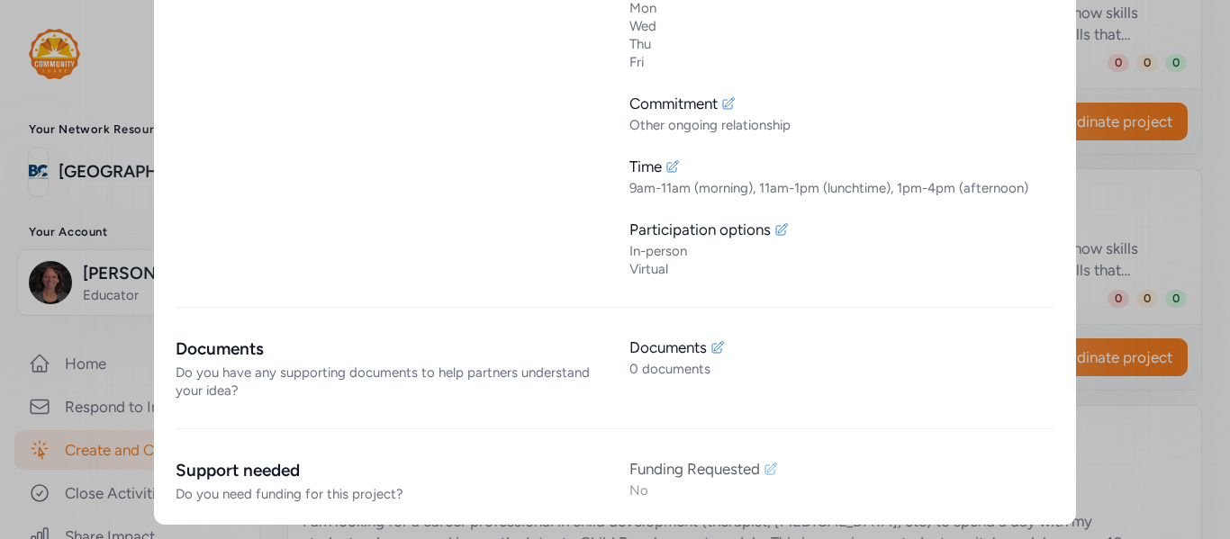
click at [772, 470] on icon at bounding box center [771, 469] width 12 height 12
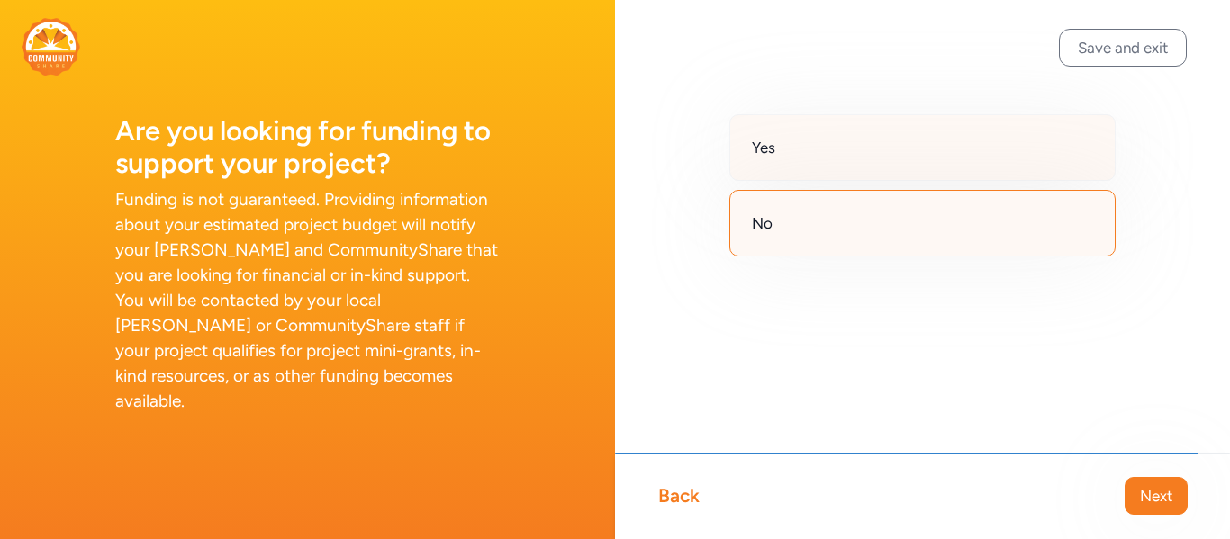
click at [832, 164] on div "Yes" at bounding box center [922, 147] width 386 height 67
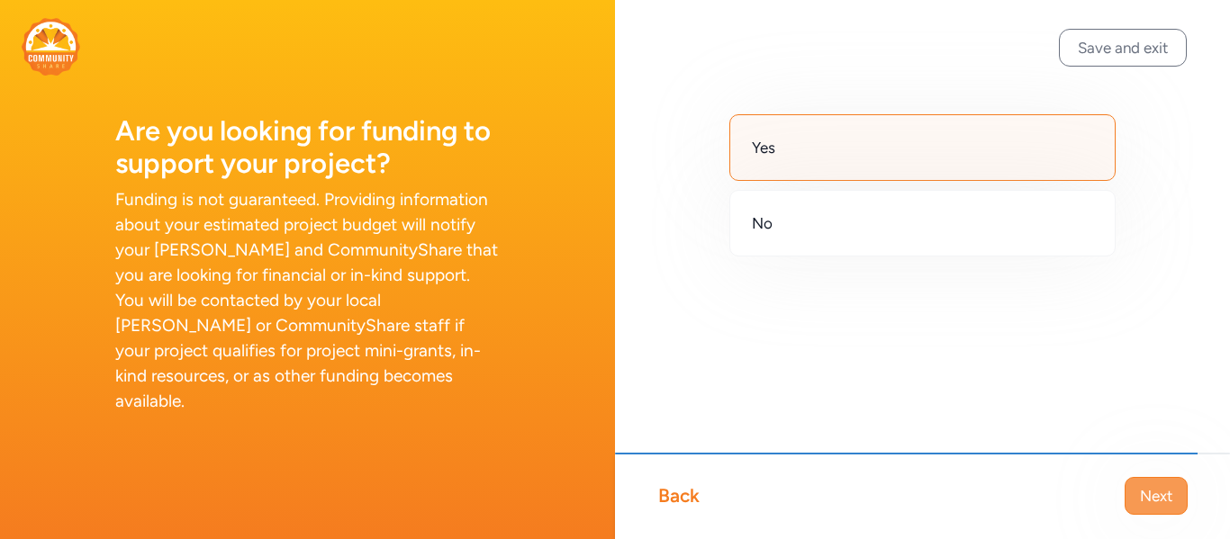
click at [1146, 505] on span "Next" at bounding box center [1156, 496] width 32 height 22
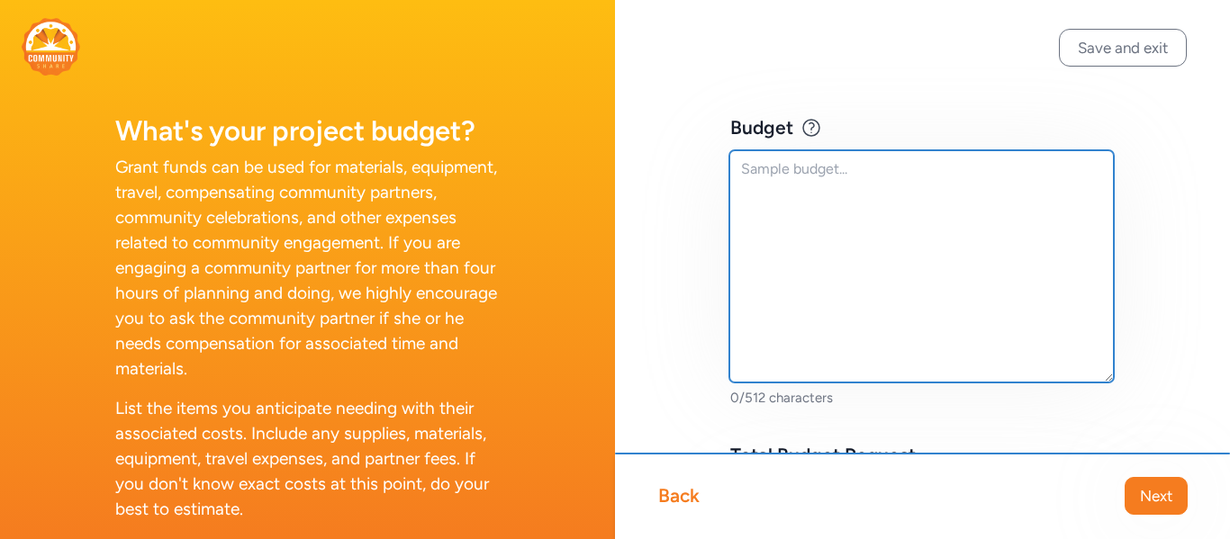
click at [774, 231] on textarea at bounding box center [921, 266] width 384 height 232
paste textarea "Our hands-on Career Lab uses consumable materials as students engage in real-wo…"
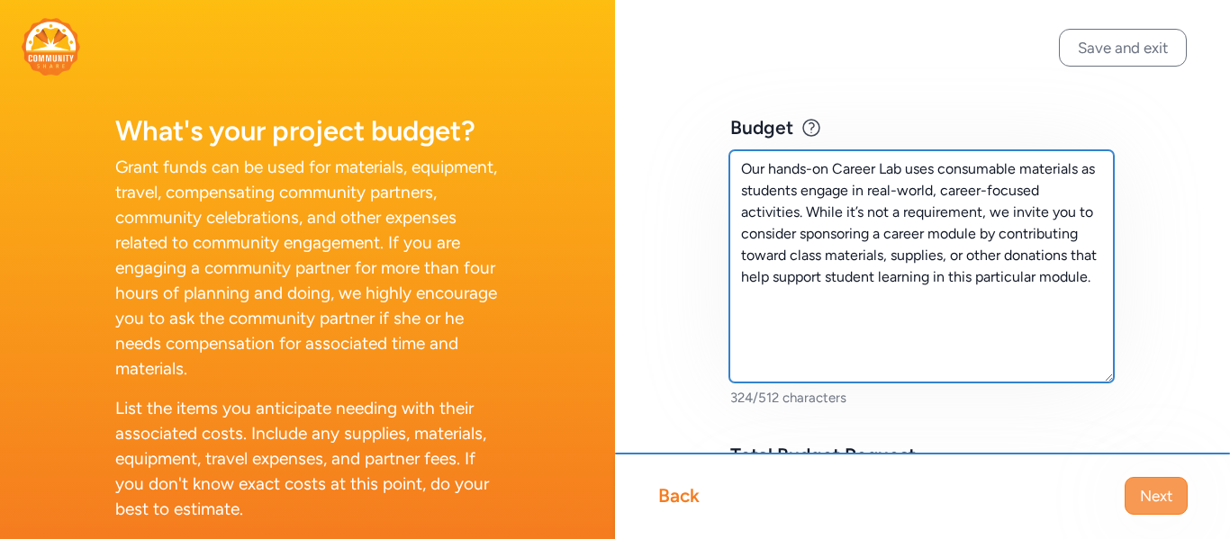
type textarea "Our hands-on Career Lab uses consumable materials as students engage in real-wo…"
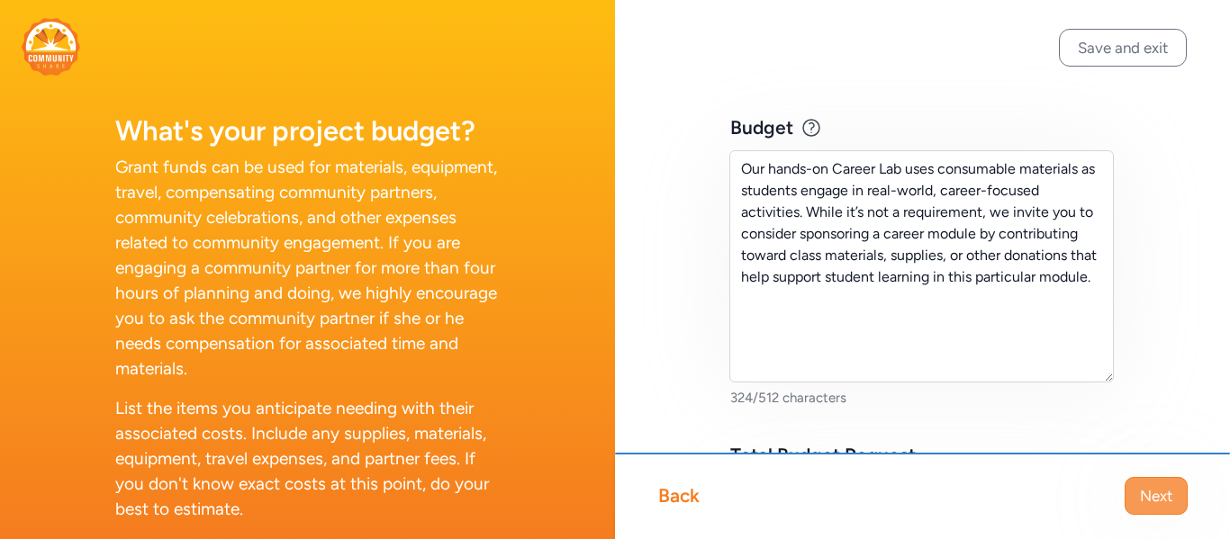
click at [1157, 499] on span "Next" at bounding box center [1156, 496] width 32 height 22
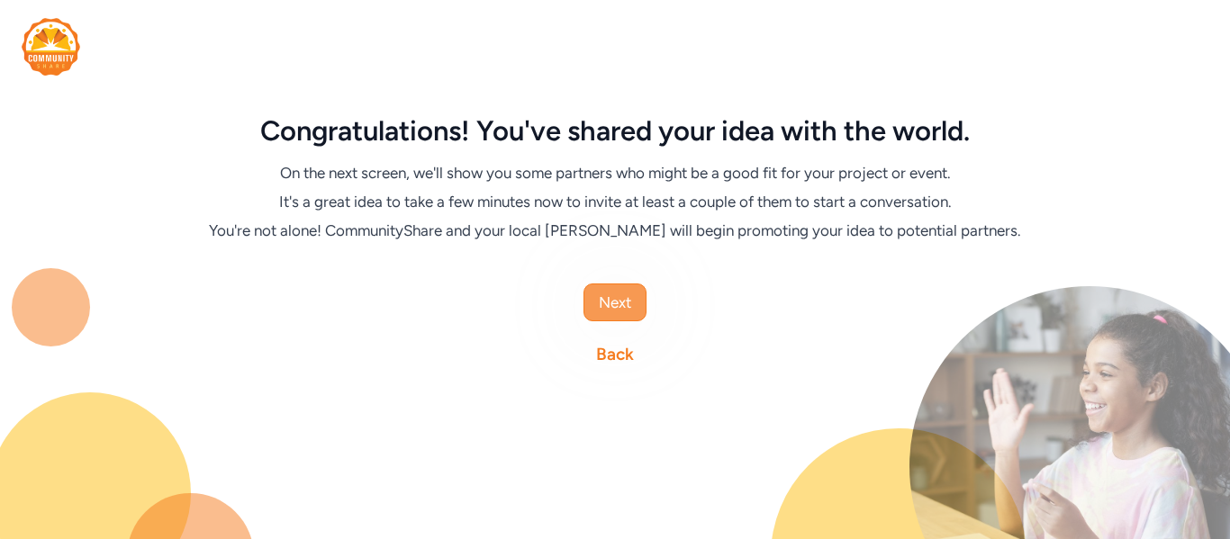
click at [638, 302] on button "Next" at bounding box center [614, 303] width 63 height 38
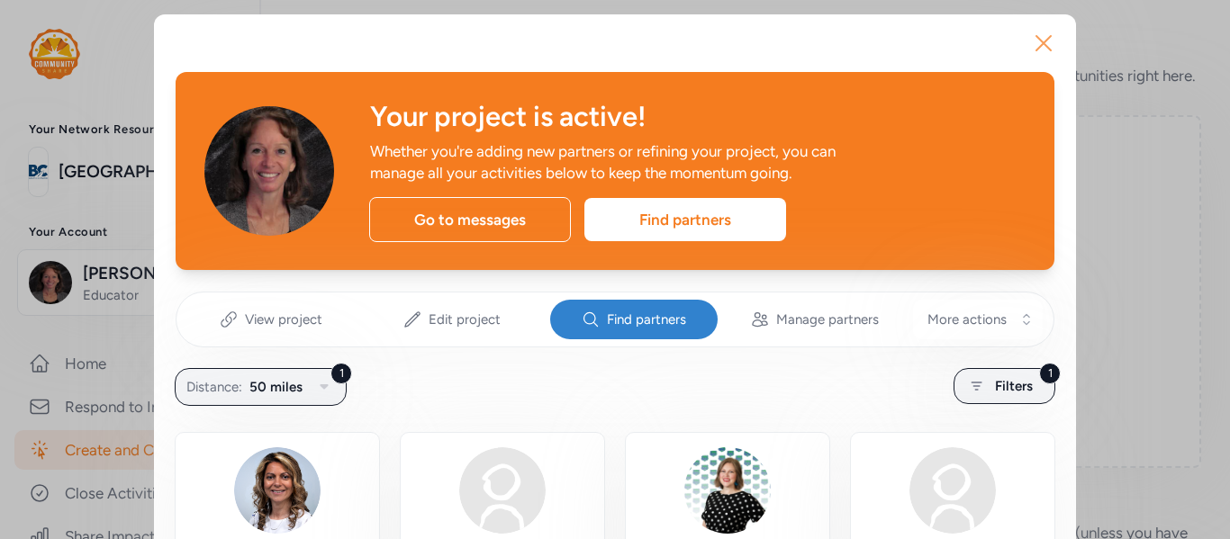
click at [1050, 43] on icon "button" at bounding box center [1043, 43] width 29 height 29
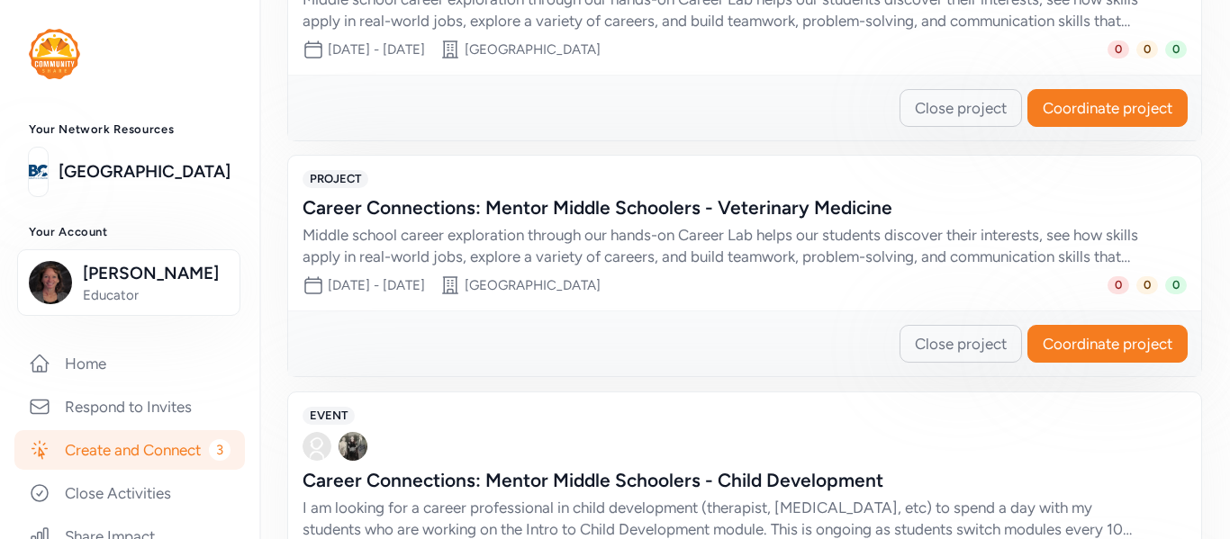
scroll to position [821, 0]
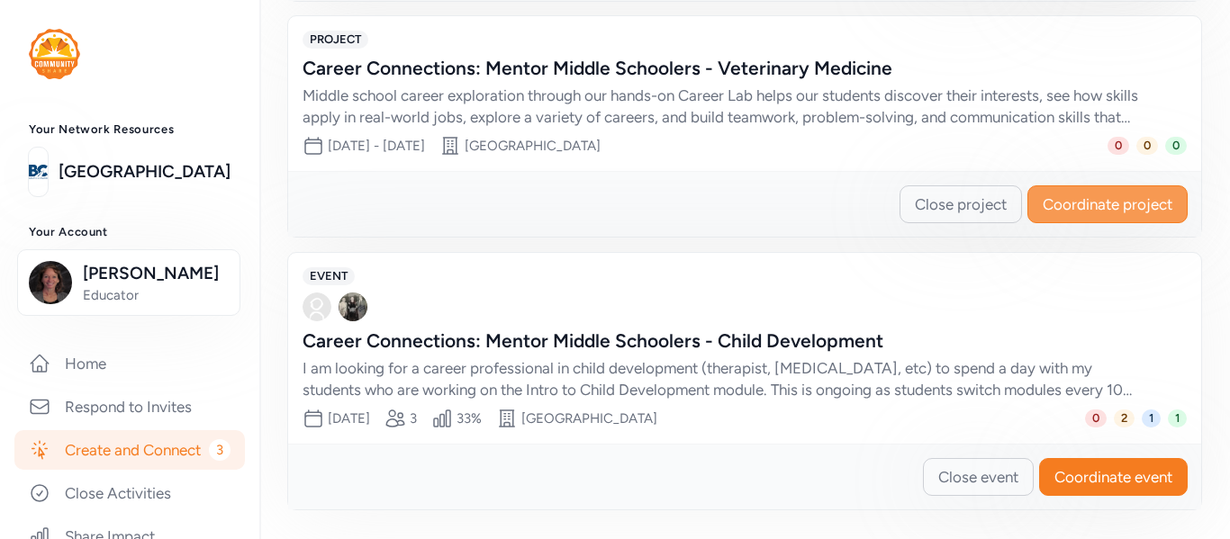
click at [1082, 202] on span "Coordinate project" at bounding box center [1107, 205] width 130 height 22
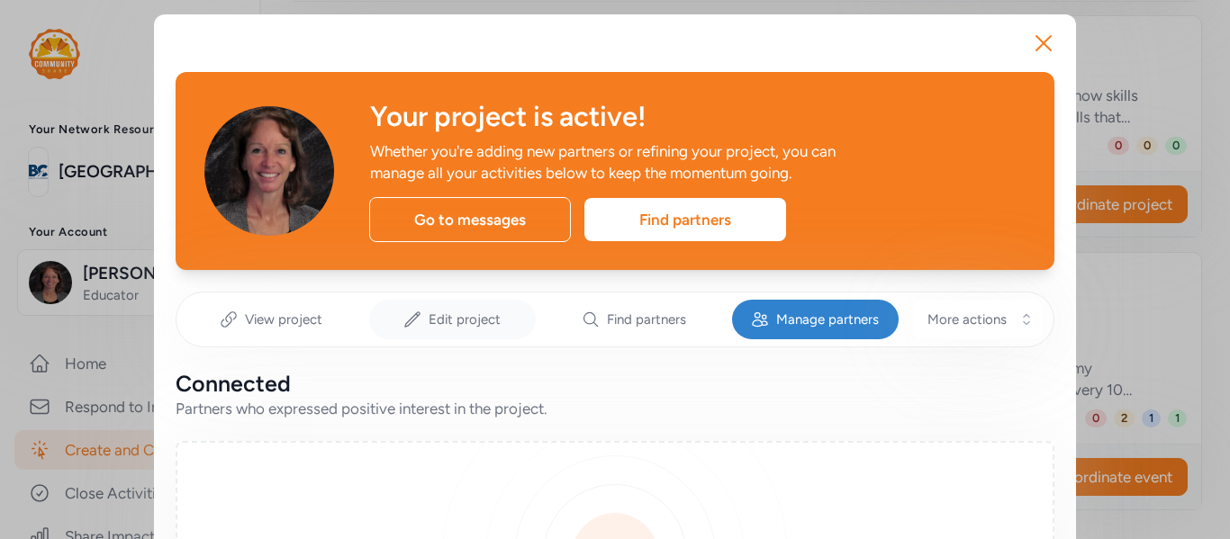
click at [475, 324] on span "Edit project" at bounding box center [464, 320] width 72 height 18
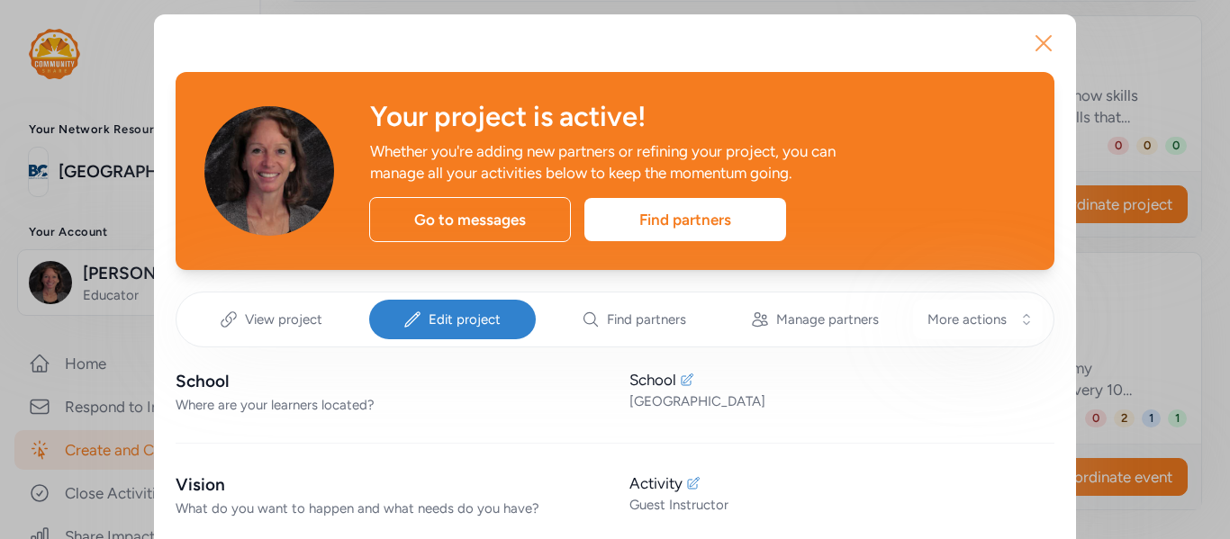
click at [1046, 43] on icon "button" at bounding box center [1043, 43] width 29 height 29
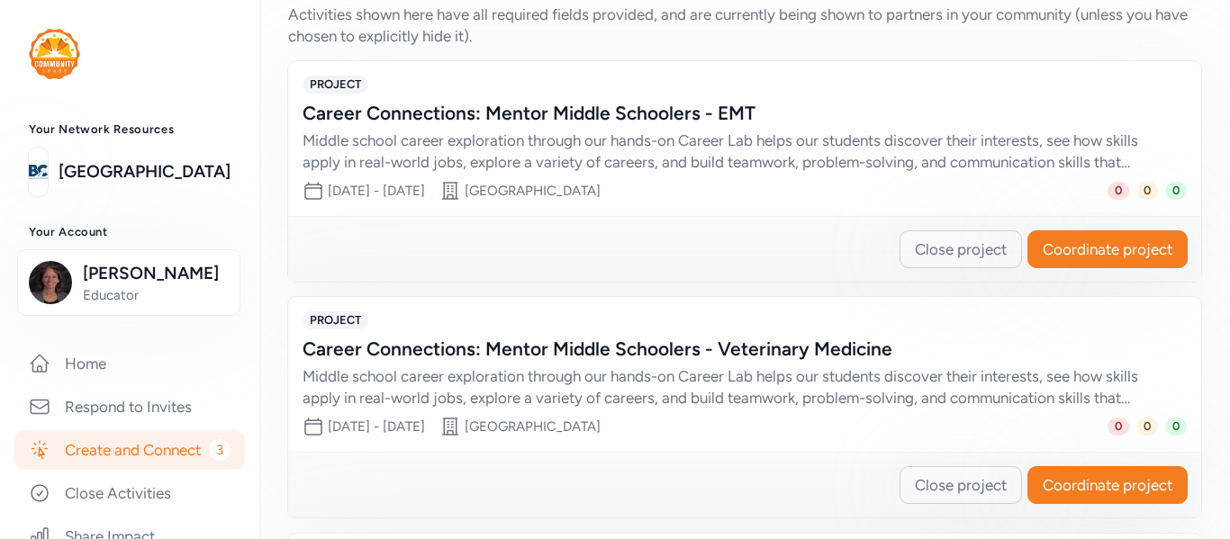
scroll to position [821, 0]
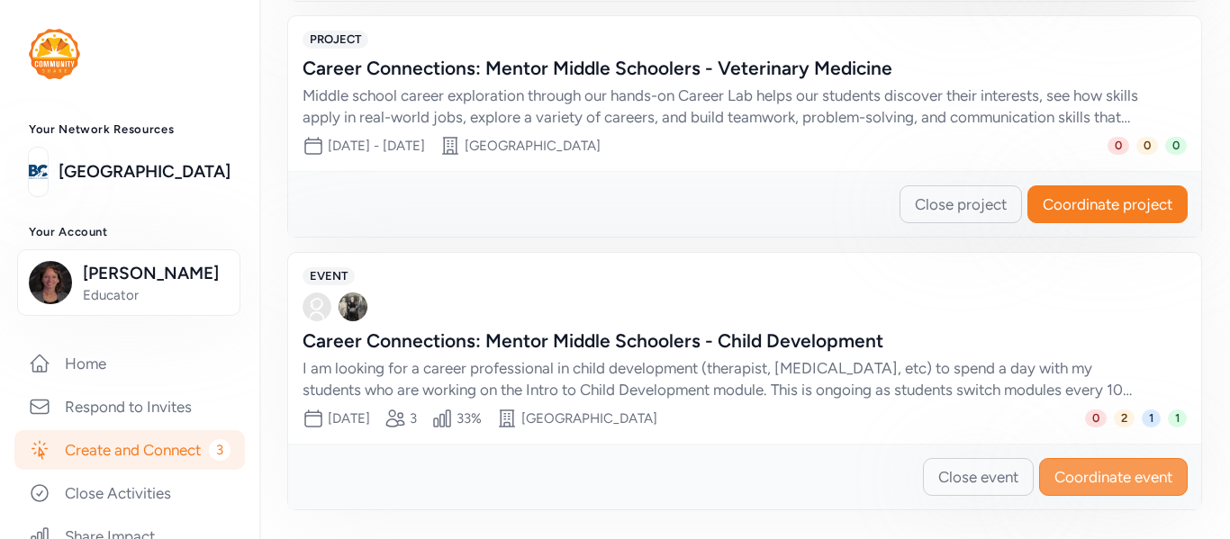
click at [1113, 469] on span "Coordinate event" at bounding box center [1113, 477] width 118 height 22
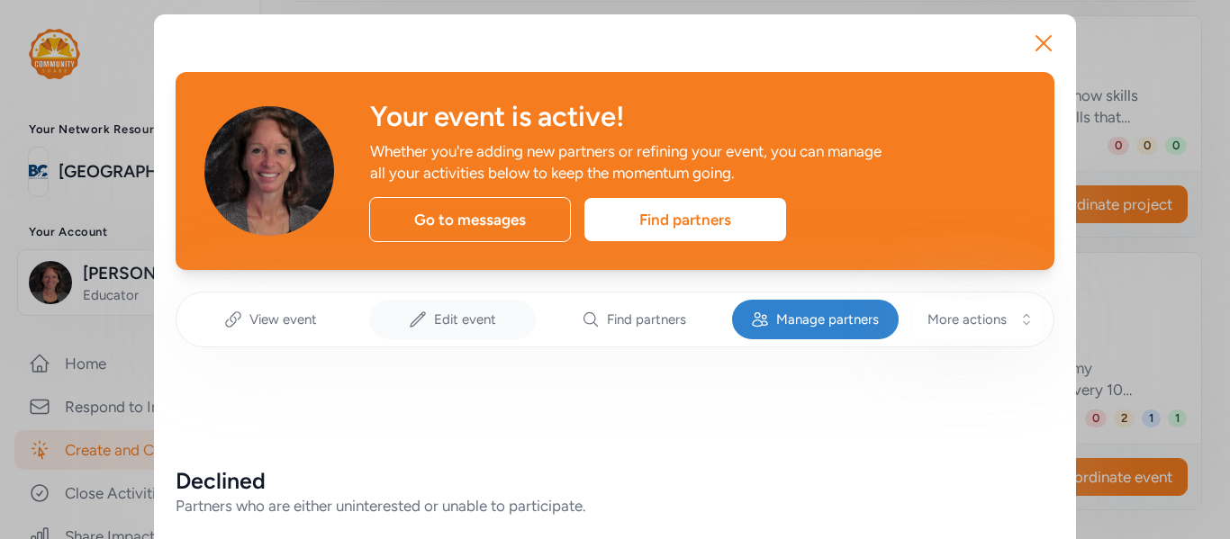
click at [480, 322] on span "Edit event" at bounding box center [465, 320] width 62 height 18
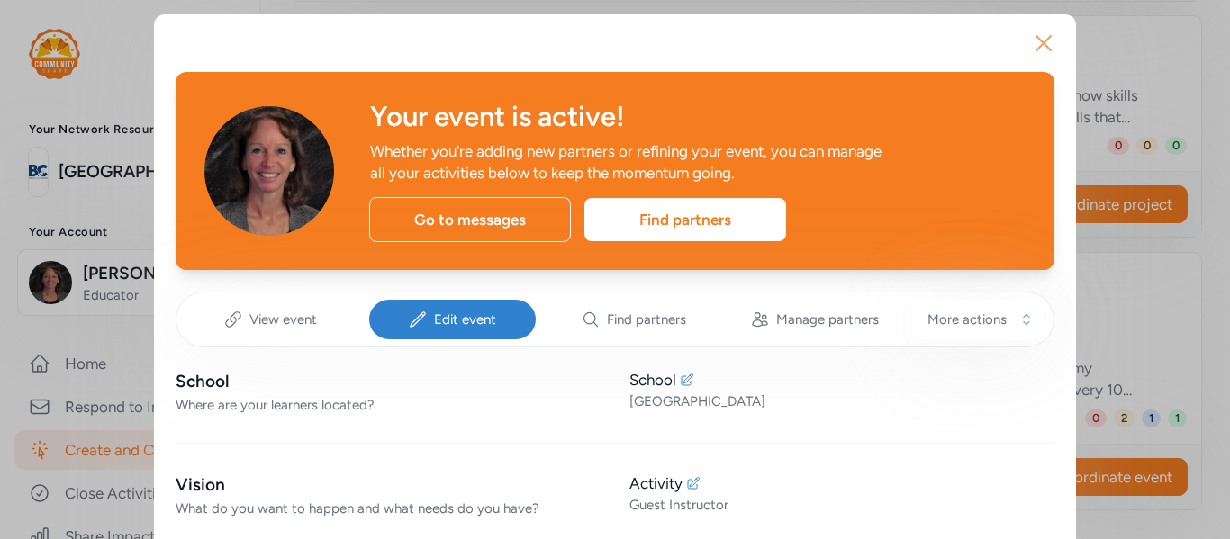
click at [1055, 45] on icon "button" at bounding box center [1043, 43] width 29 height 29
